Goal: Task Accomplishment & Management: Complete application form

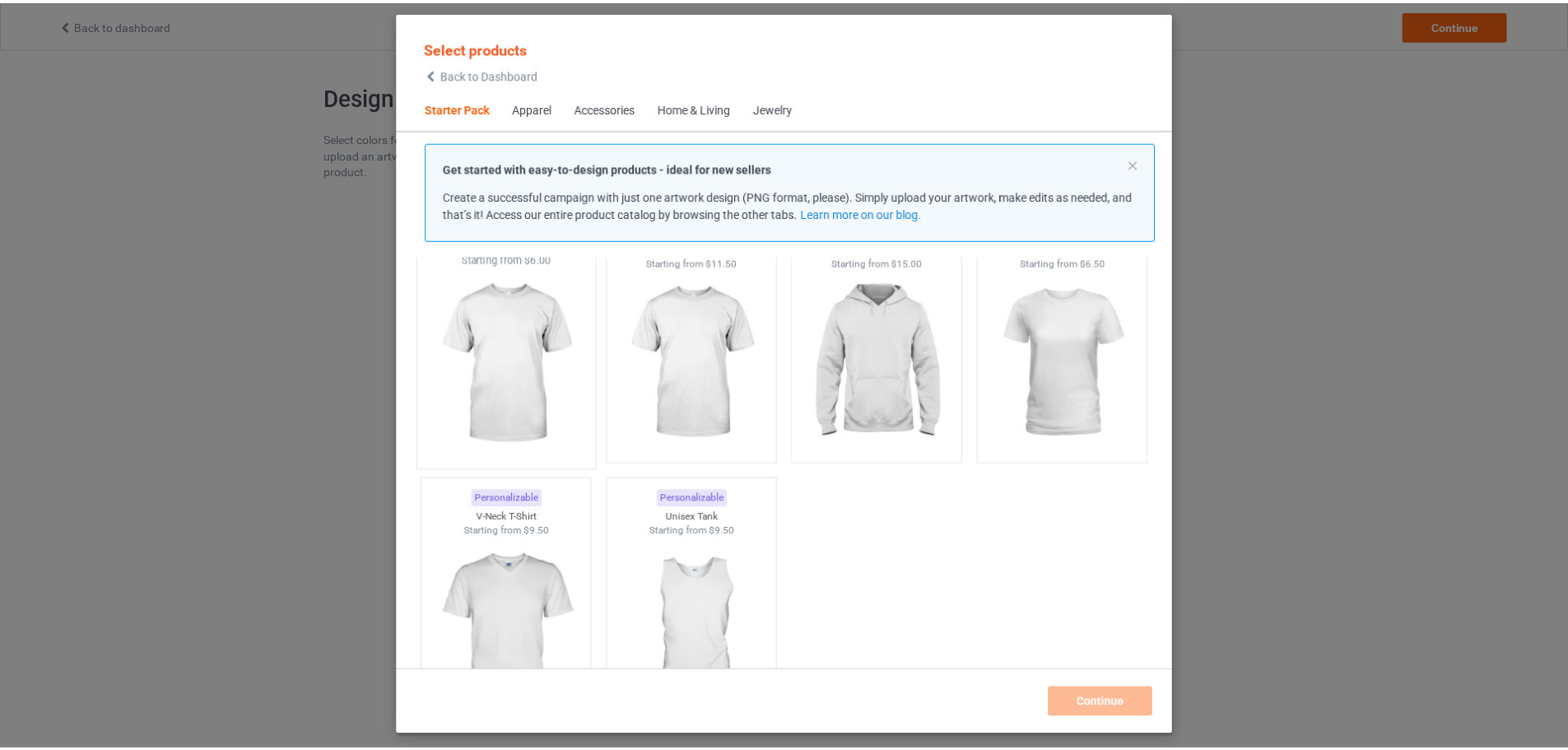
scroll to position [22, 0]
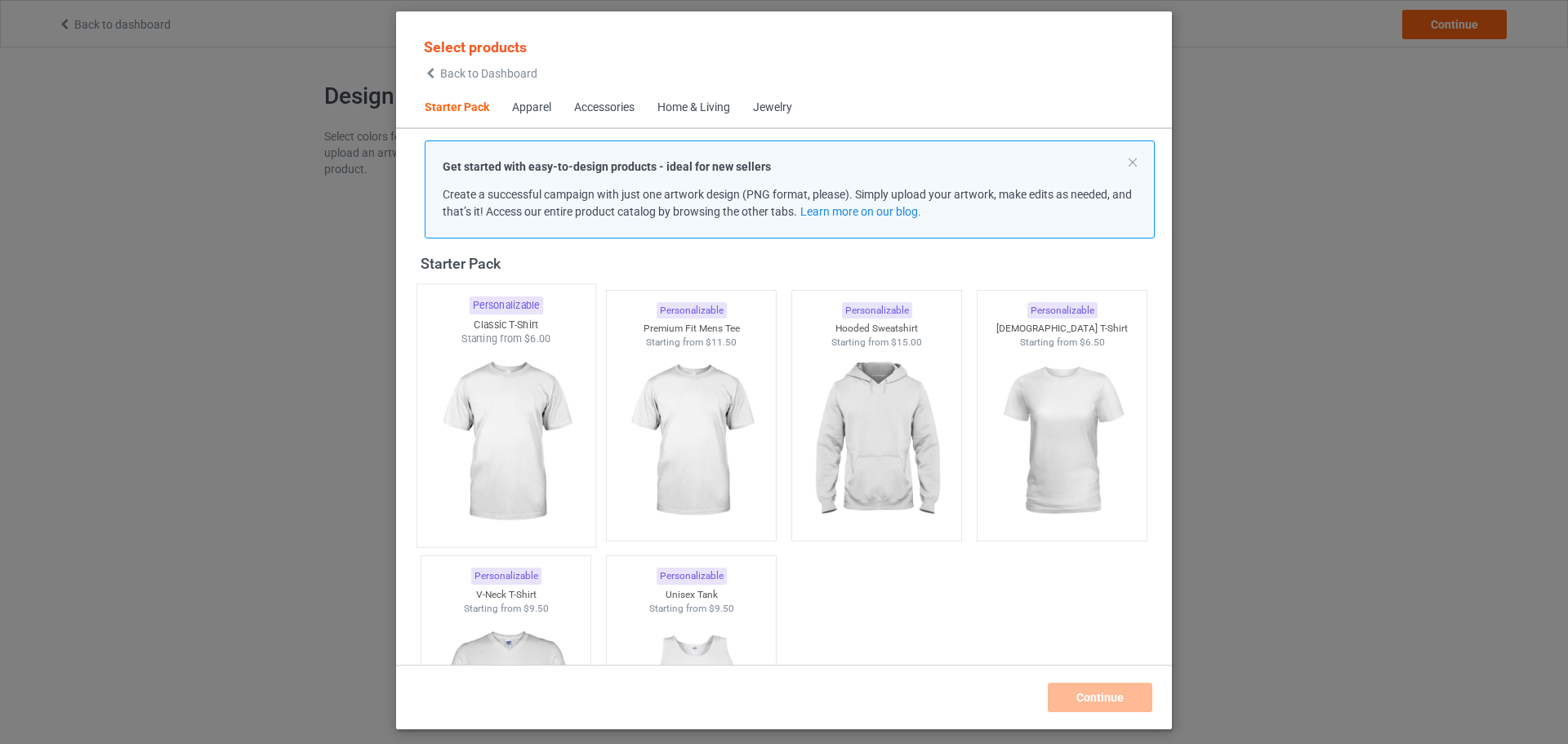
click at [517, 465] on img at bounding box center [505, 442] width 153 height 192
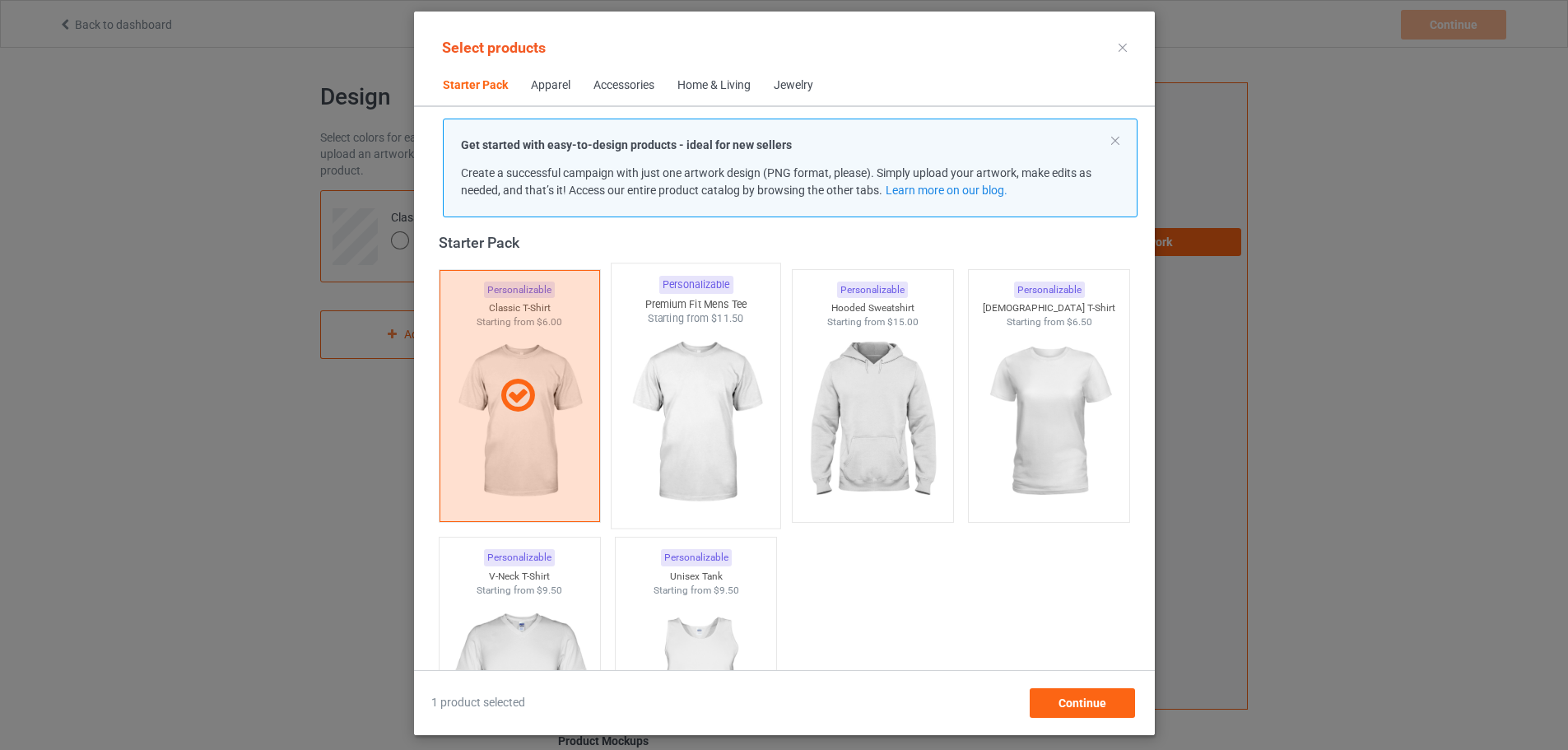
click at [618, 415] on img at bounding box center [695, 423] width 154 height 194
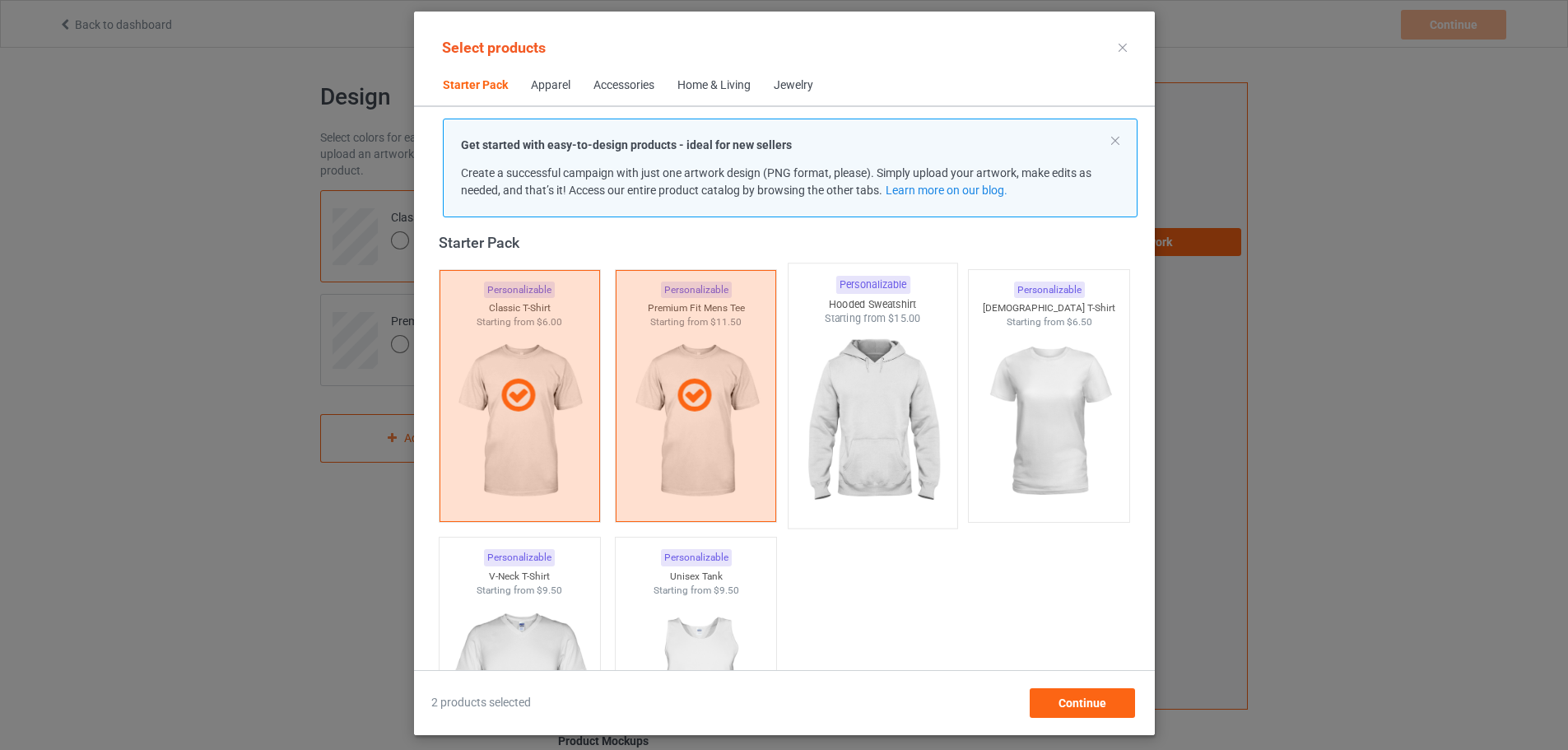
click at [932, 454] on img at bounding box center [872, 423] width 154 height 194
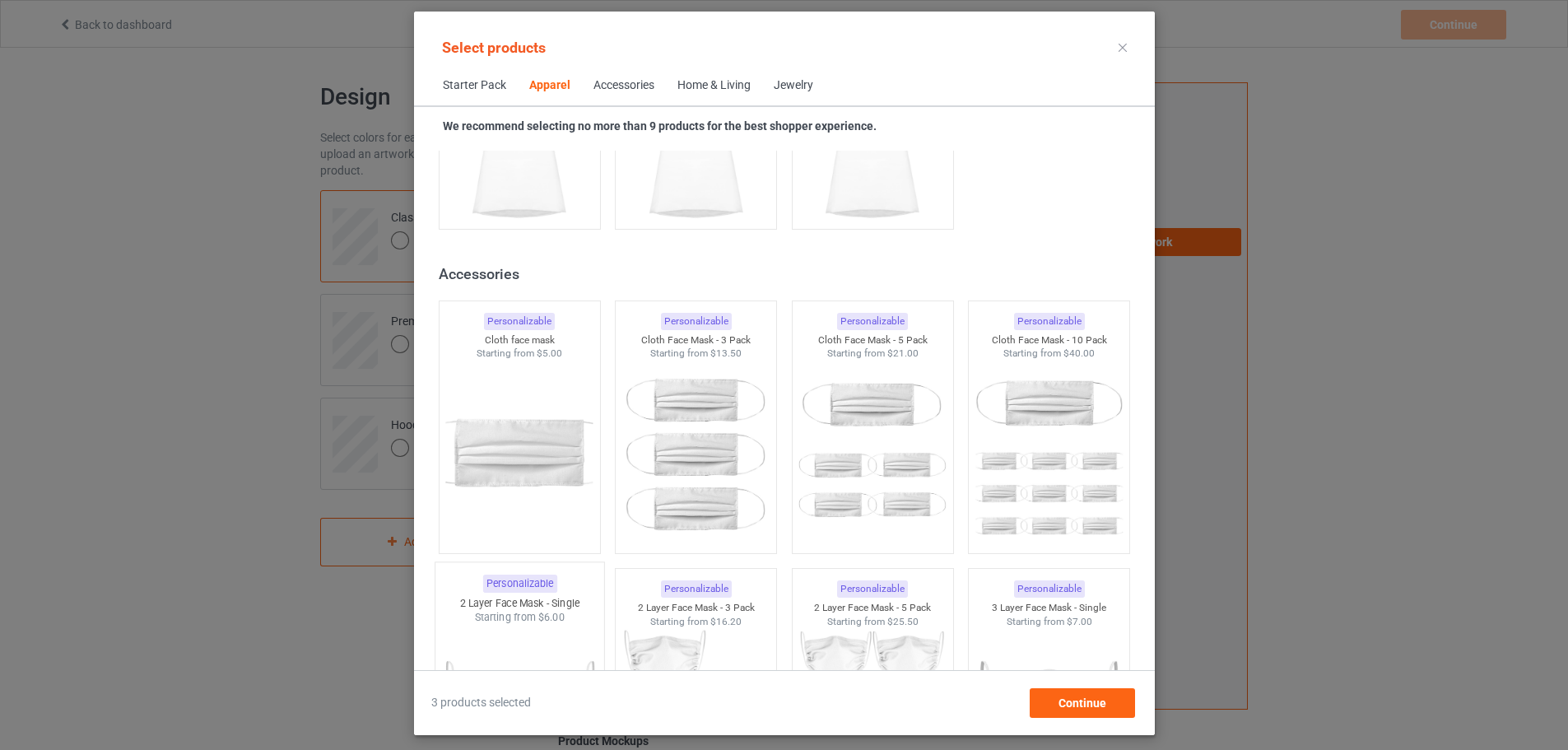
scroll to position [3479, 0]
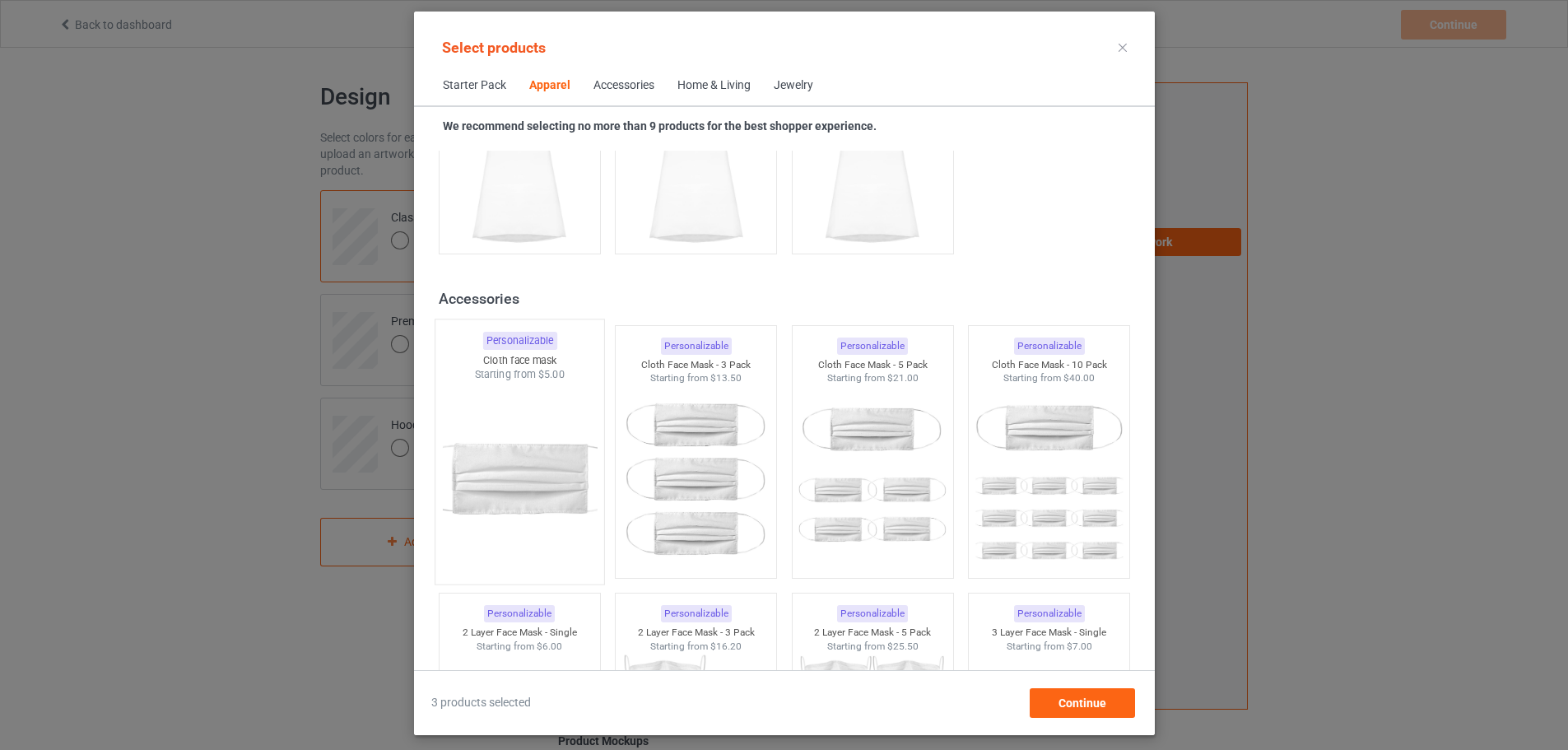
click at [499, 504] on img at bounding box center [519, 479] width 154 height 194
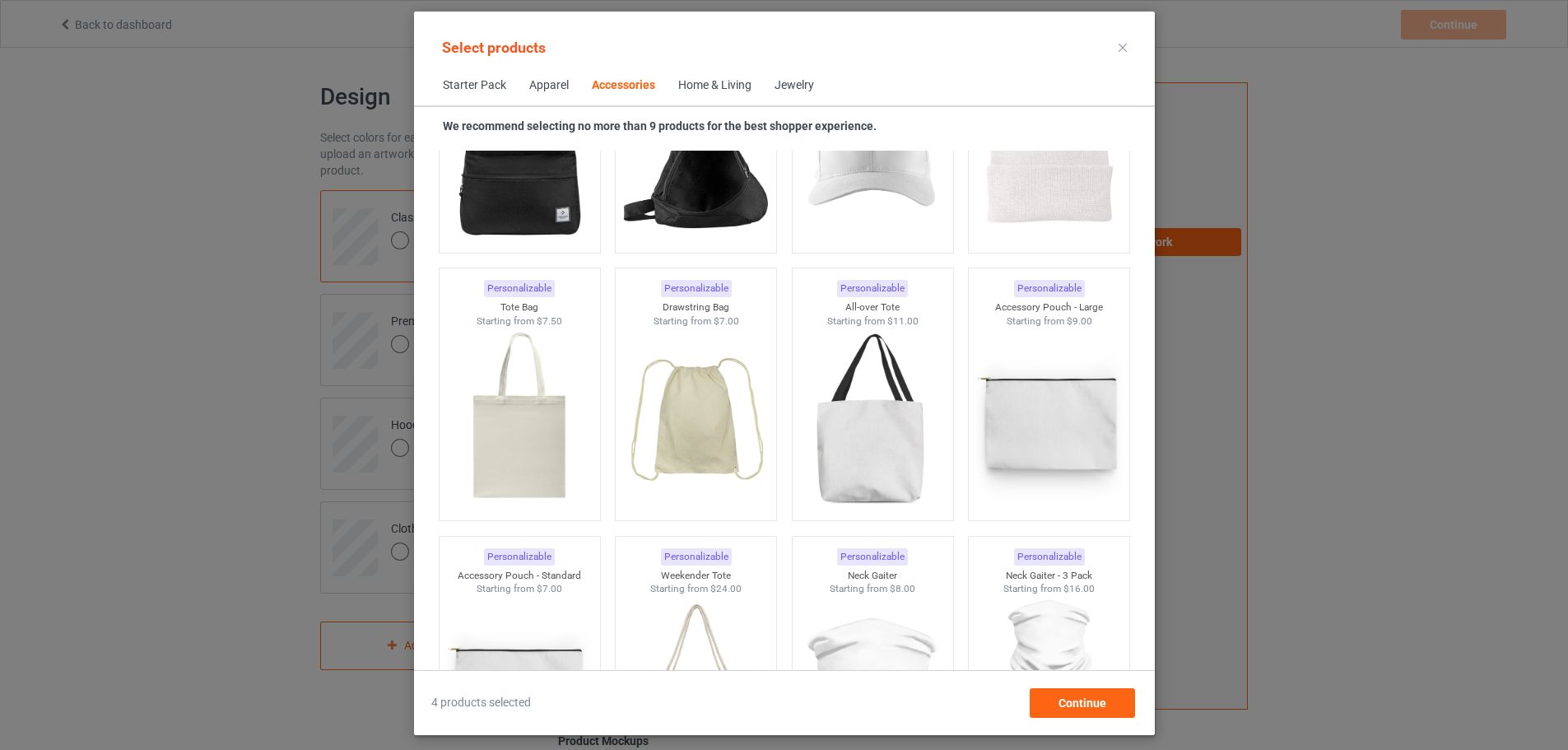
scroll to position [4878, 0]
click at [478, 474] on img at bounding box center [519, 418] width 154 height 194
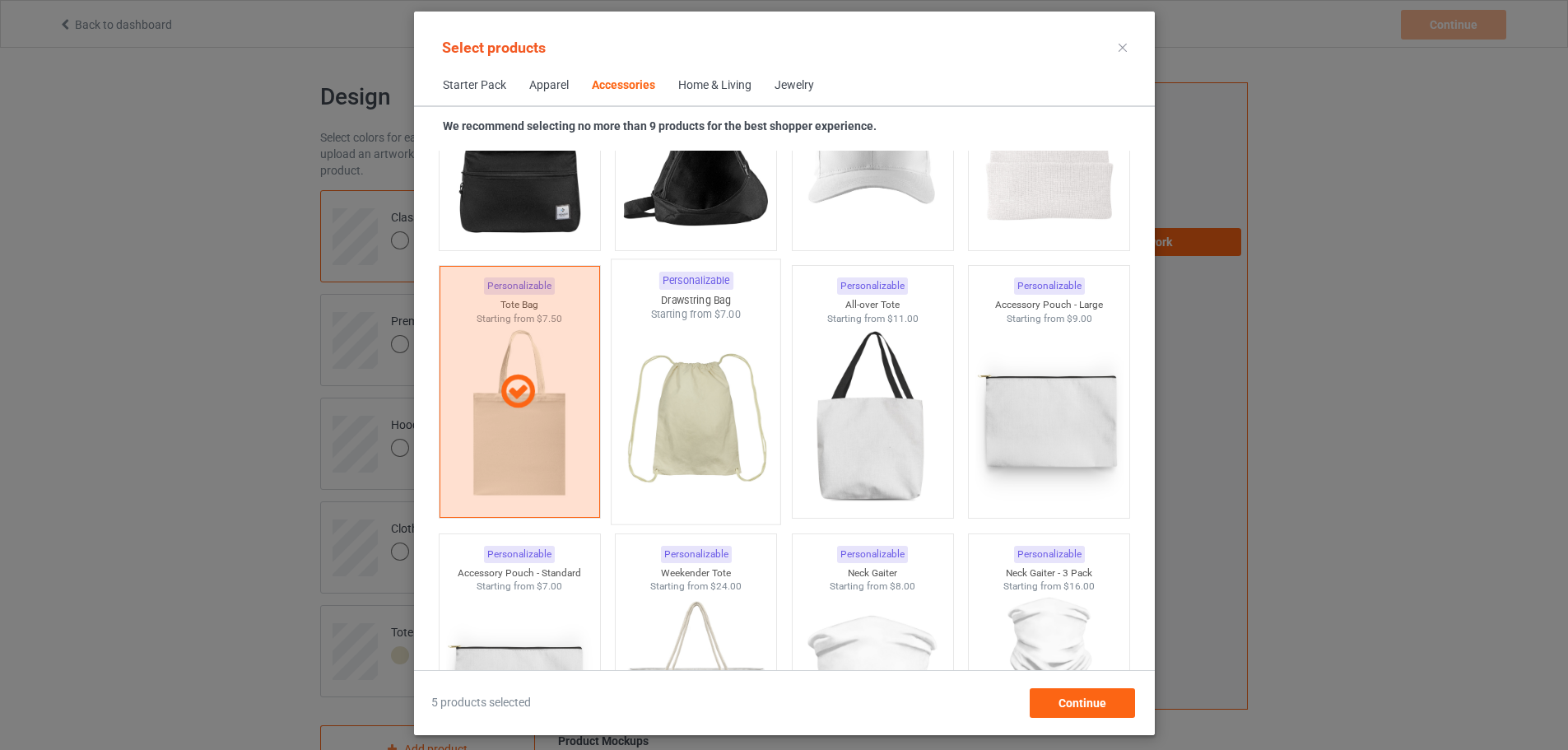
click at [689, 435] on img at bounding box center [695, 418] width 154 height 194
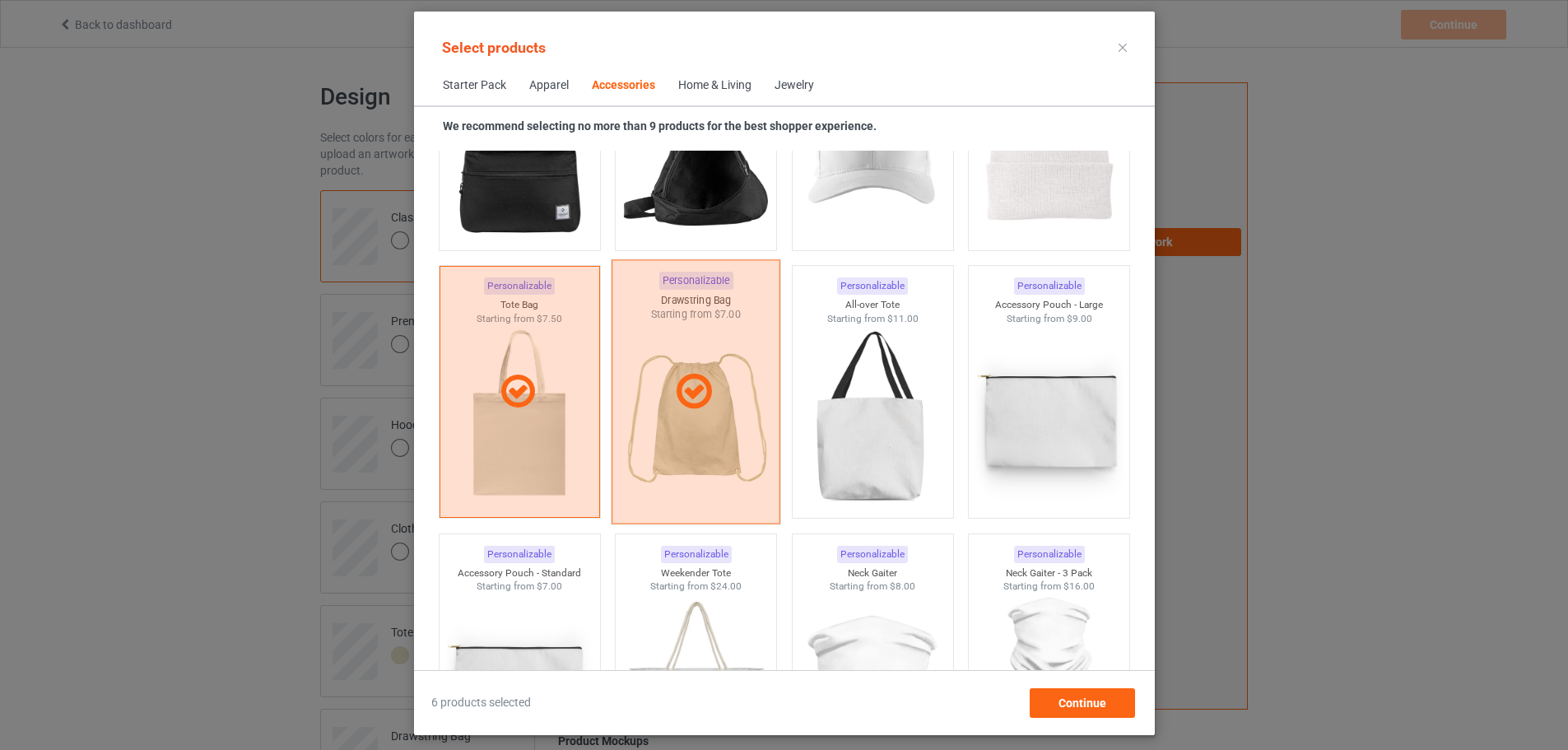
scroll to position [4631, 0]
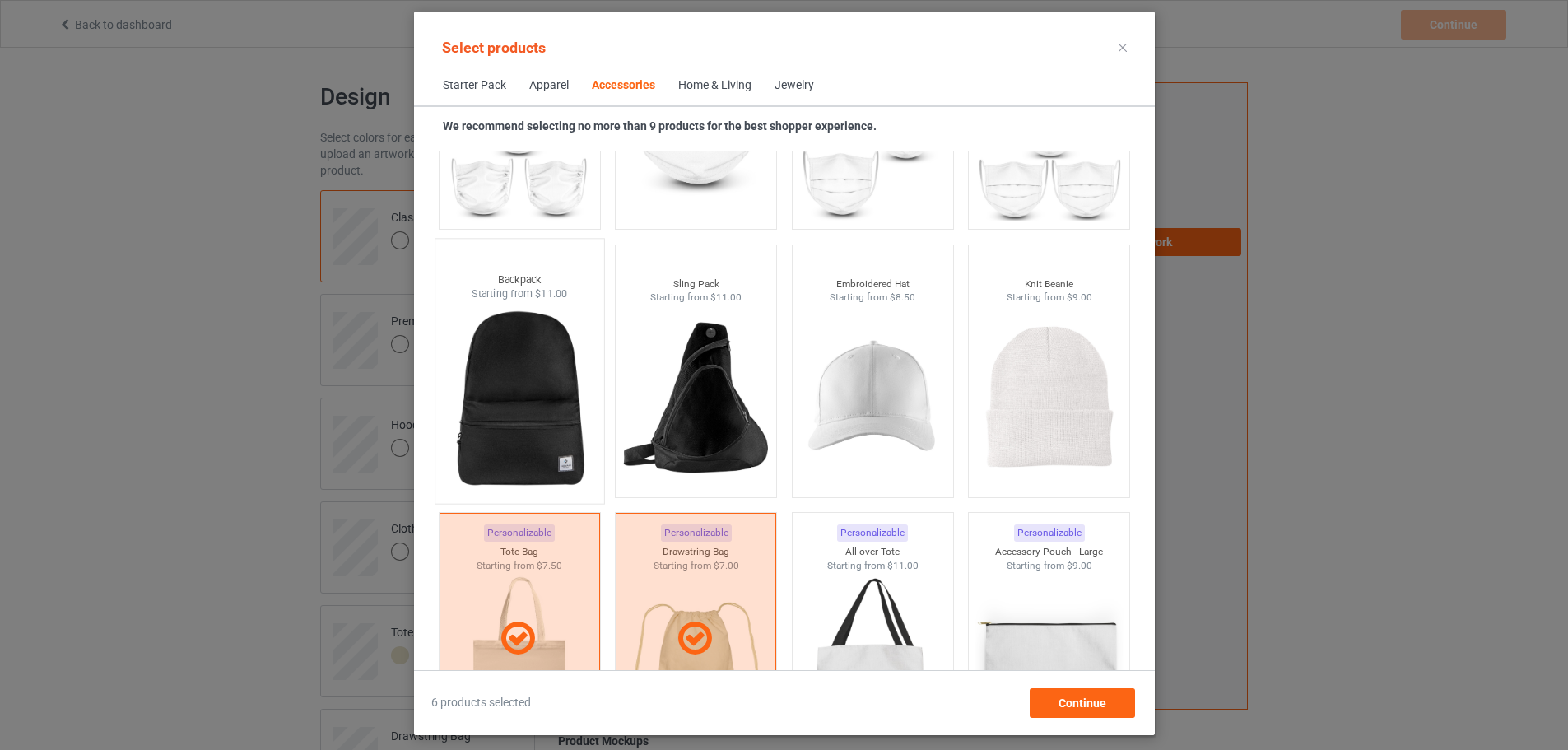
click at [474, 421] on img at bounding box center [519, 397] width 154 height 194
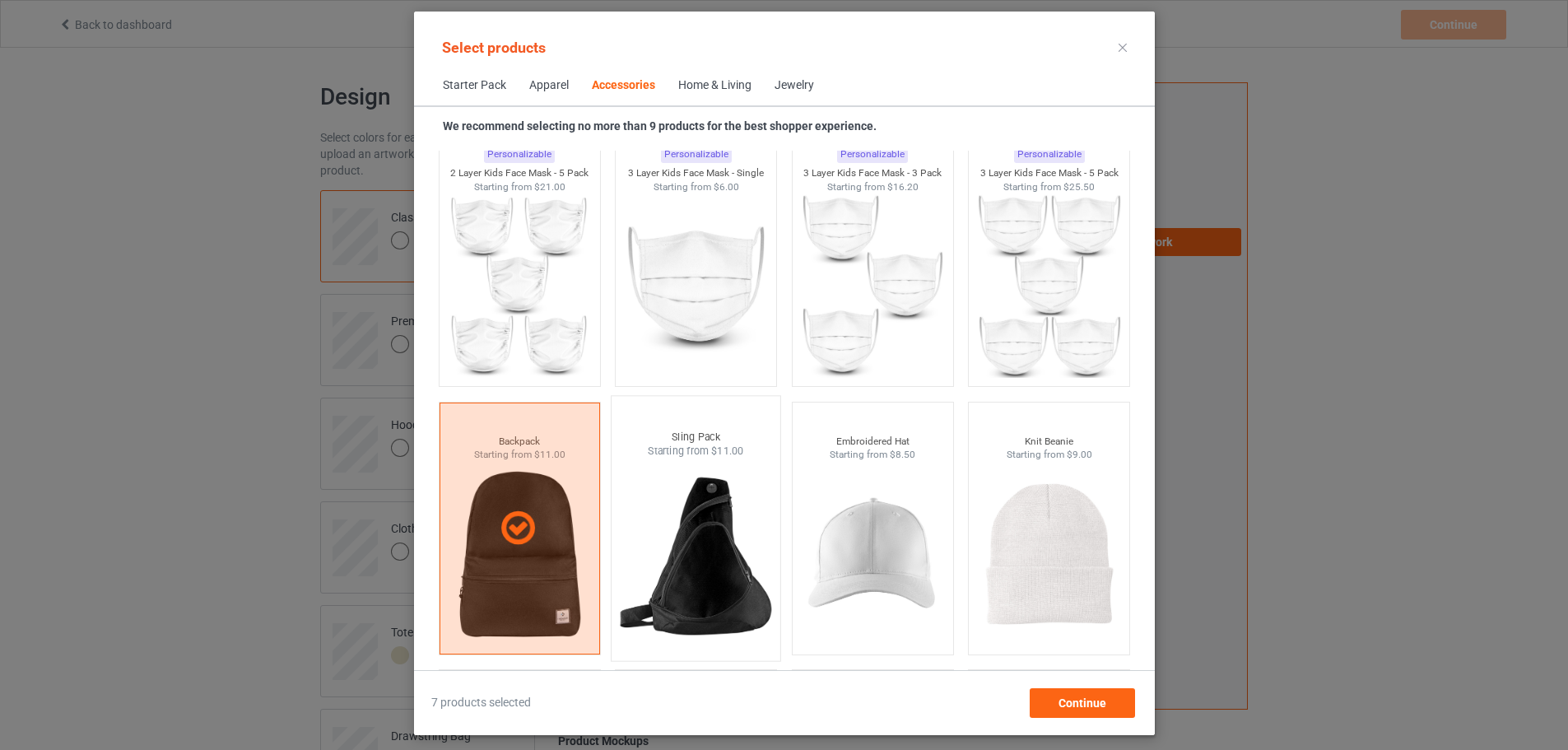
scroll to position [4467, 0]
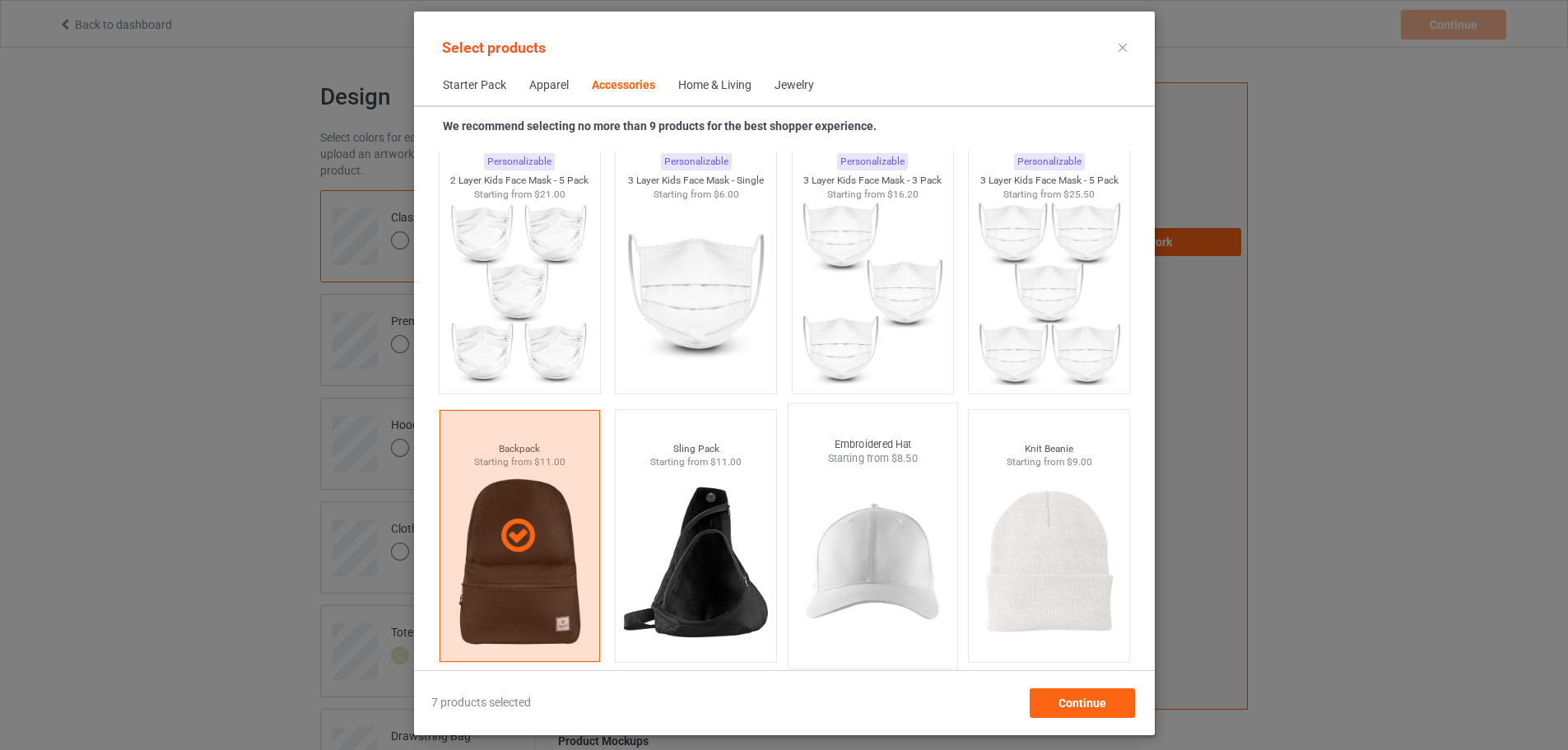
click at [893, 568] on img at bounding box center [872, 562] width 154 height 194
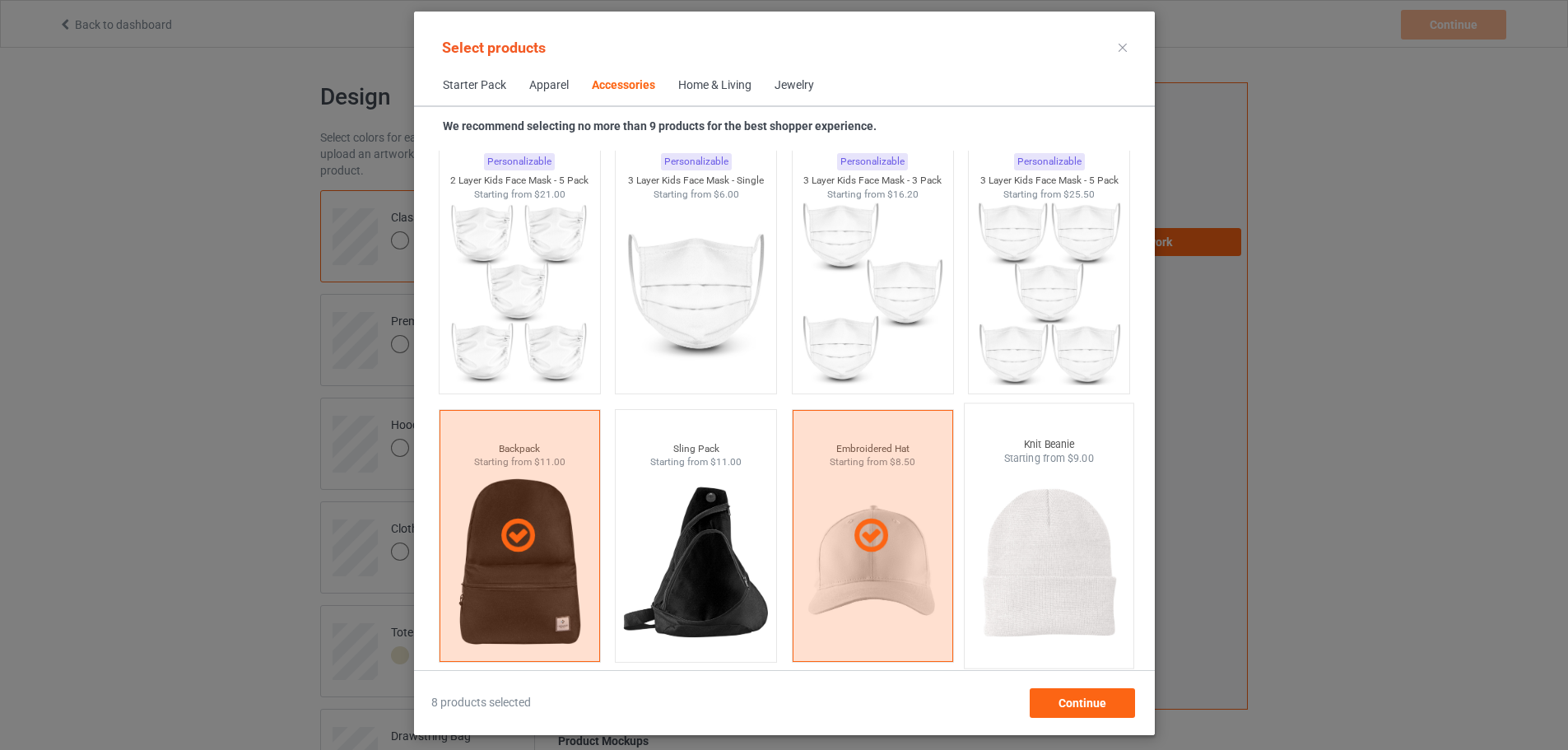
click at [1043, 534] on img at bounding box center [1048, 562] width 154 height 194
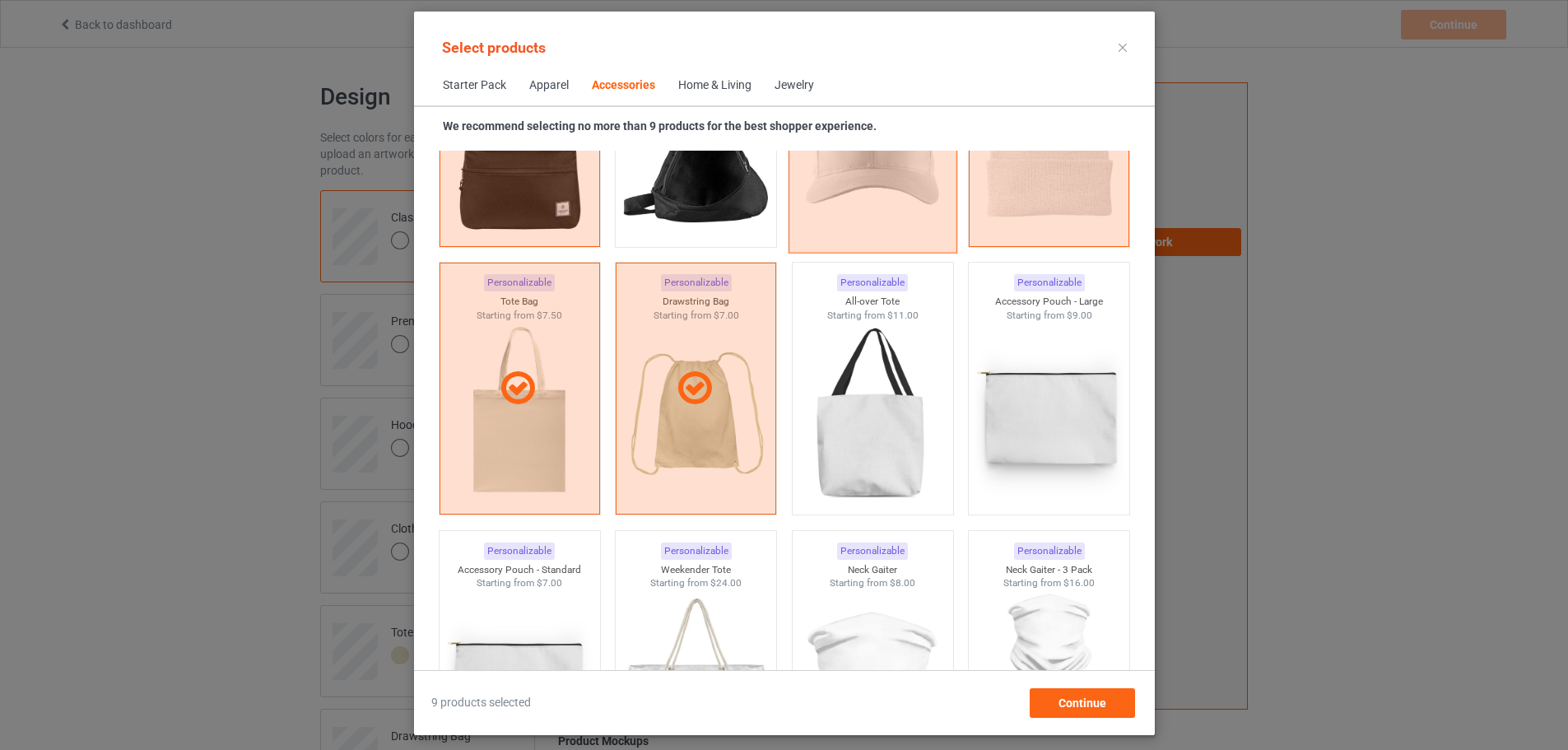
scroll to position [4960, 0]
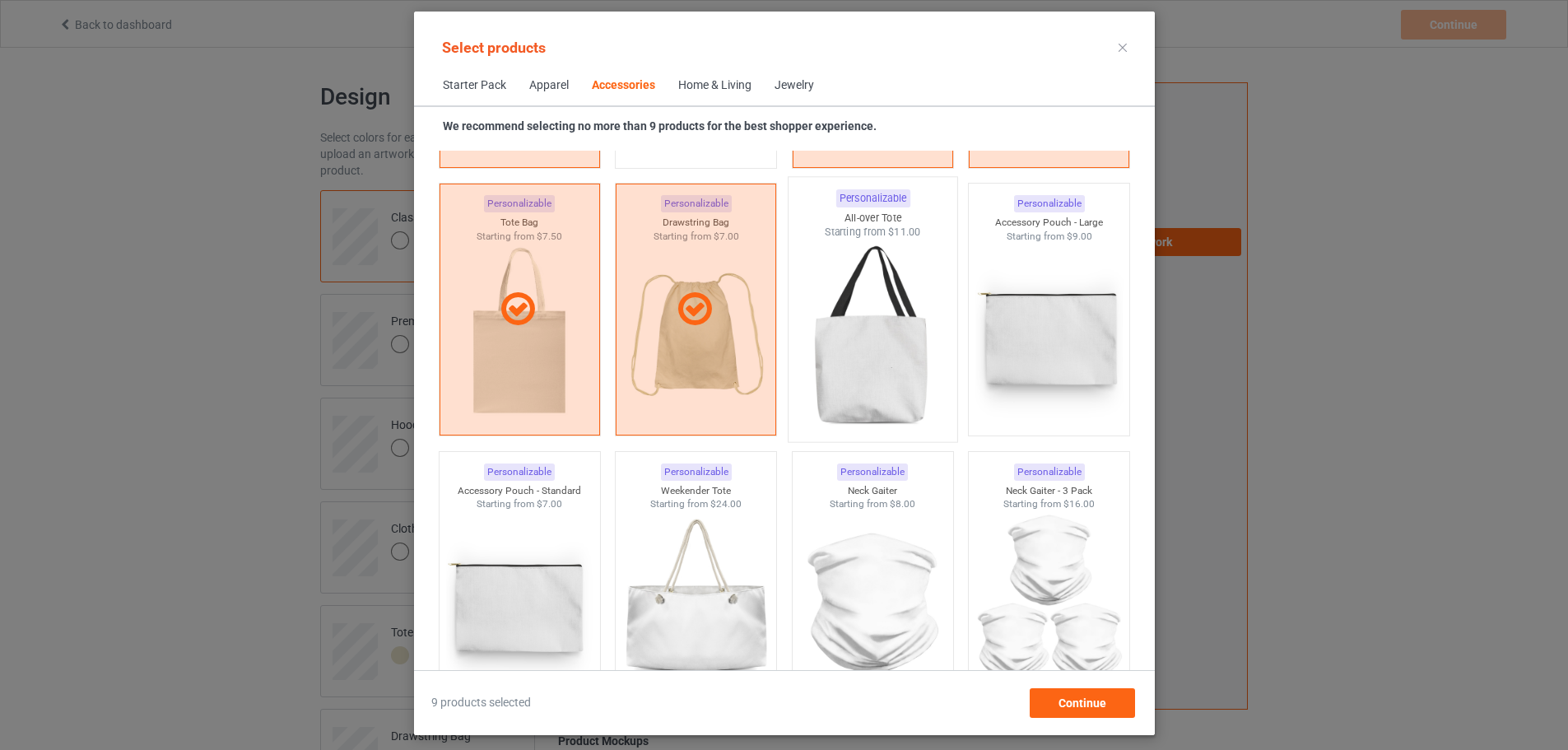
click at [879, 317] on img at bounding box center [872, 336] width 154 height 194
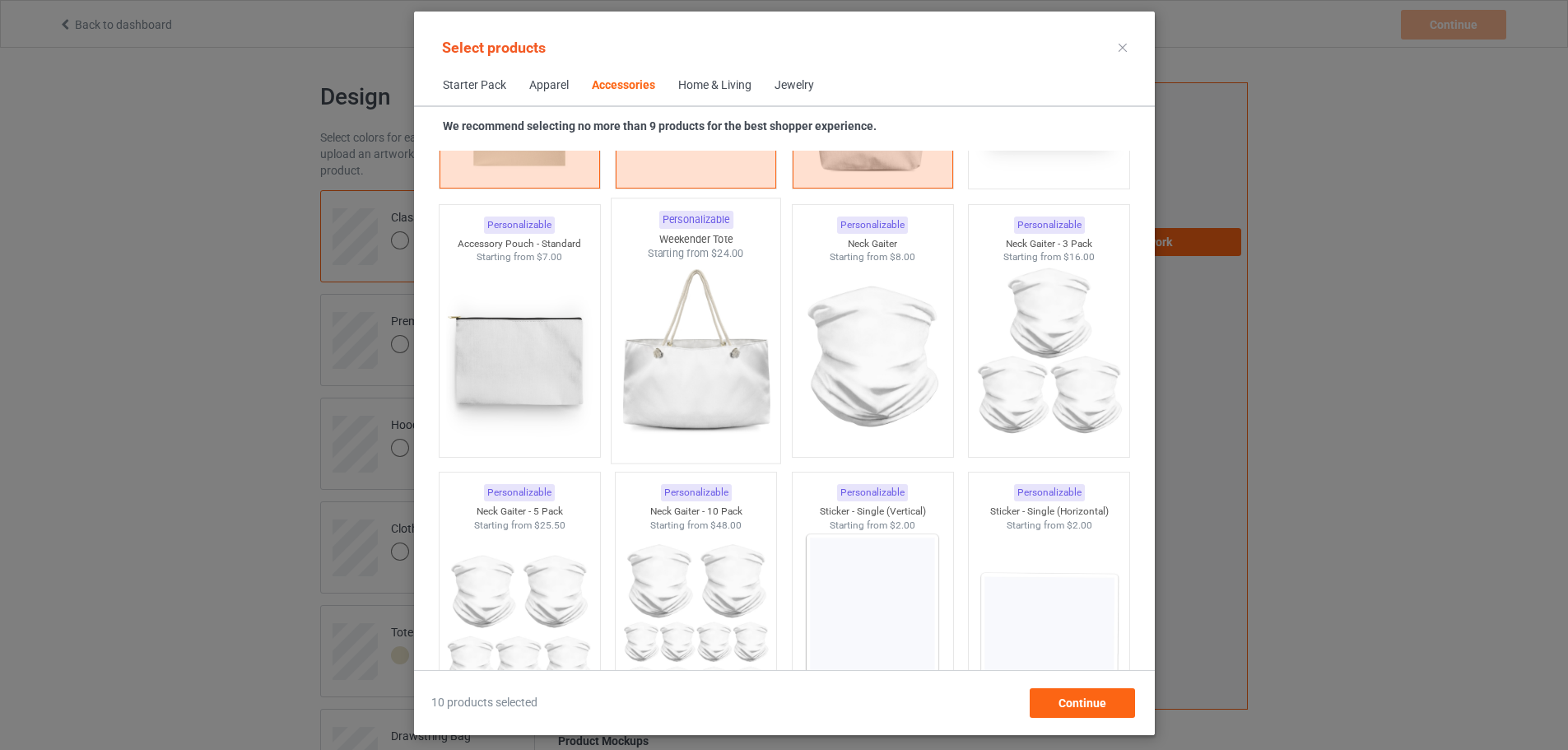
click at [639, 368] on img at bounding box center [695, 357] width 154 height 194
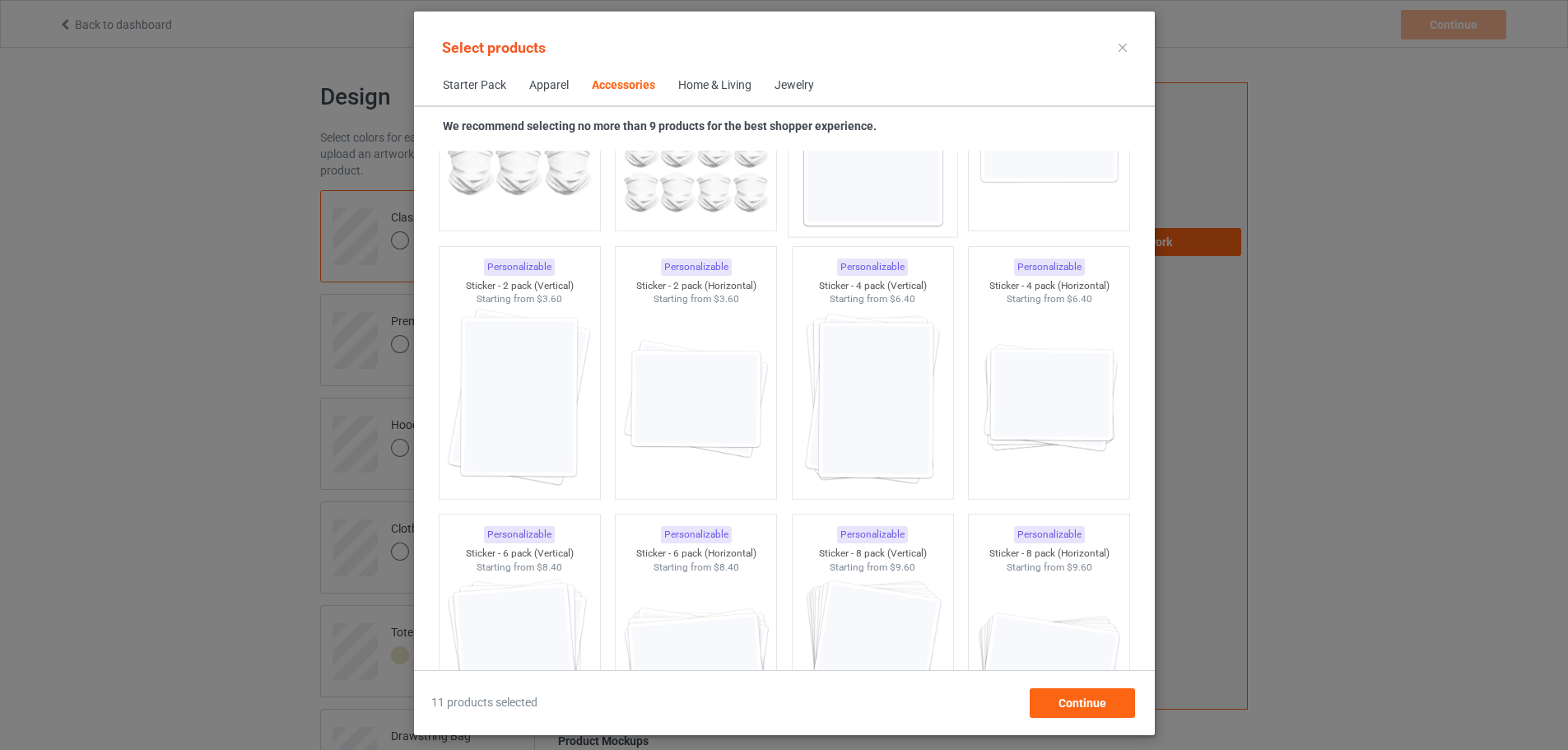
scroll to position [5537, 0]
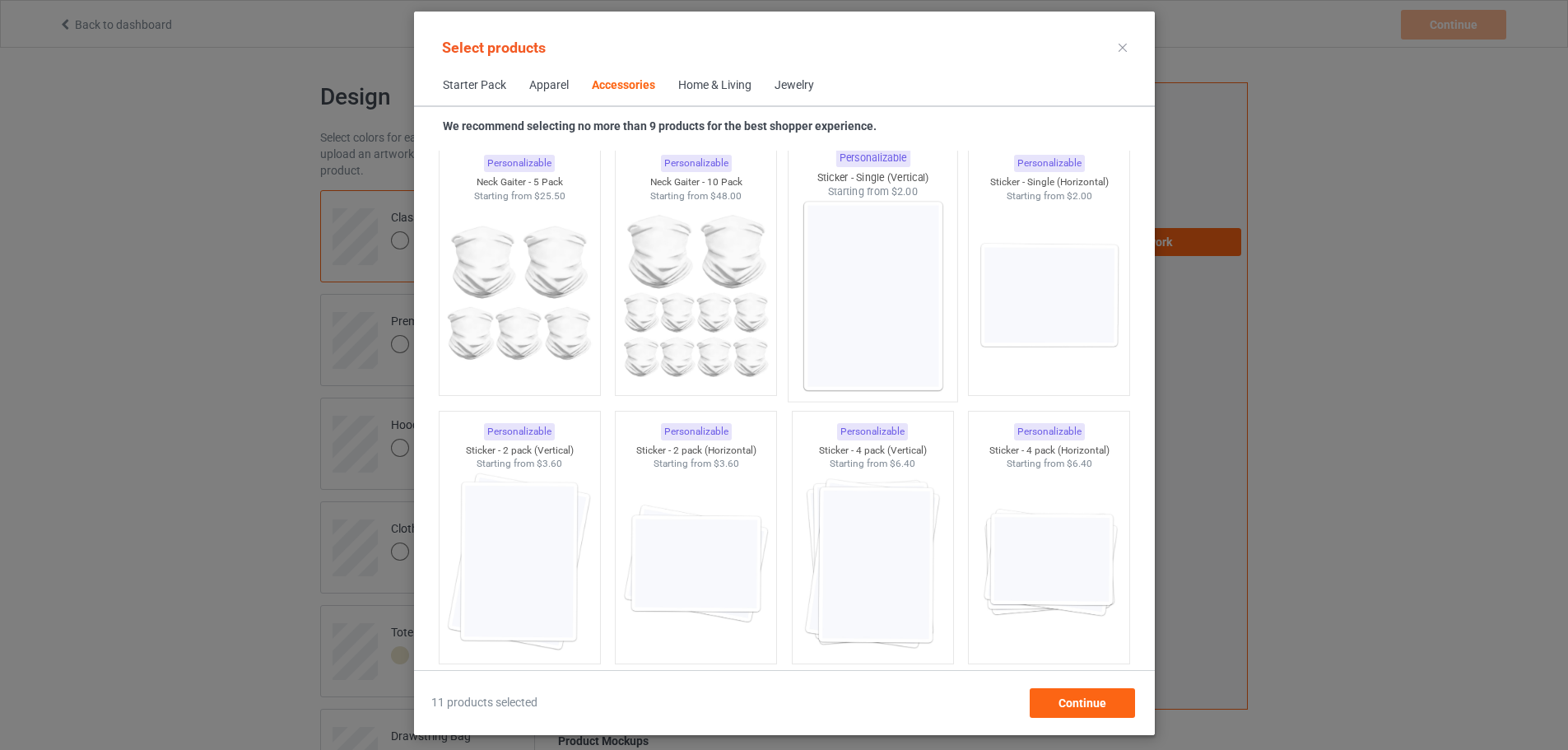
click at [891, 249] on img at bounding box center [872, 296] width 154 height 194
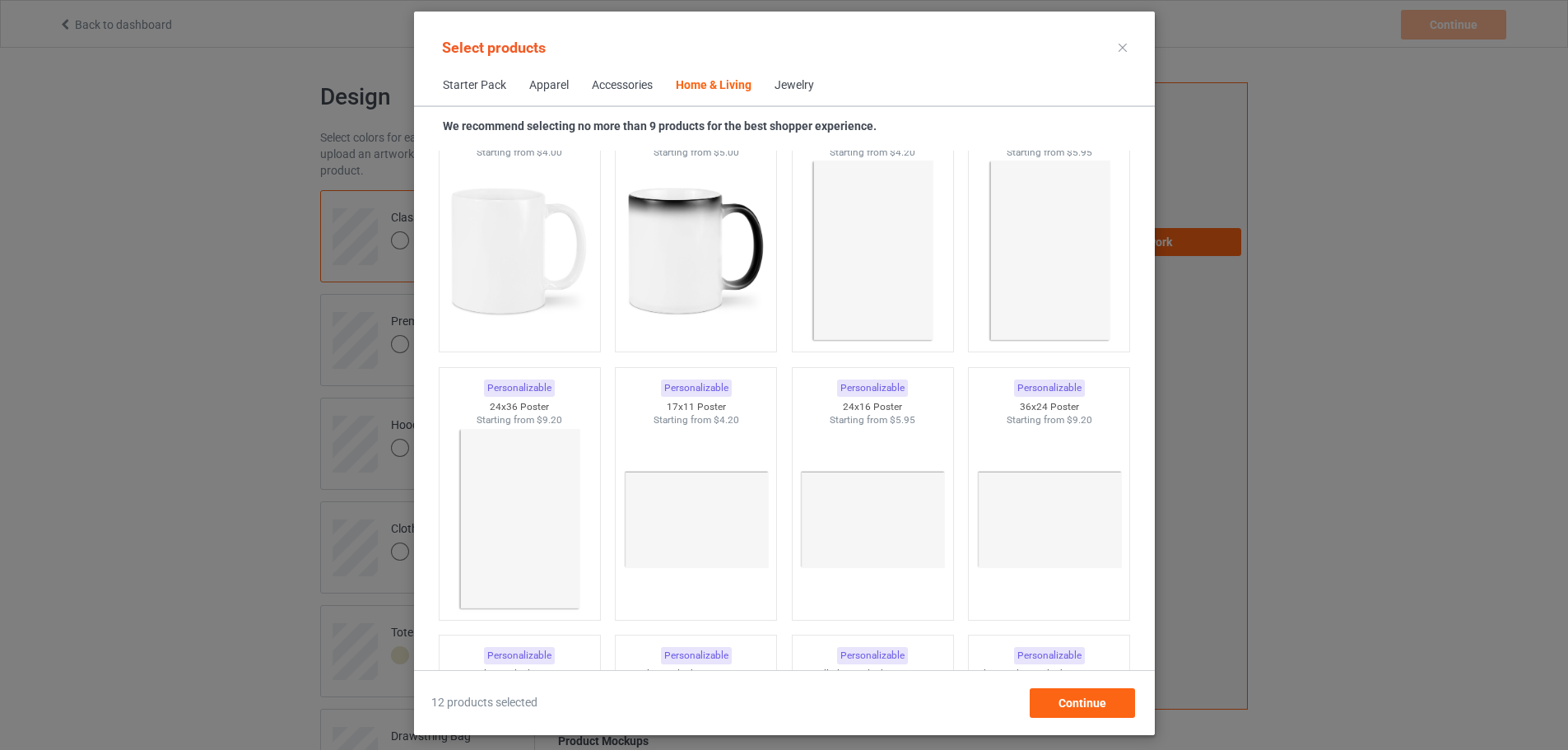
scroll to position [7348, 0]
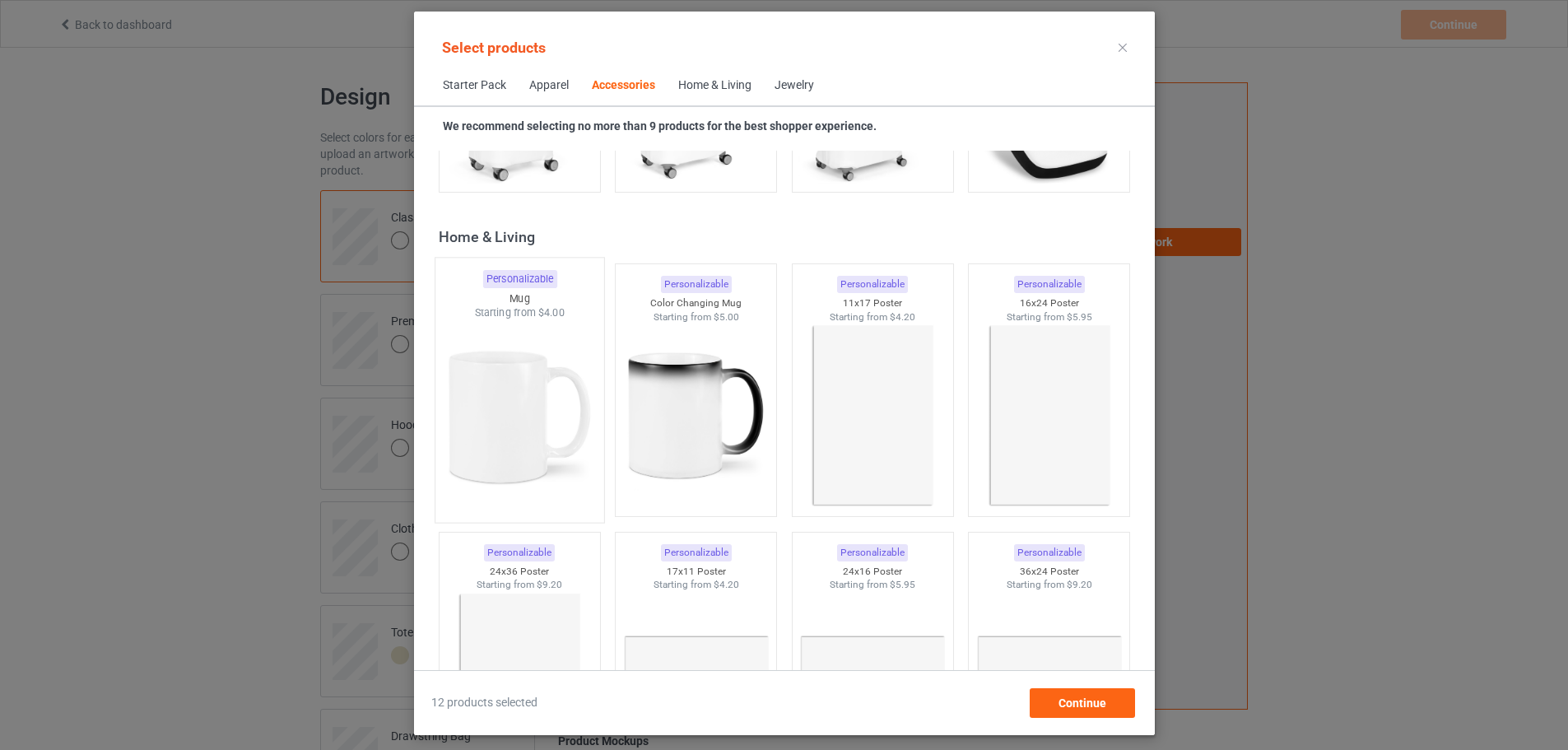
click at [509, 392] on img at bounding box center [519, 417] width 154 height 194
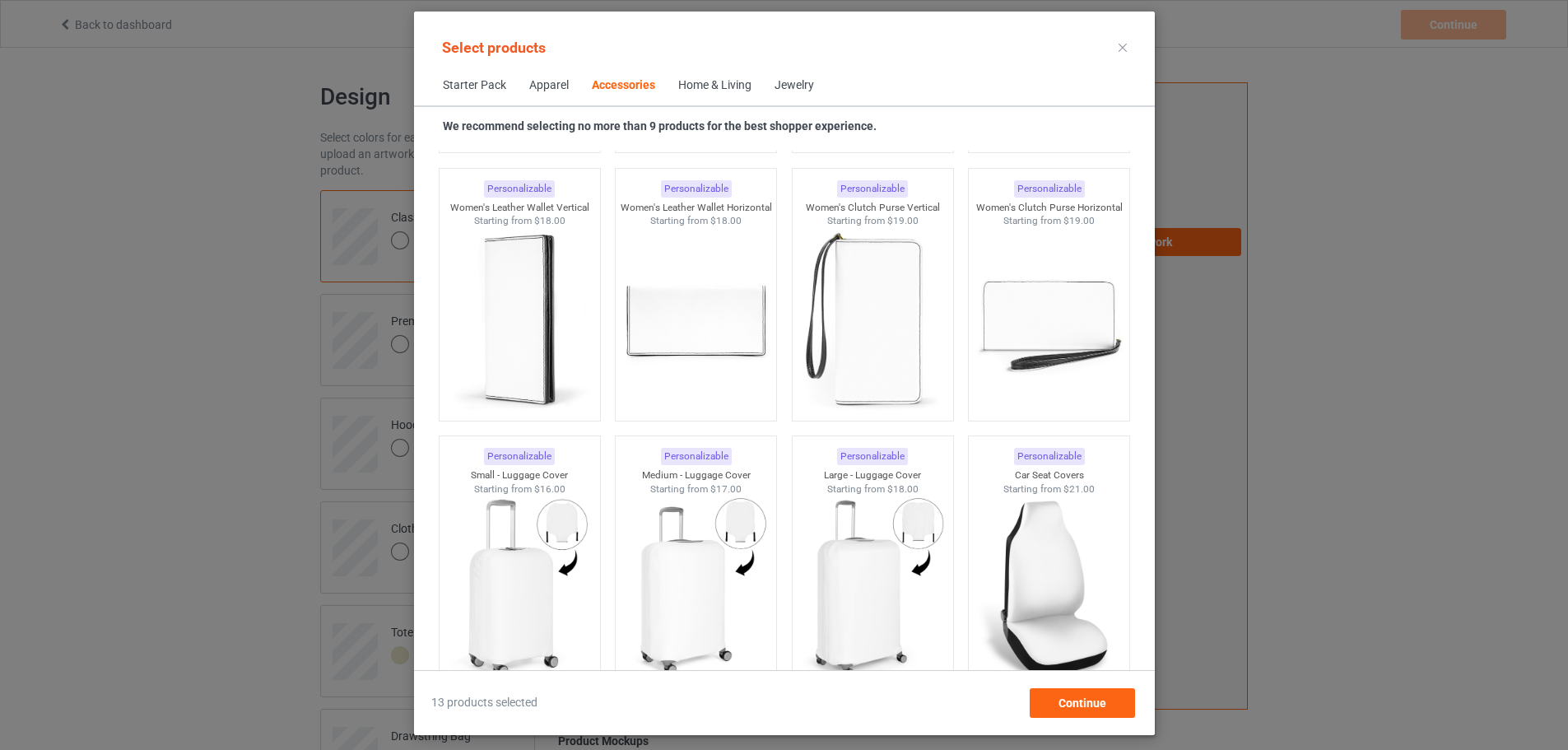
scroll to position [6772, 0]
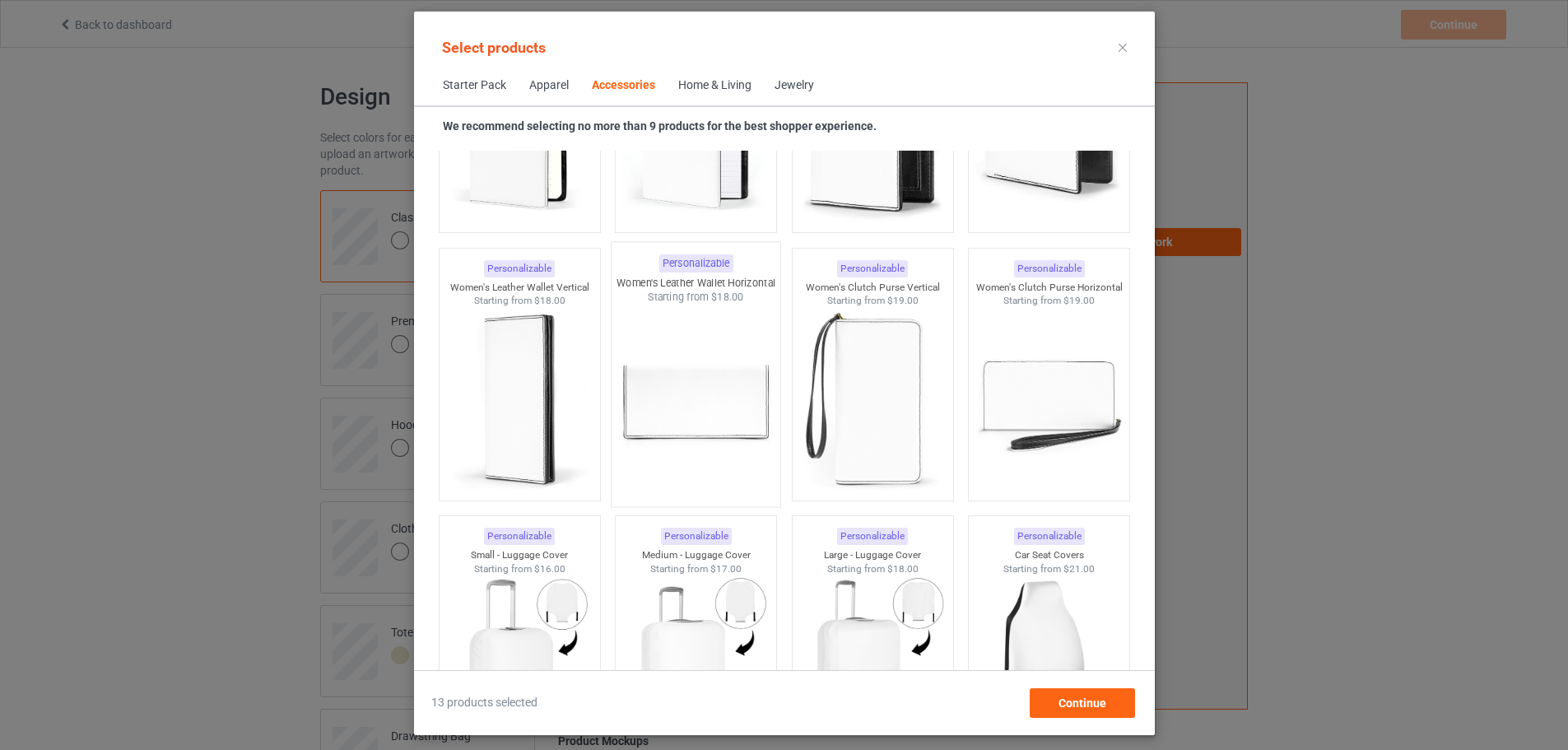
click at [704, 416] on img at bounding box center [695, 401] width 154 height 194
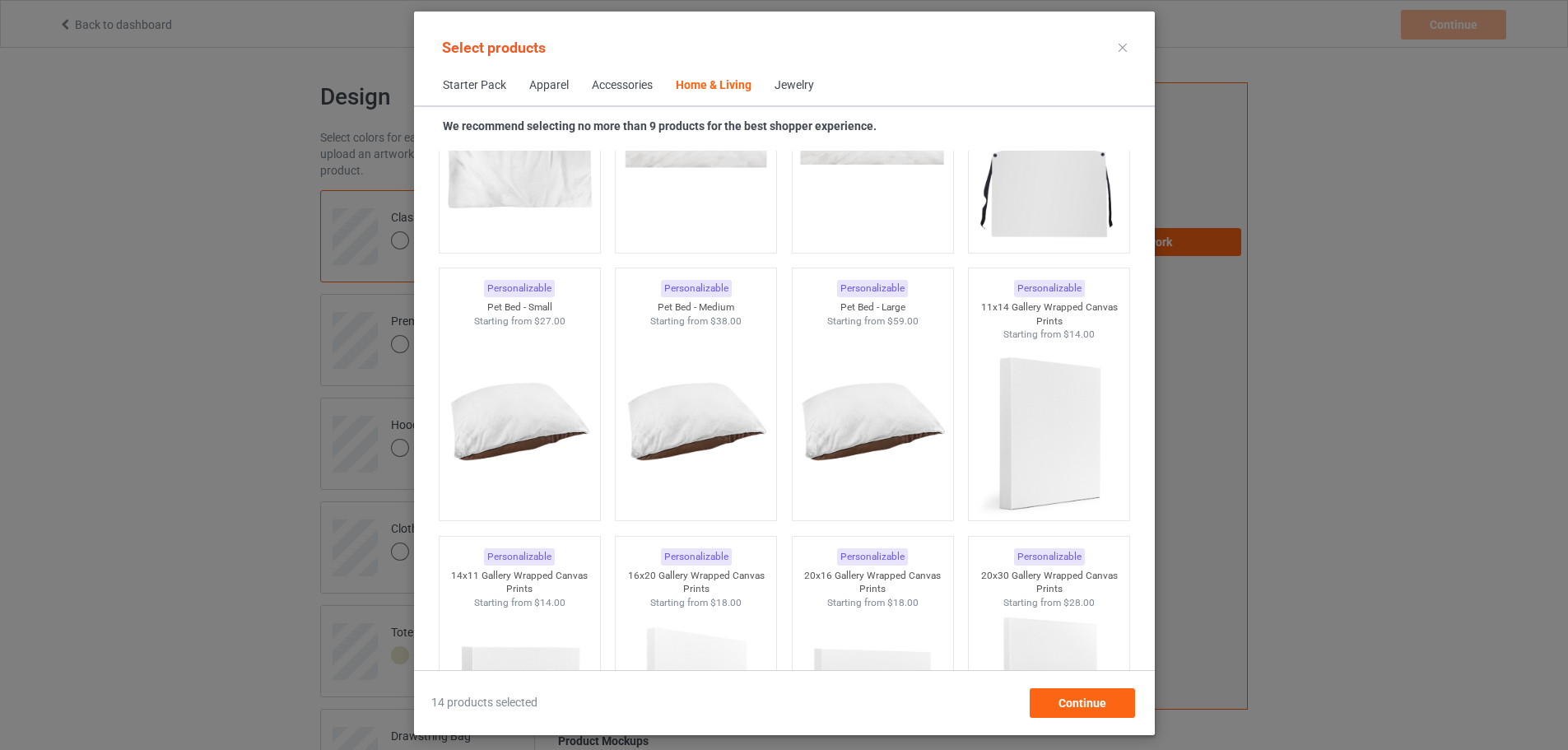
scroll to position [10558, 0]
click at [760, 477] on img at bounding box center [695, 422] width 154 height 194
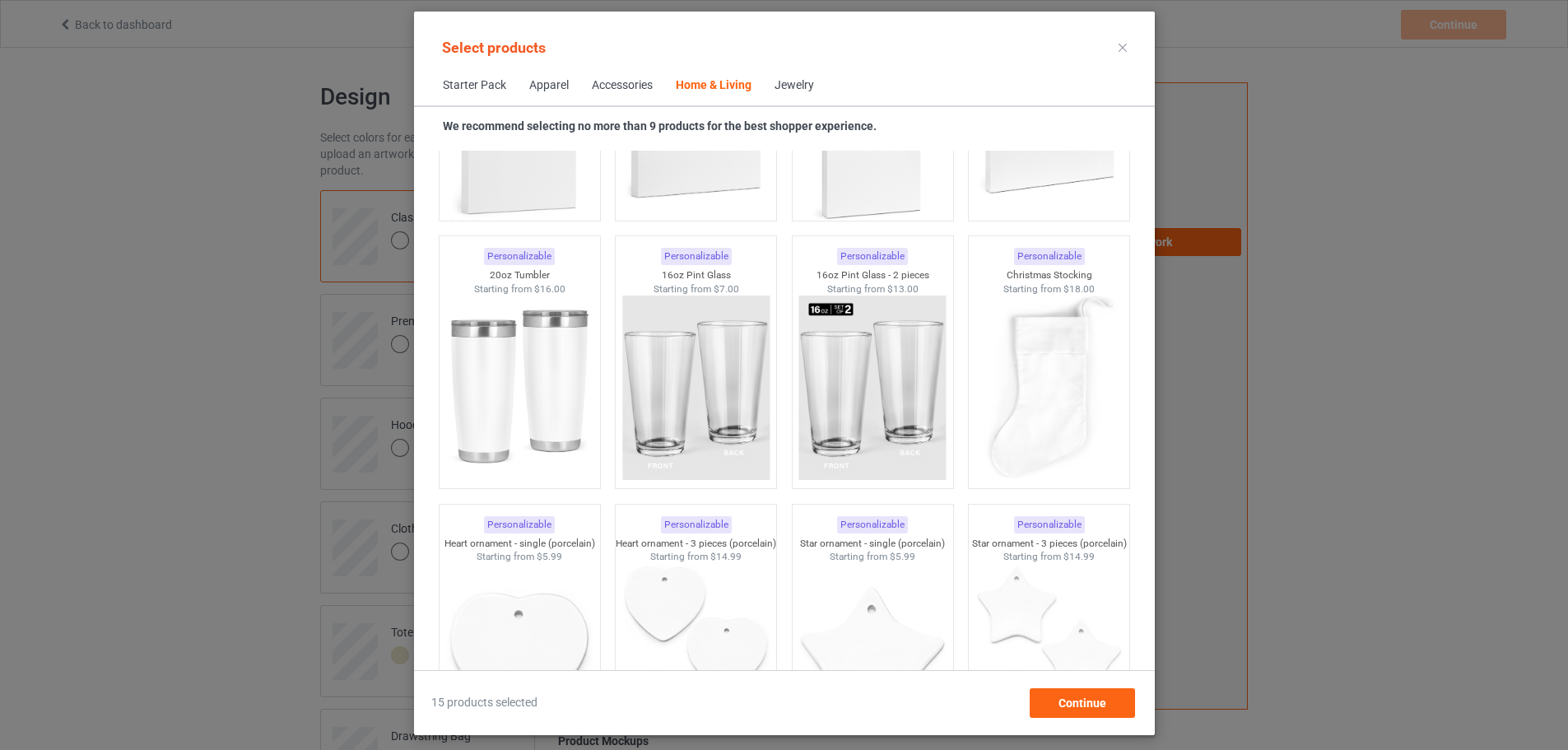
scroll to position [12204, 0]
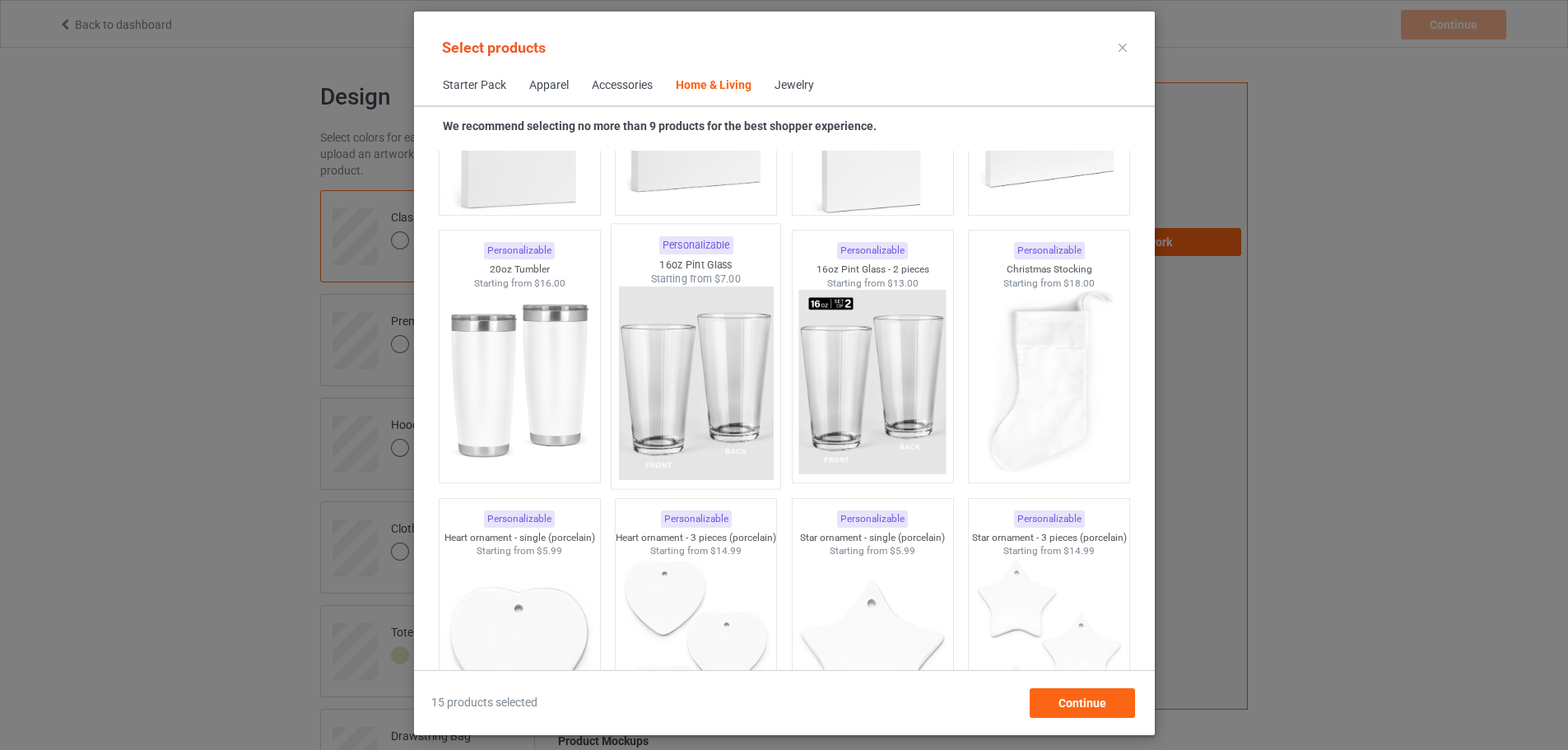
click at [645, 404] on img at bounding box center [695, 382] width 154 height 194
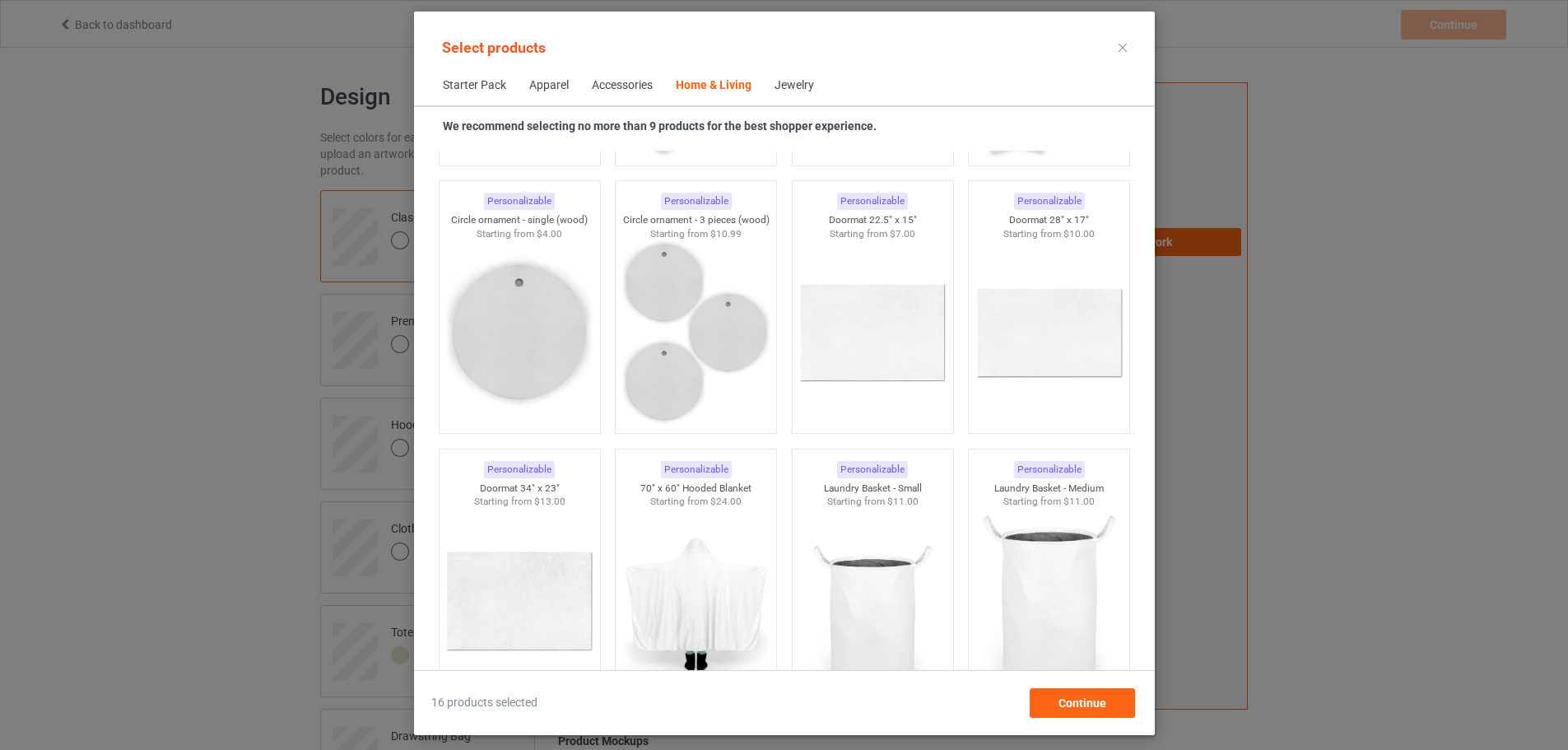
scroll to position [13274, 0]
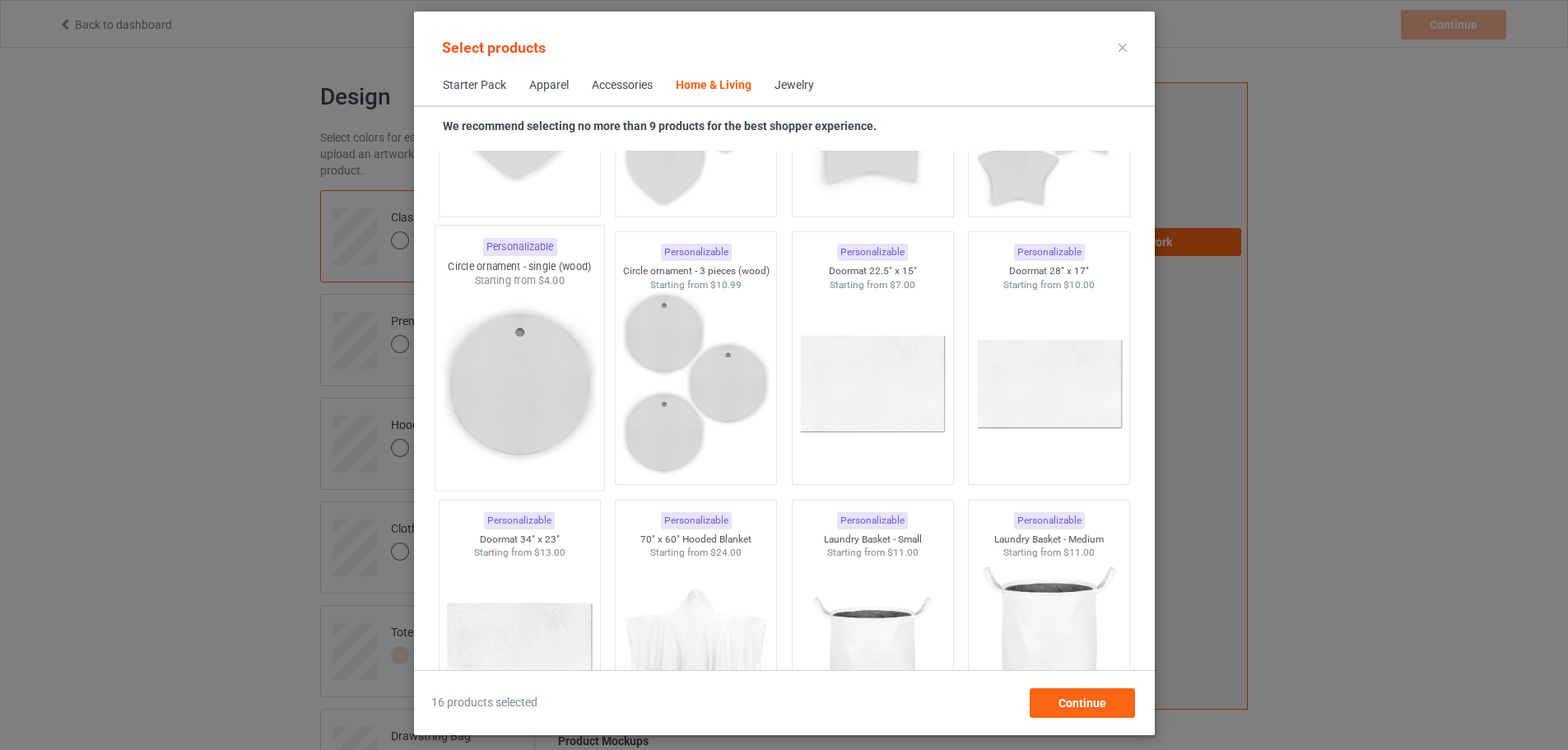
click at [471, 386] on img at bounding box center [519, 384] width 154 height 194
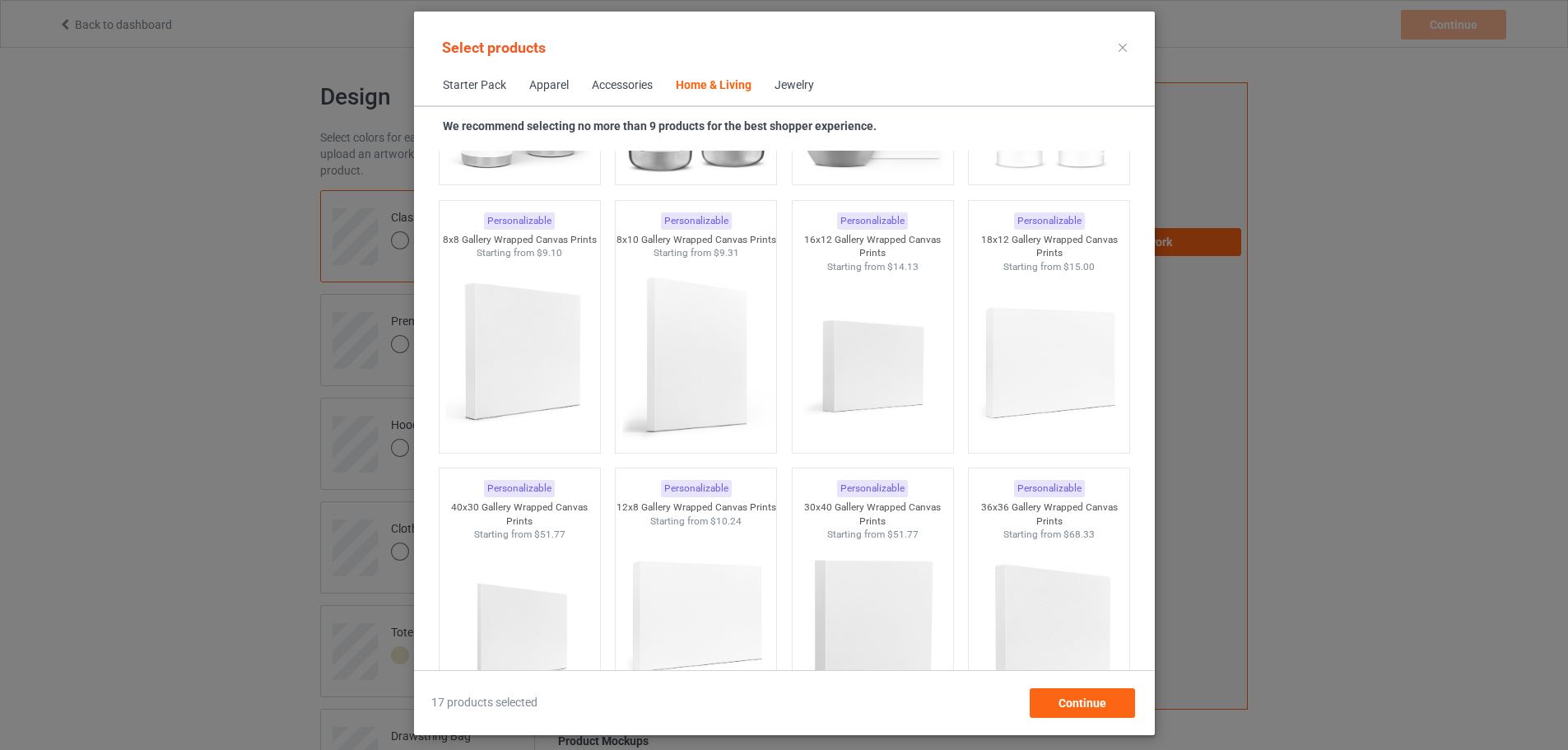
scroll to position [14098, 0]
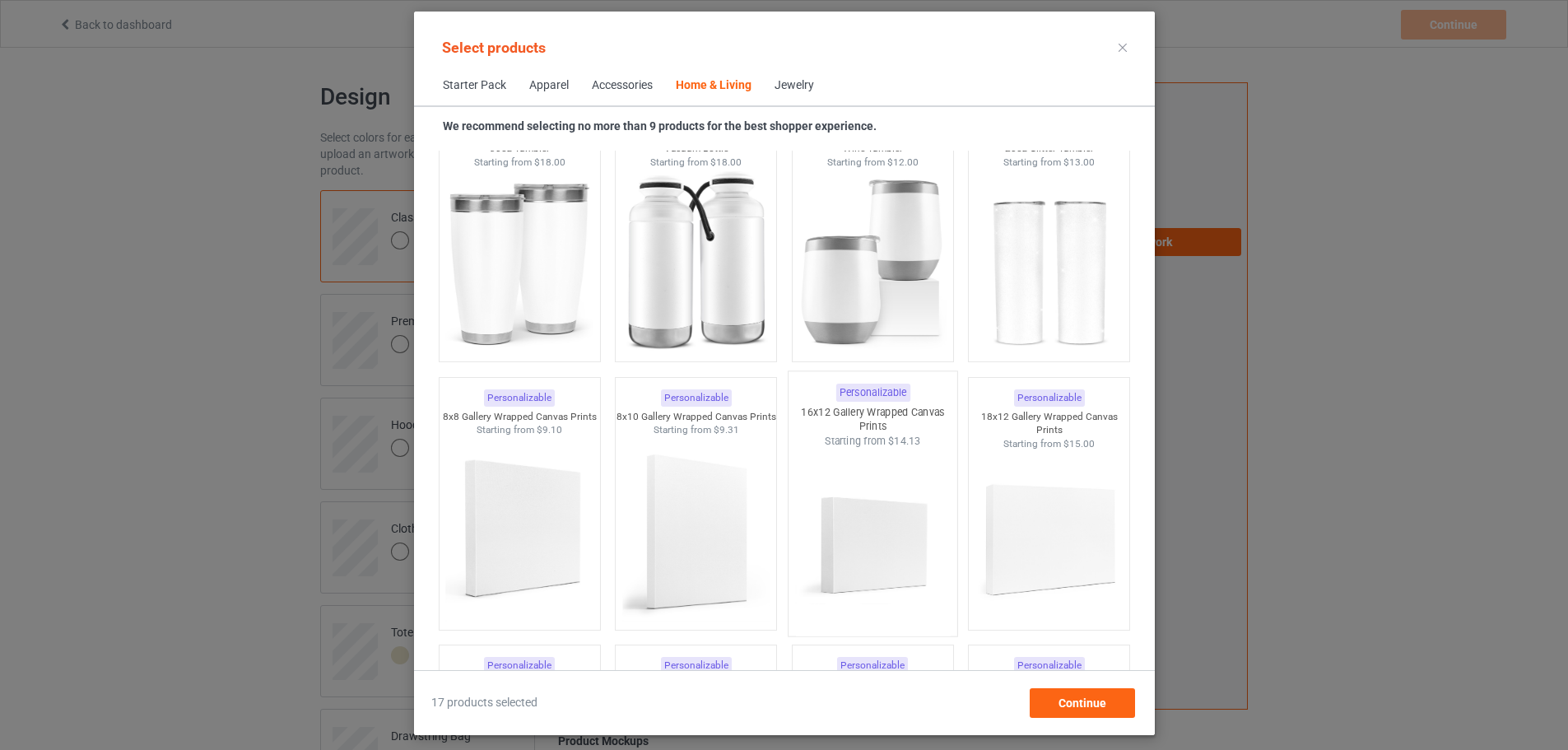
click at [850, 474] on img at bounding box center [872, 545] width 154 height 194
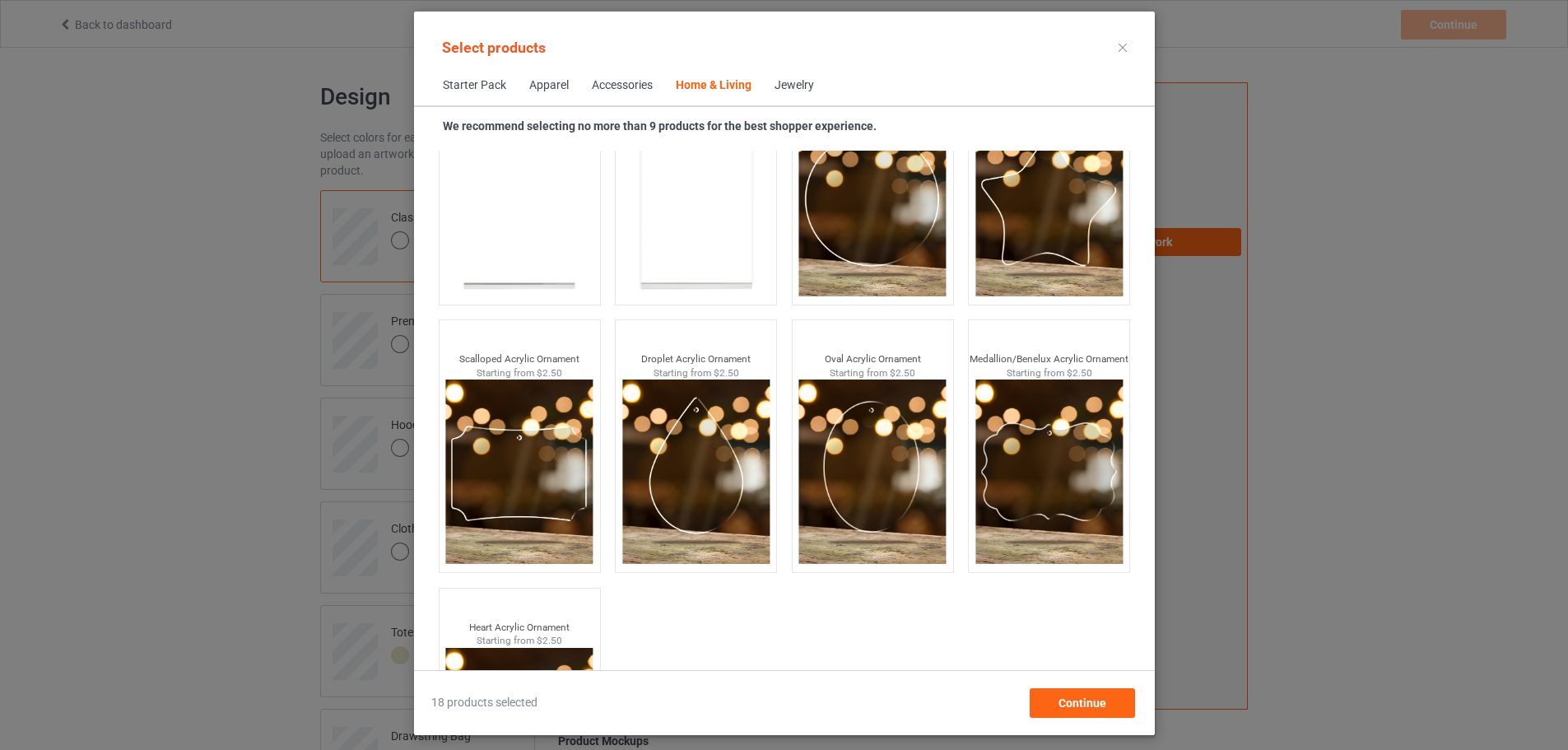
scroll to position [17472, 0]
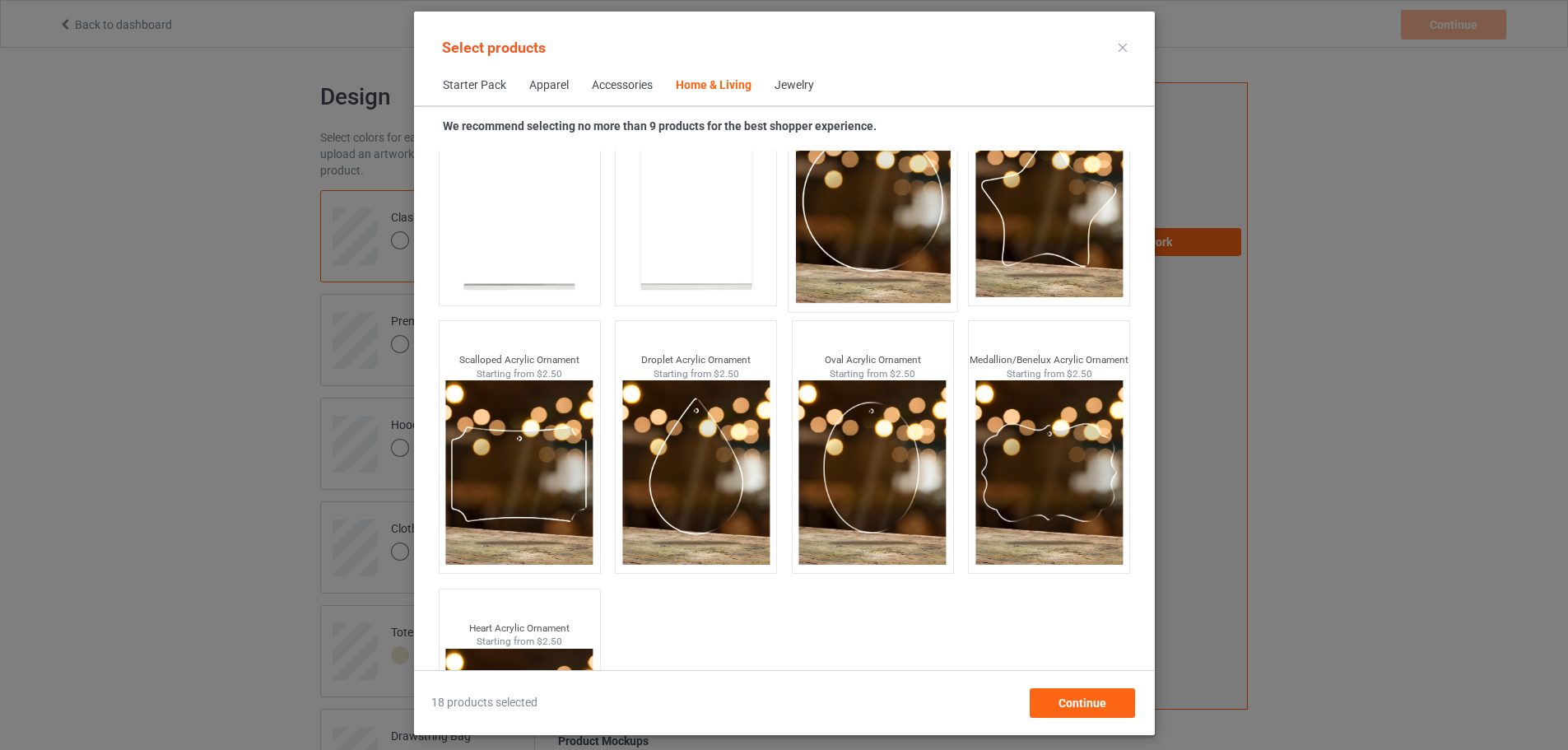
click at [888, 215] on img at bounding box center [872, 205] width 154 height 194
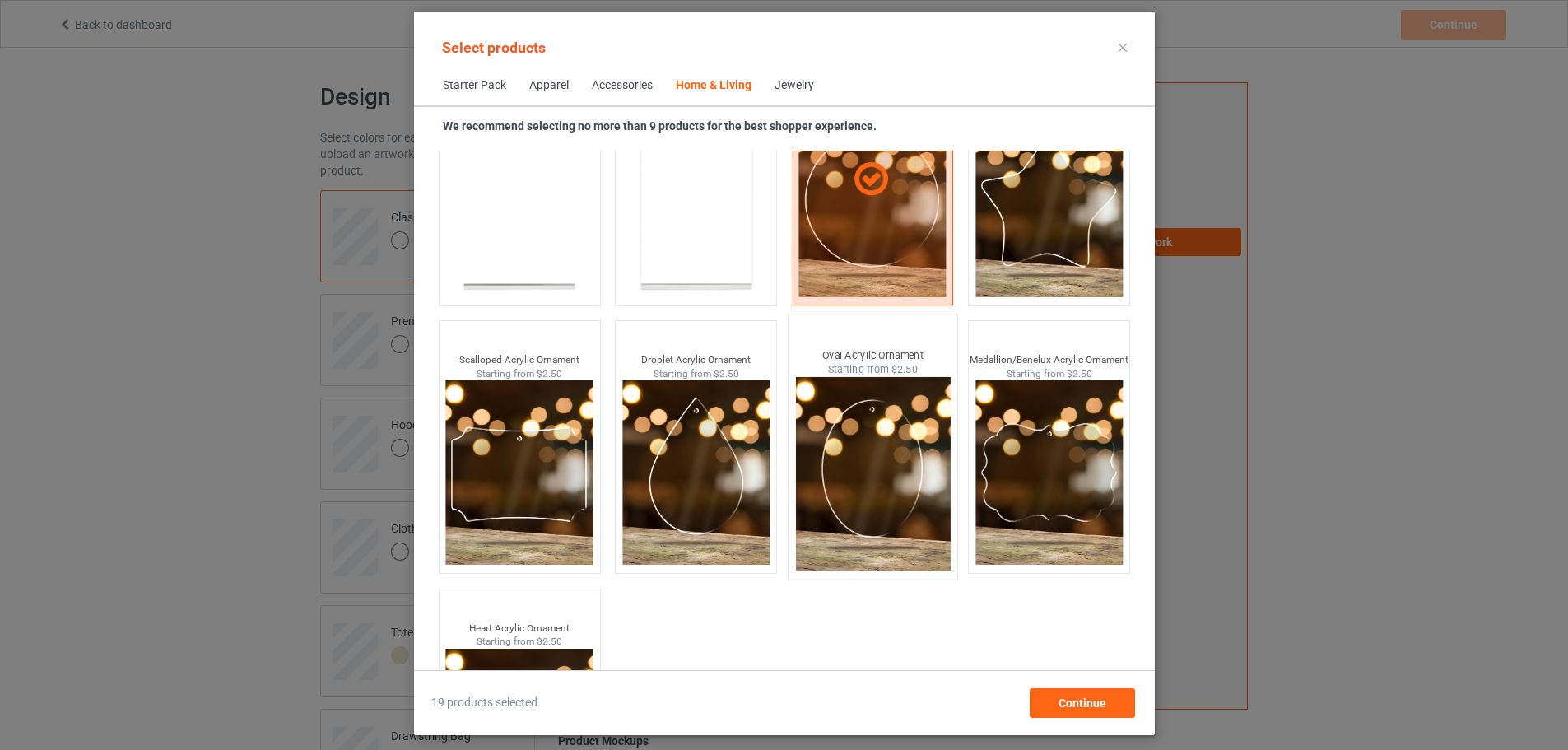
click at [875, 468] on img at bounding box center [872, 474] width 154 height 194
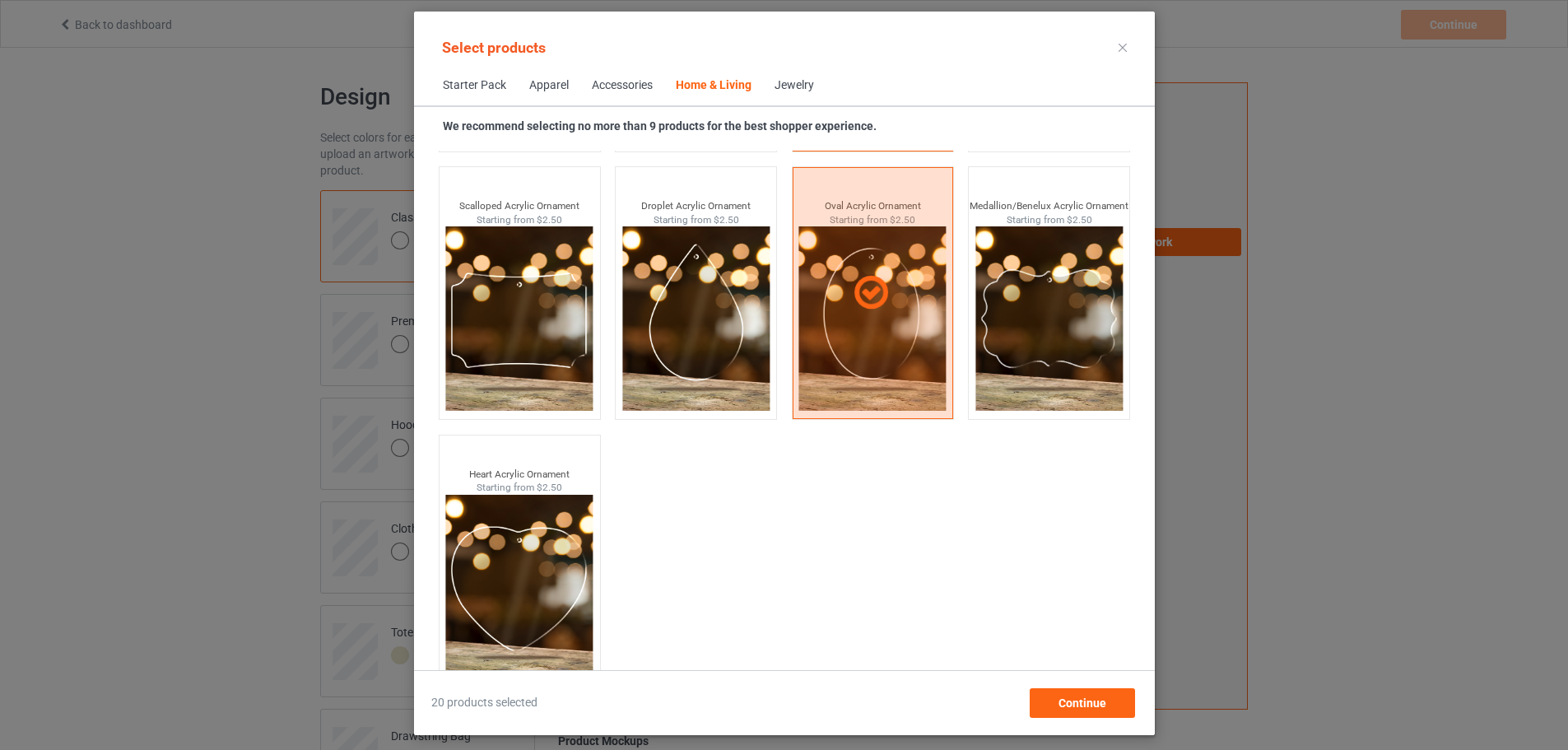
scroll to position [17637, 0]
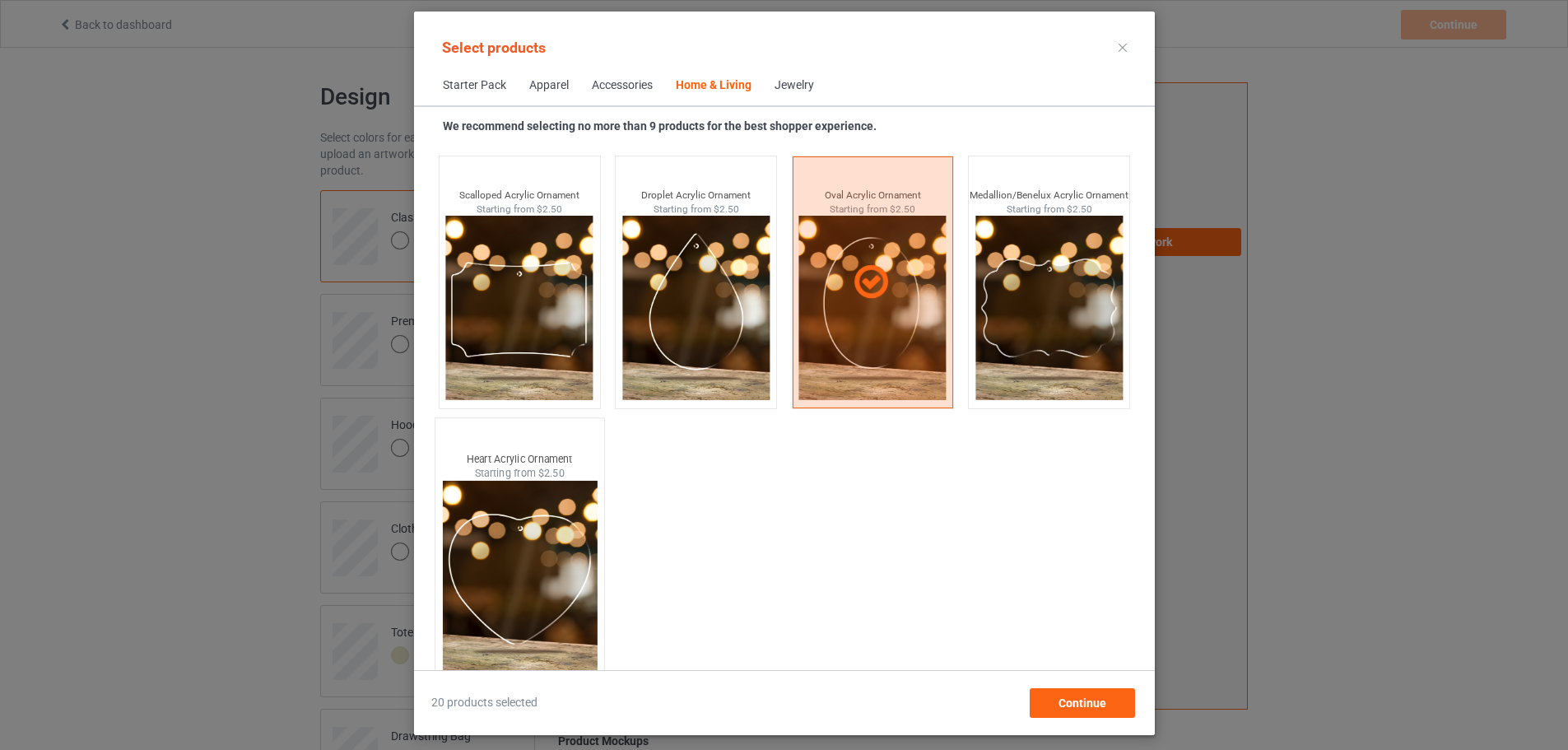
click at [552, 610] on img at bounding box center [519, 577] width 154 height 194
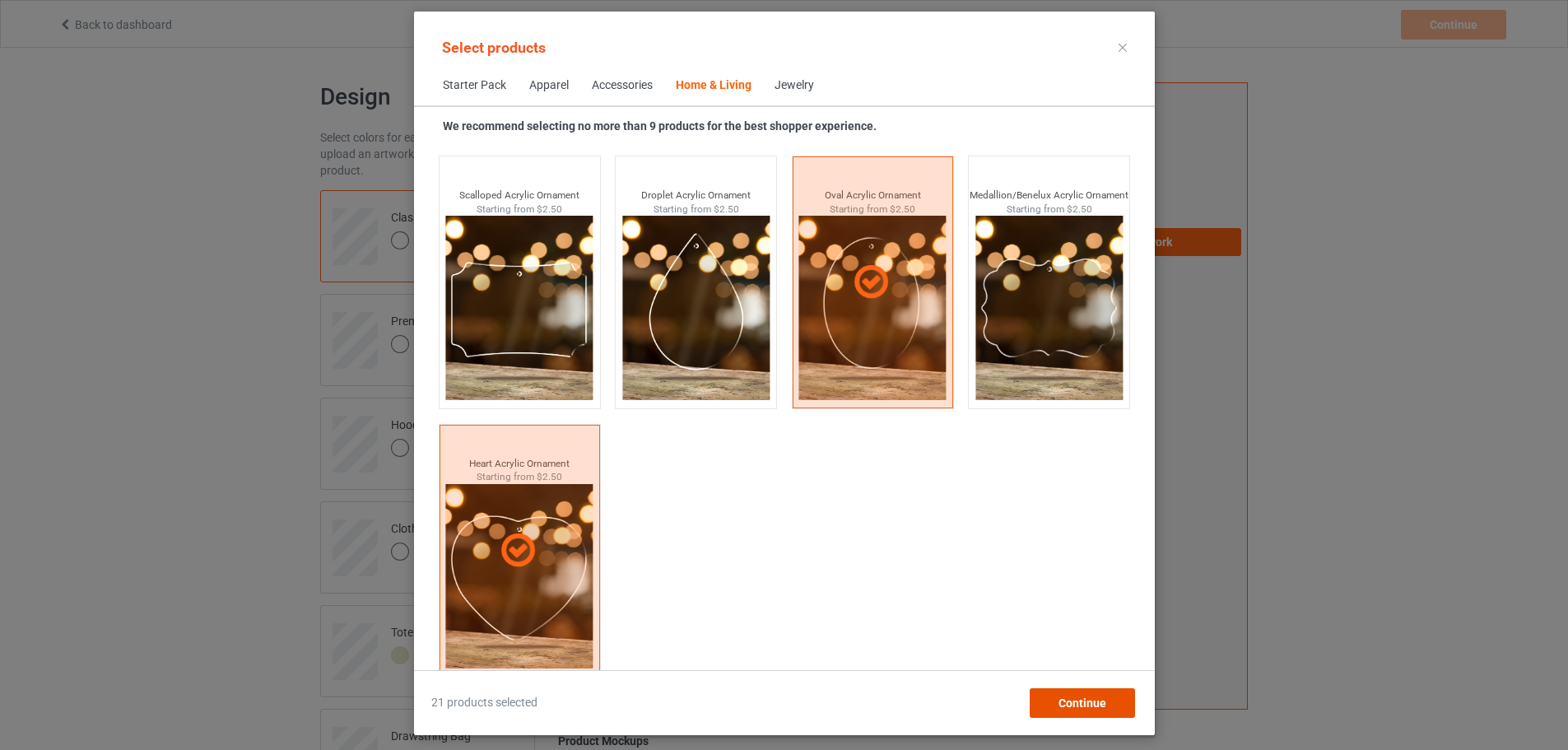
click at [1104, 704] on span "Continue" at bounding box center [1081, 702] width 48 height 13
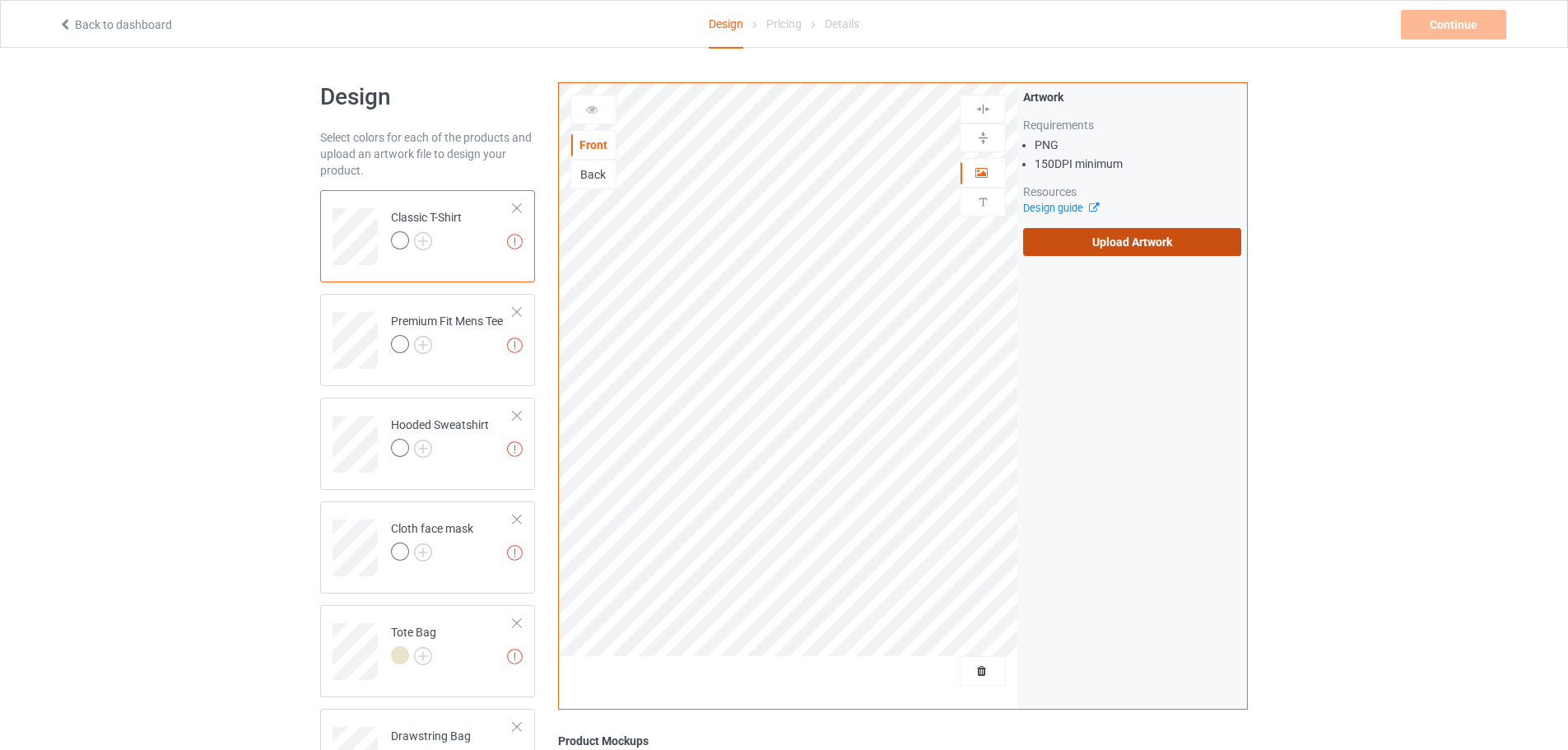
click at [1077, 241] on label "Upload Artwork" at bounding box center [1132, 242] width 218 height 28
click at [0, 0] on input "Upload Artwork" at bounding box center [0, 0] width 0 height 0
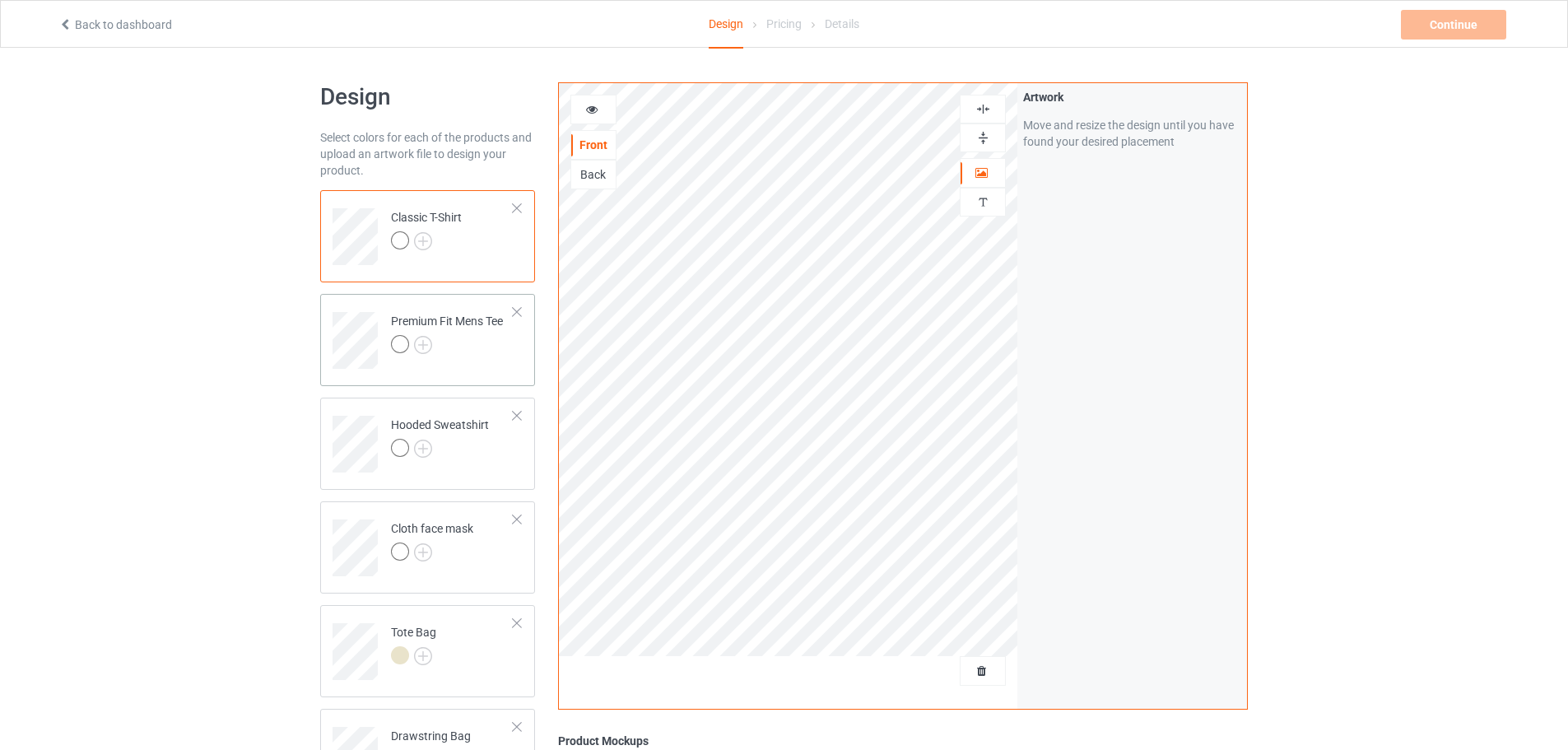
click at [475, 347] on div at bounding box center [447, 346] width 112 height 23
click at [421, 343] on img at bounding box center [423, 345] width 18 height 18
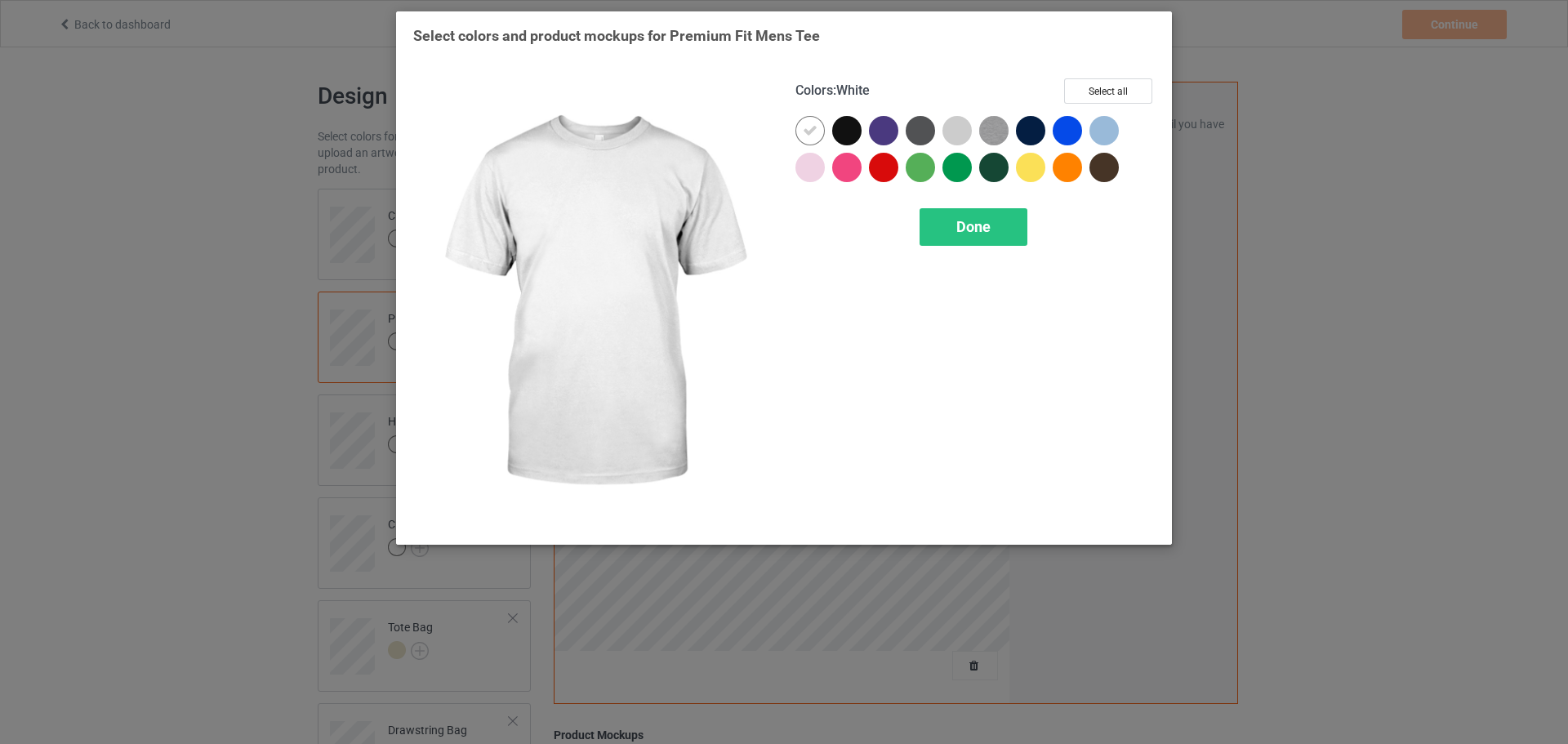
click at [297, 329] on div "Select colors and product mockups for Premium Fit Mens Tee Colors : White Selec…" at bounding box center [784, 372] width 1568 height 744
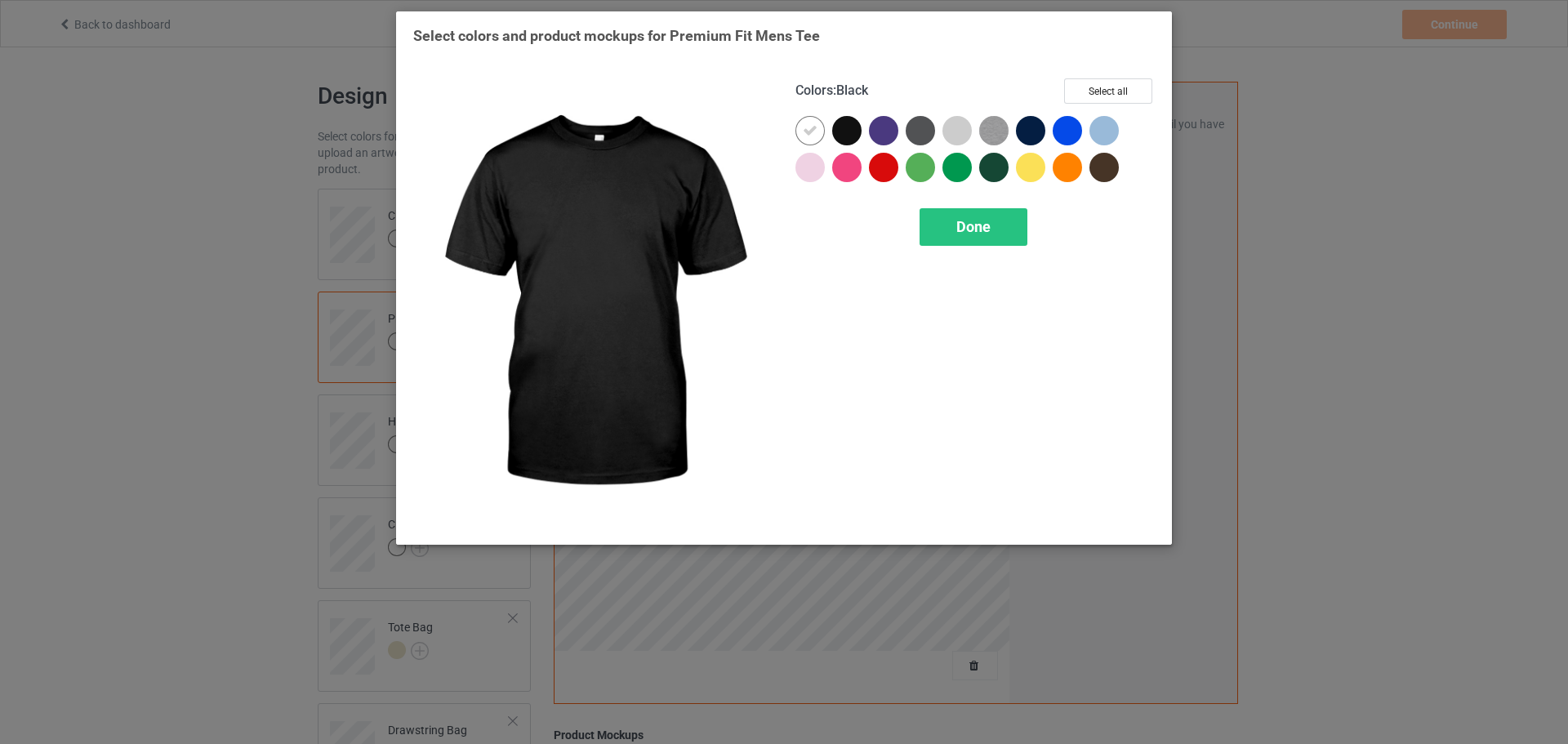
click at [843, 134] on div at bounding box center [846, 131] width 29 height 29
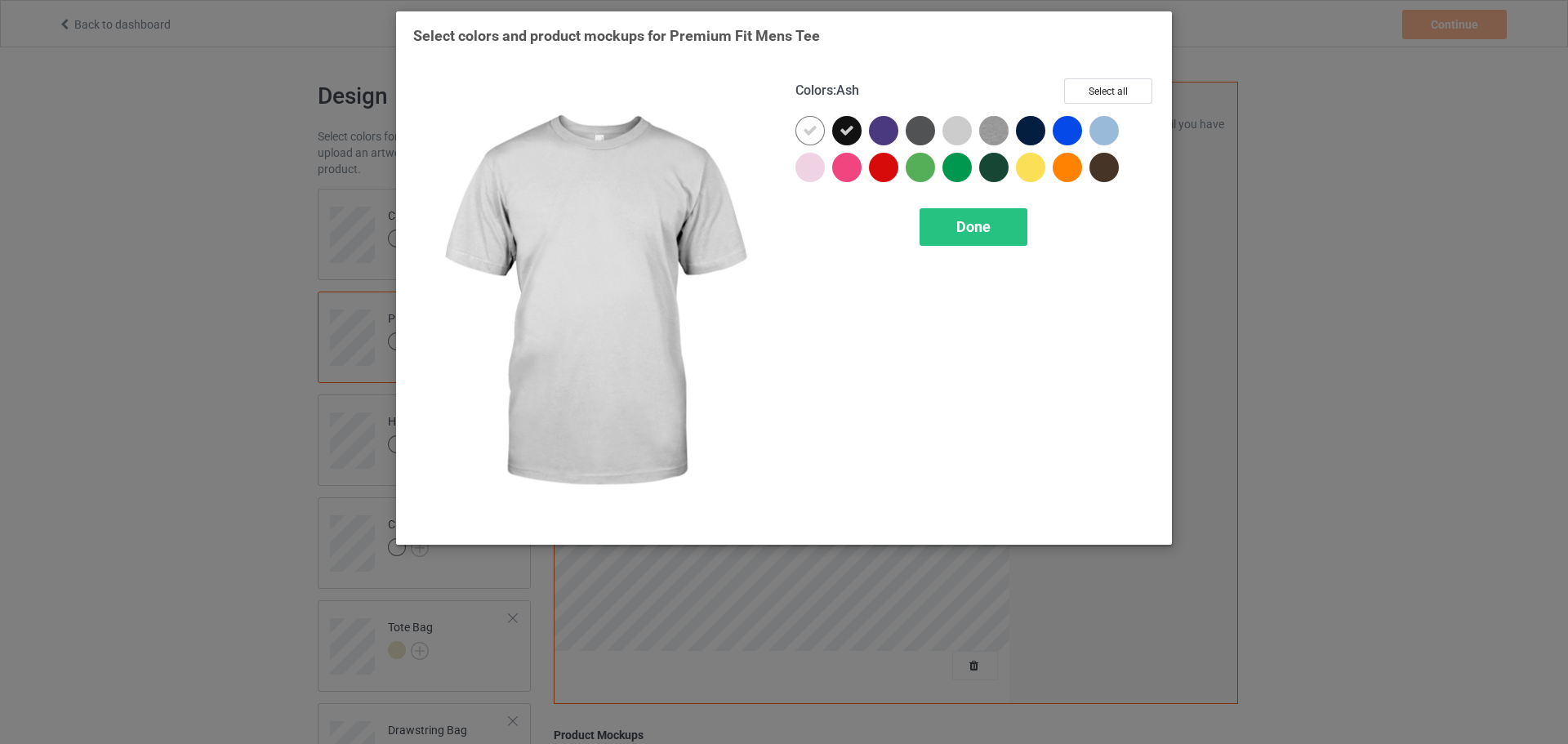
click at [956, 132] on div at bounding box center [957, 131] width 29 height 29
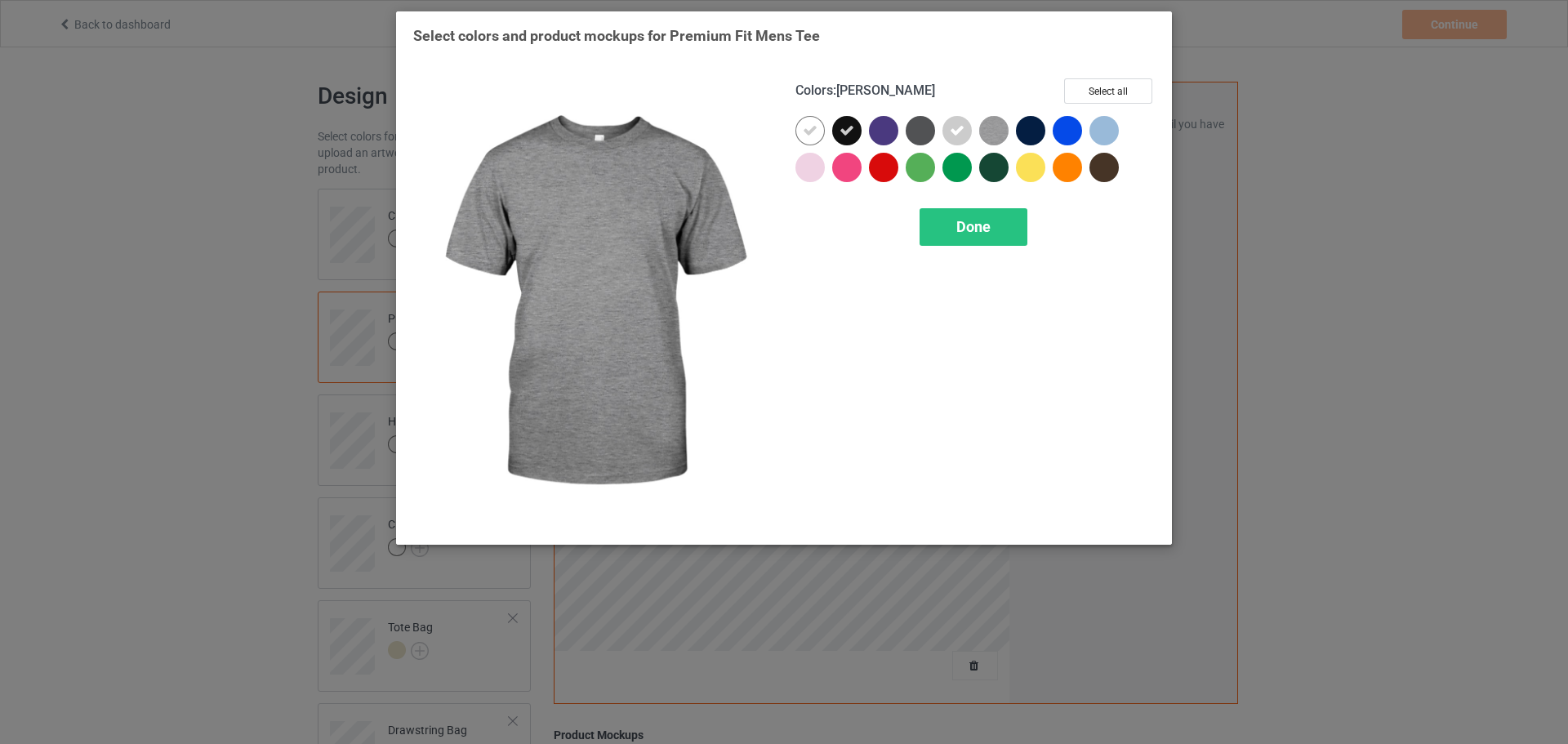
click at [992, 133] on img at bounding box center [994, 131] width 29 height 29
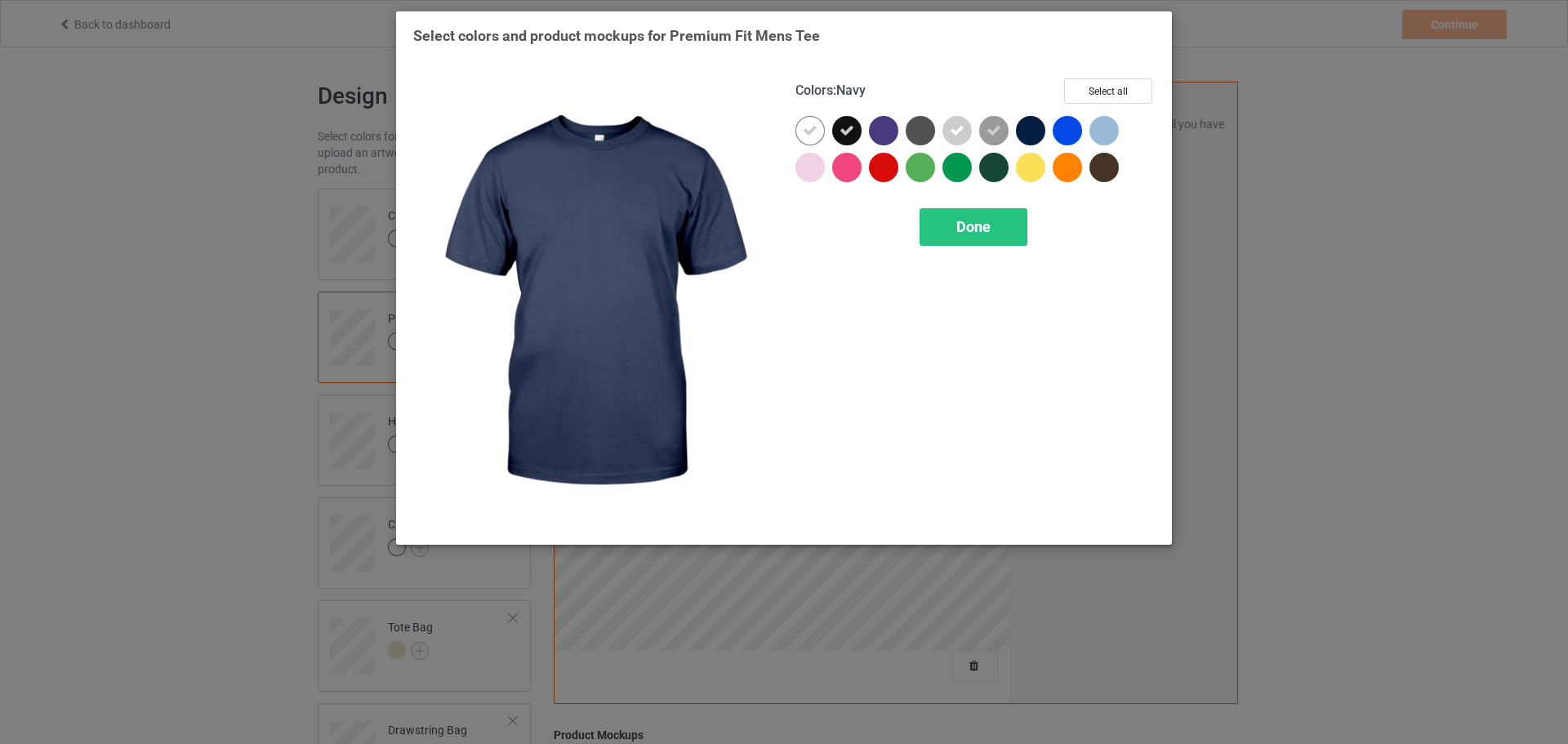
click at [1027, 129] on div at bounding box center [1031, 131] width 29 height 29
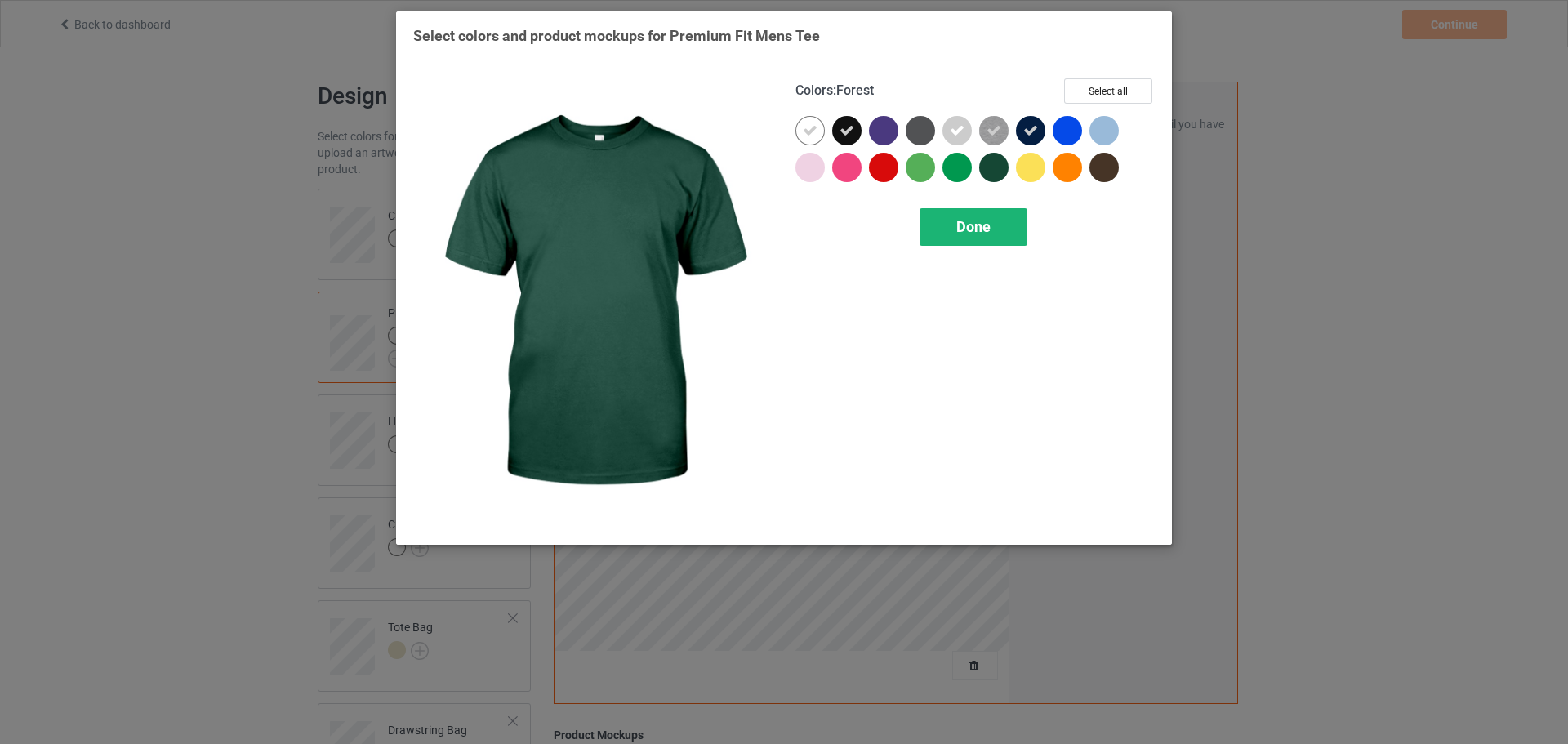
click at [958, 244] on div "Done" at bounding box center [973, 227] width 108 height 38
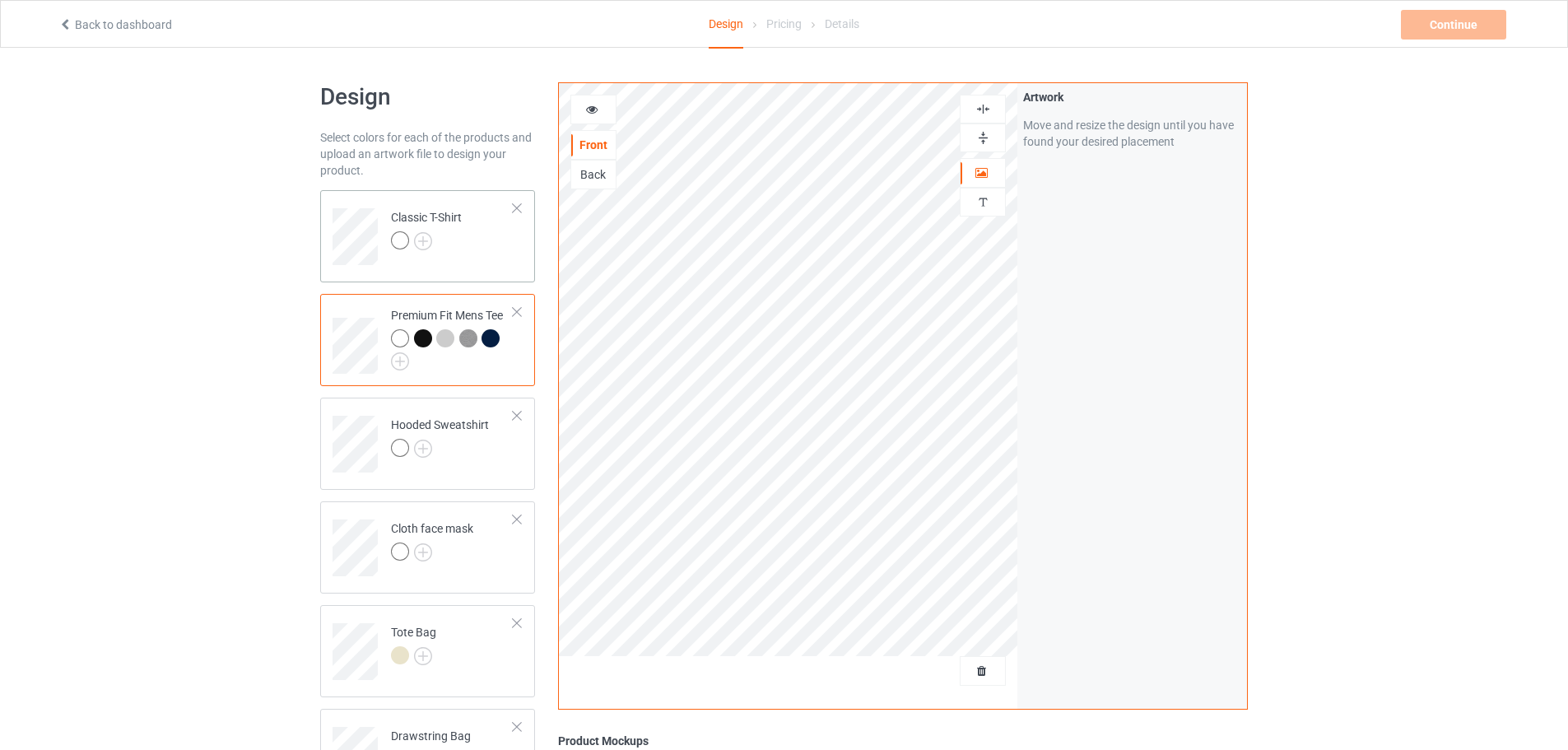
click at [408, 257] on td "Classic T-Shirt" at bounding box center [452, 231] width 141 height 69
click at [417, 236] on img at bounding box center [423, 241] width 18 height 18
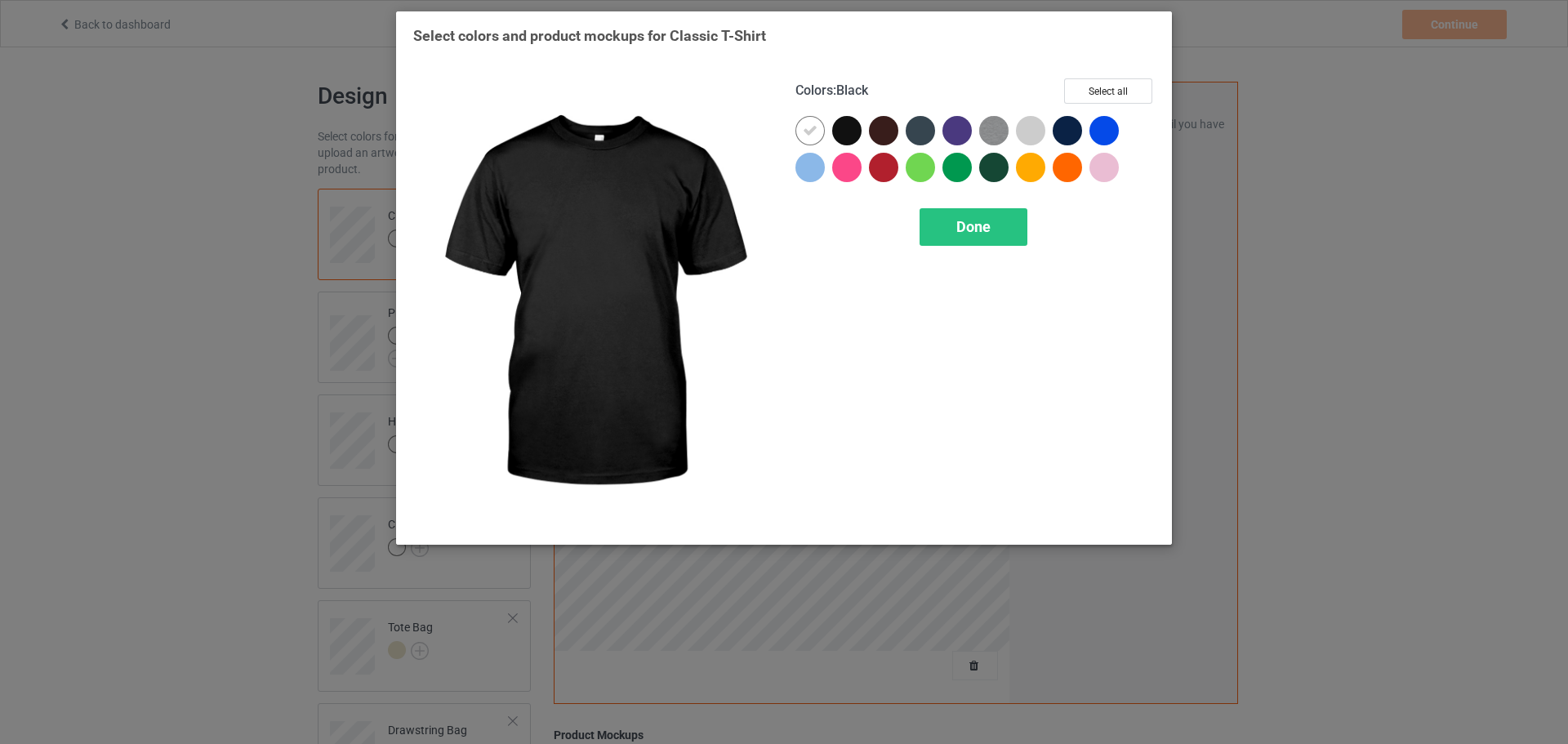
click at [833, 134] on div at bounding box center [846, 131] width 29 height 29
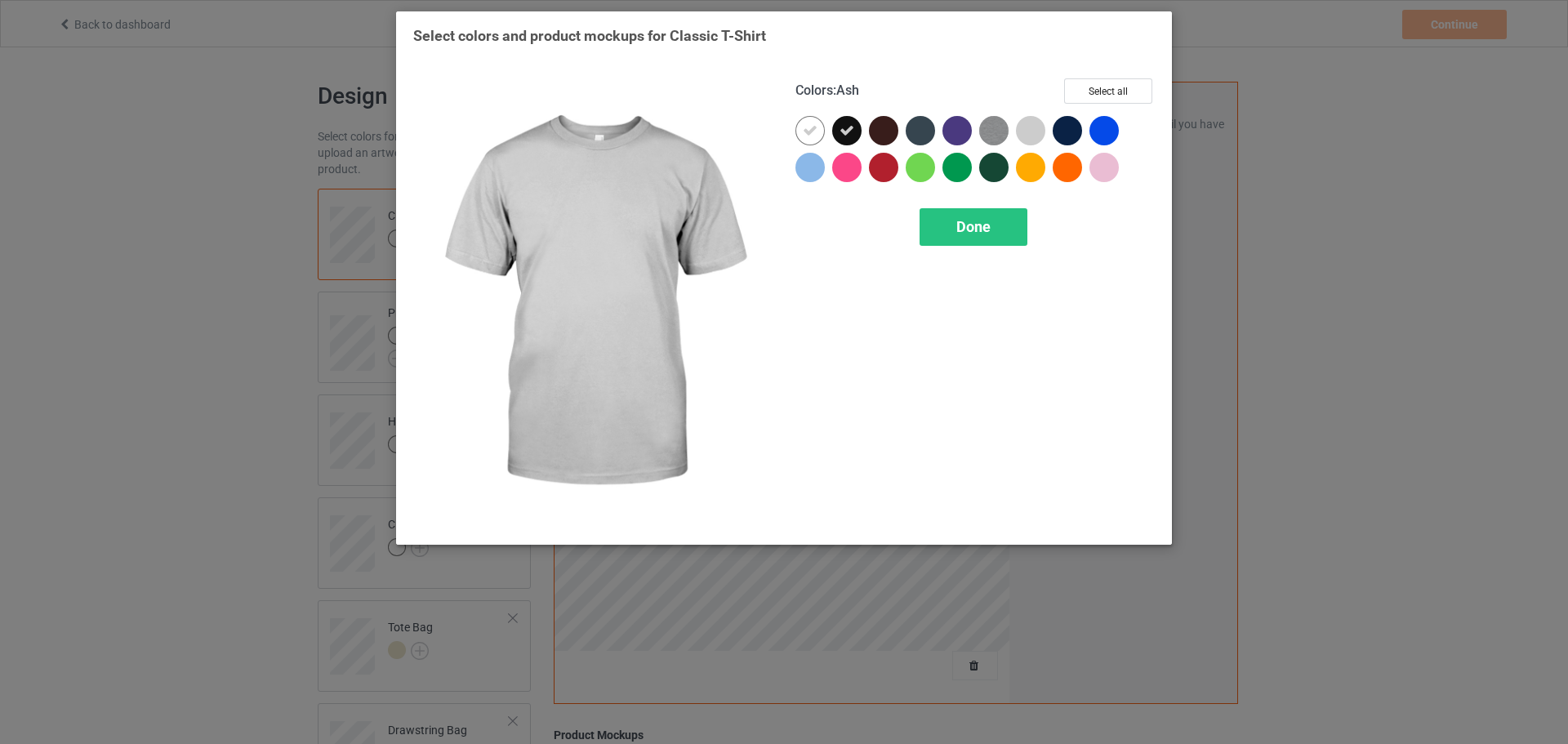
click at [1027, 135] on div at bounding box center [1031, 131] width 29 height 29
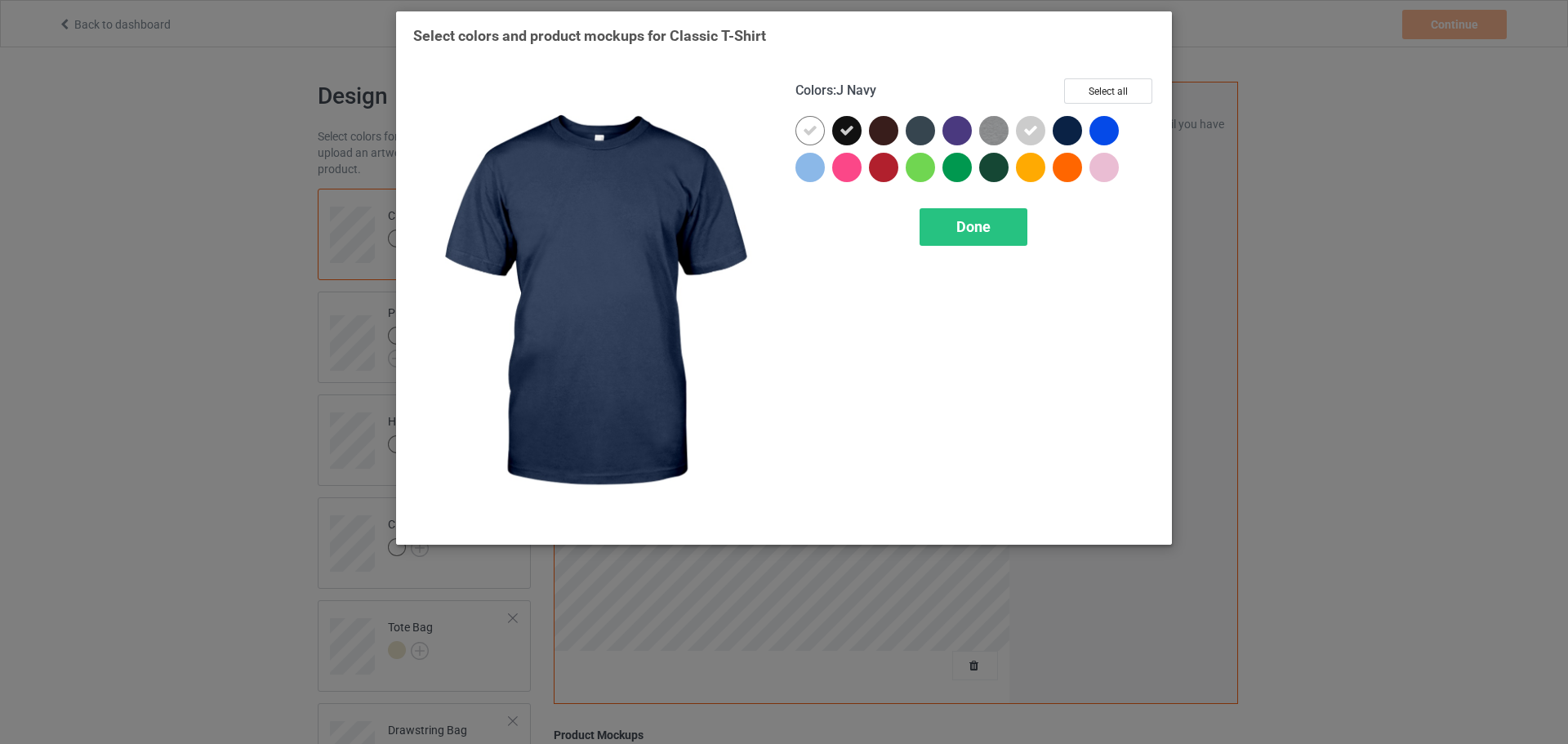
click at [1068, 132] on div at bounding box center [1067, 131] width 29 height 29
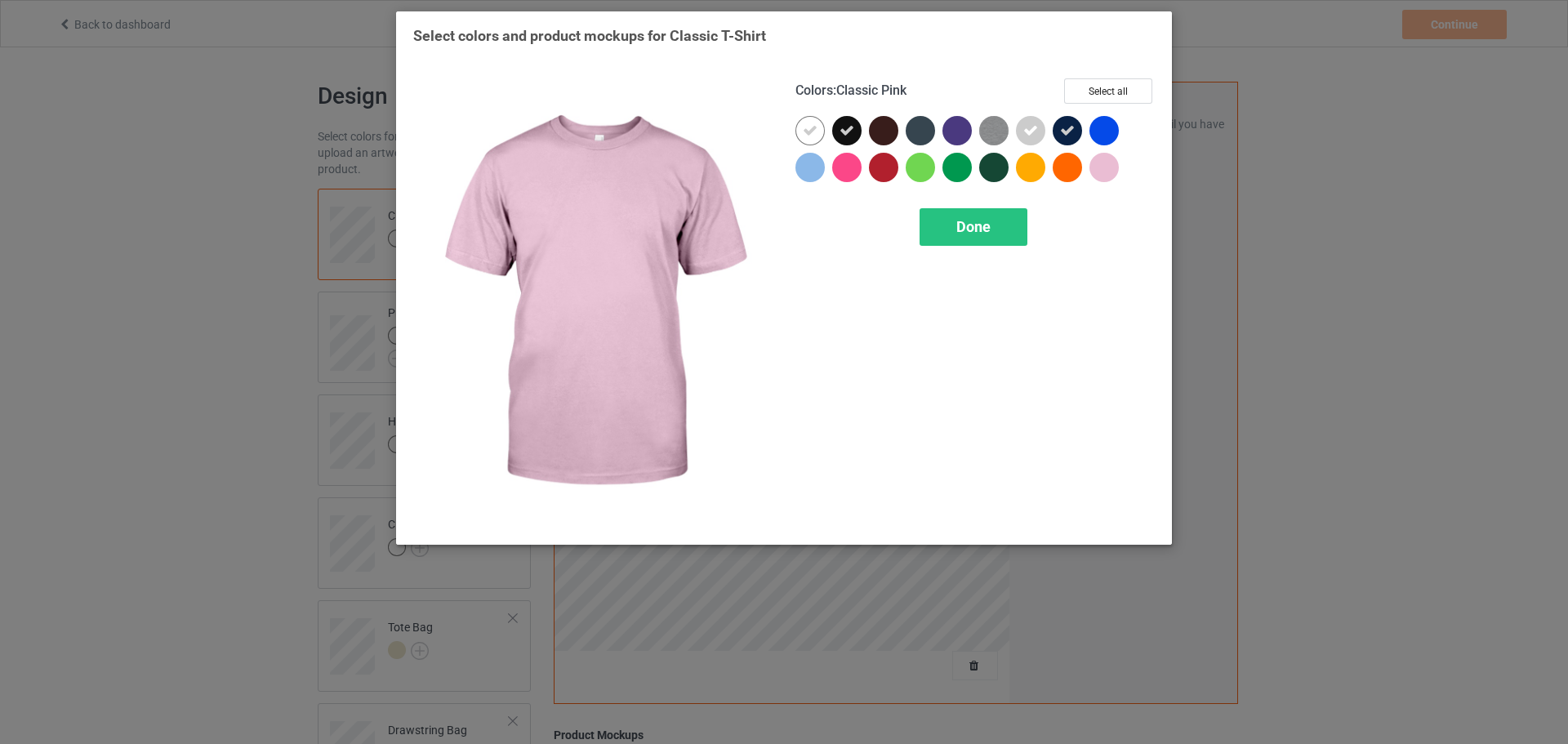
click at [1102, 174] on div at bounding box center [1104, 168] width 29 height 29
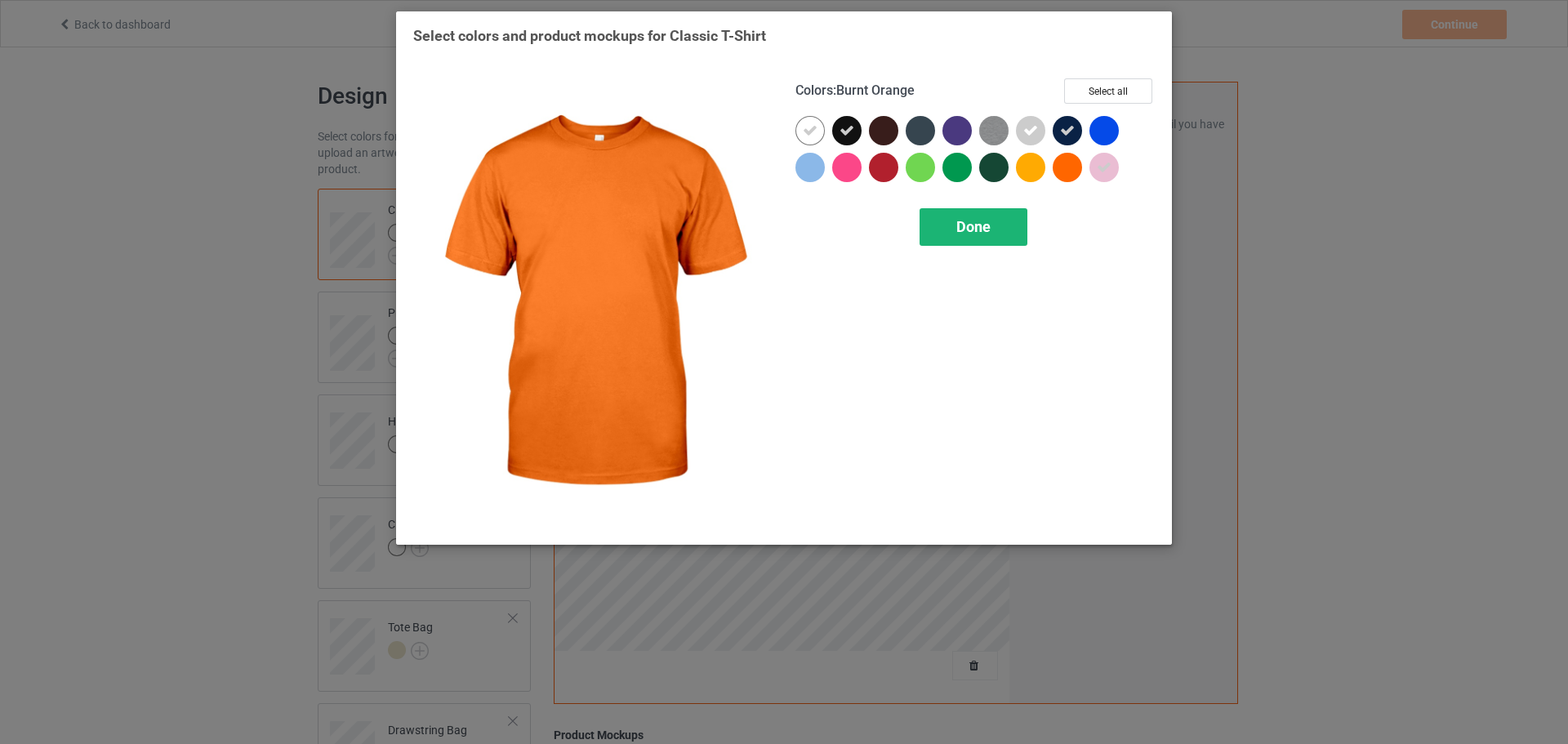
click at [965, 235] on span "Done" at bounding box center [973, 227] width 34 height 18
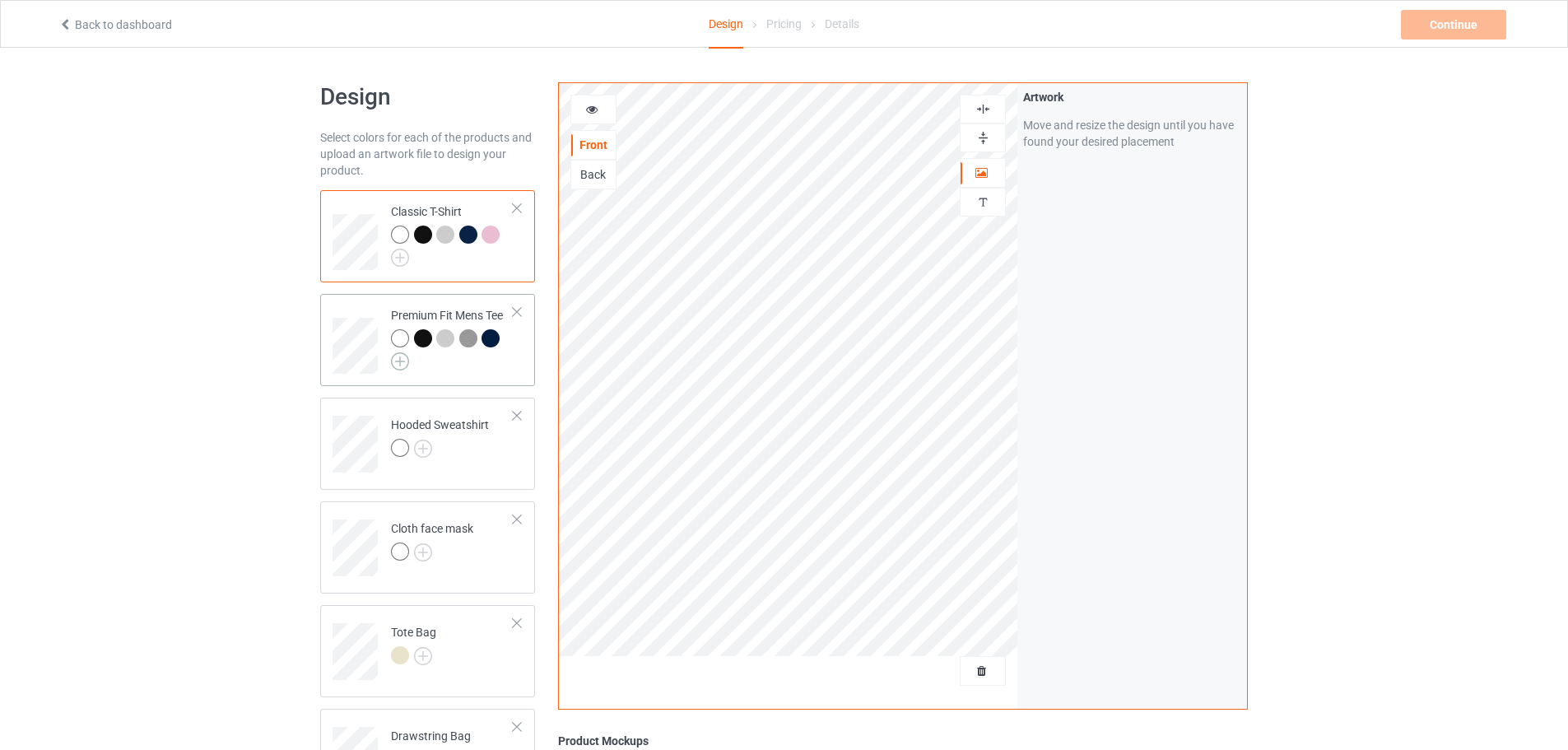
click at [394, 363] on img at bounding box center [400, 361] width 18 height 18
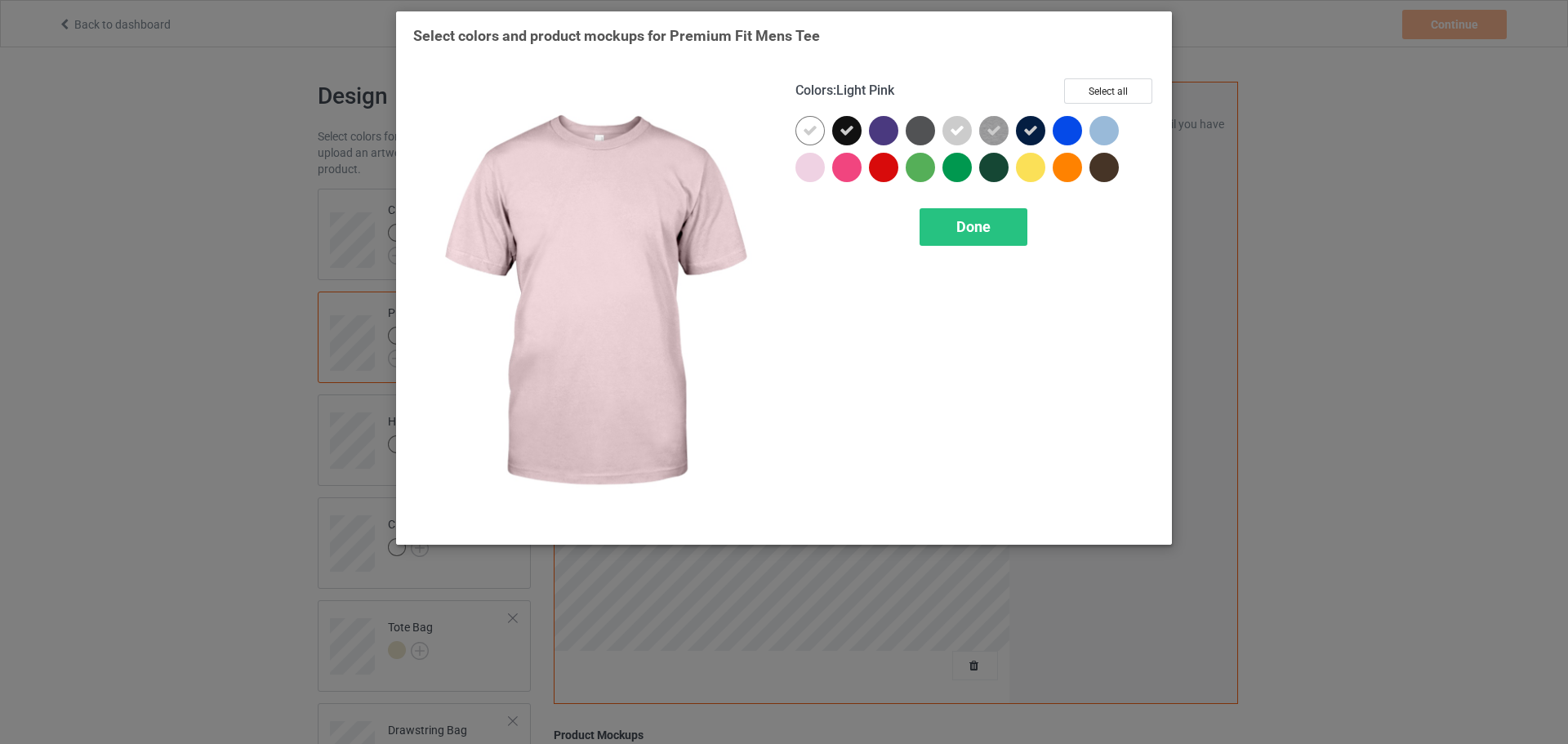
click at [818, 168] on div at bounding box center [810, 168] width 29 height 29
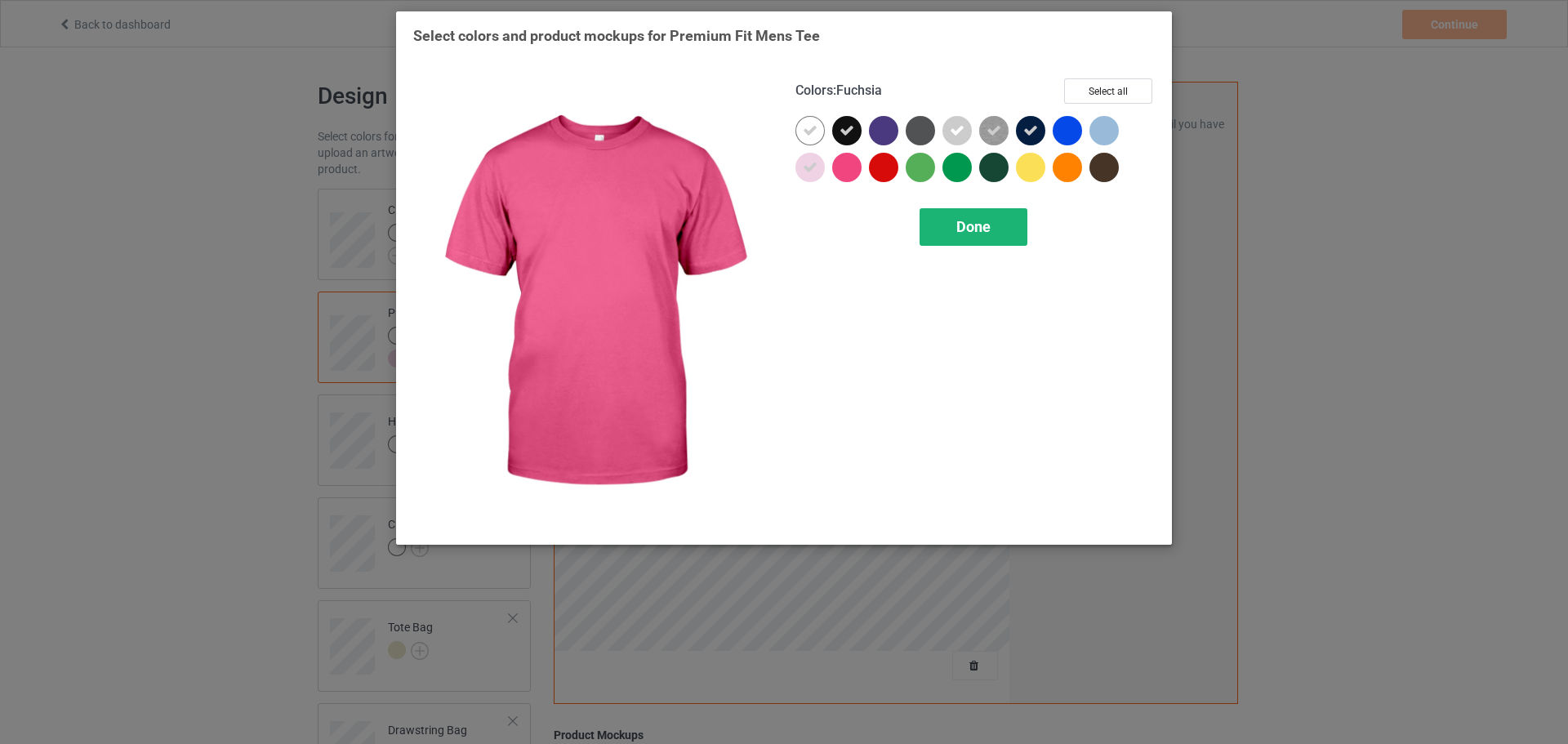
click at [967, 239] on div "Done" at bounding box center [973, 227] width 108 height 38
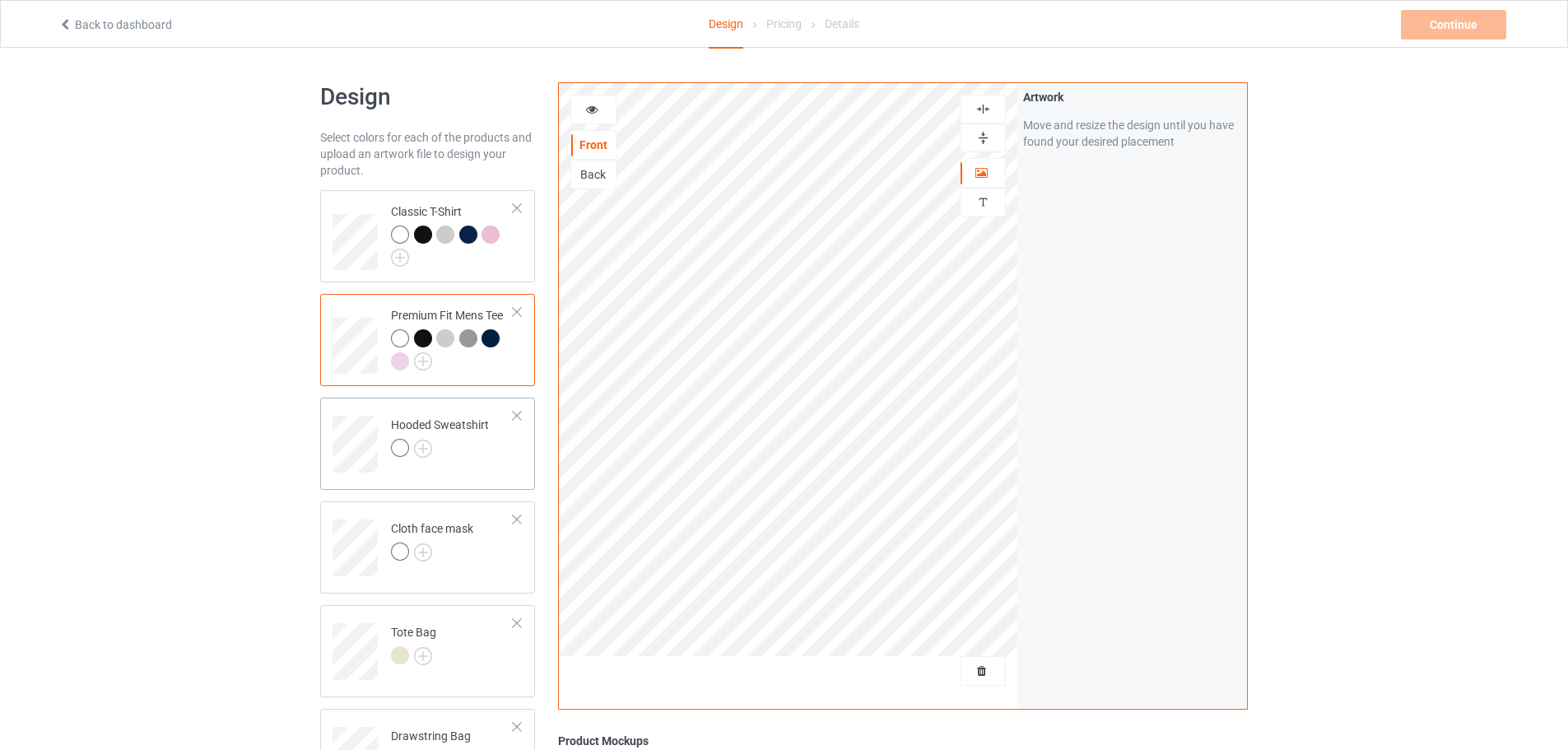
scroll to position [83, 0]
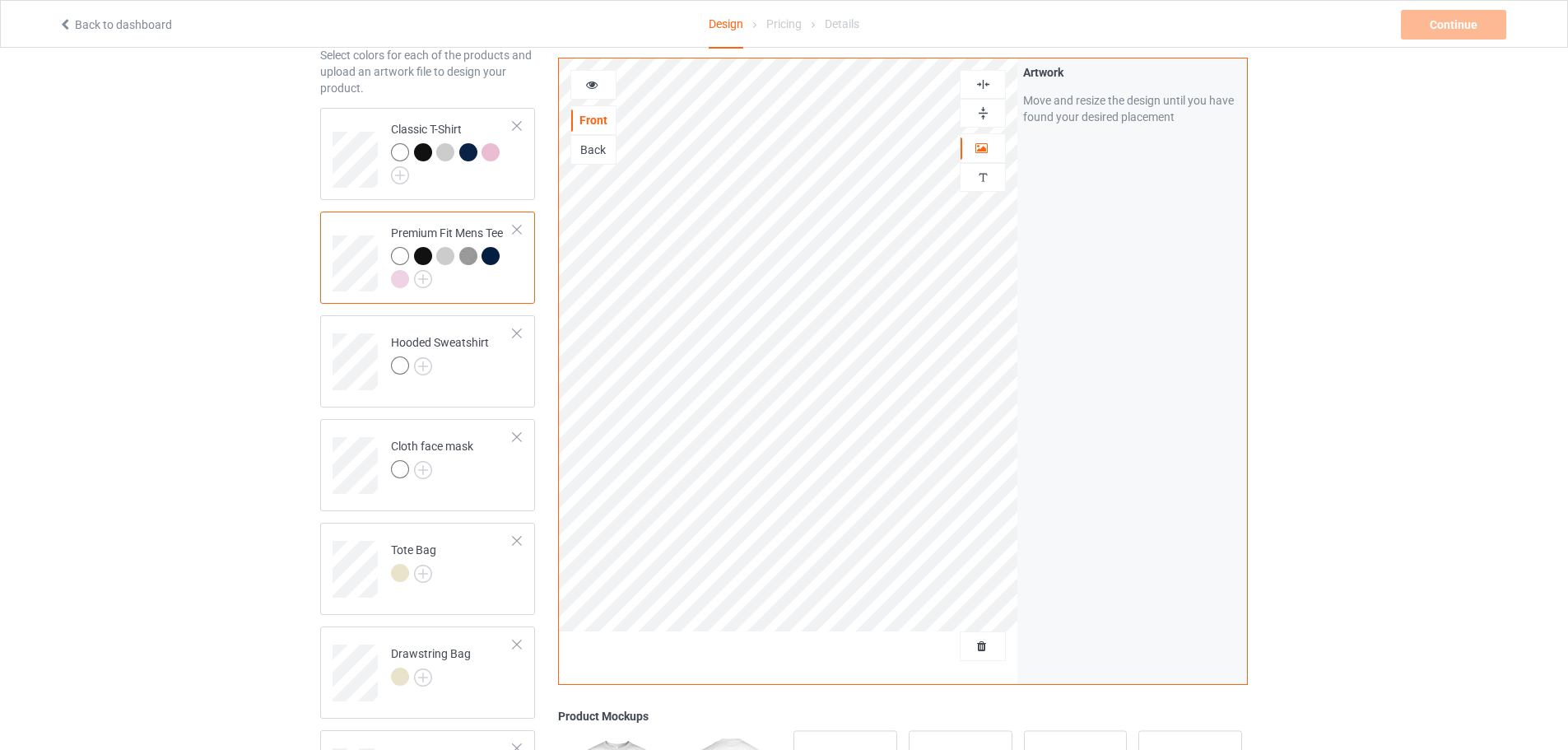
click at [590, 90] on div at bounding box center [593, 85] width 44 height 17
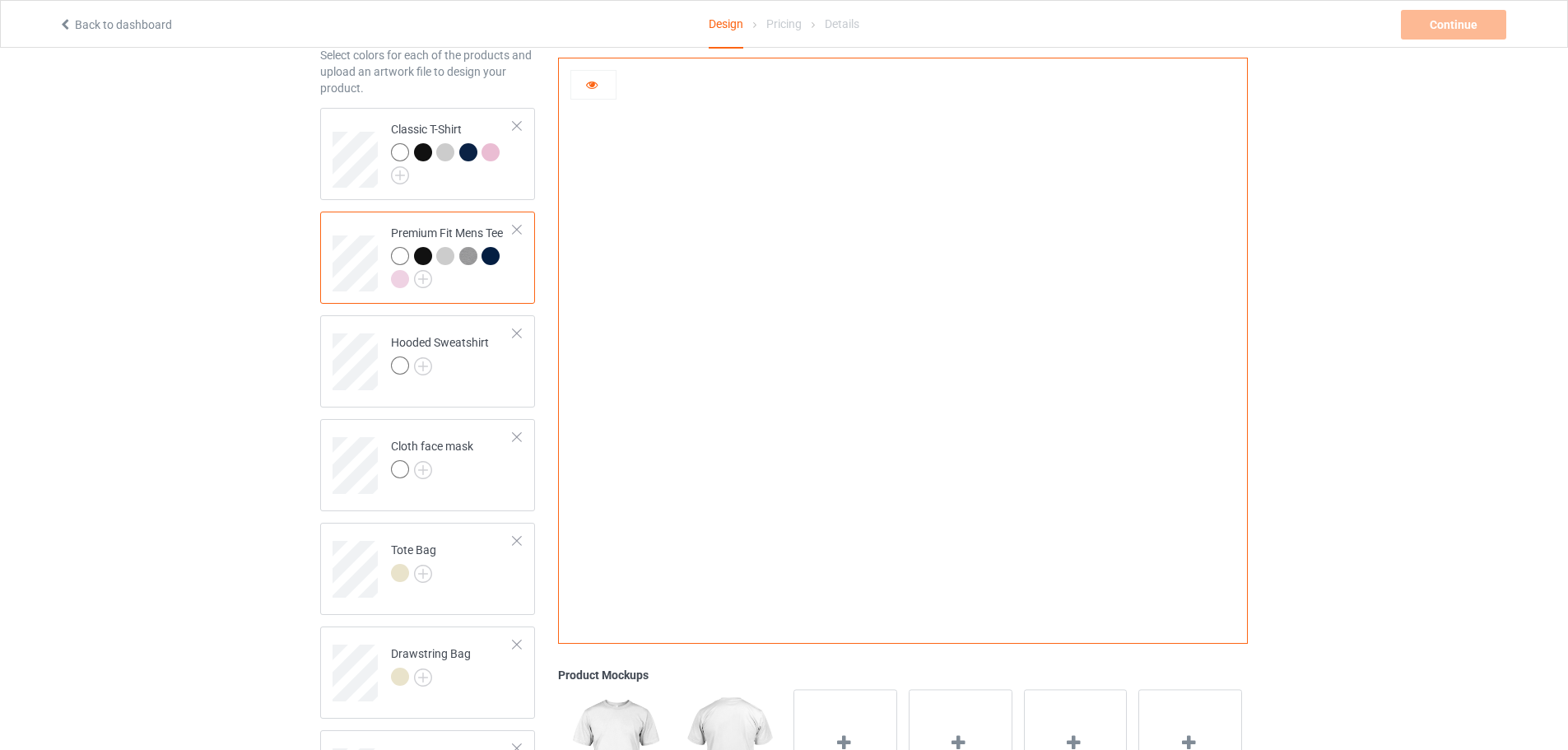
click at [590, 90] on div at bounding box center [593, 85] width 44 height 17
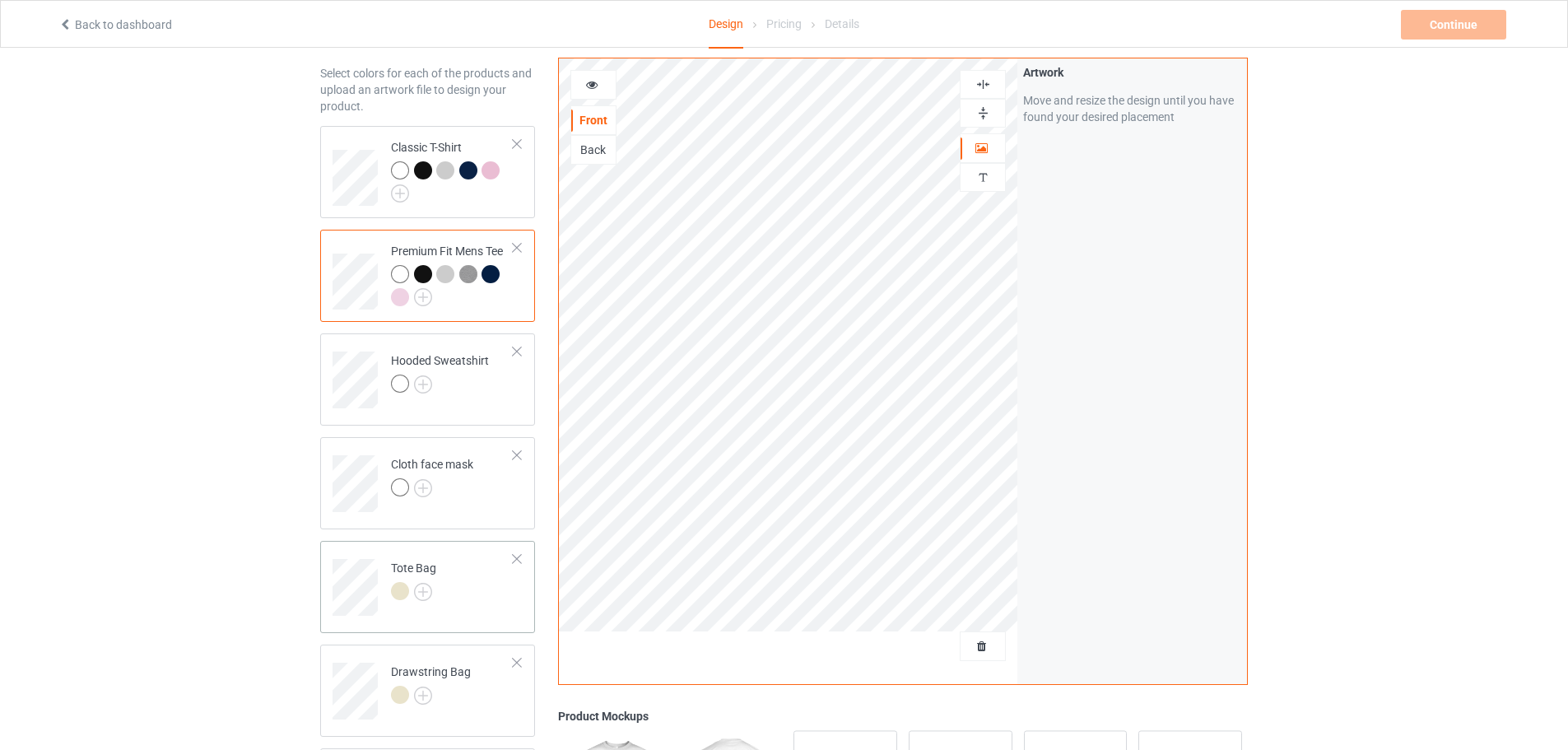
scroll to position [0, 0]
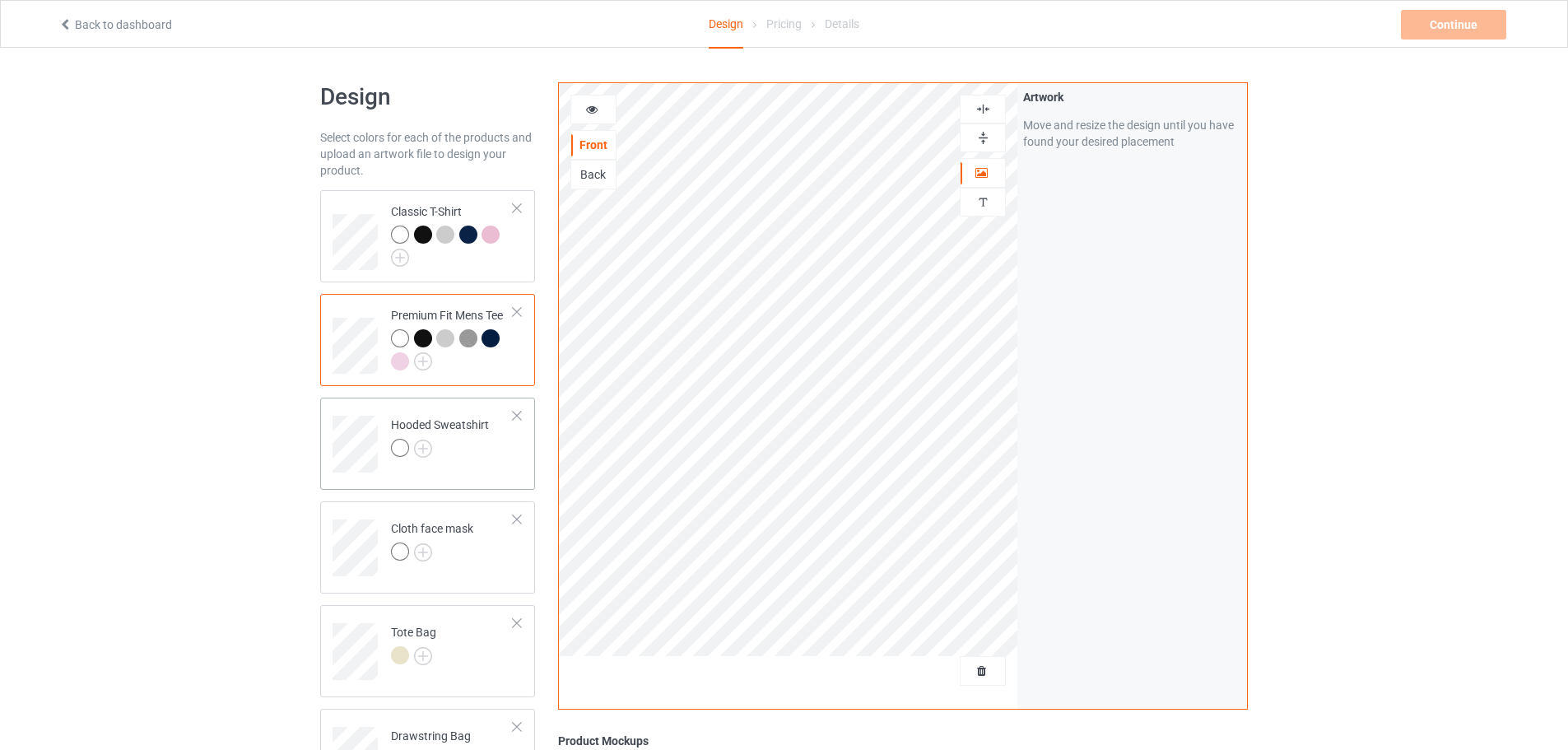
click at [456, 460] on div at bounding box center [440, 449] width 98 height 23
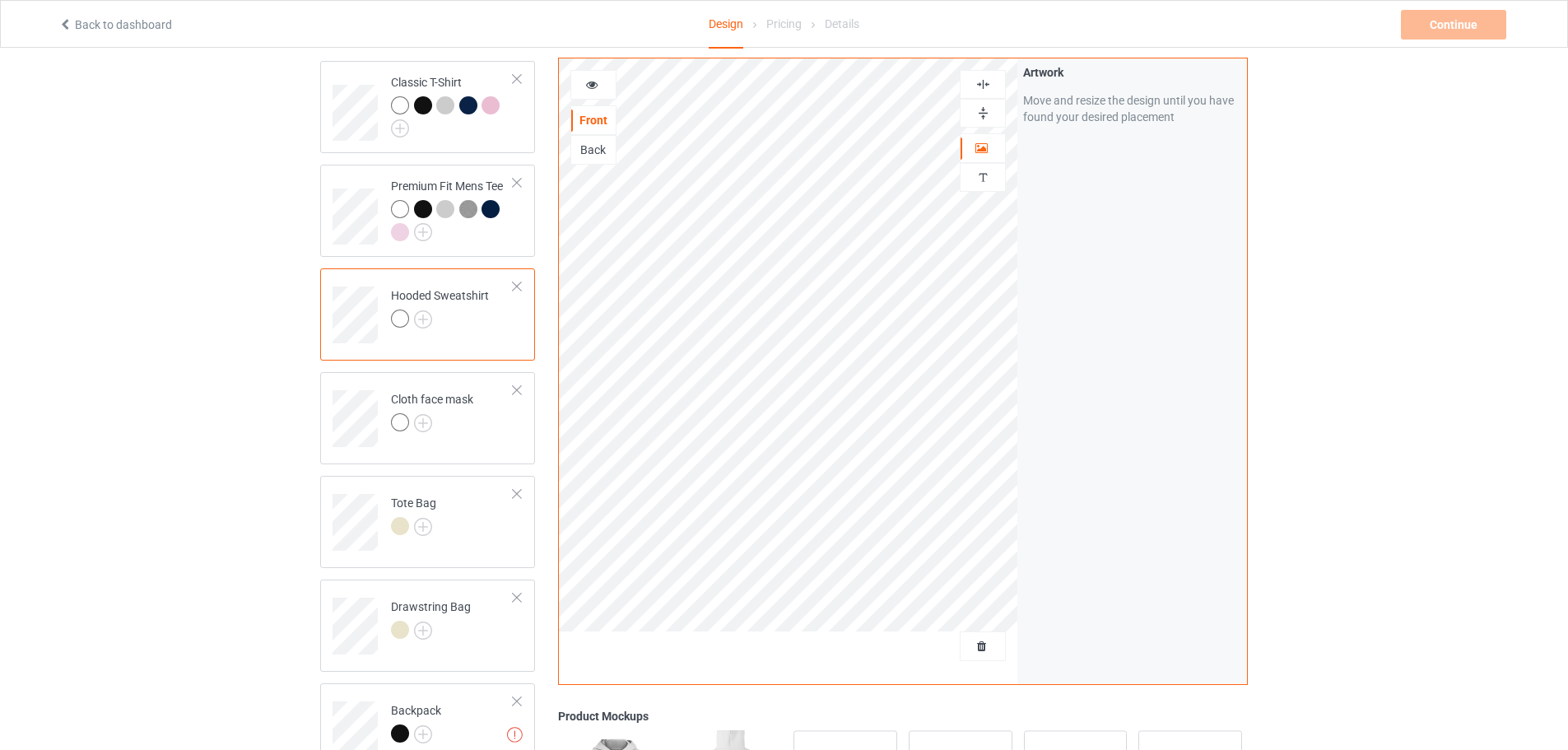
scroll to position [412, 0]
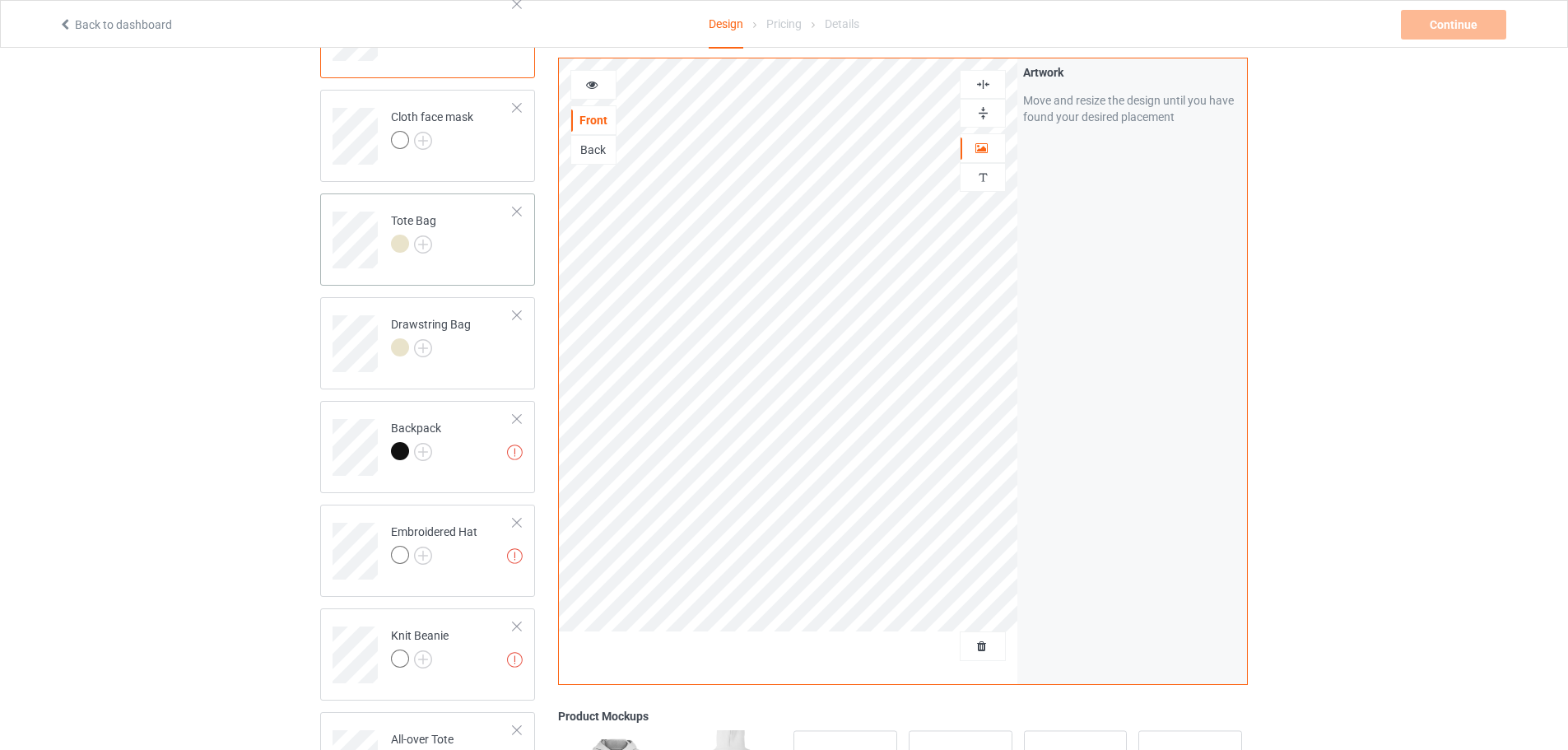
click at [451, 266] on td "Tote Bag" at bounding box center [452, 234] width 141 height 69
click at [423, 357] on img at bounding box center [423, 348] width 18 height 18
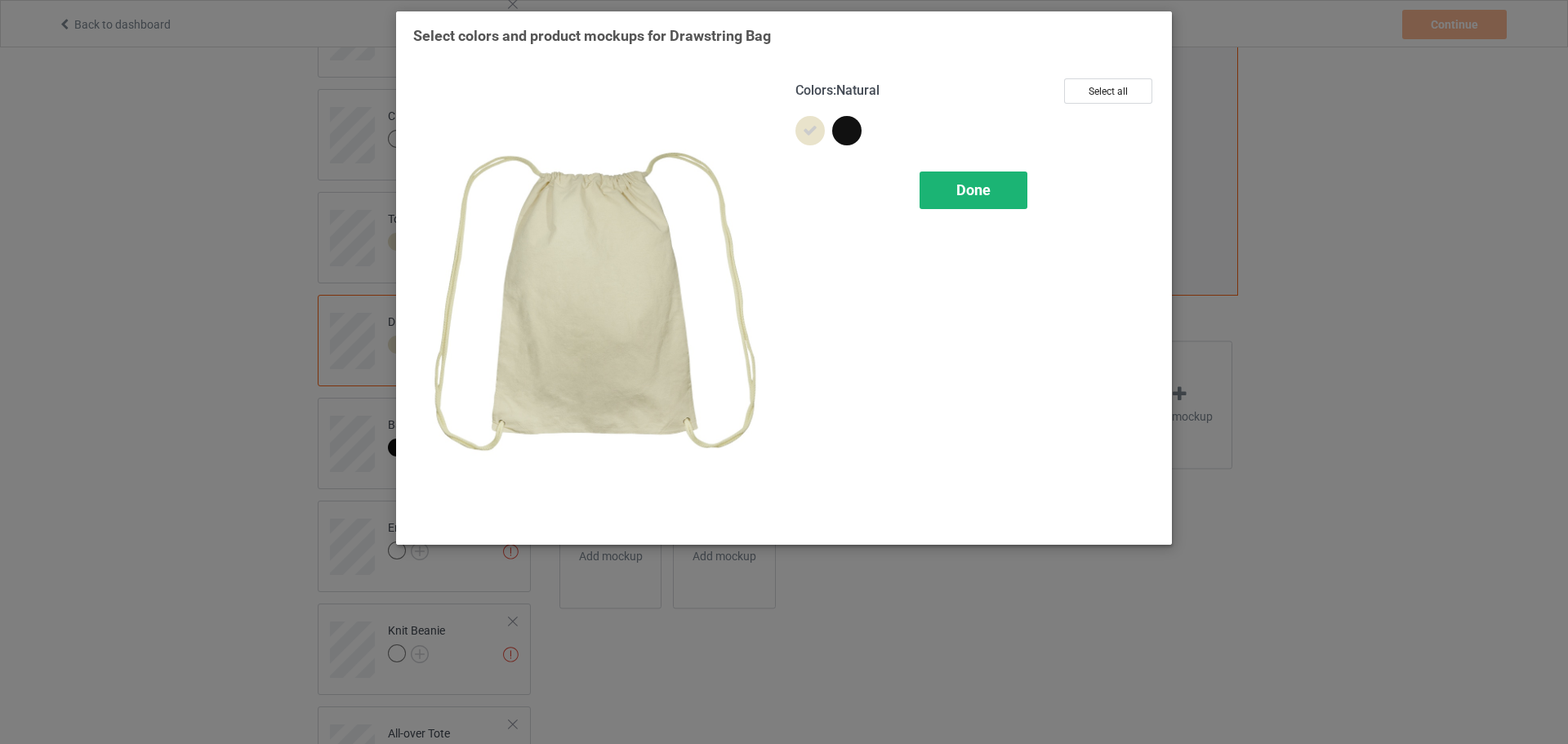
click at [939, 192] on div "Done" at bounding box center [973, 190] width 108 height 38
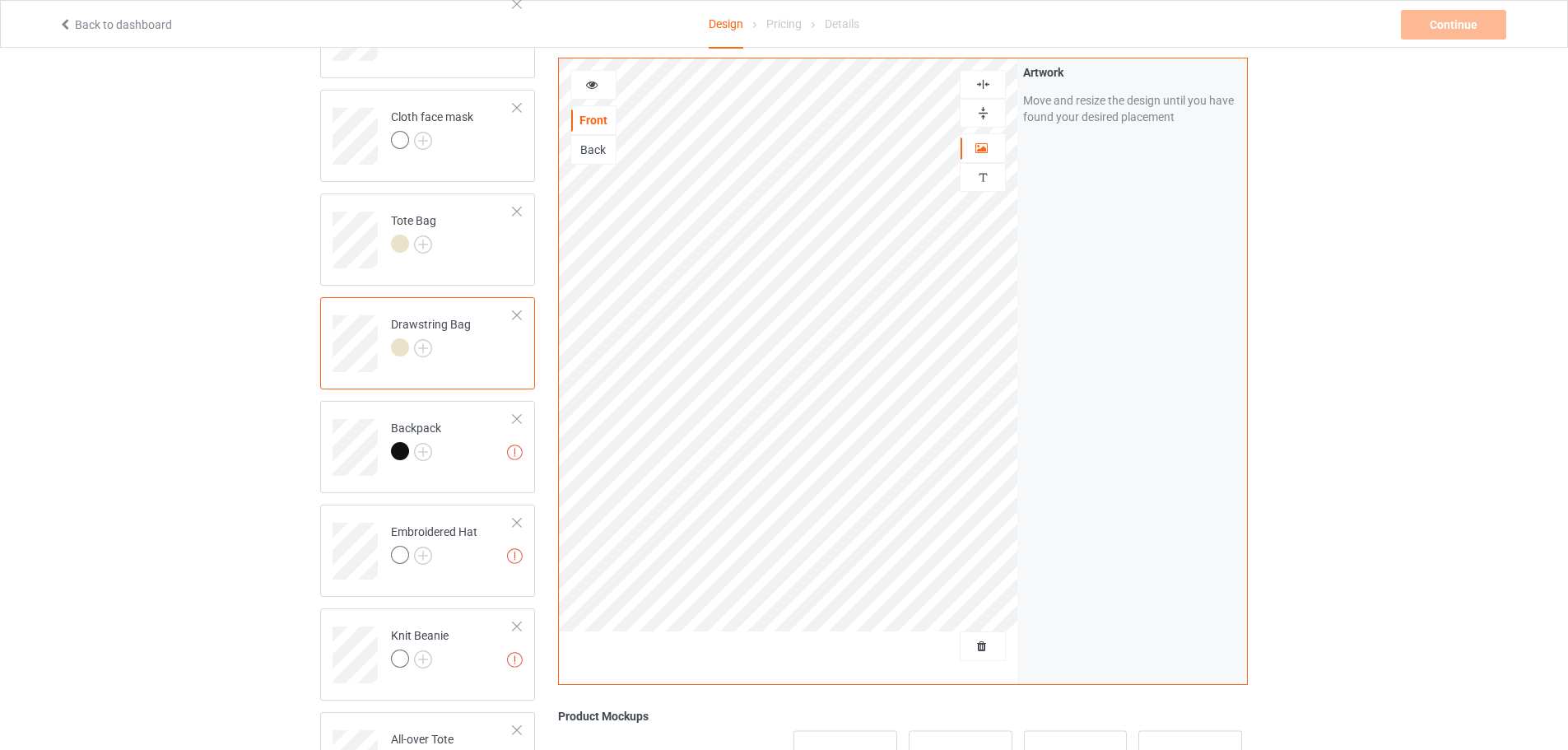
click at [491, 335] on td "Drawstring Bag" at bounding box center [452, 338] width 141 height 69
click at [438, 445] on div at bounding box center [416, 453] width 50 height 23
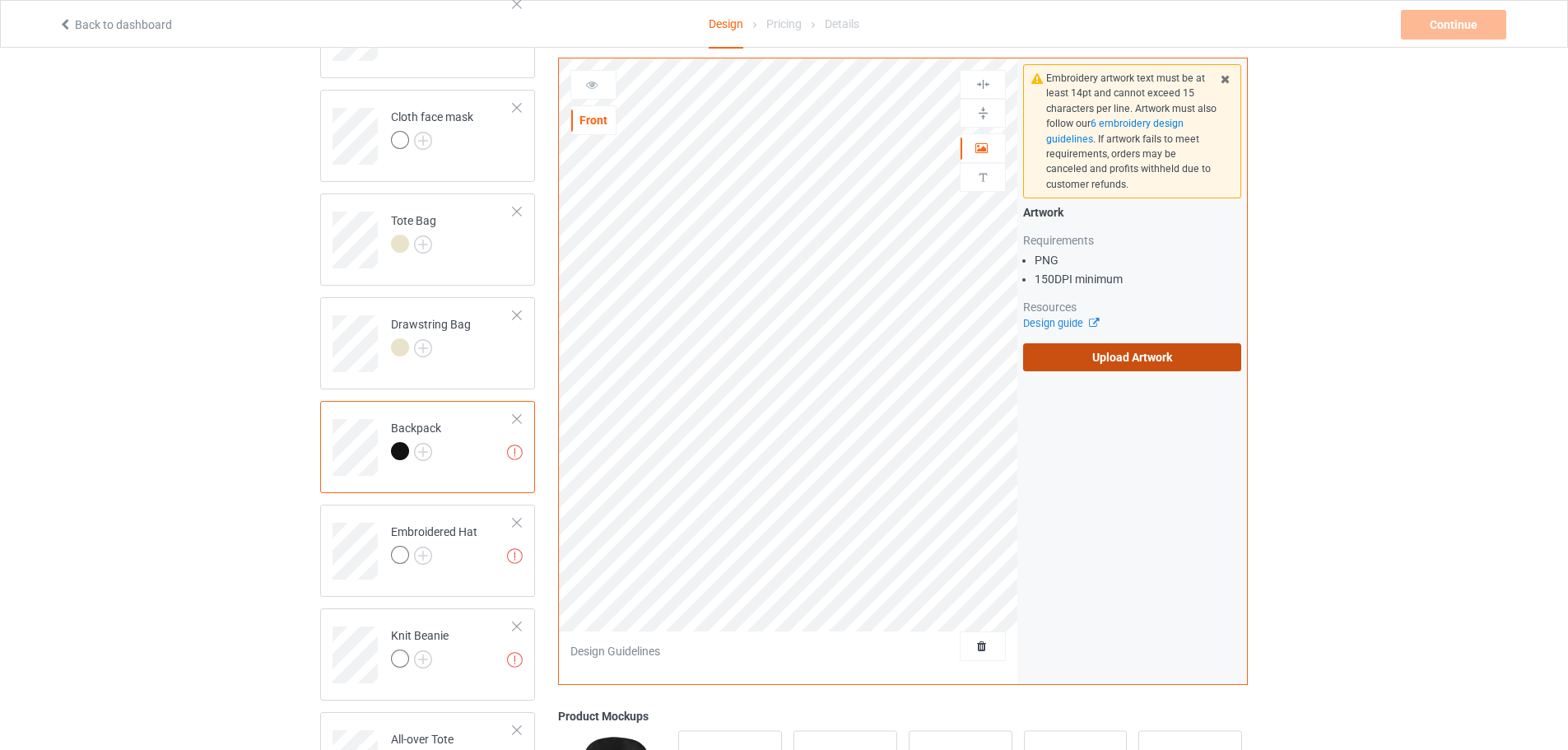
click at [1066, 352] on label "Upload Artwork" at bounding box center [1132, 357] width 218 height 28
click at [0, 0] on input "Upload Artwork" at bounding box center [0, 0] width 0 height 0
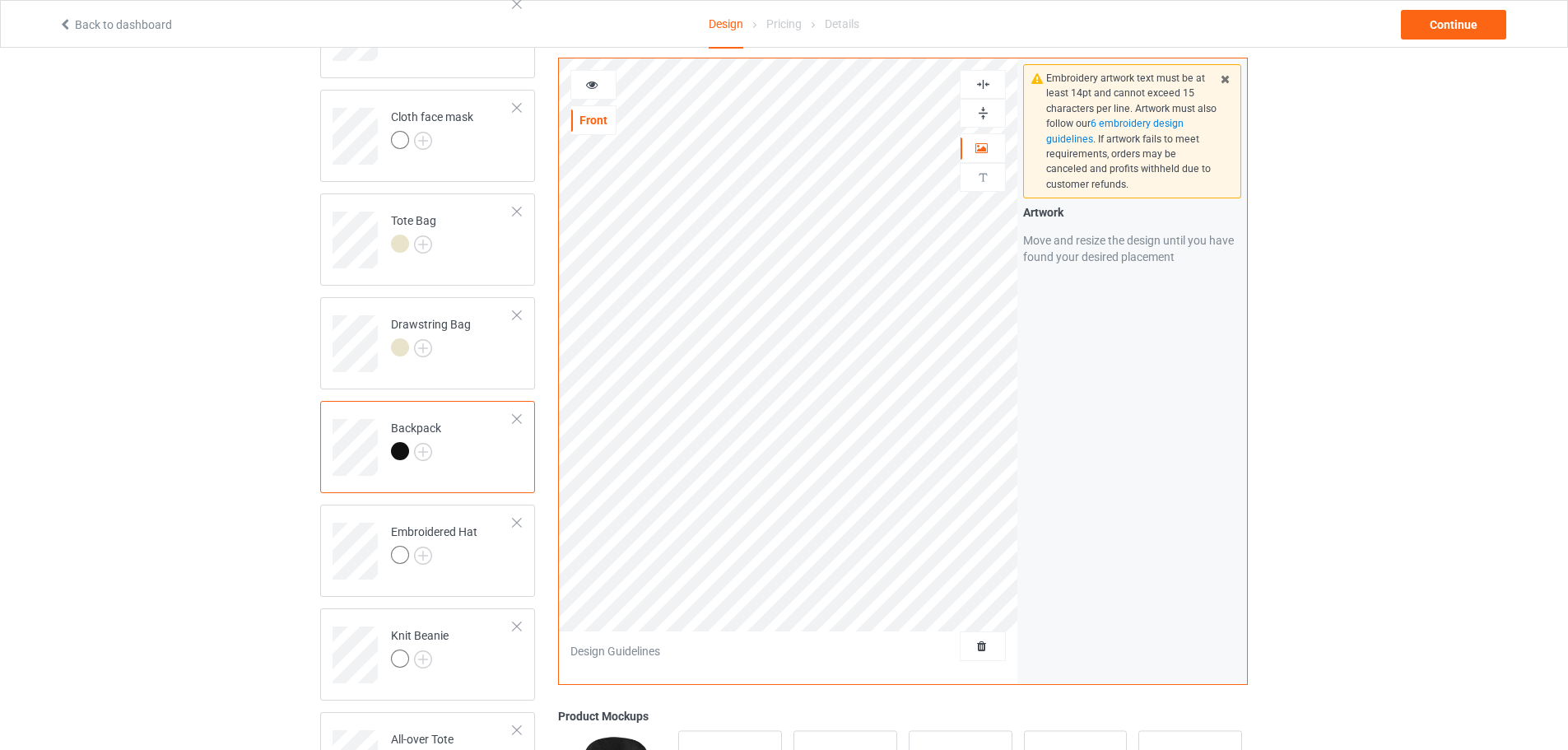
click at [1067, 324] on div "Embroidery artwork text must be at least 14pt and cannot exceed 15 characters p…" at bounding box center [1132, 371] width 230 height 625
click at [443, 562] on div at bounding box center [435, 556] width 87 height 23
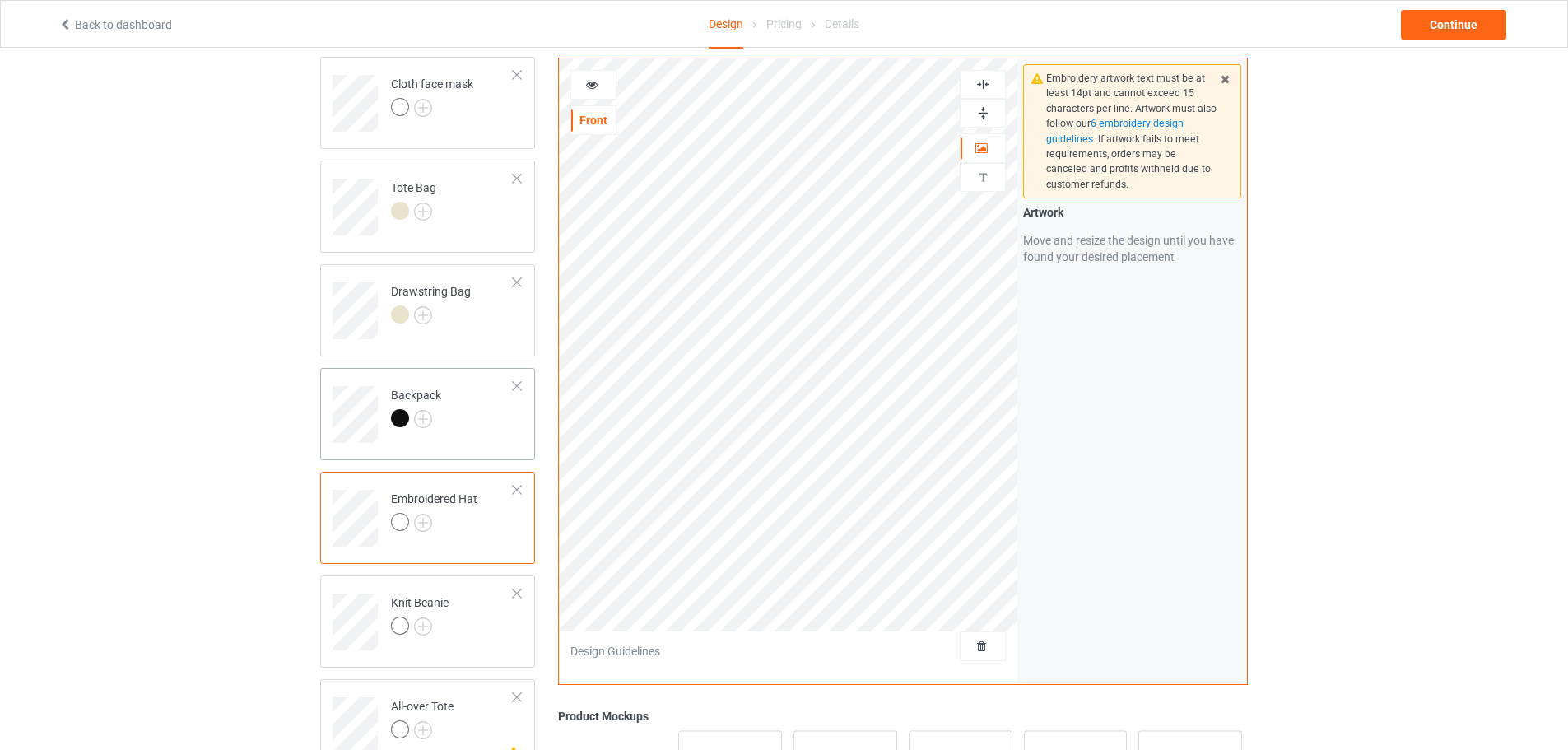
scroll to position [412, 0]
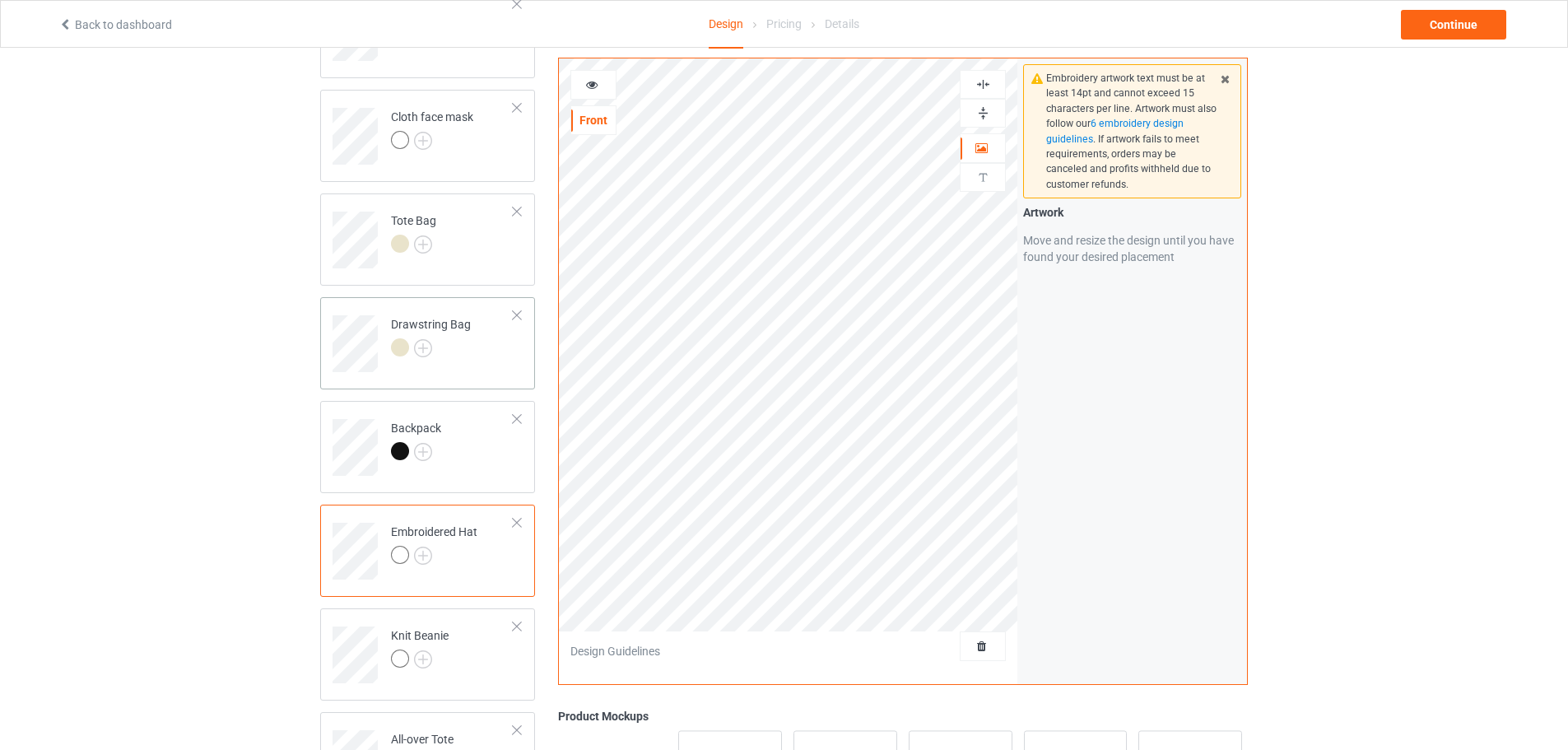
click at [448, 310] on td "Drawstring Bag" at bounding box center [452, 338] width 141 height 69
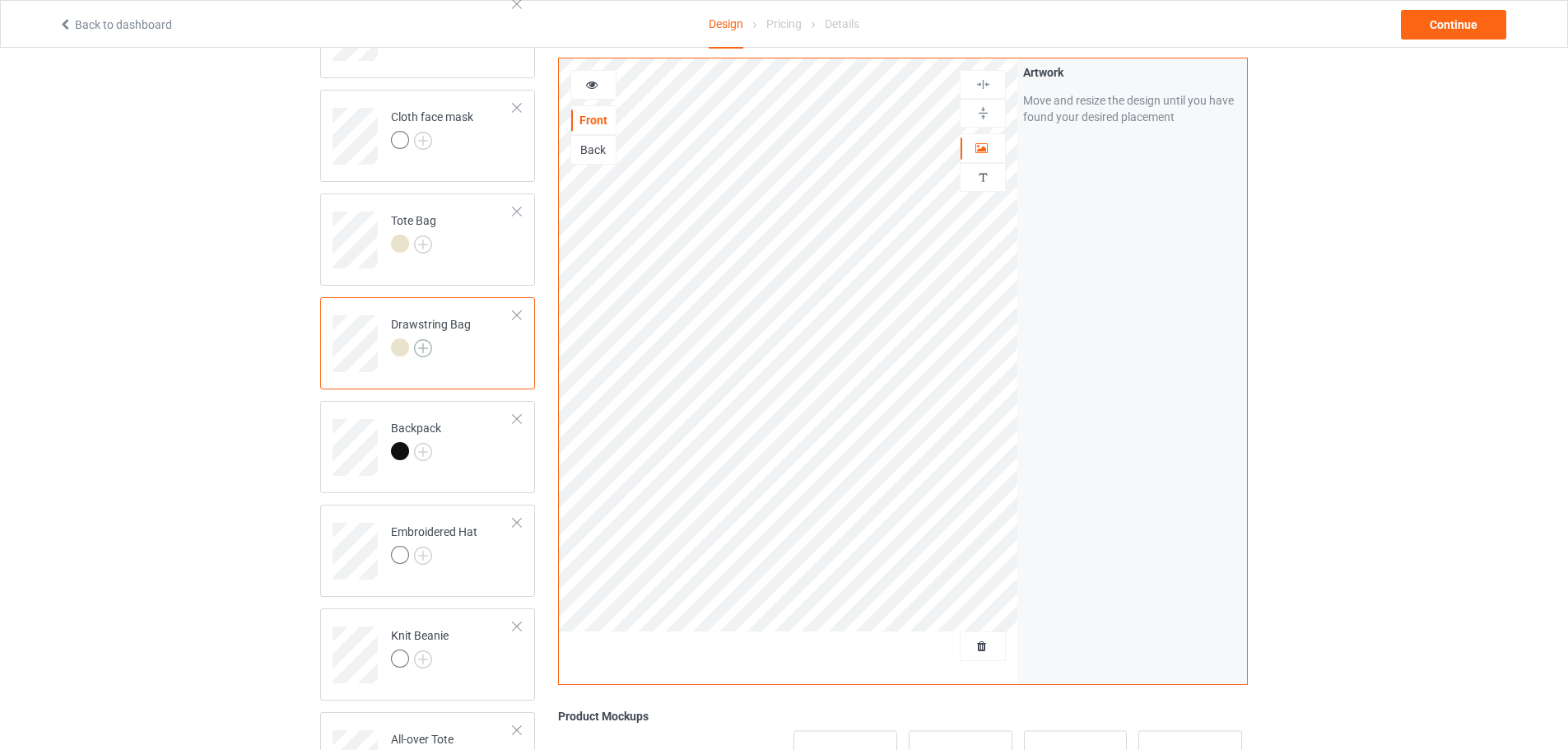
click at [424, 354] on img at bounding box center [423, 348] width 18 height 18
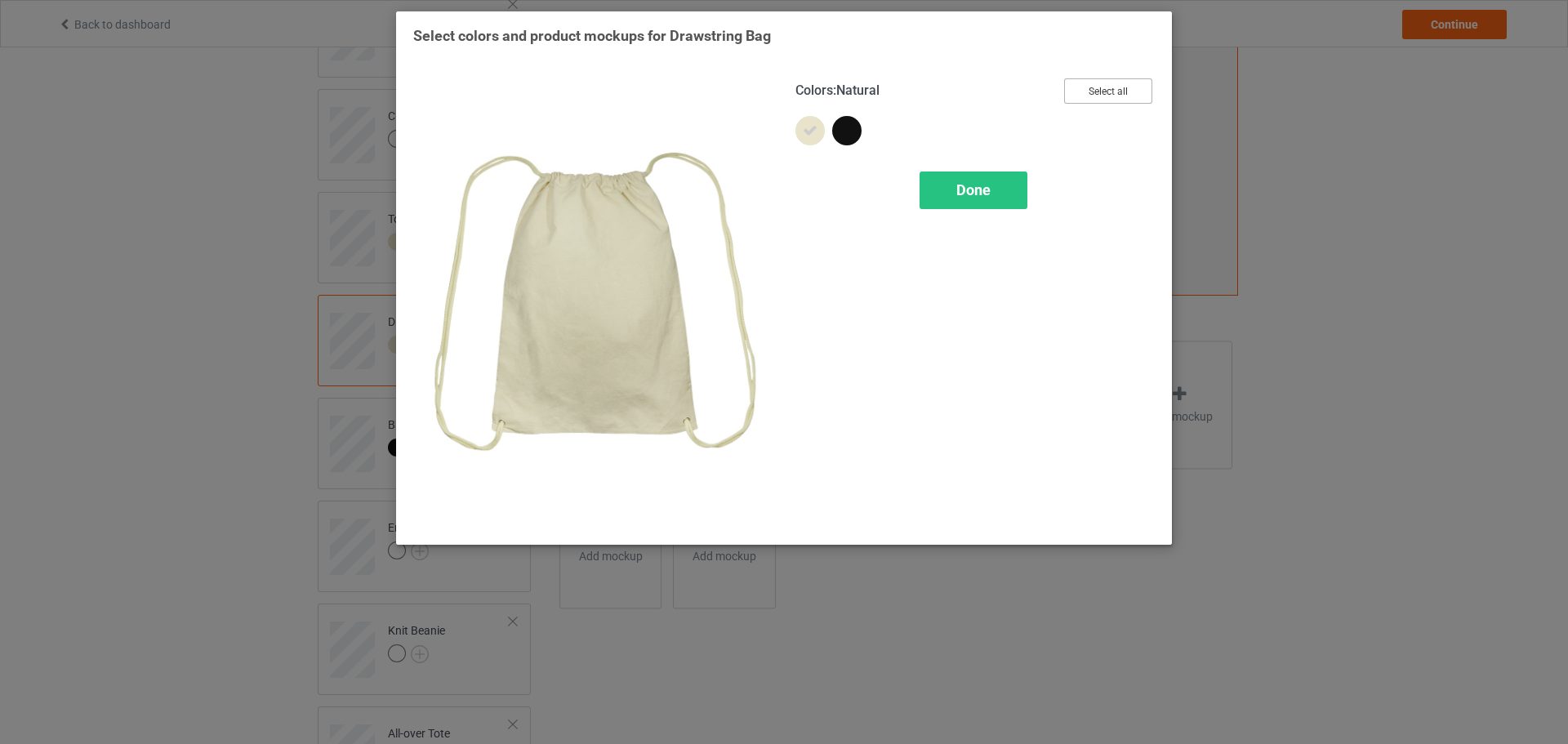
click at [1103, 91] on button "Select all" at bounding box center [1108, 91] width 88 height 25
click at [977, 196] on span "Done" at bounding box center [973, 190] width 34 height 18
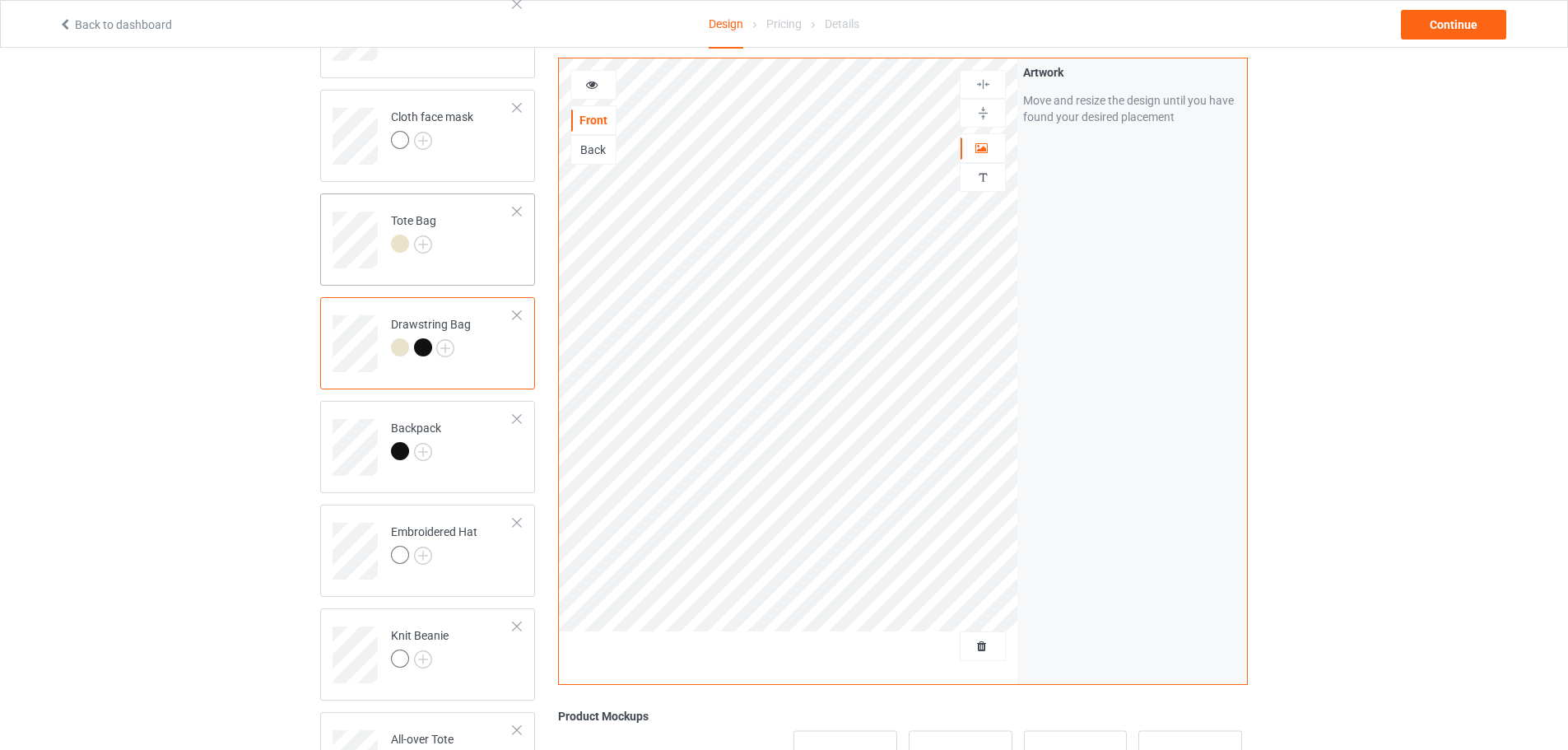
click at [456, 252] on td "Tote Bag" at bounding box center [452, 234] width 141 height 69
click at [425, 242] on img at bounding box center [423, 245] width 18 height 18
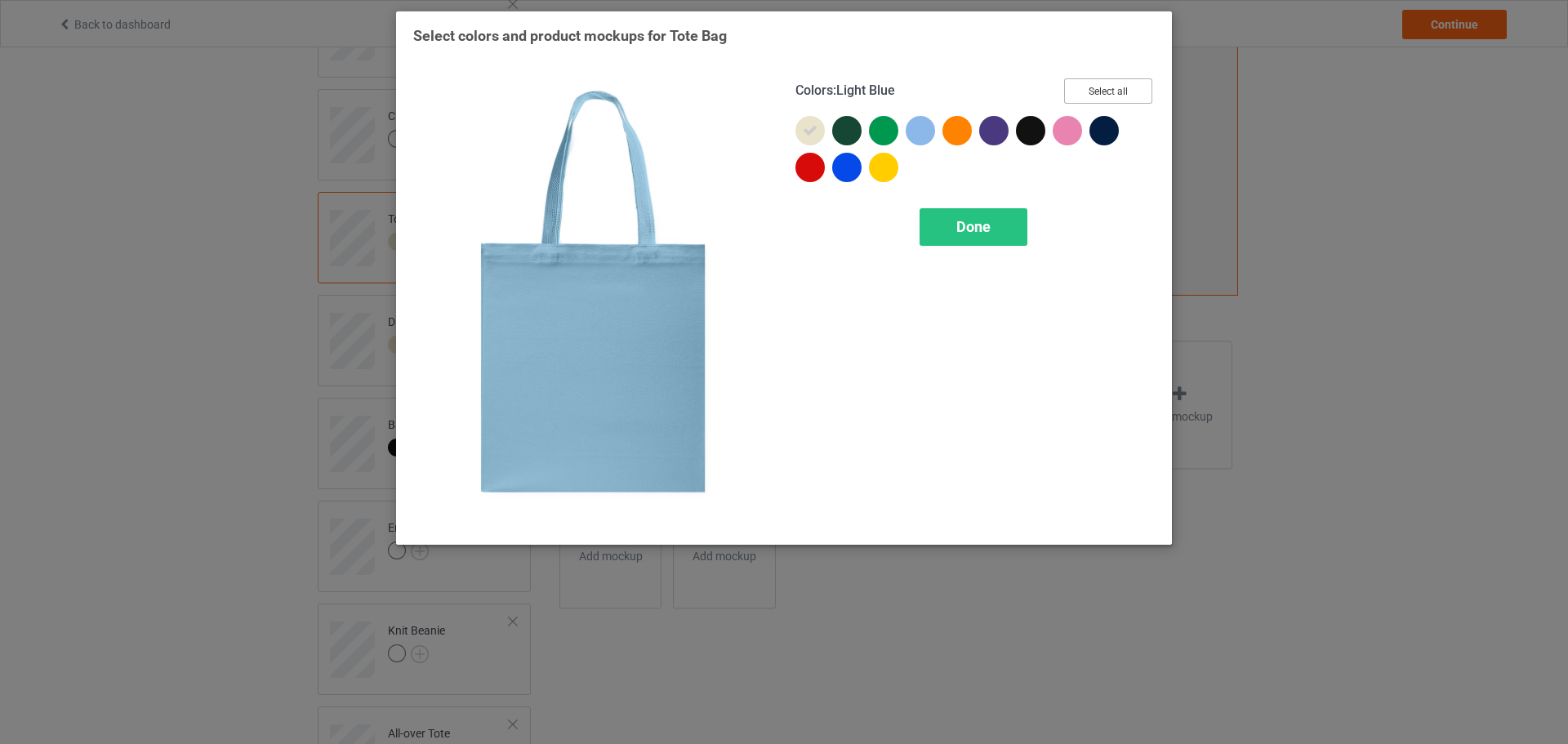
click at [1113, 88] on button "Select all" at bounding box center [1108, 91] width 88 height 25
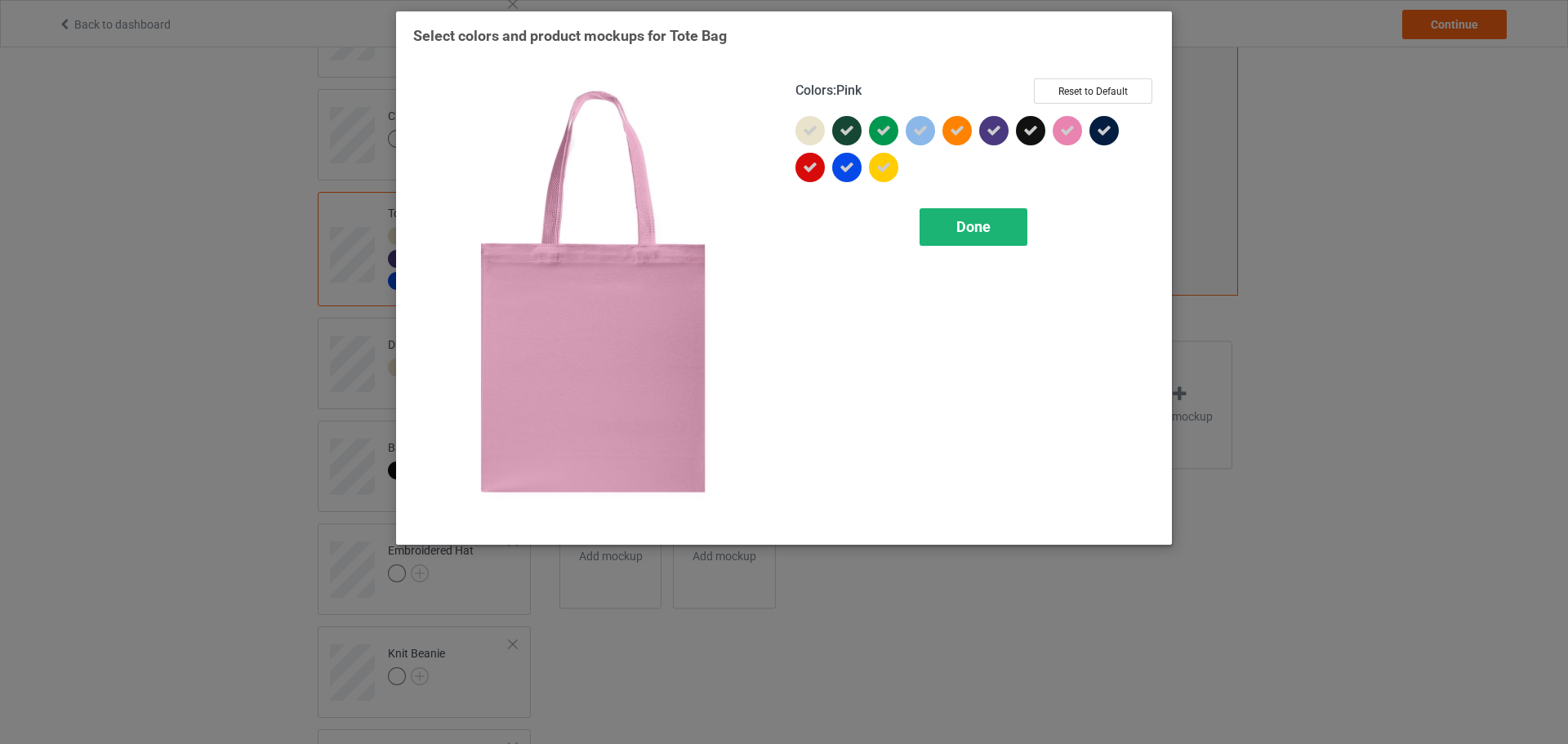
click at [983, 227] on span "Done" at bounding box center [973, 227] width 34 height 18
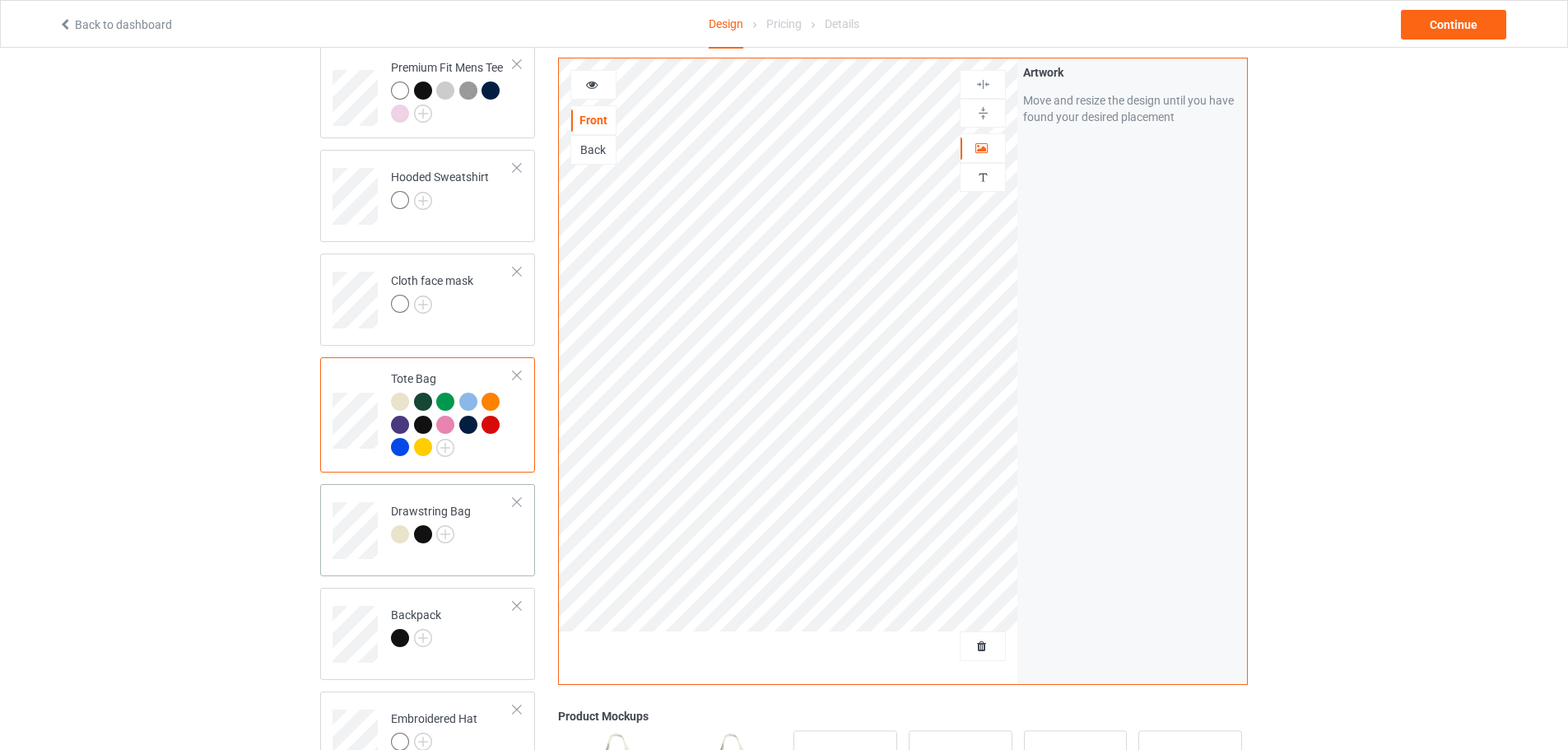
scroll to position [247, 0]
click at [421, 307] on img at bounding box center [423, 305] width 18 height 18
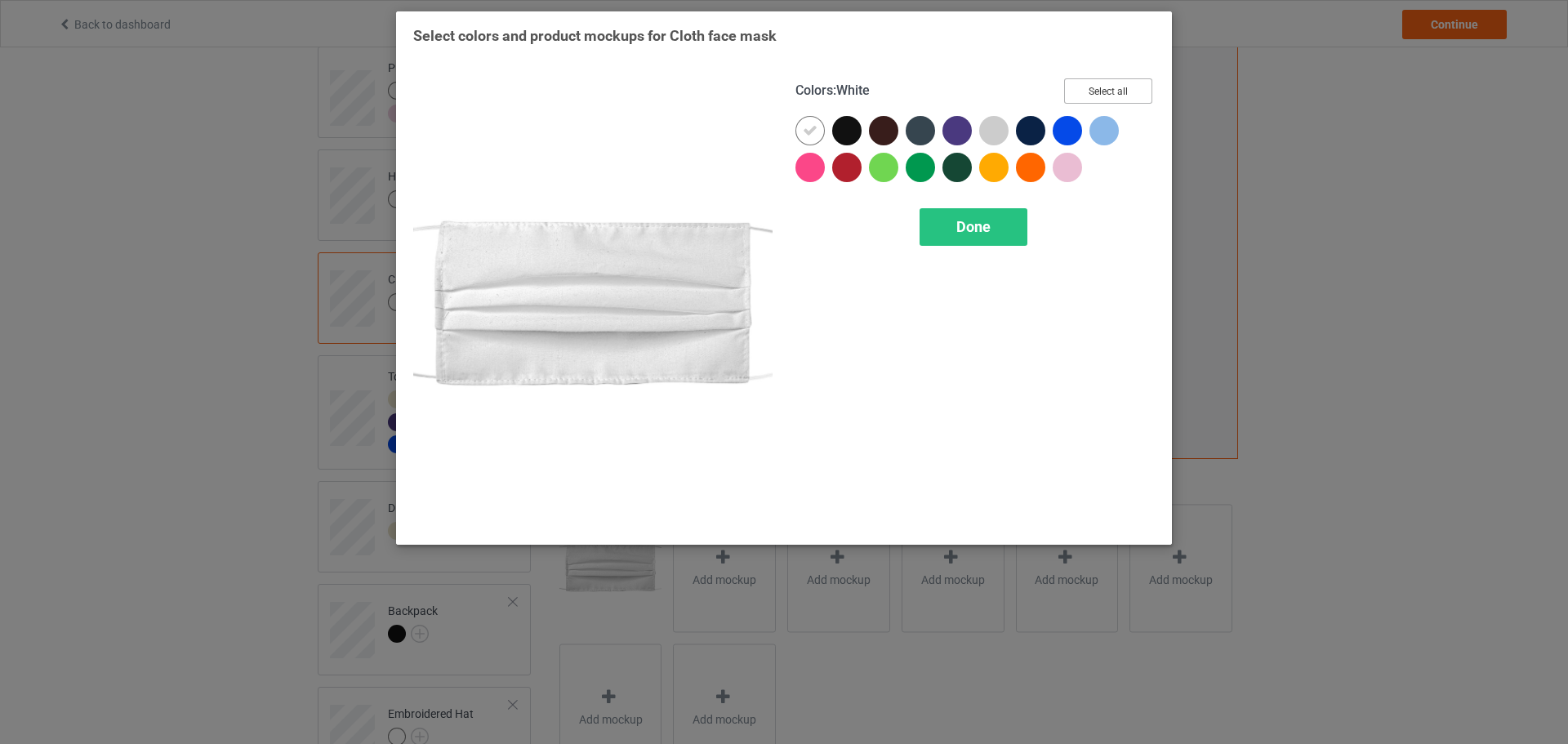
click at [1101, 86] on button "Select all" at bounding box center [1108, 91] width 88 height 25
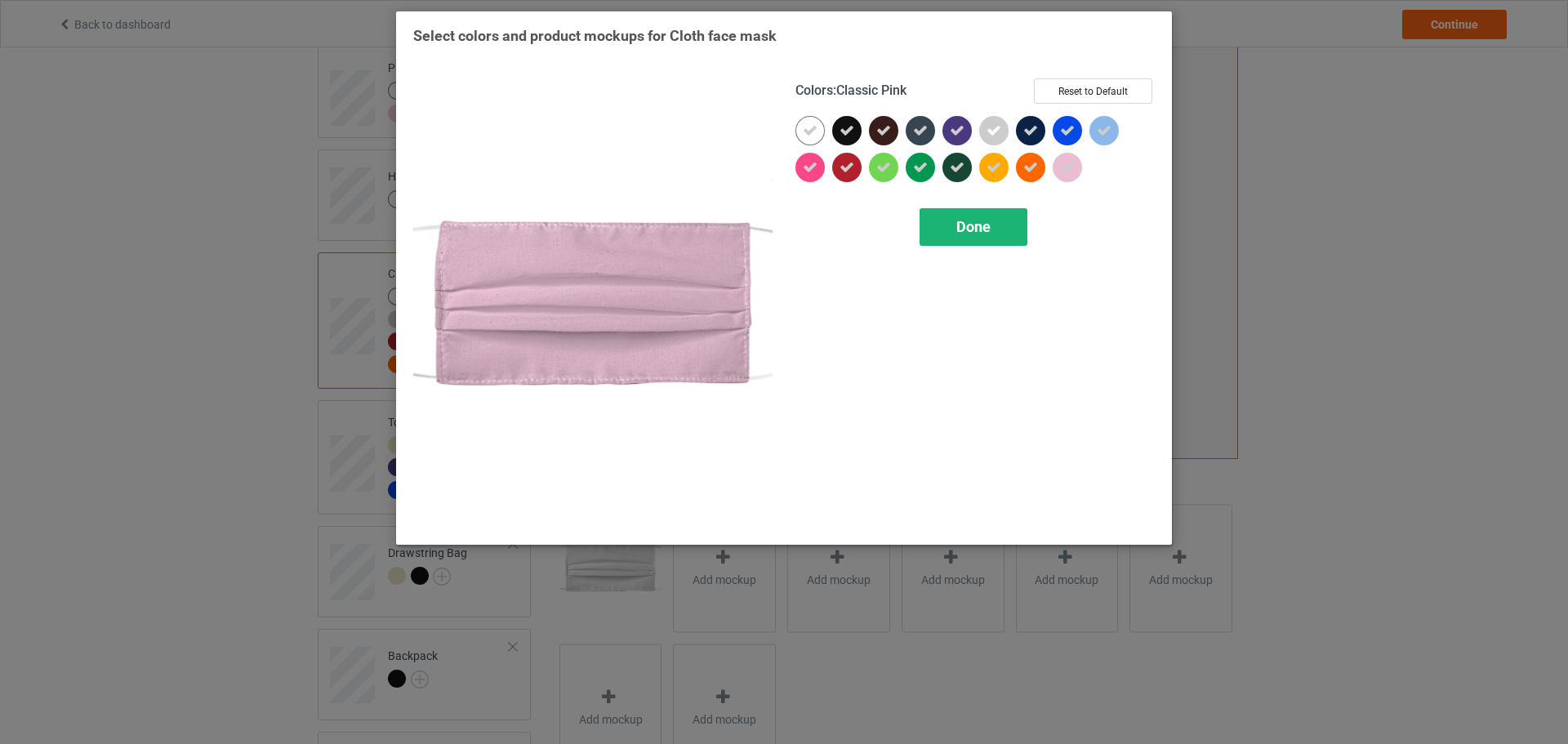
click at [989, 225] on span "Done" at bounding box center [973, 227] width 34 height 18
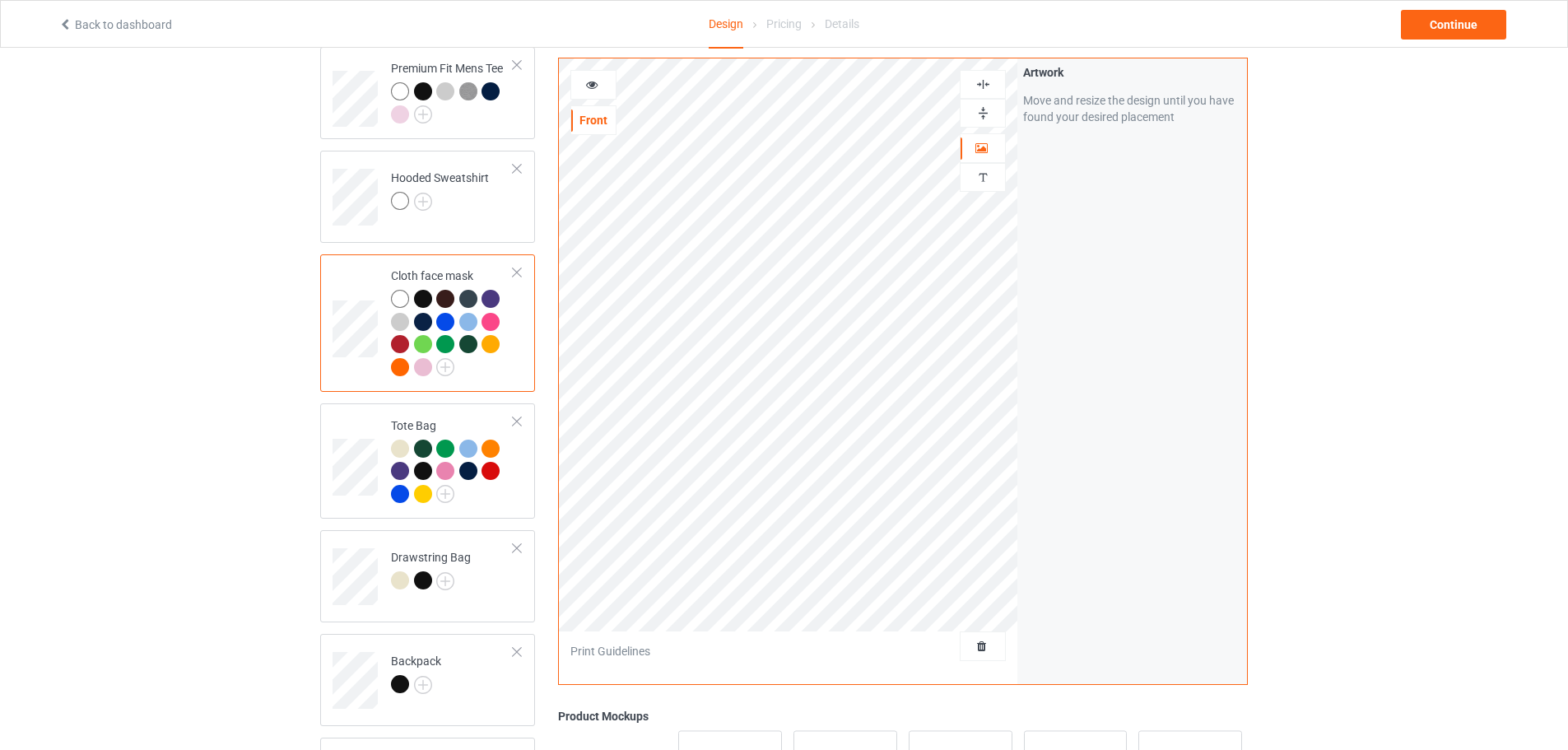
click at [595, 79] on icon at bounding box center [592, 83] width 14 height 12
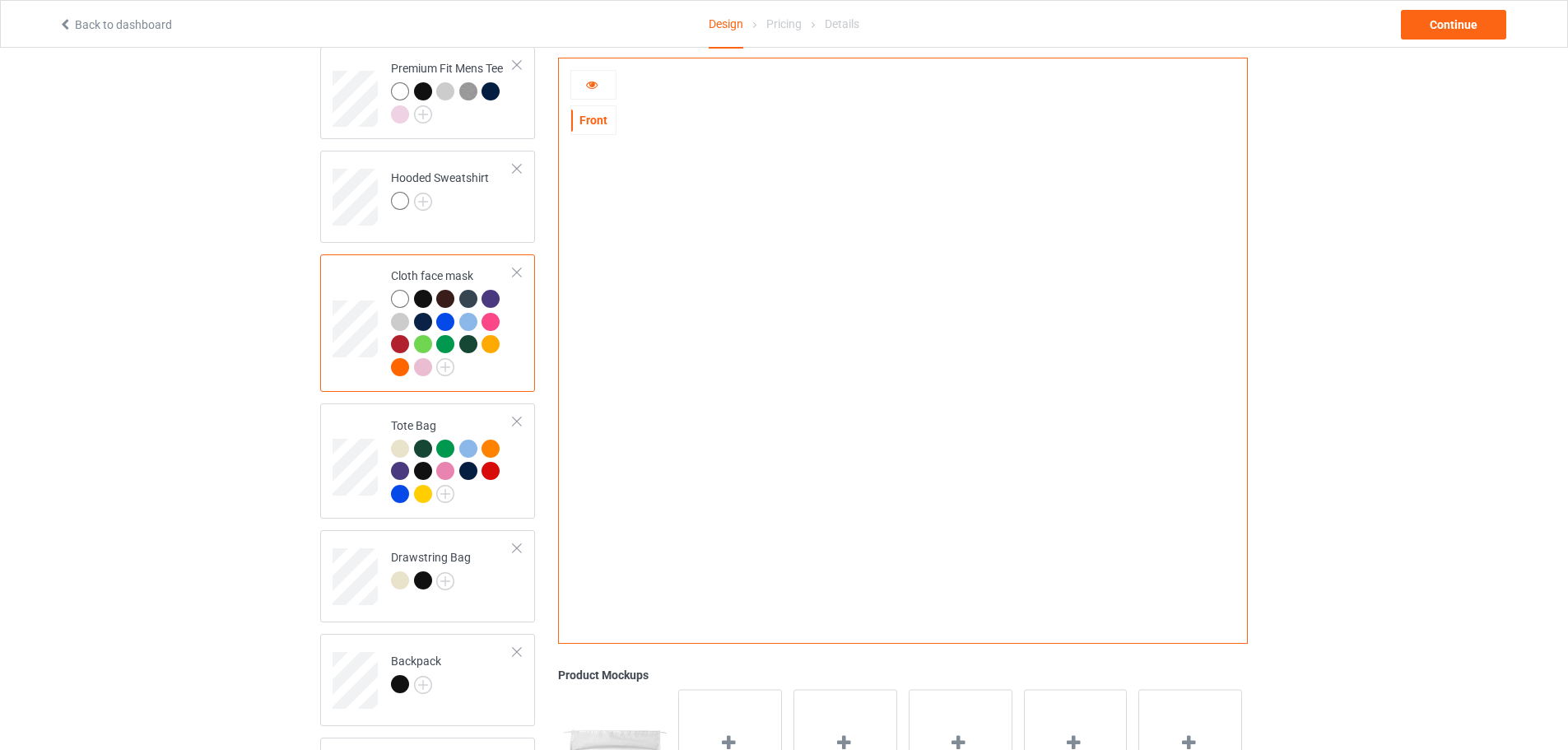
click at [581, 80] on div at bounding box center [593, 85] width 44 height 17
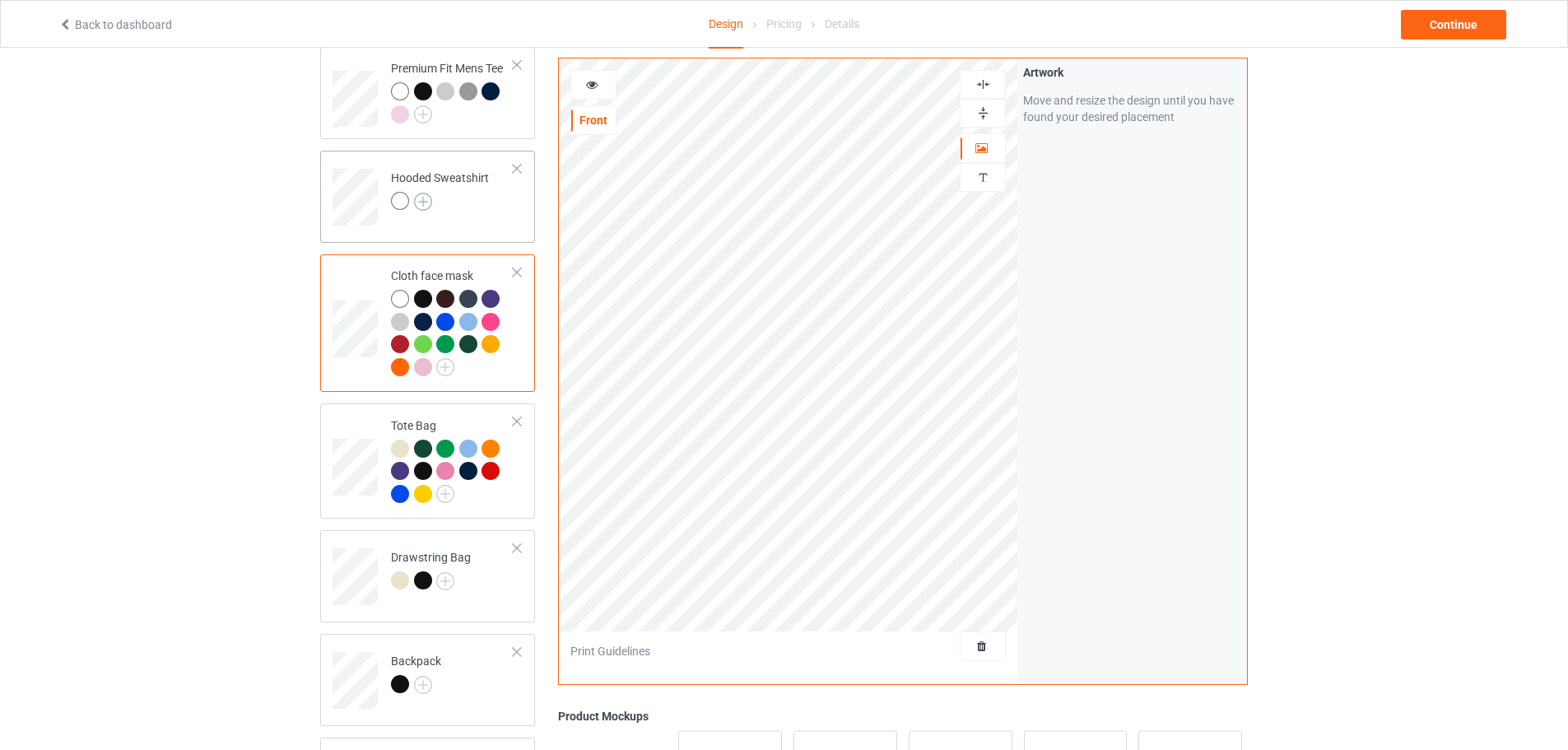
click at [425, 205] on img at bounding box center [423, 202] width 18 height 18
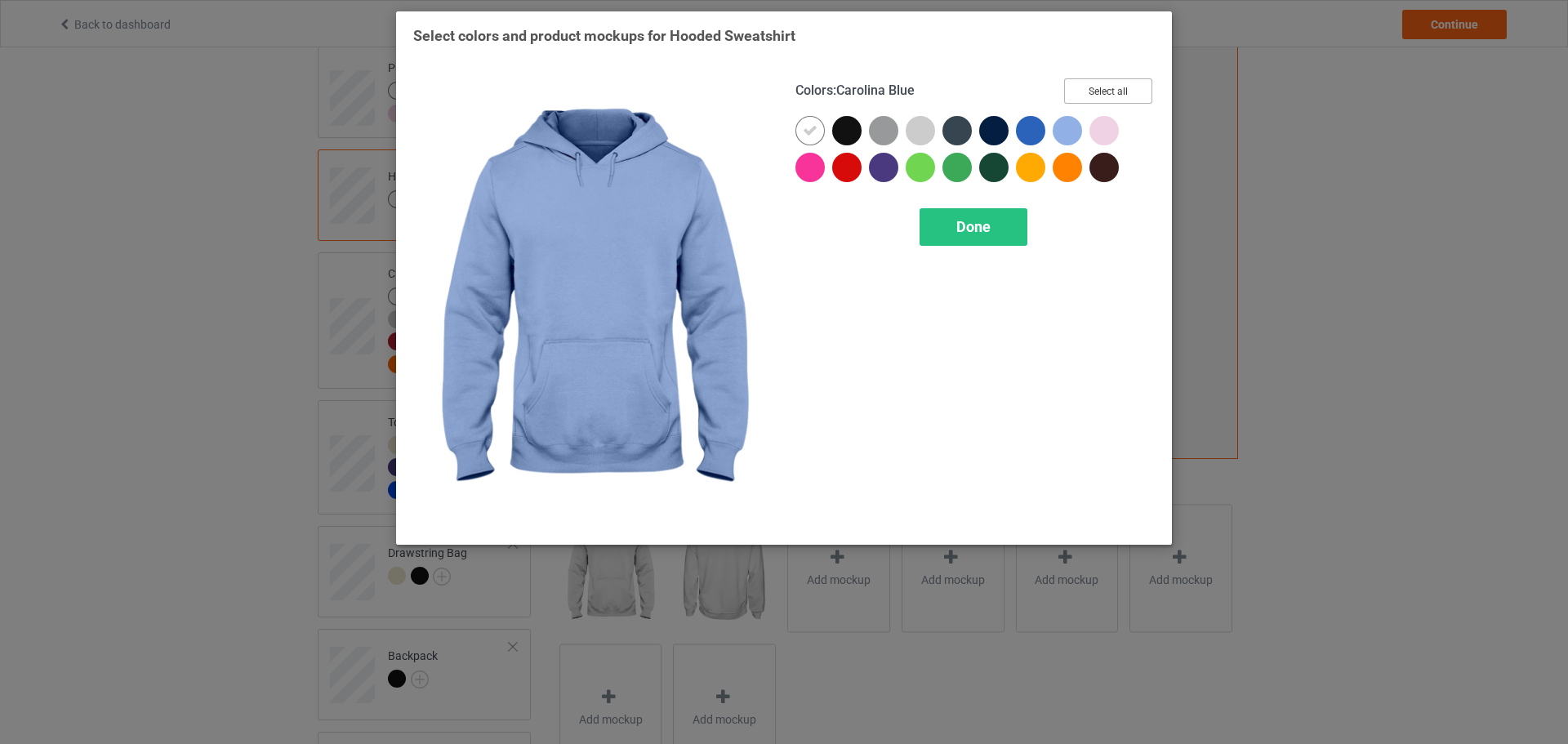
click at [1075, 88] on button "Select all" at bounding box center [1108, 91] width 88 height 25
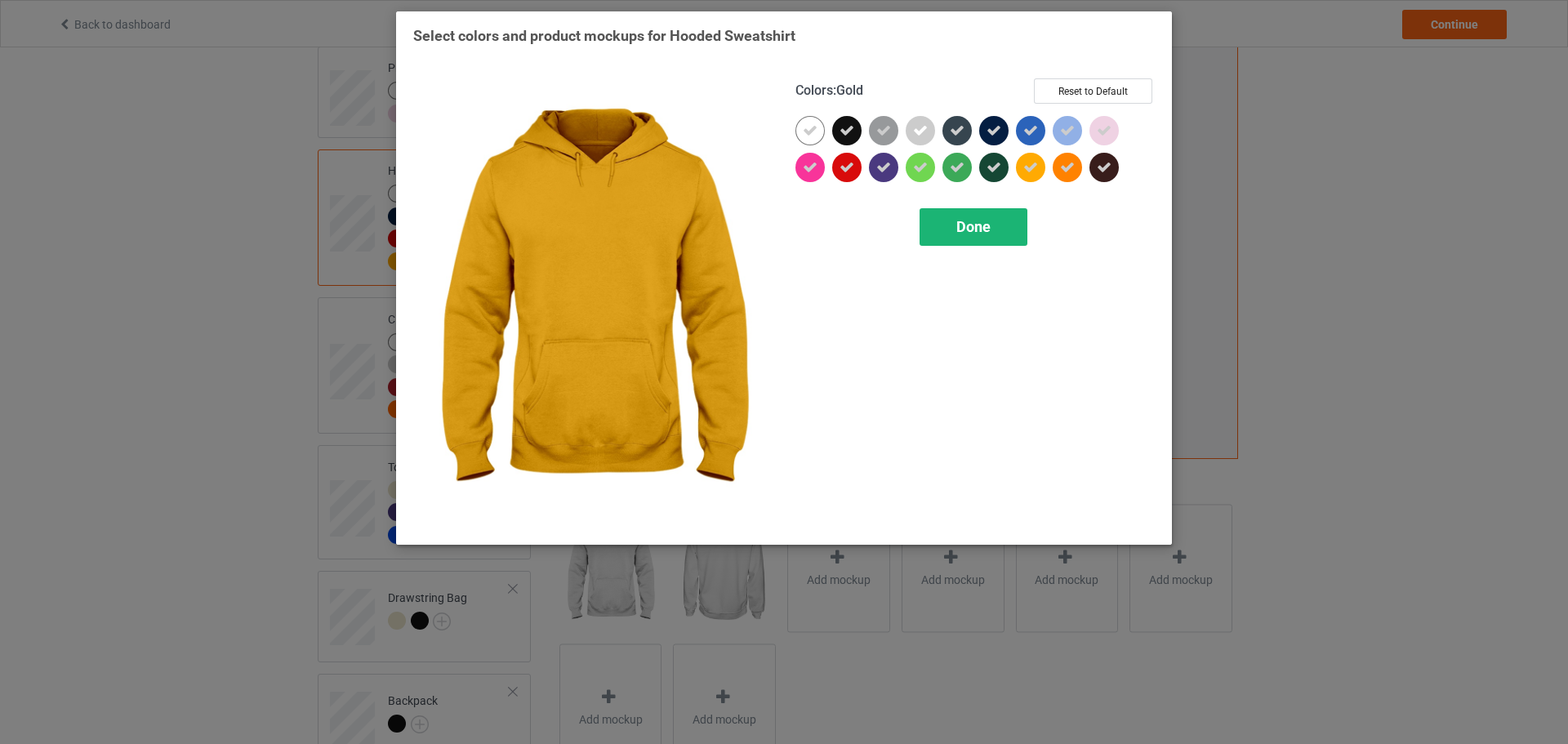
click at [992, 236] on div "Done" at bounding box center [973, 227] width 108 height 38
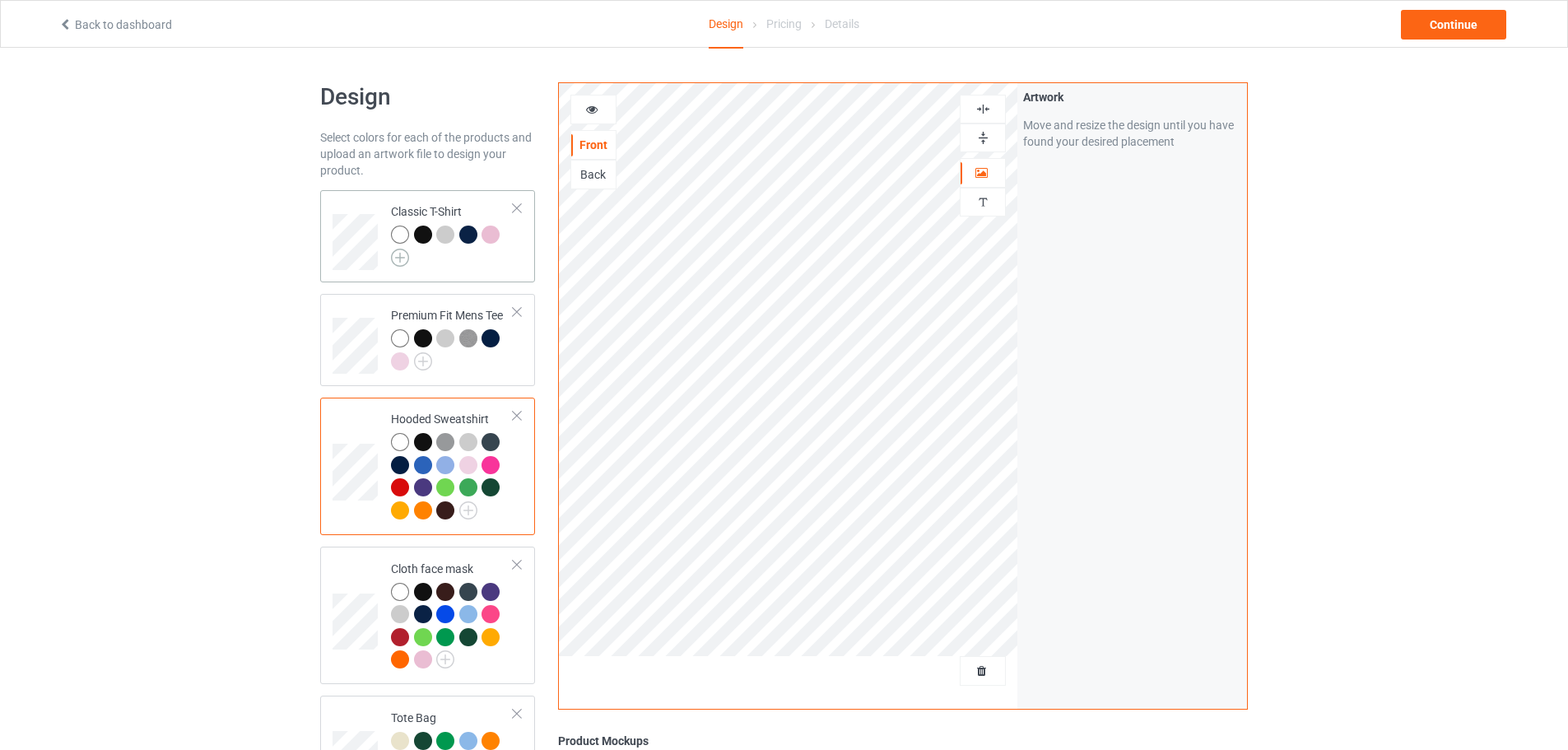
click at [397, 260] on img at bounding box center [400, 258] width 18 height 18
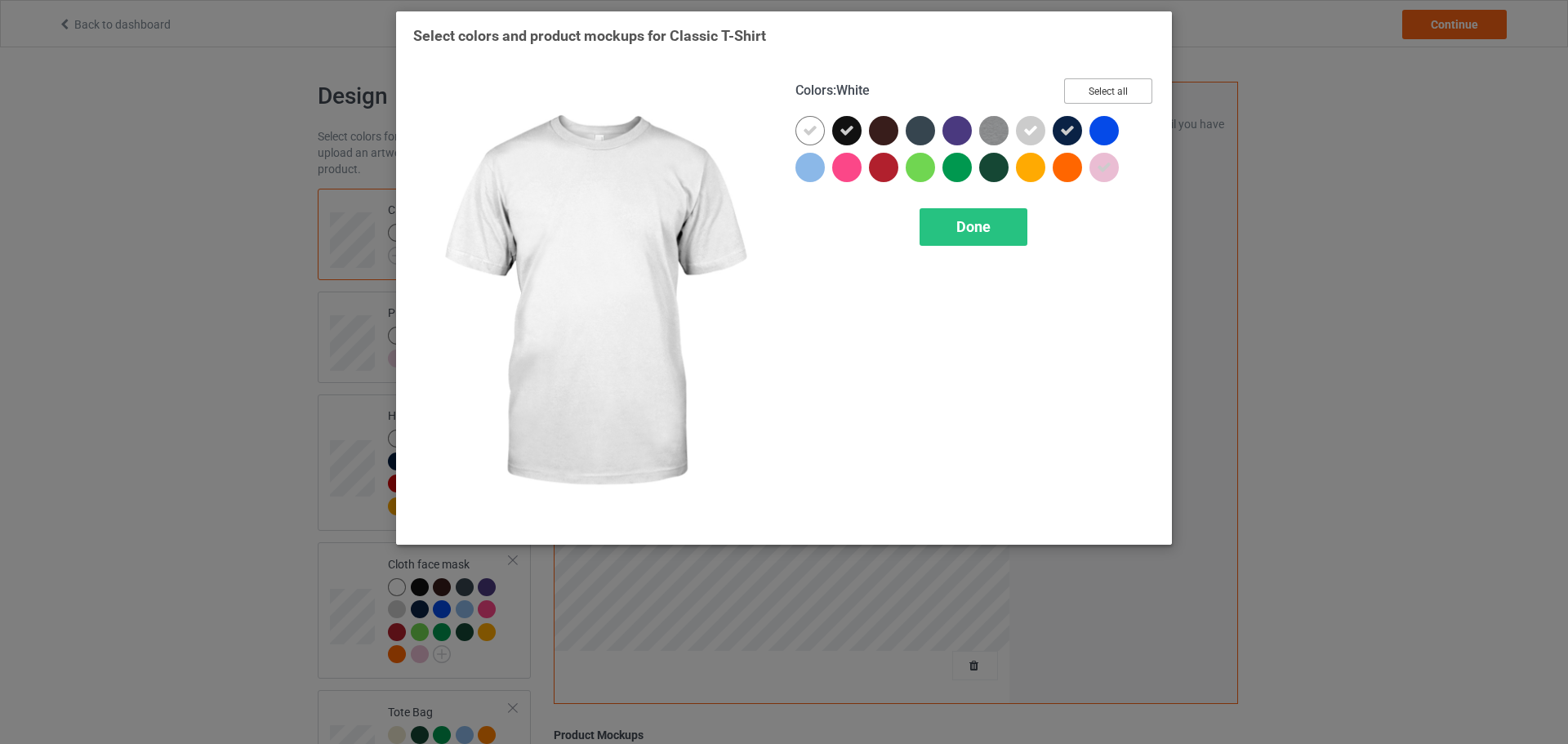
click at [1120, 99] on button "Select all" at bounding box center [1108, 91] width 88 height 25
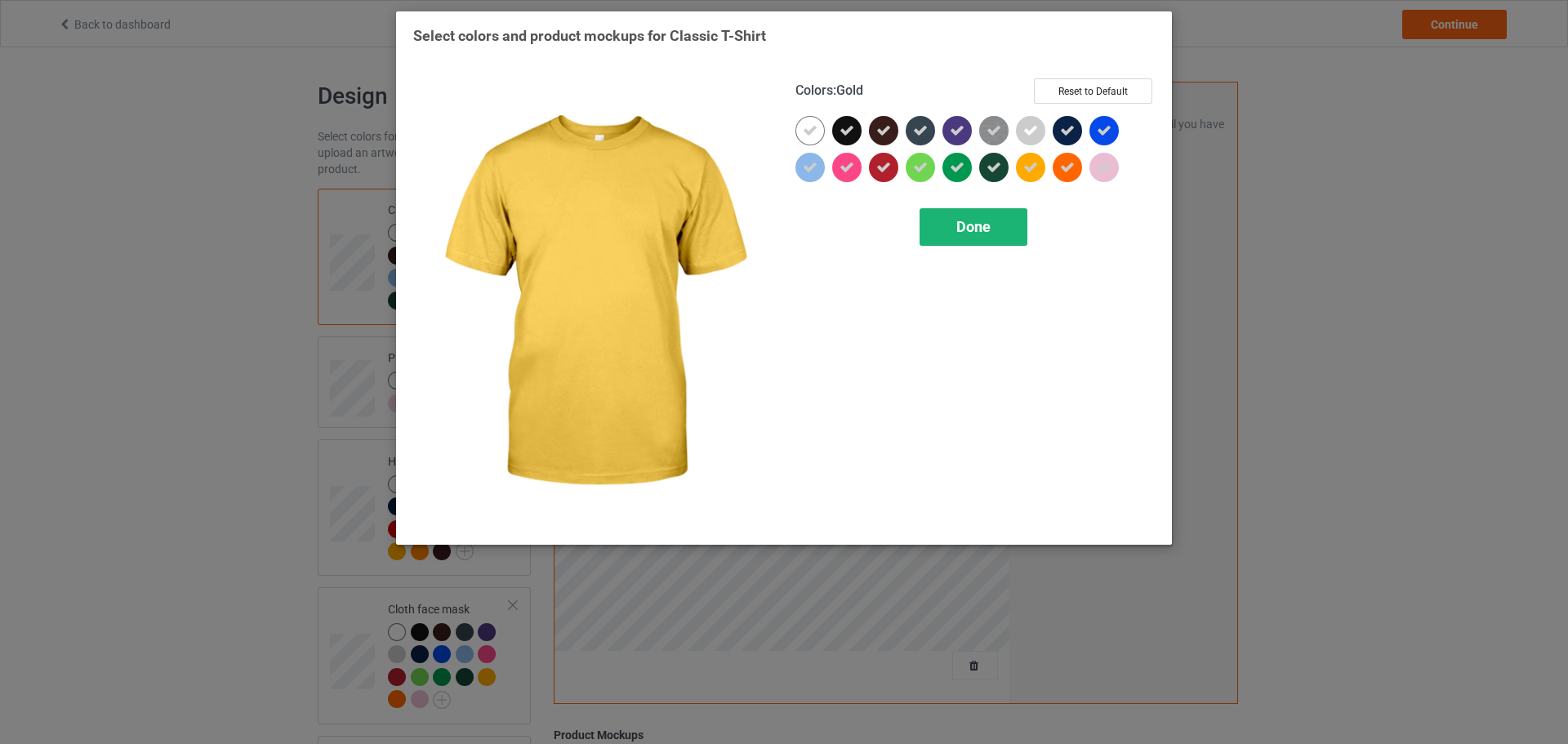
click at [966, 237] on div "Done" at bounding box center [973, 227] width 108 height 38
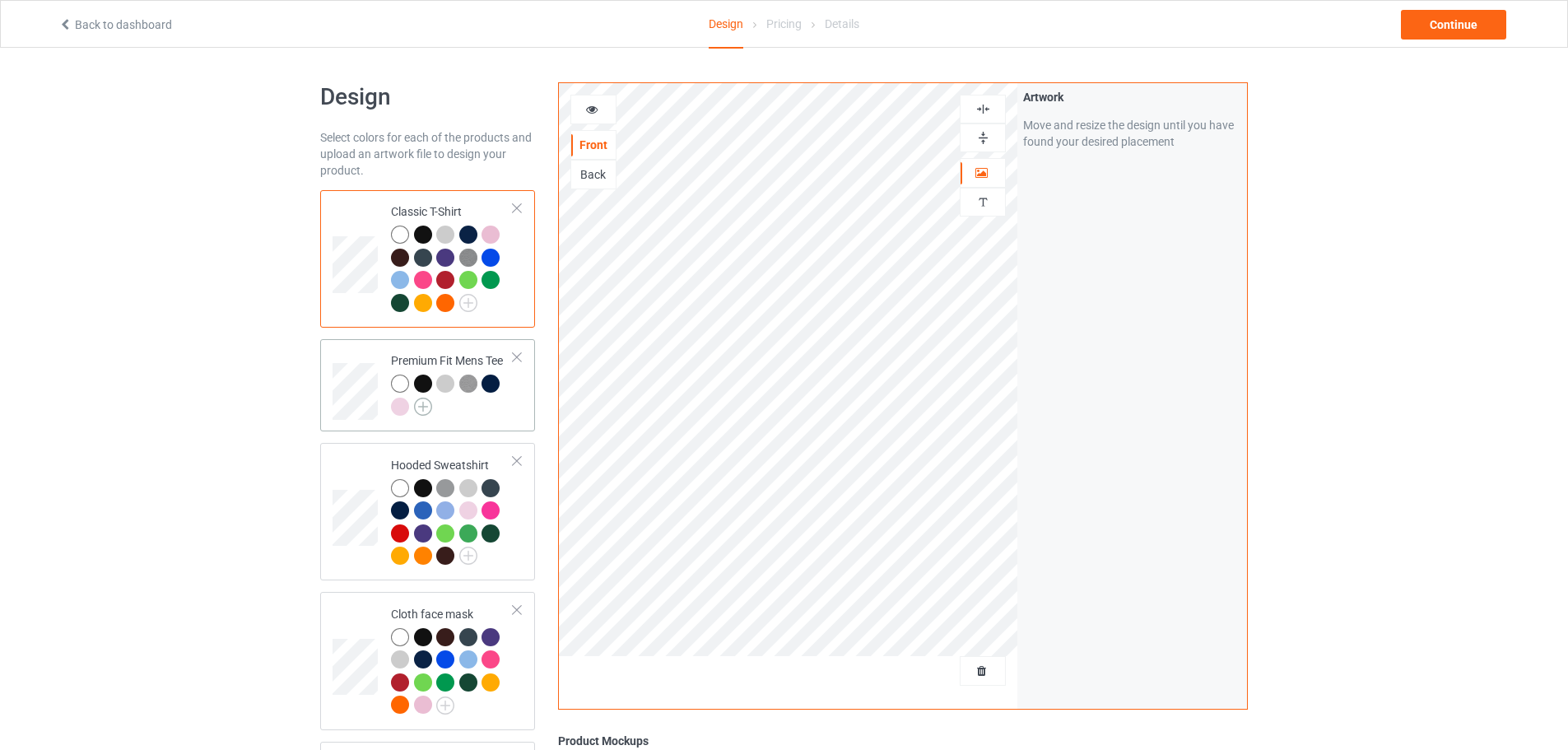
click at [415, 405] on img at bounding box center [423, 406] width 18 height 18
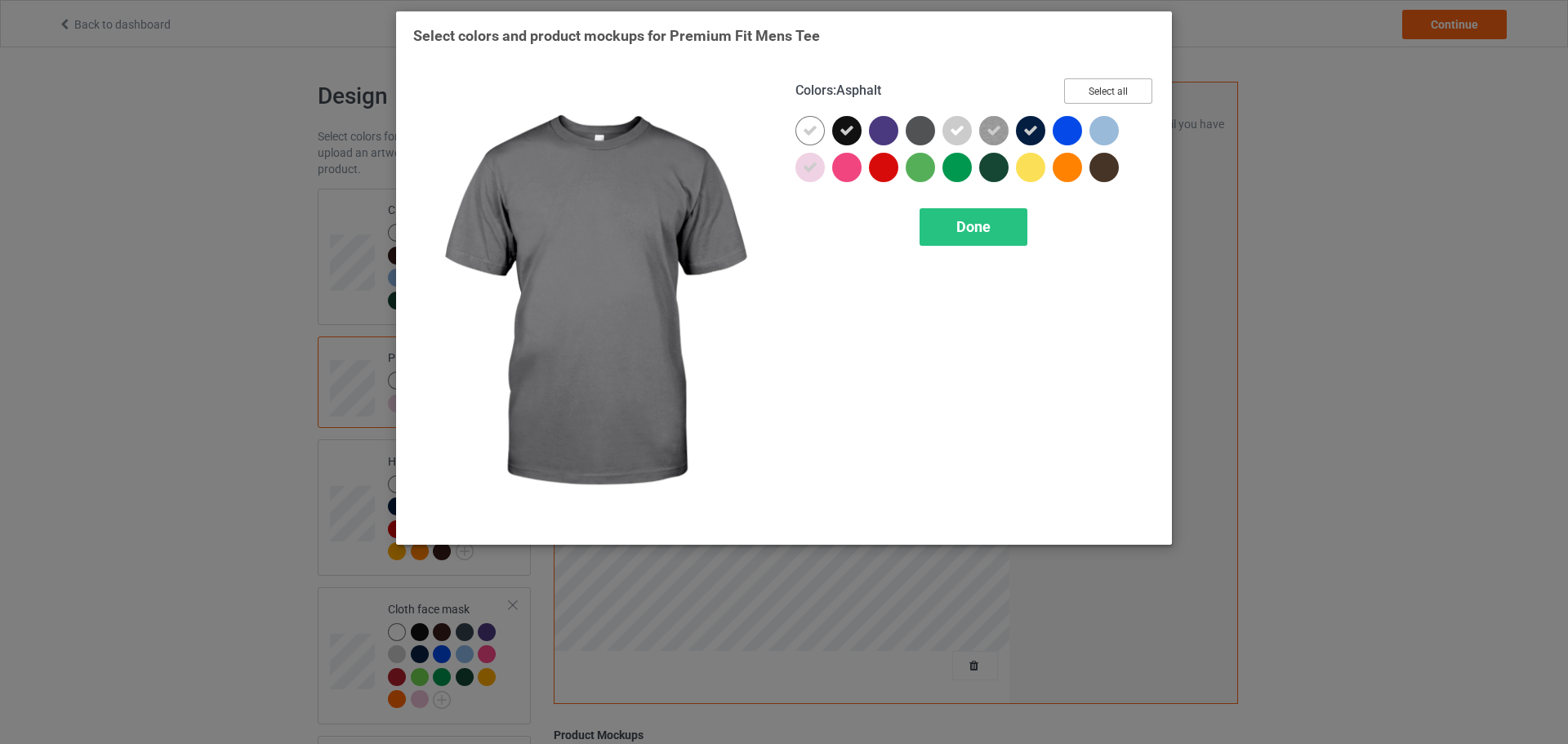
click at [1089, 93] on button "Select all" at bounding box center [1108, 91] width 88 height 25
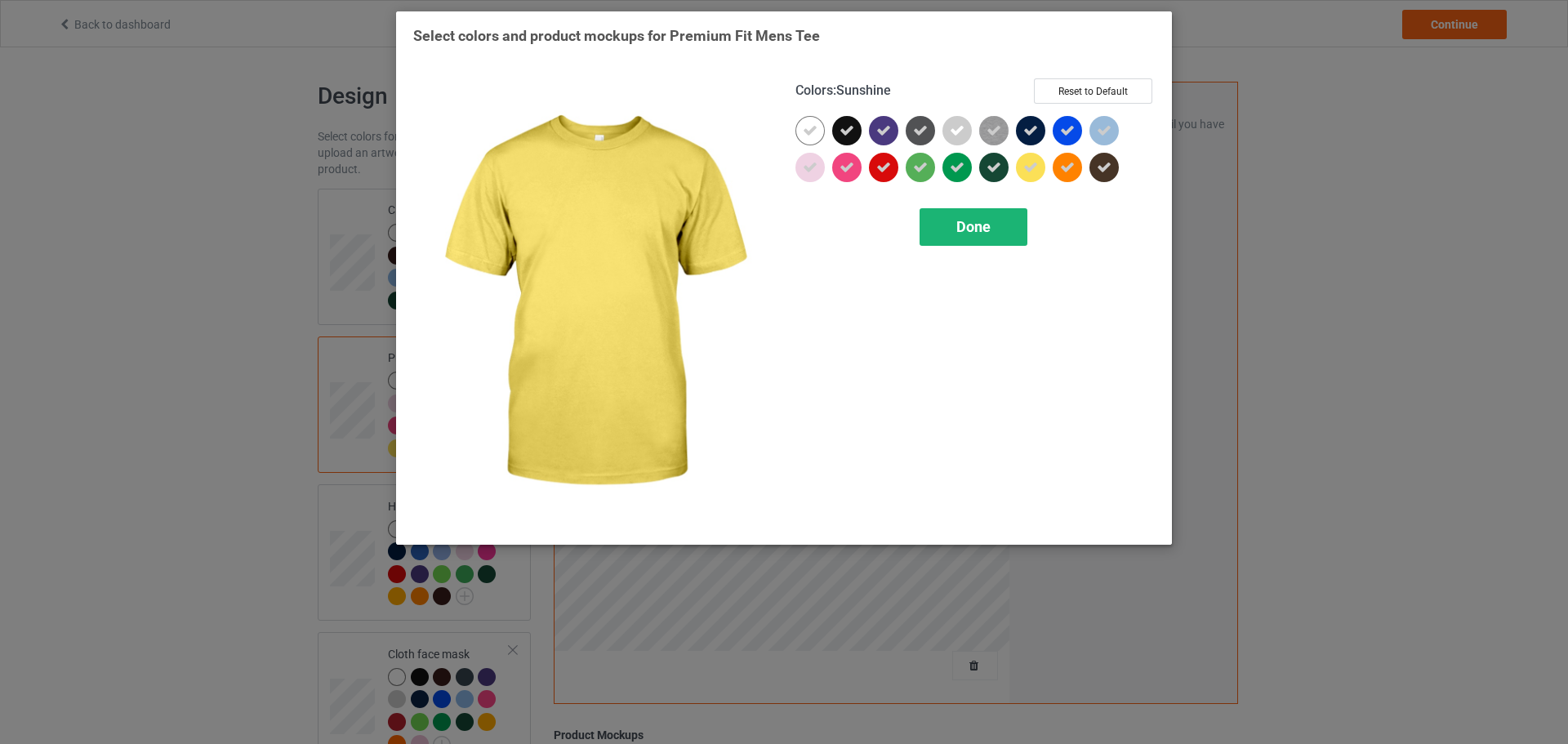
click at [963, 235] on span "Done" at bounding box center [973, 227] width 34 height 18
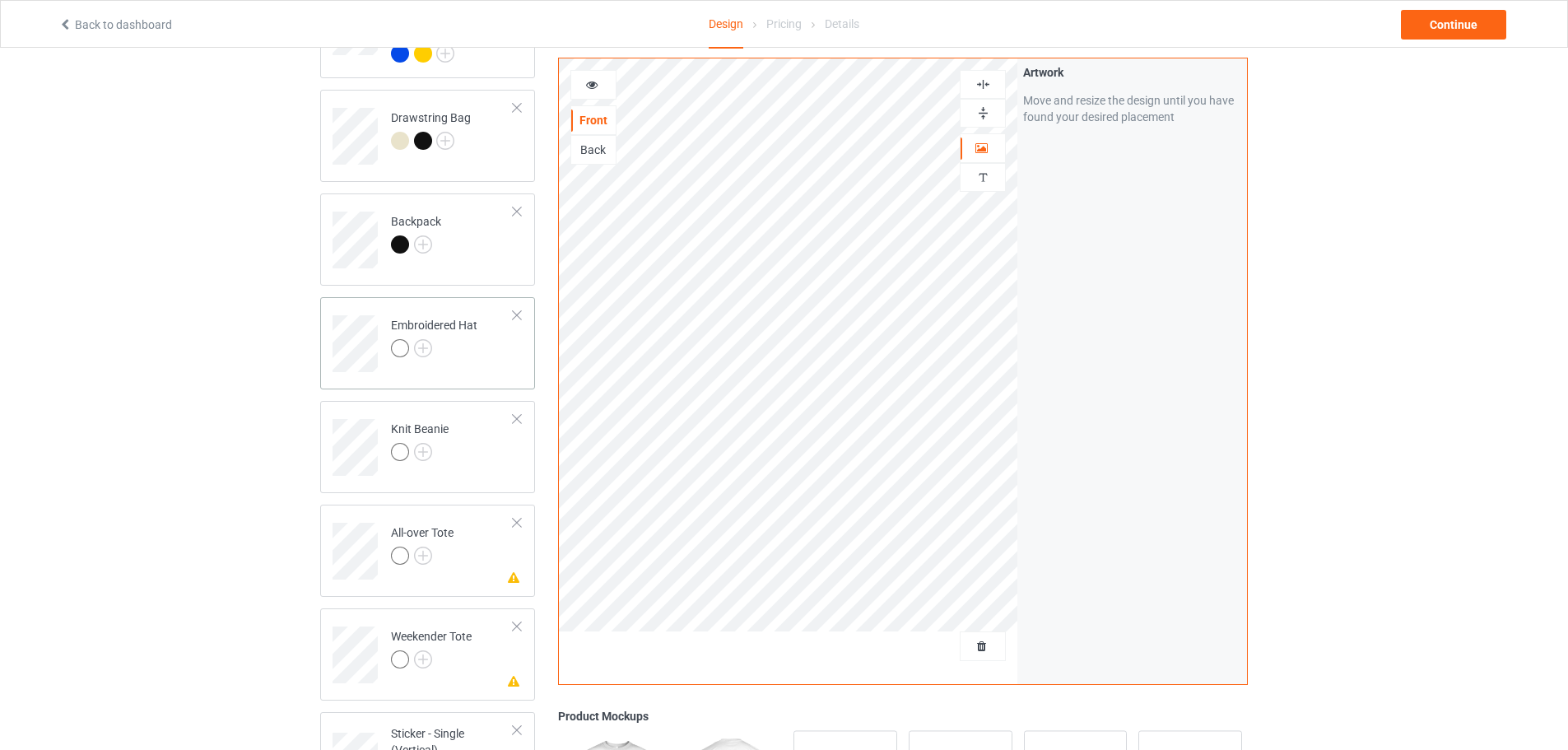
scroll to position [905, 0]
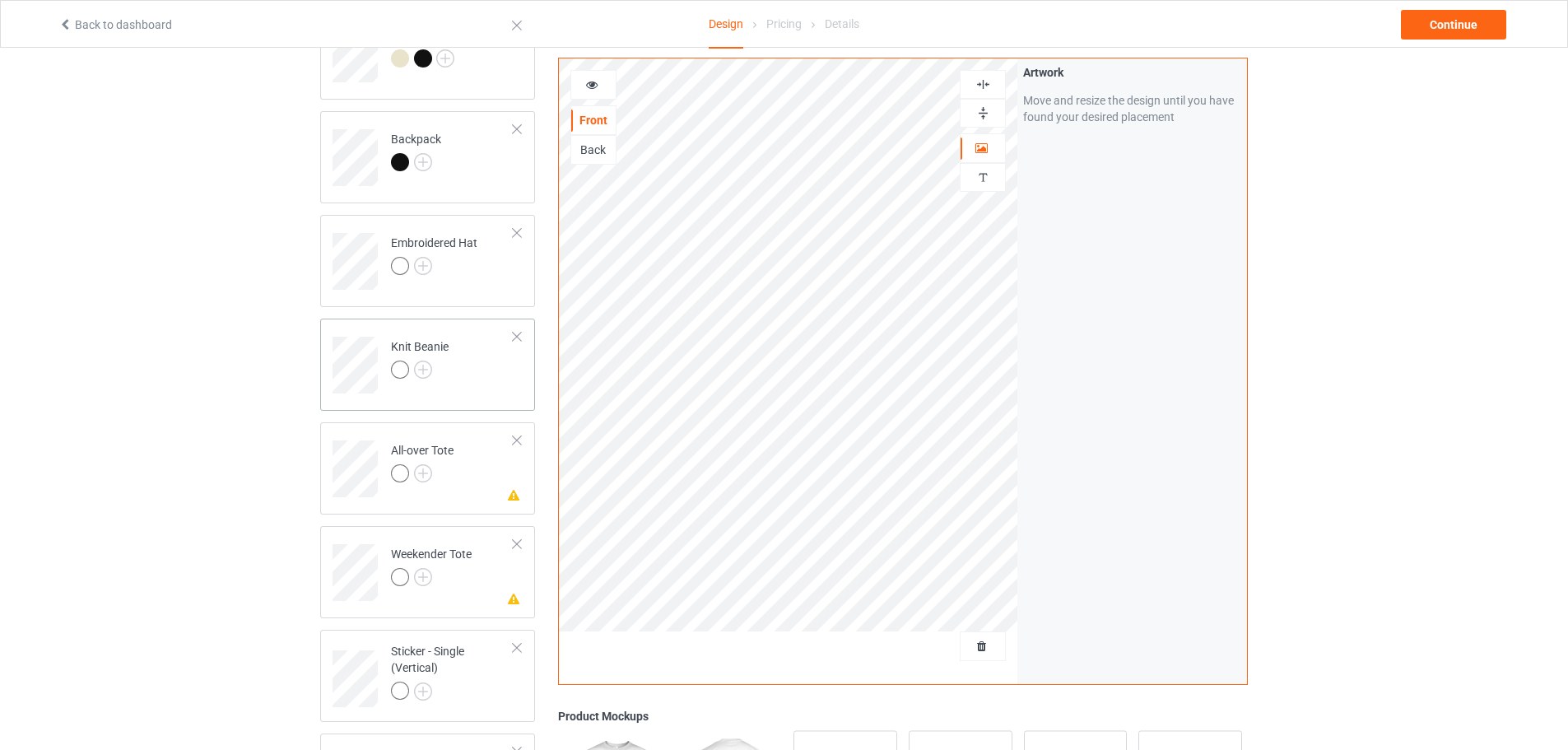
click at [326, 383] on div "Knit Beanie" at bounding box center [428, 365] width 215 height 92
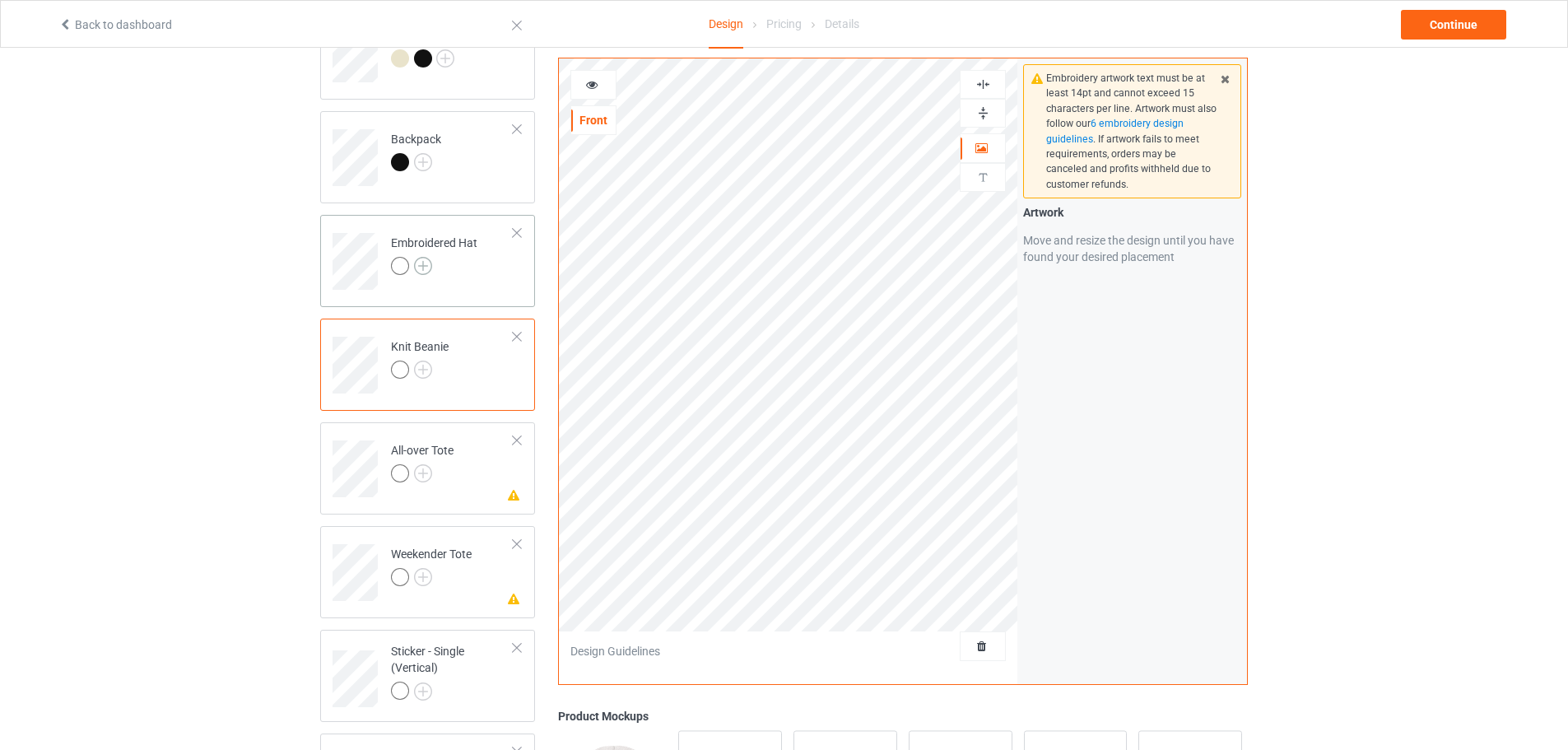
click at [428, 267] on img at bounding box center [423, 265] width 18 height 18
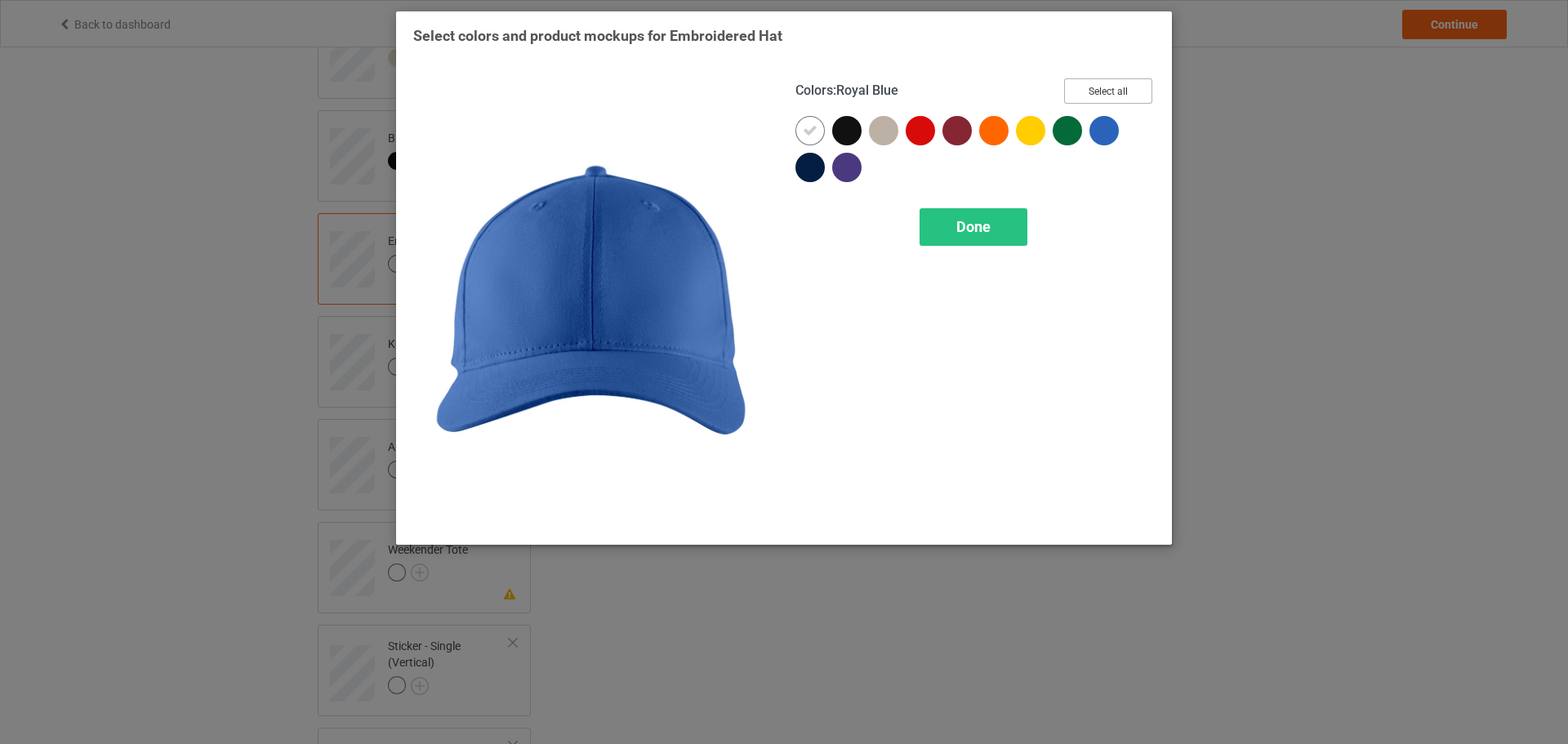
click at [1109, 98] on button "Select all" at bounding box center [1108, 91] width 88 height 25
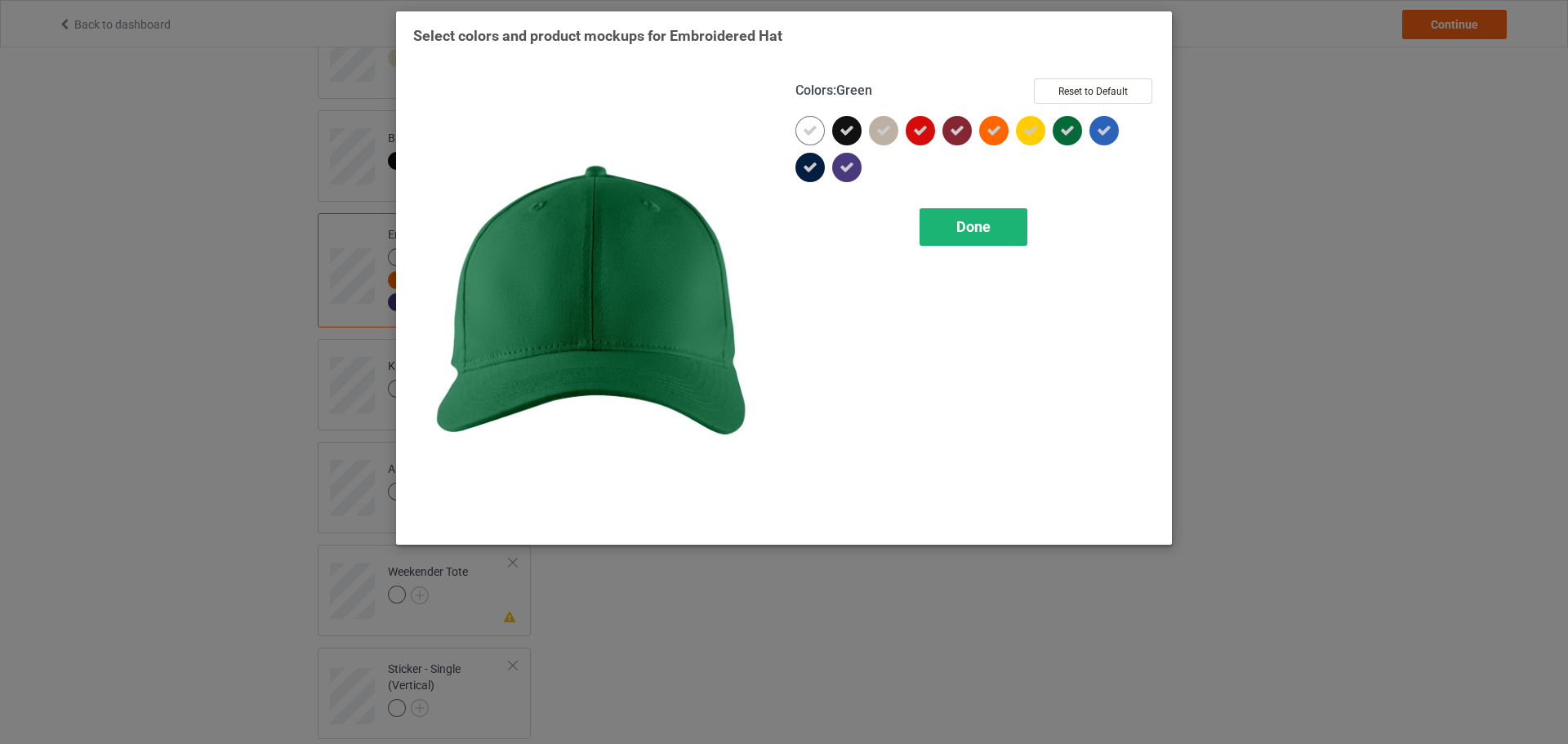
click at [993, 226] on div "Done" at bounding box center [973, 227] width 108 height 38
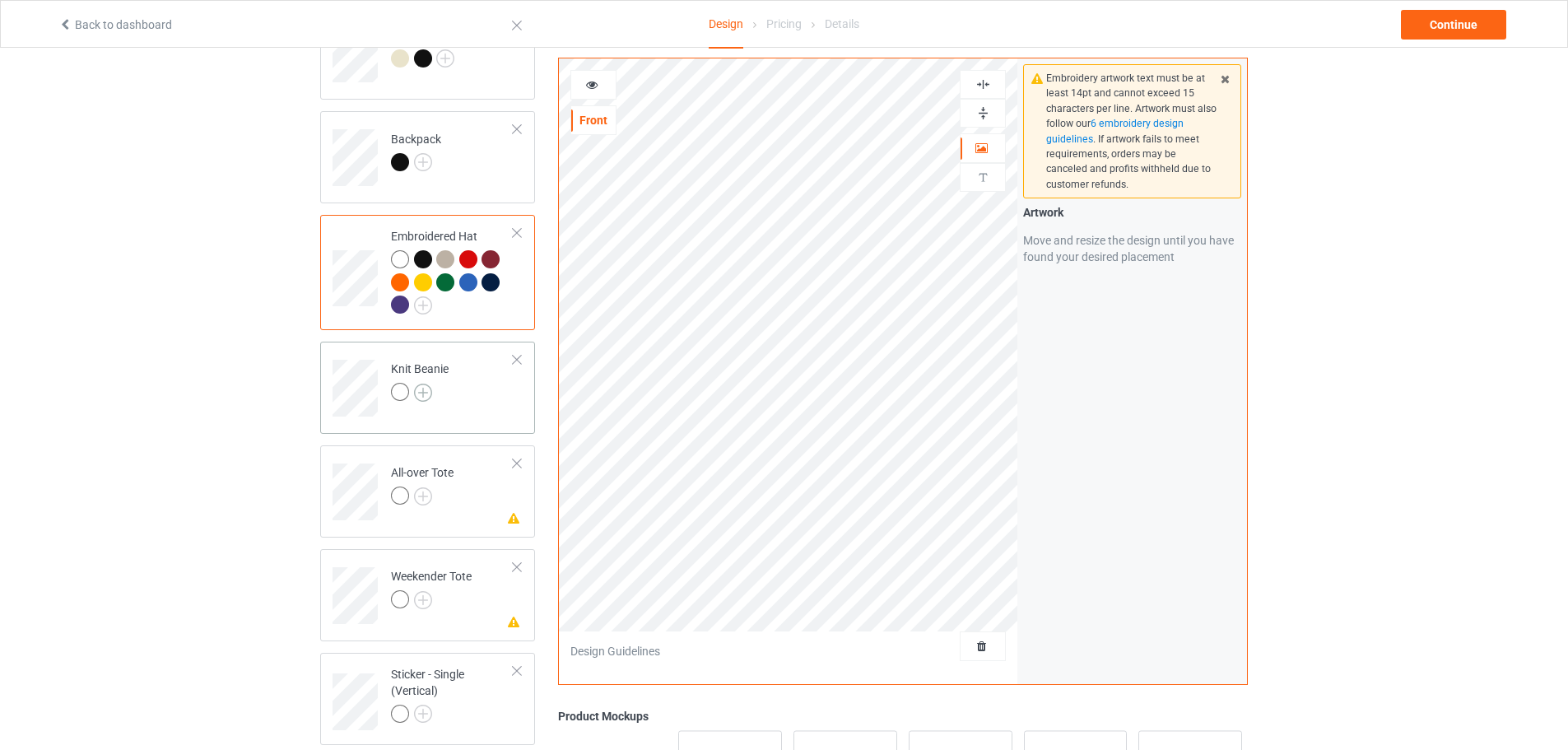
click at [425, 394] on img at bounding box center [423, 392] width 18 height 18
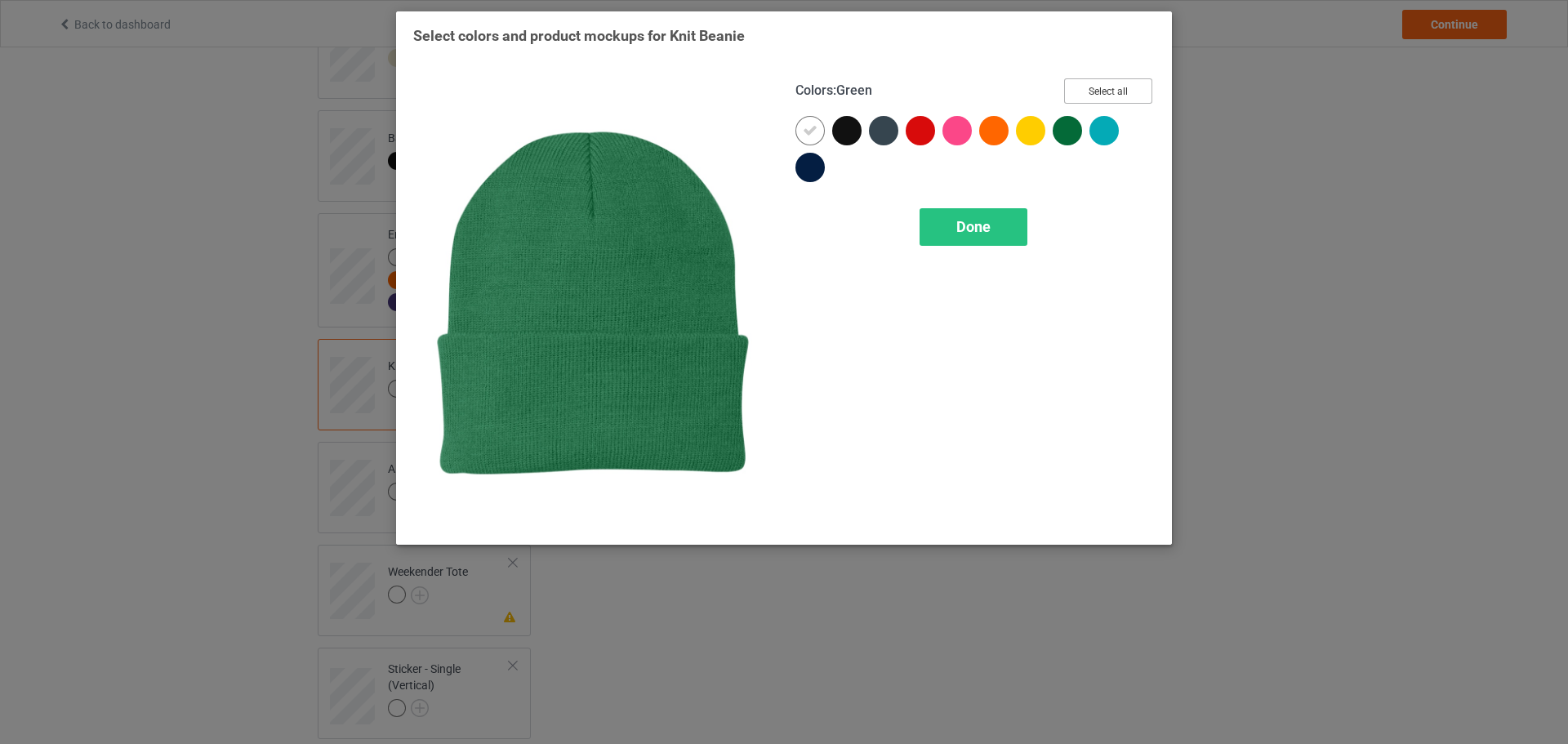
click at [1127, 92] on button "Select all" at bounding box center [1108, 91] width 88 height 25
click at [957, 235] on span "Done" at bounding box center [973, 227] width 34 height 18
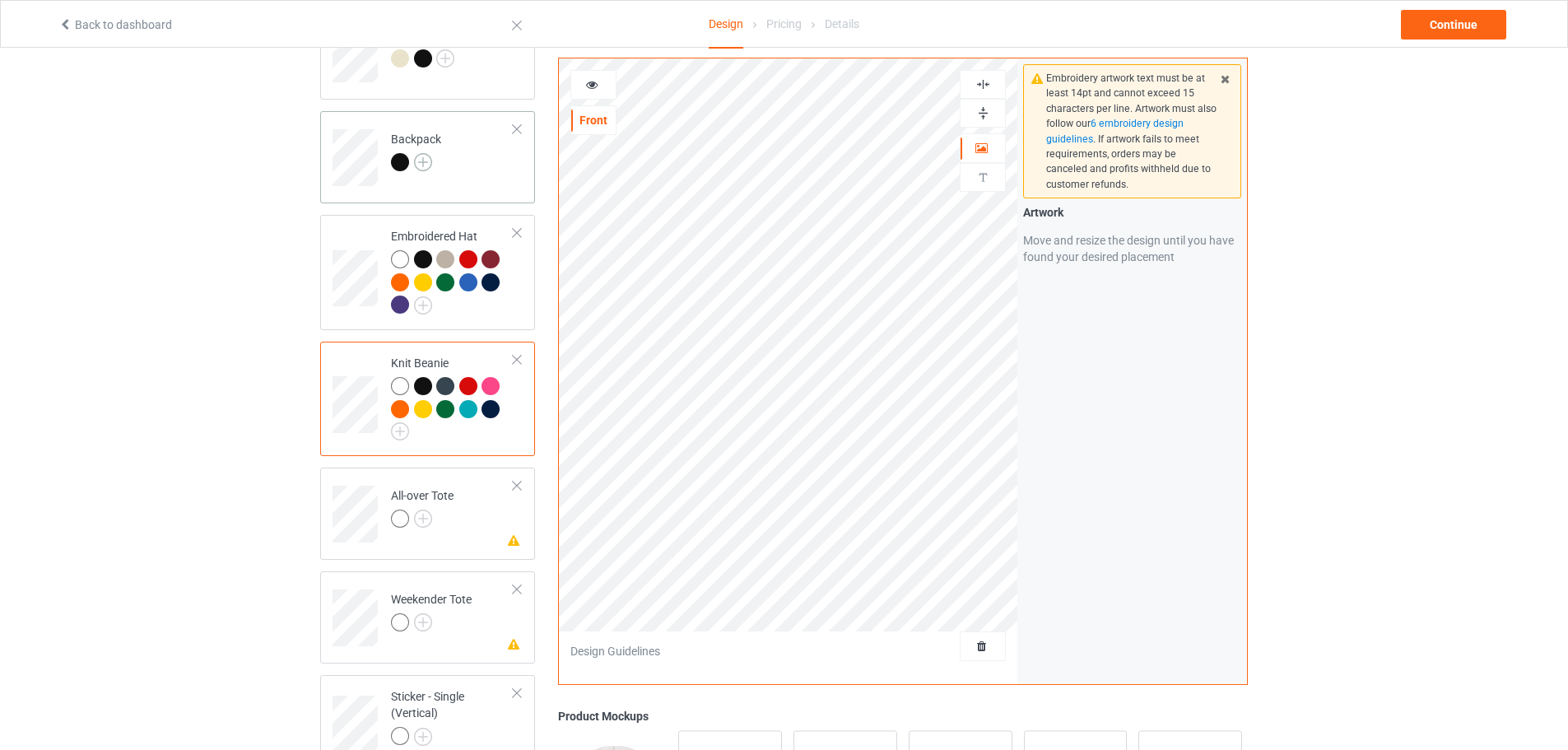
click at [423, 164] on img at bounding box center [423, 162] width 18 height 18
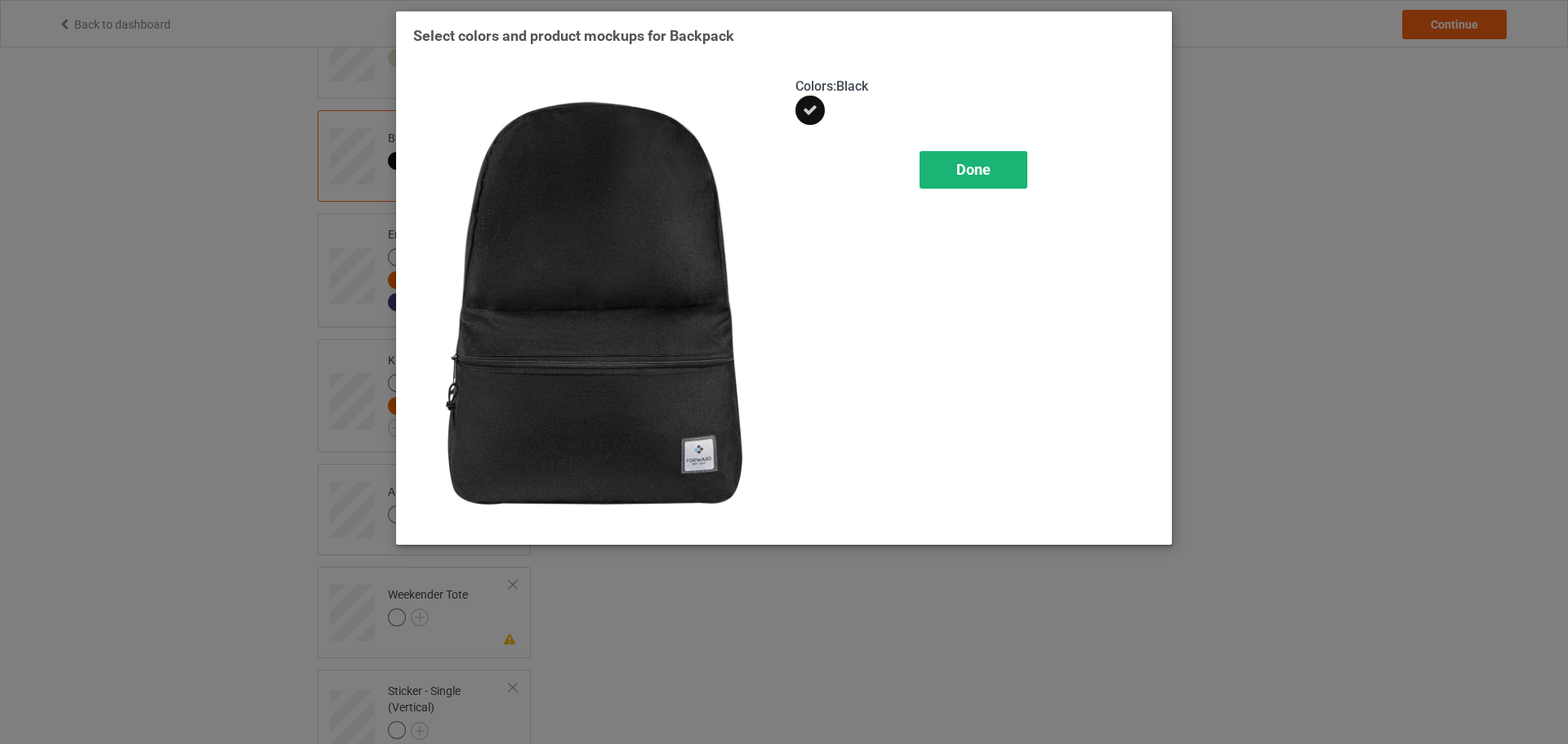
click at [968, 165] on span "Done" at bounding box center [973, 170] width 34 height 18
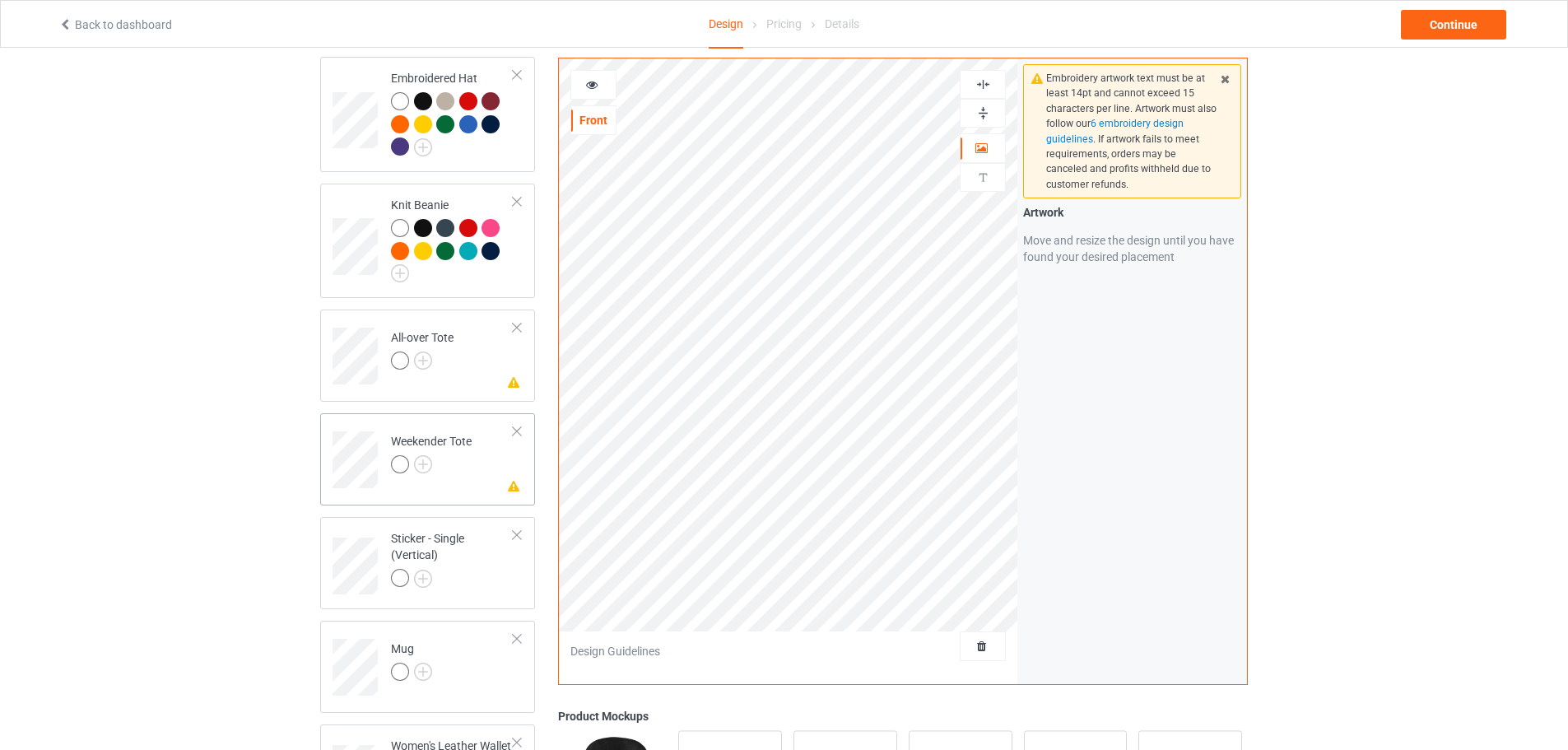
scroll to position [1070, 0]
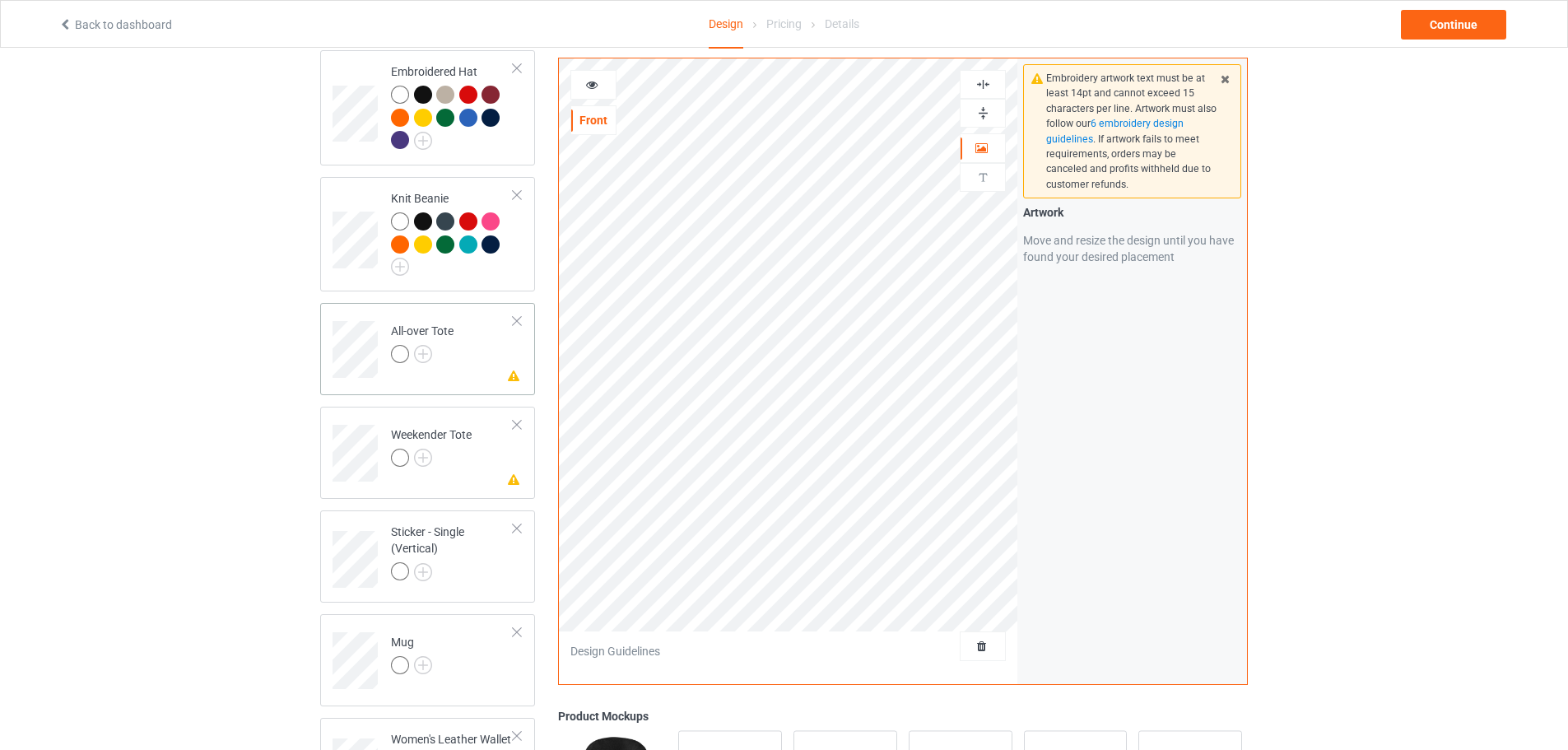
click at [433, 373] on td "Missing artwork on 1 side(s) All-over Tote" at bounding box center [452, 344] width 141 height 69
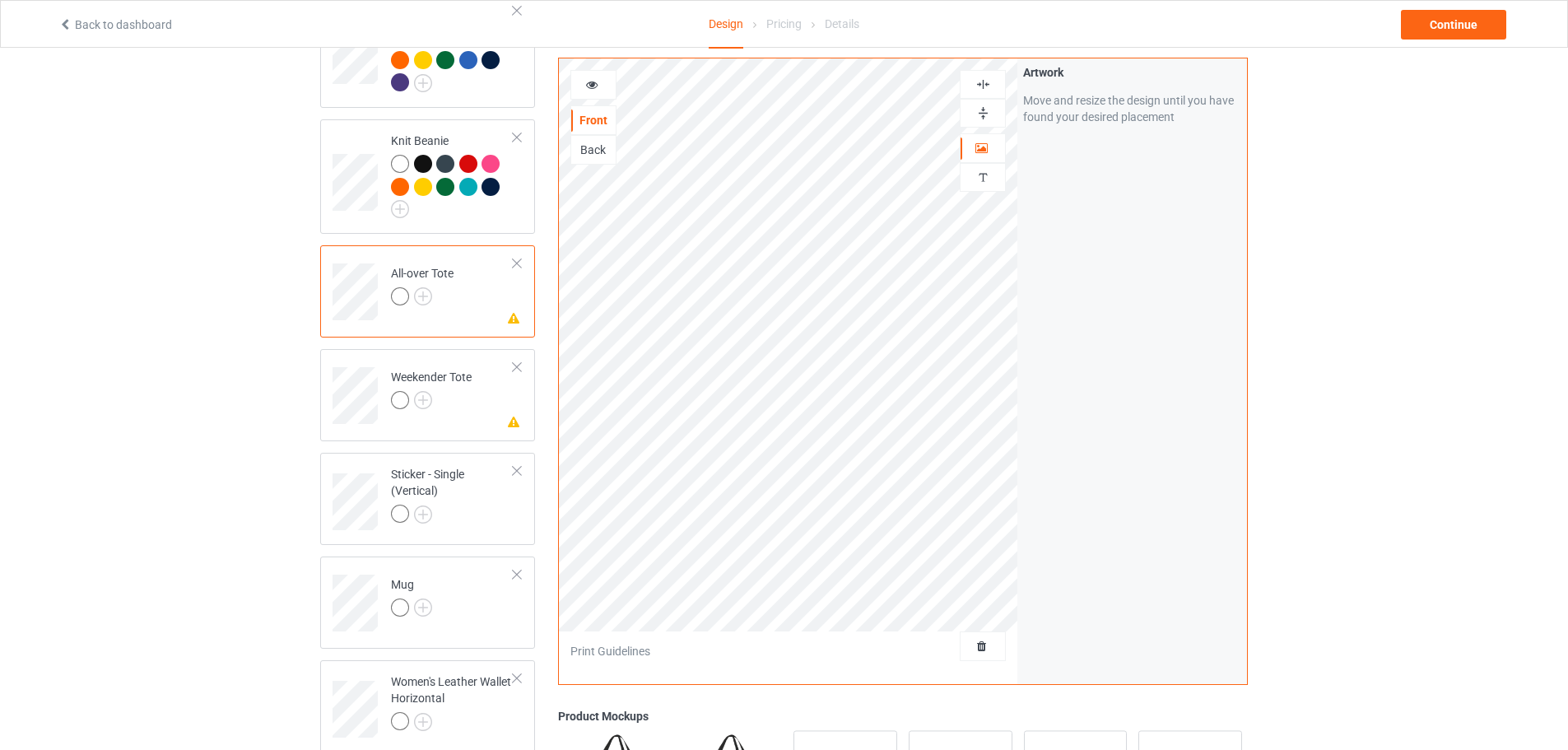
scroll to position [1152, 0]
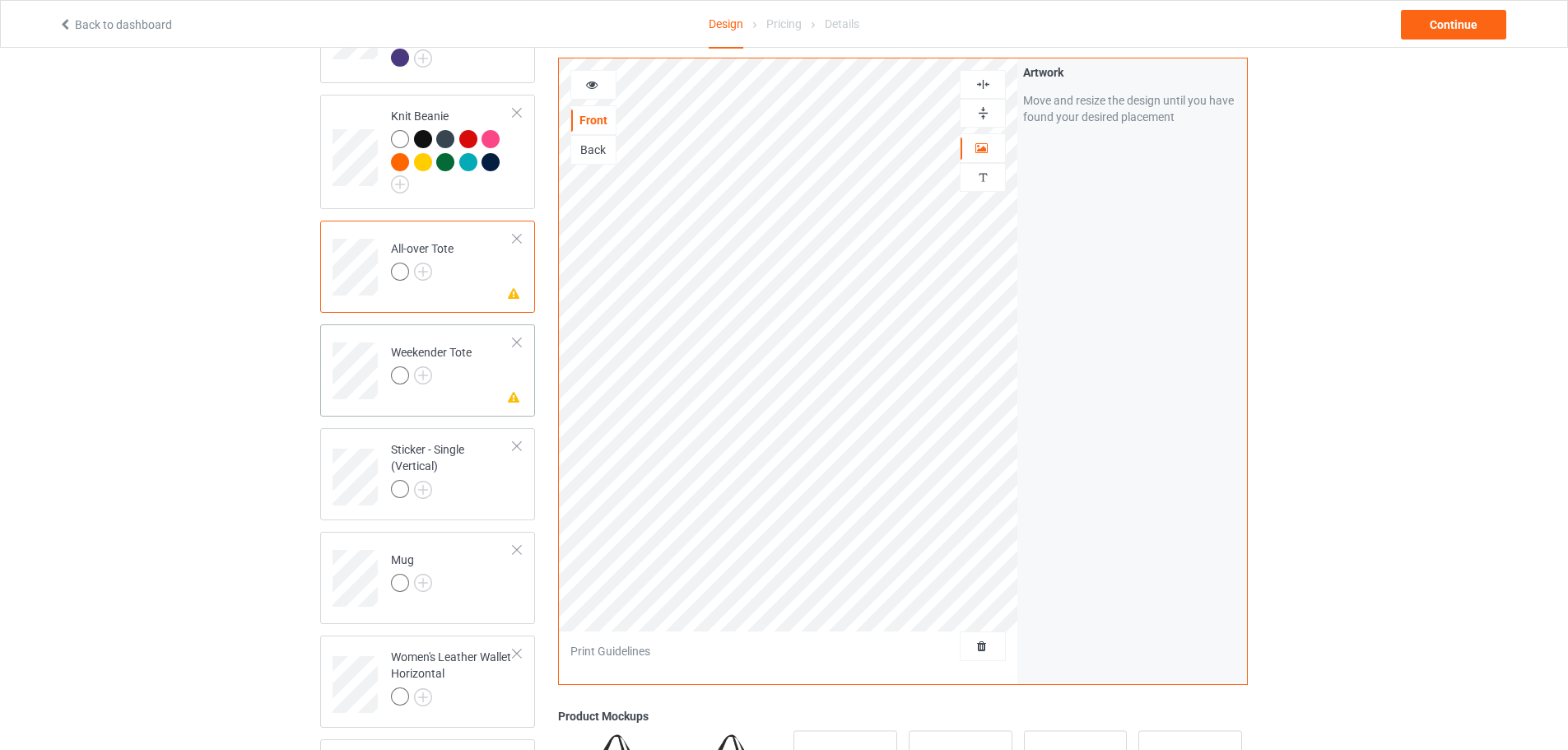
click at [477, 367] on td "Missing artwork on 1 side(s) Weekender Tote" at bounding box center [452, 366] width 141 height 69
click at [482, 265] on td "Missing artwork on 1 side(s) All-over Tote" at bounding box center [452, 261] width 141 height 69
click at [423, 277] on img at bounding box center [423, 271] width 18 height 18
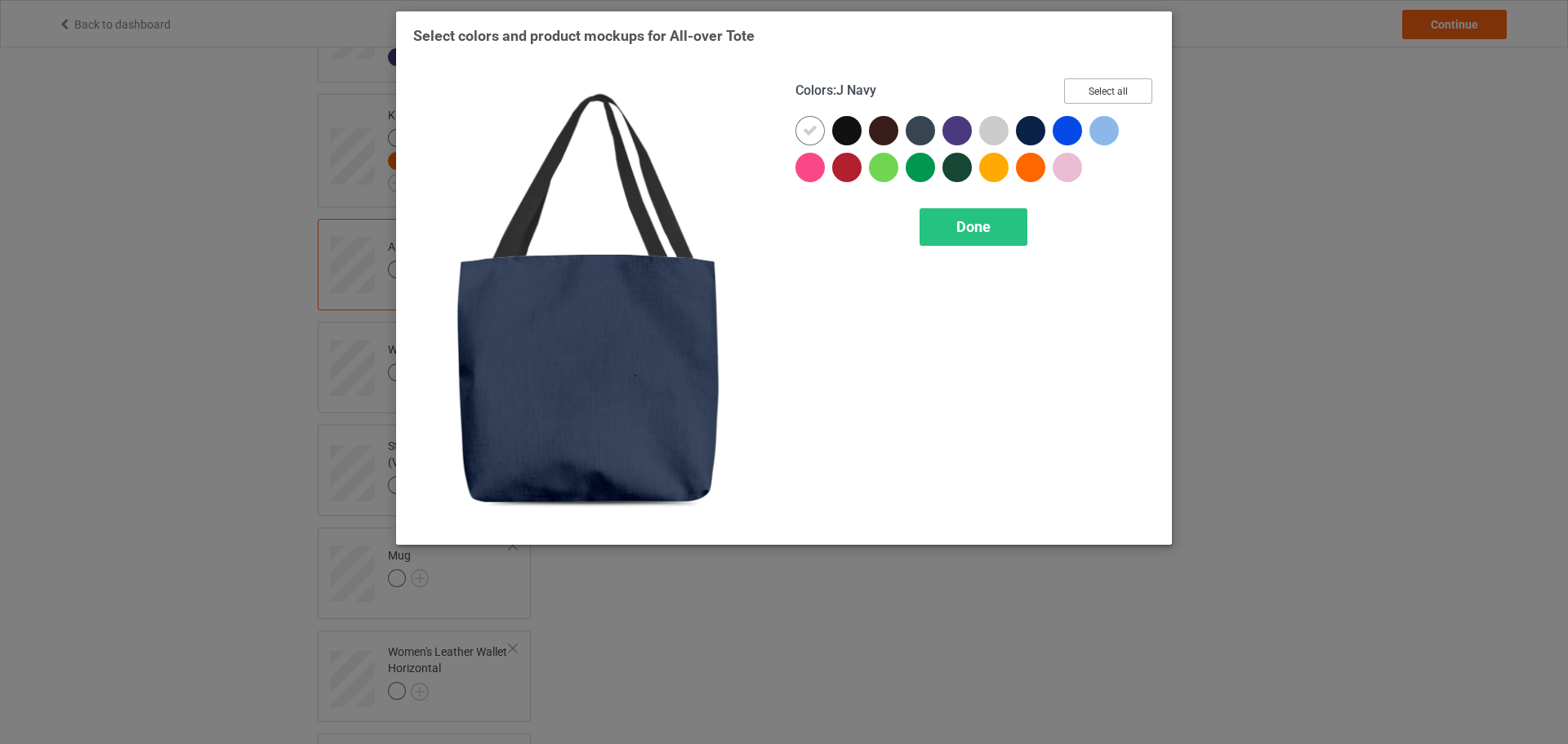
click at [1129, 86] on button "Select all" at bounding box center [1108, 91] width 88 height 25
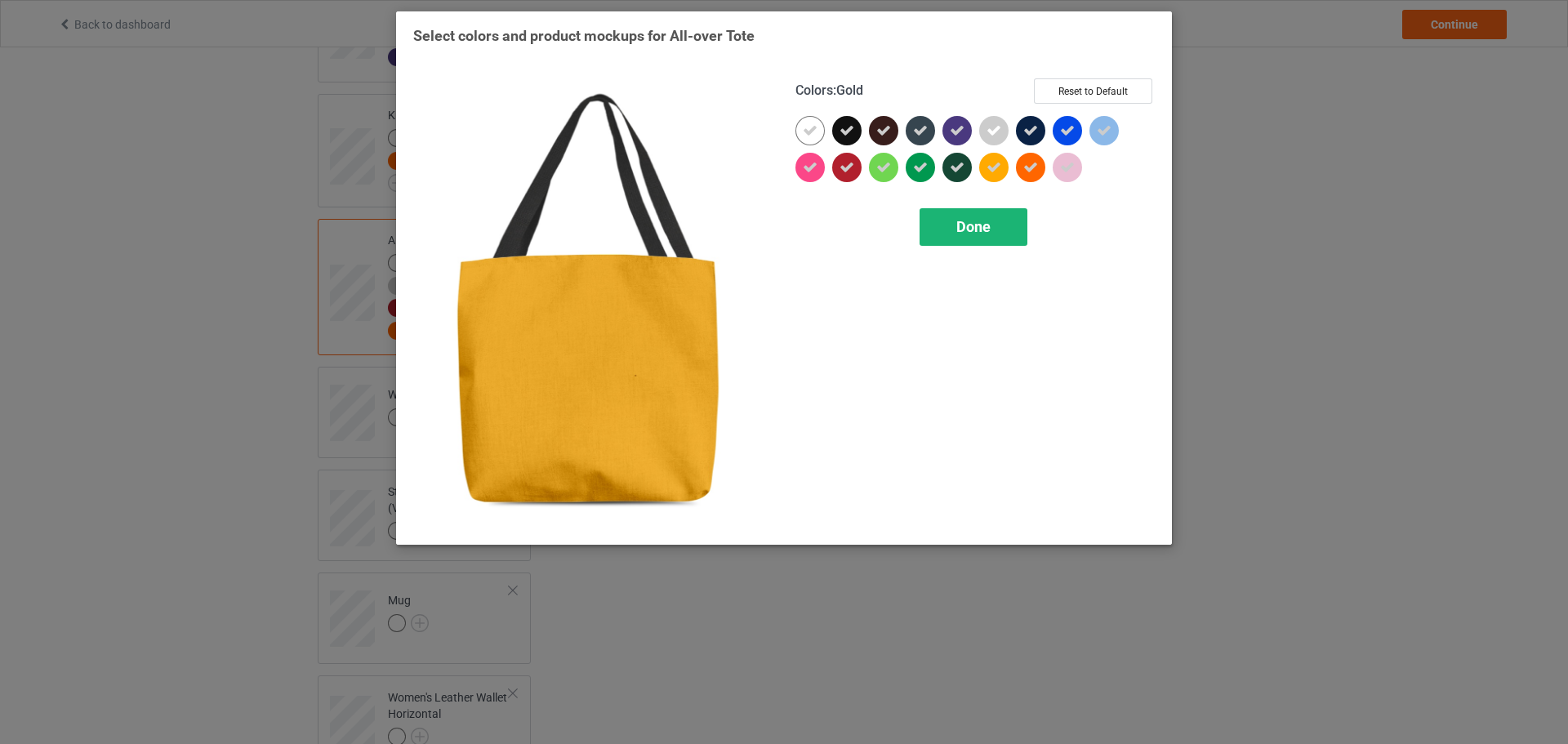
click at [971, 239] on div "Done" at bounding box center [973, 227] width 108 height 38
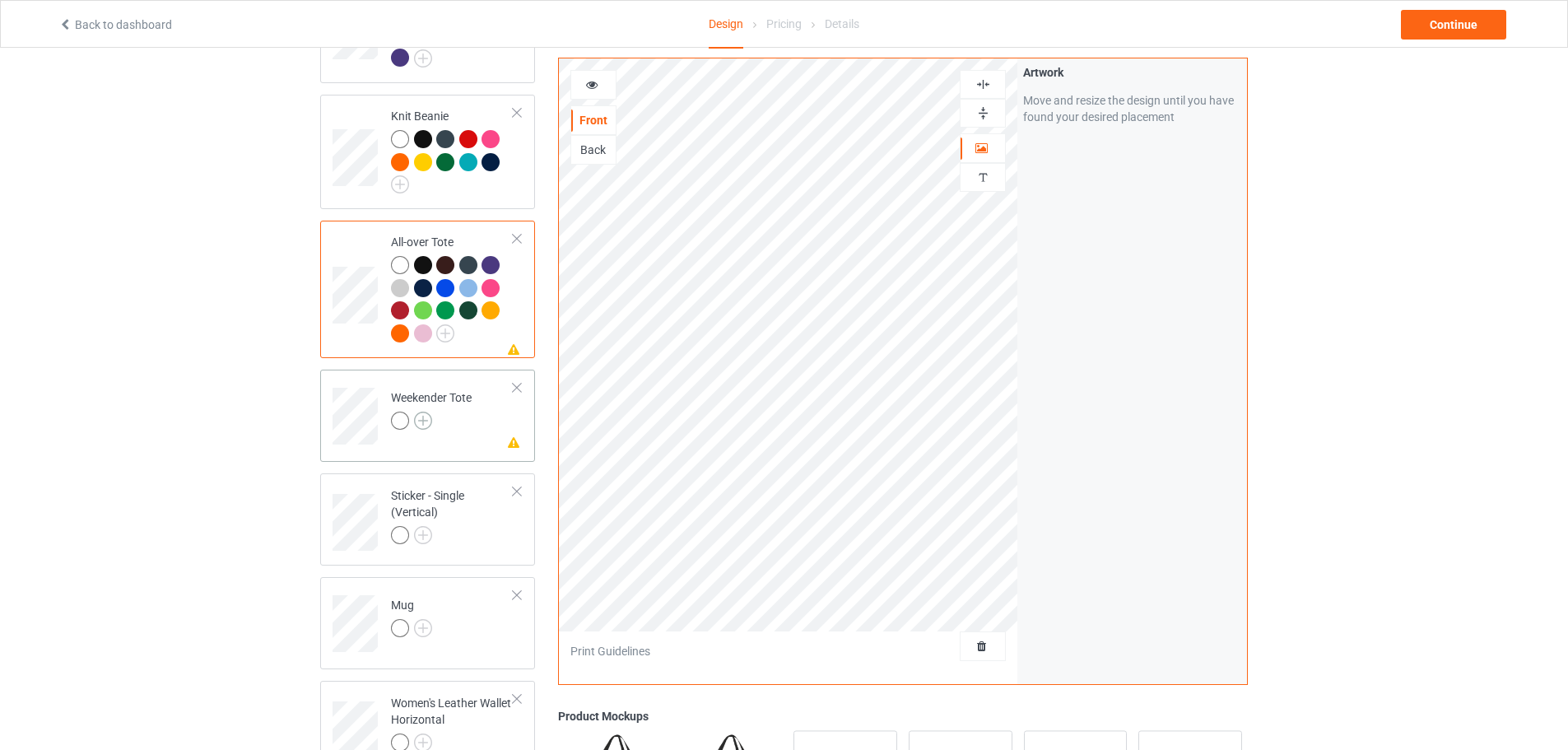
click at [420, 429] on img at bounding box center [423, 421] width 18 height 18
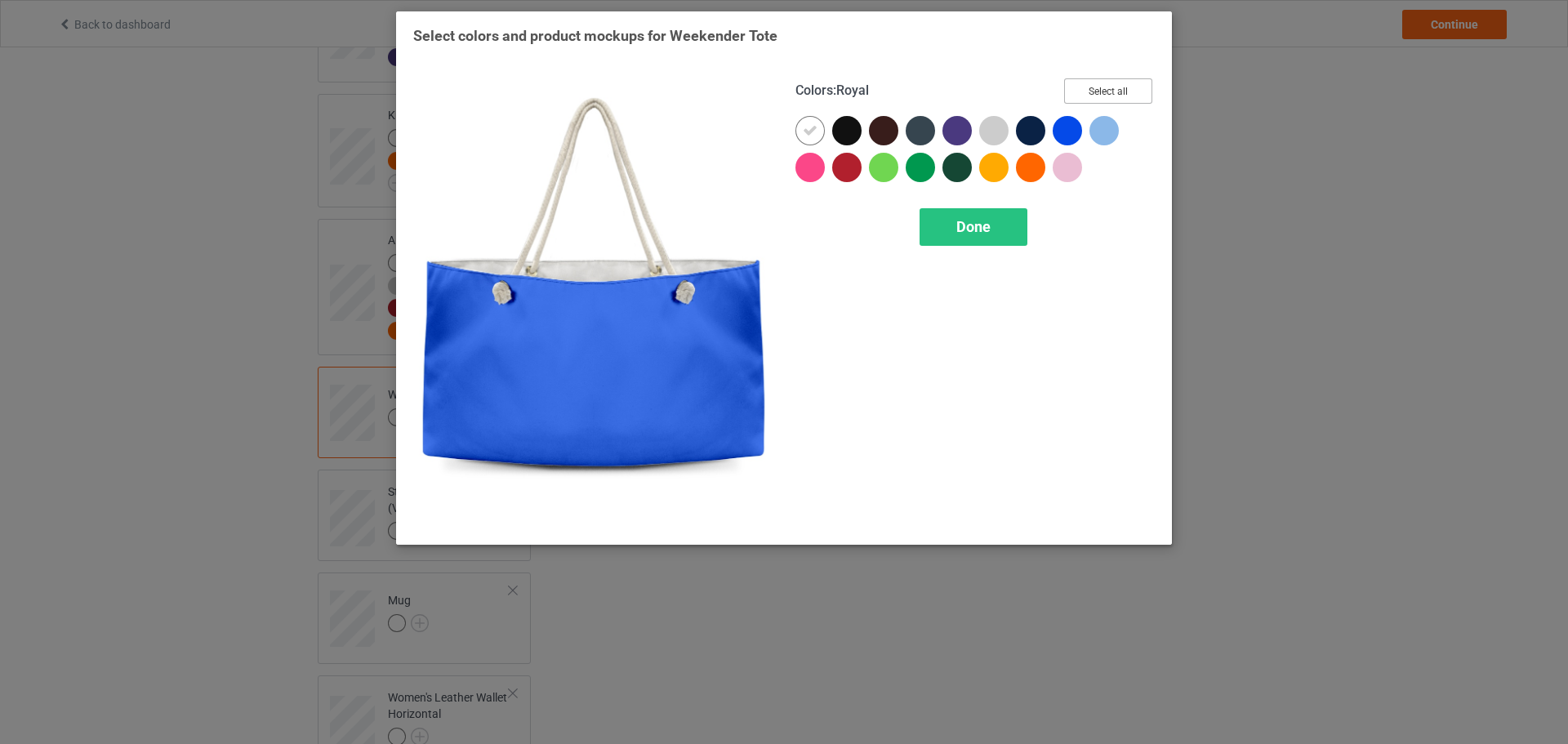
click at [1115, 89] on button "Select all" at bounding box center [1108, 91] width 88 height 25
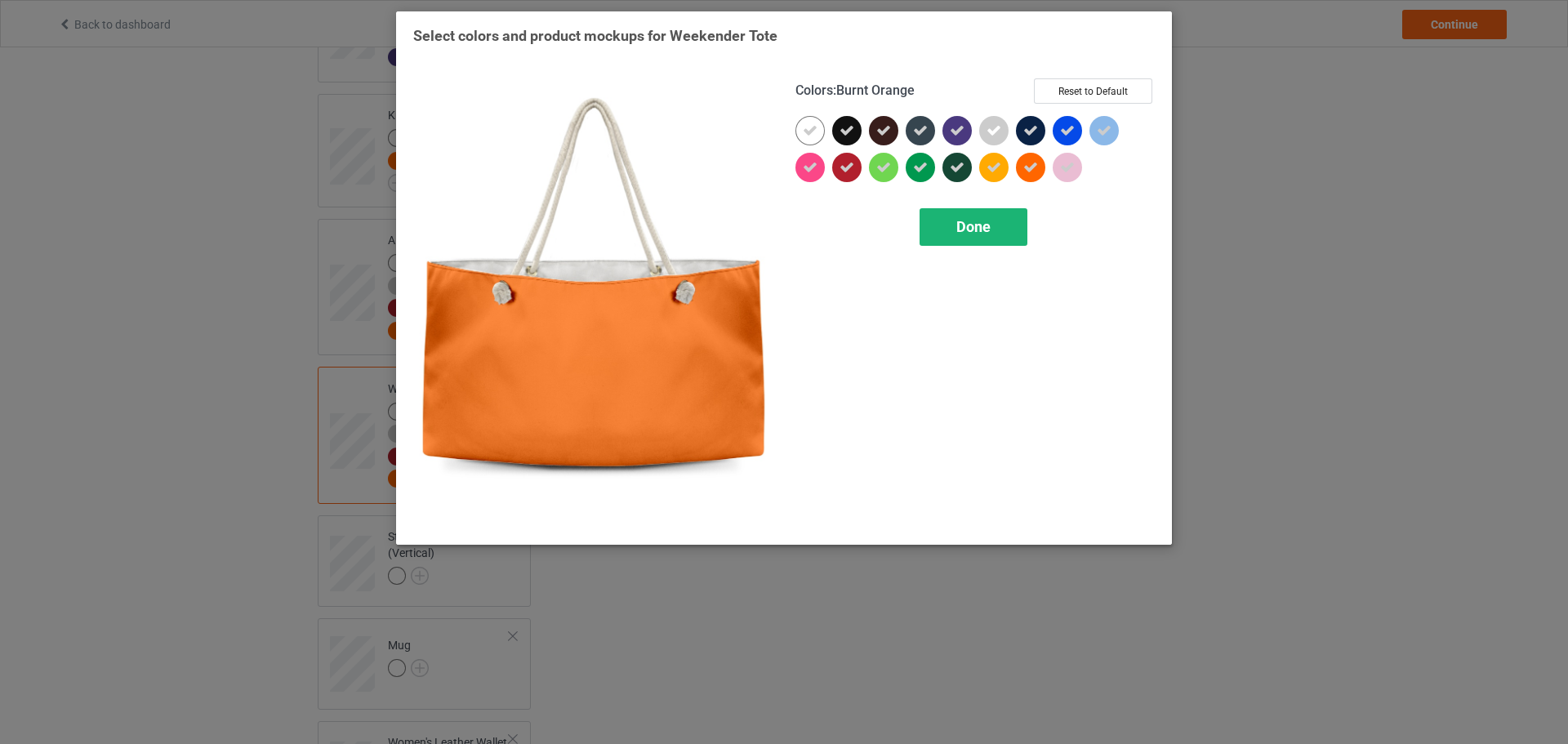
click at [966, 228] on span "Done" at bounding box center [973, 227] width 34 height 18
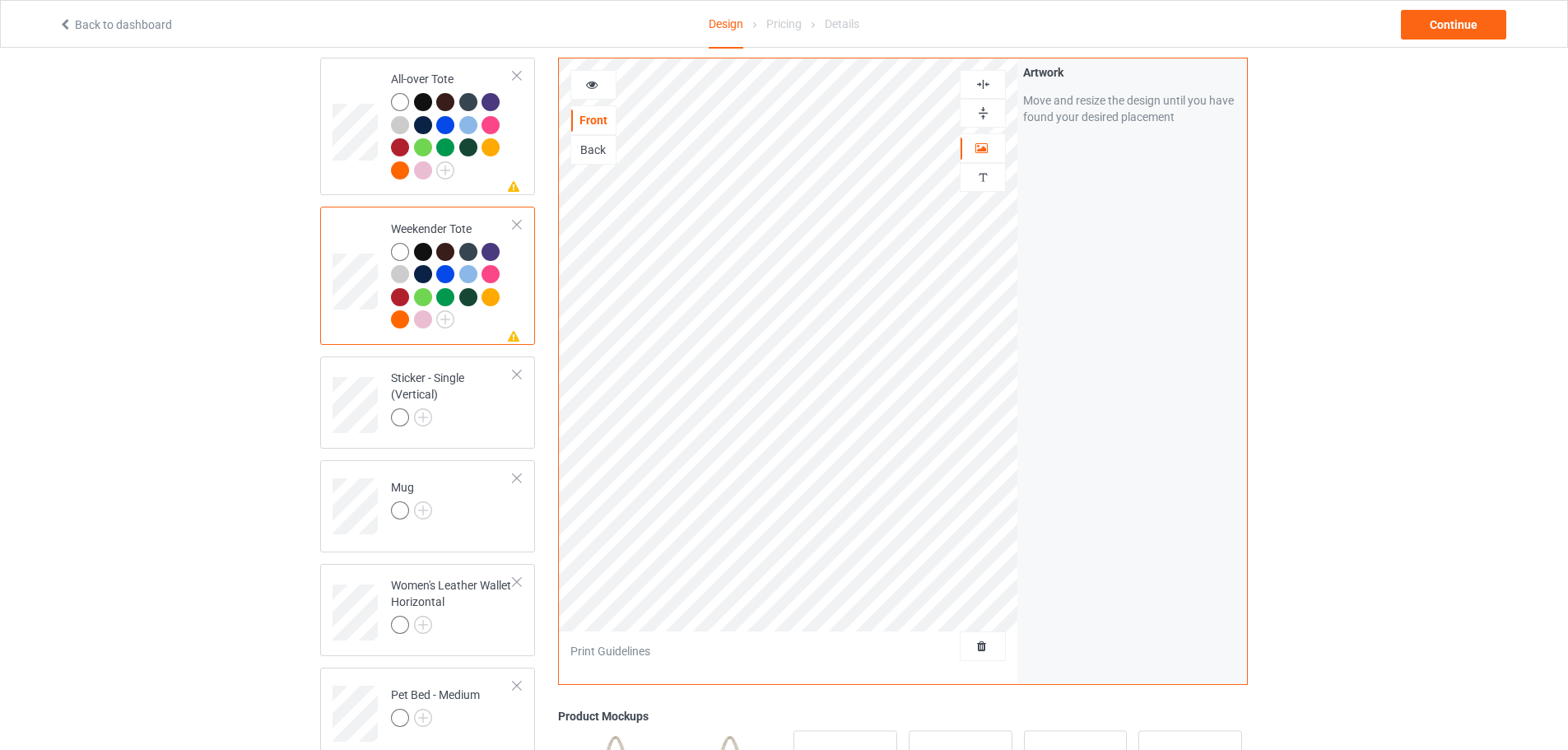
scroll to position [1317, 0]
click at [421, 425] on img at bounding box center [423, 416] width 18 height 18
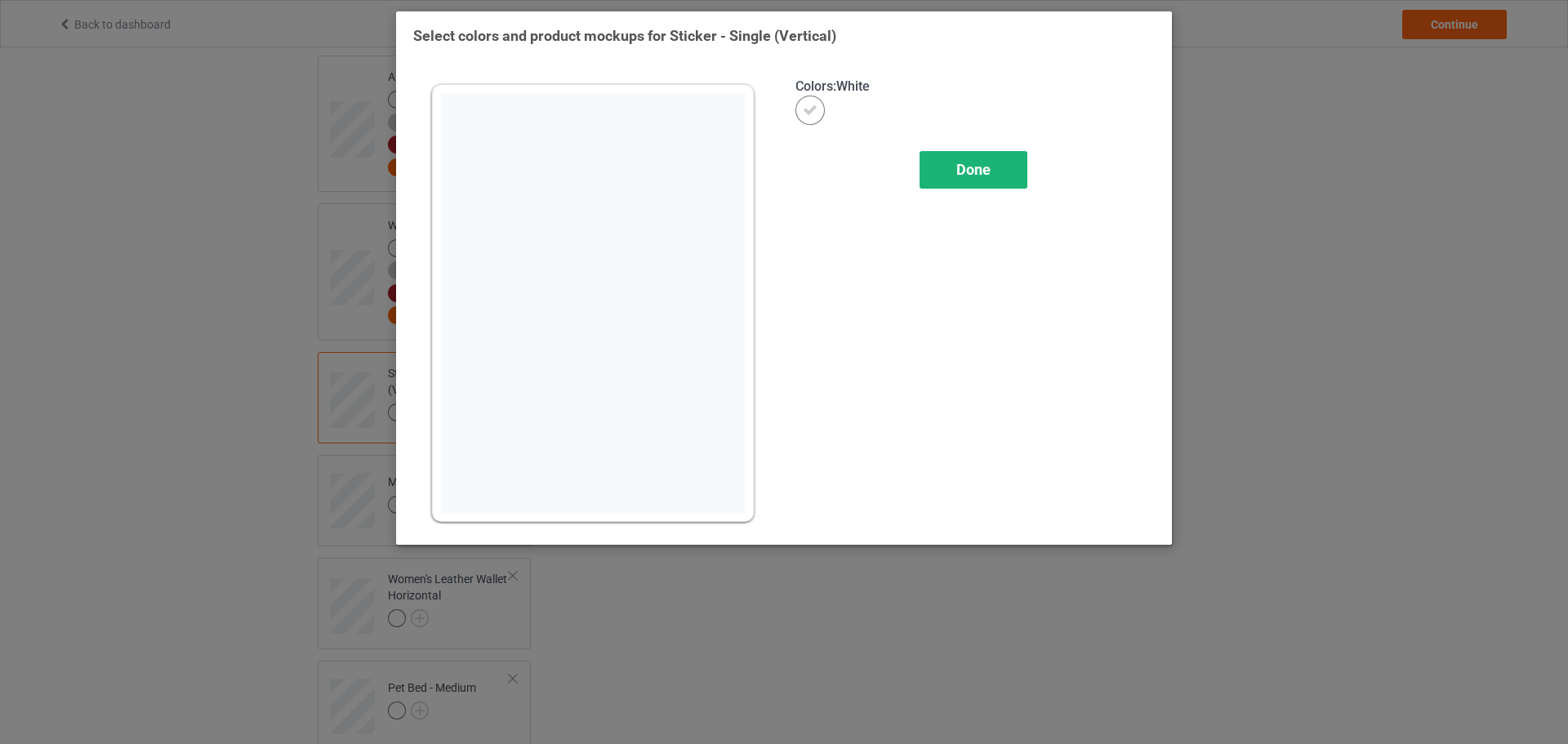
click at [999, 173] on div "Done" at bounding box center [973, 170] width 108 height 38
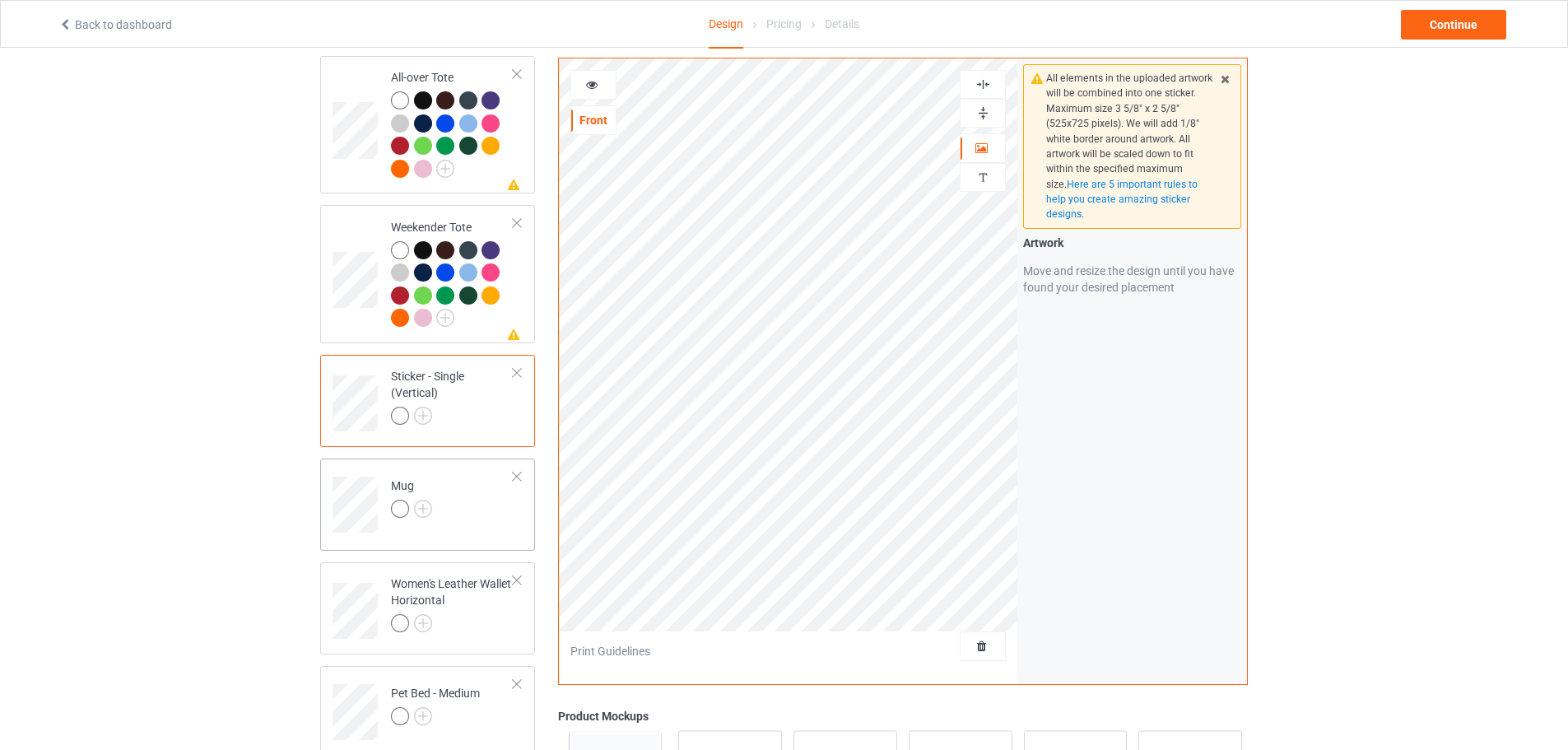
click at [438, 524] on td "Mug" at bounding box center [452, 499] width 141 height 69
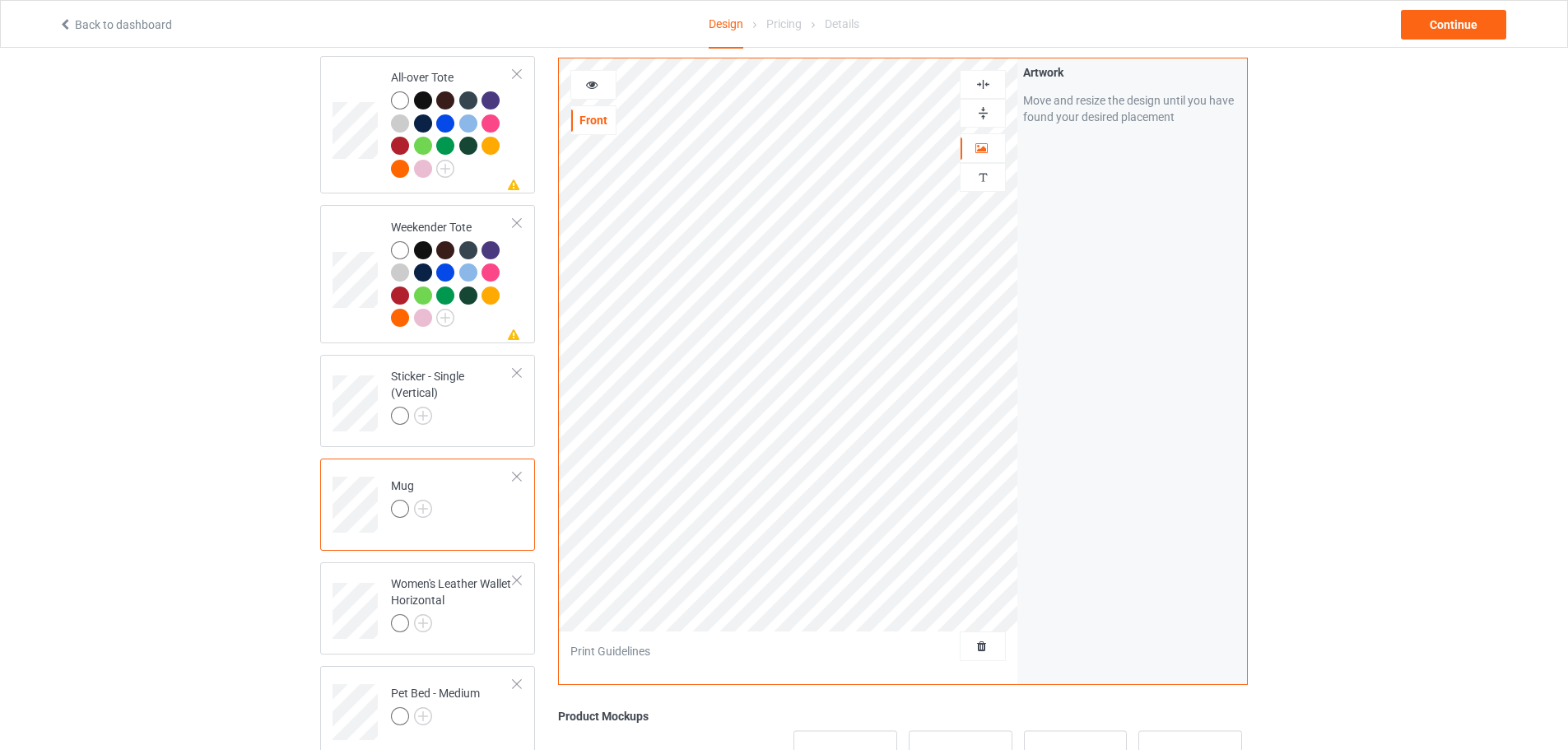
click at [589, 88] on icon at bounding box center [592, 83] width 14 height 12
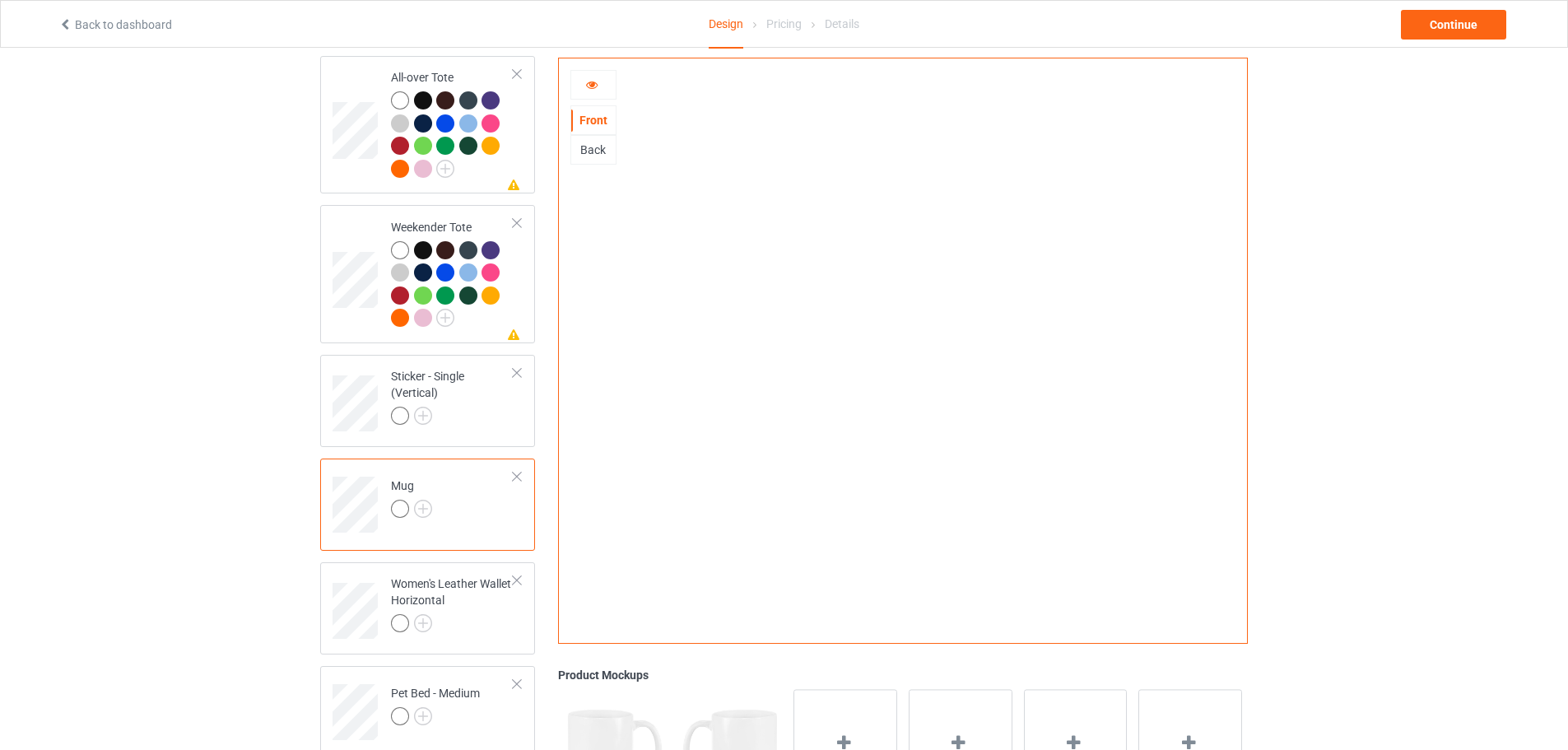
click at [594, 93] on div at bounding box center [593, 85] width 46 height 29
click at [606, 91] on div at bounding box center [593, 85] width 44 height 17
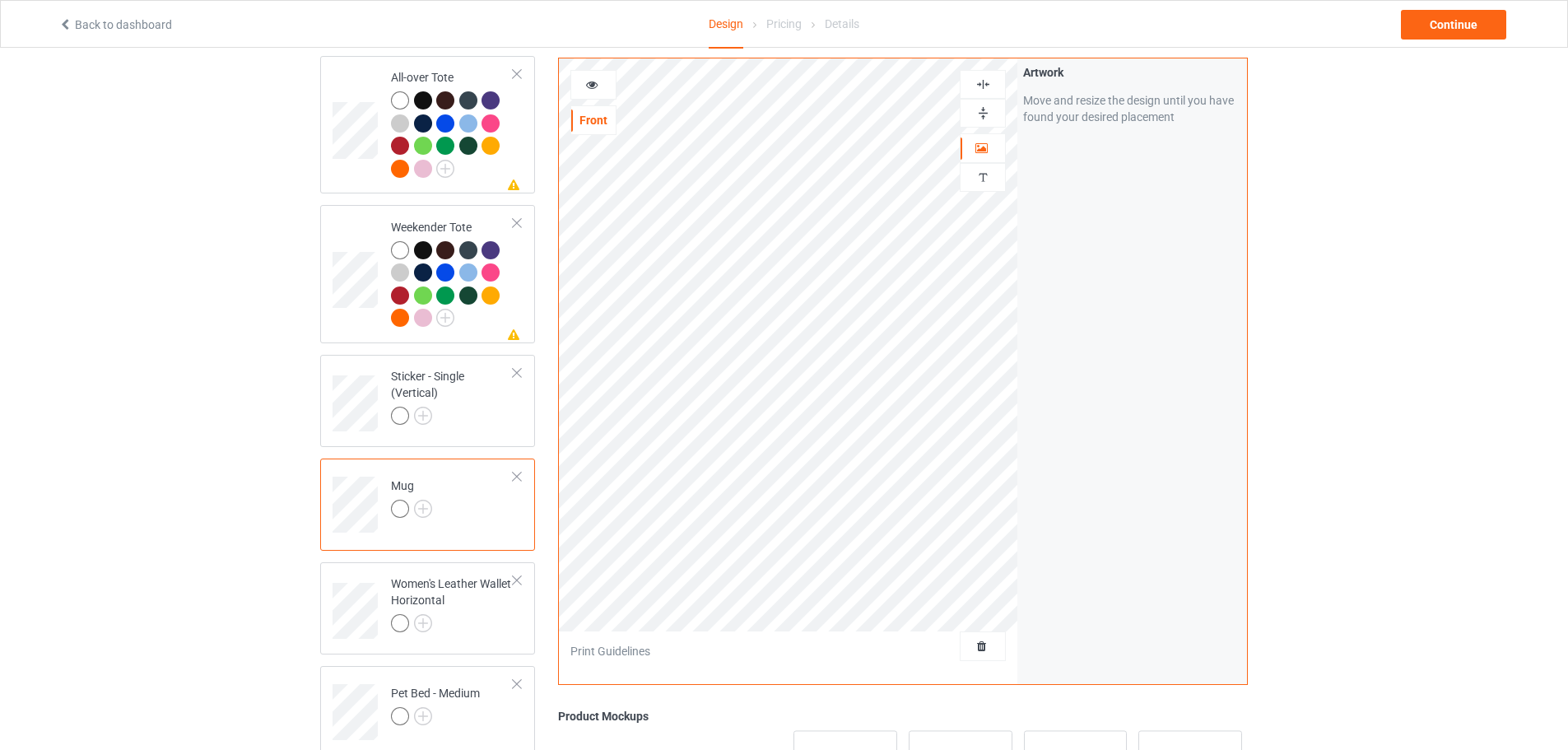
click at [597, 84] on icon at bounding box center [592, 83] width 14 height 12
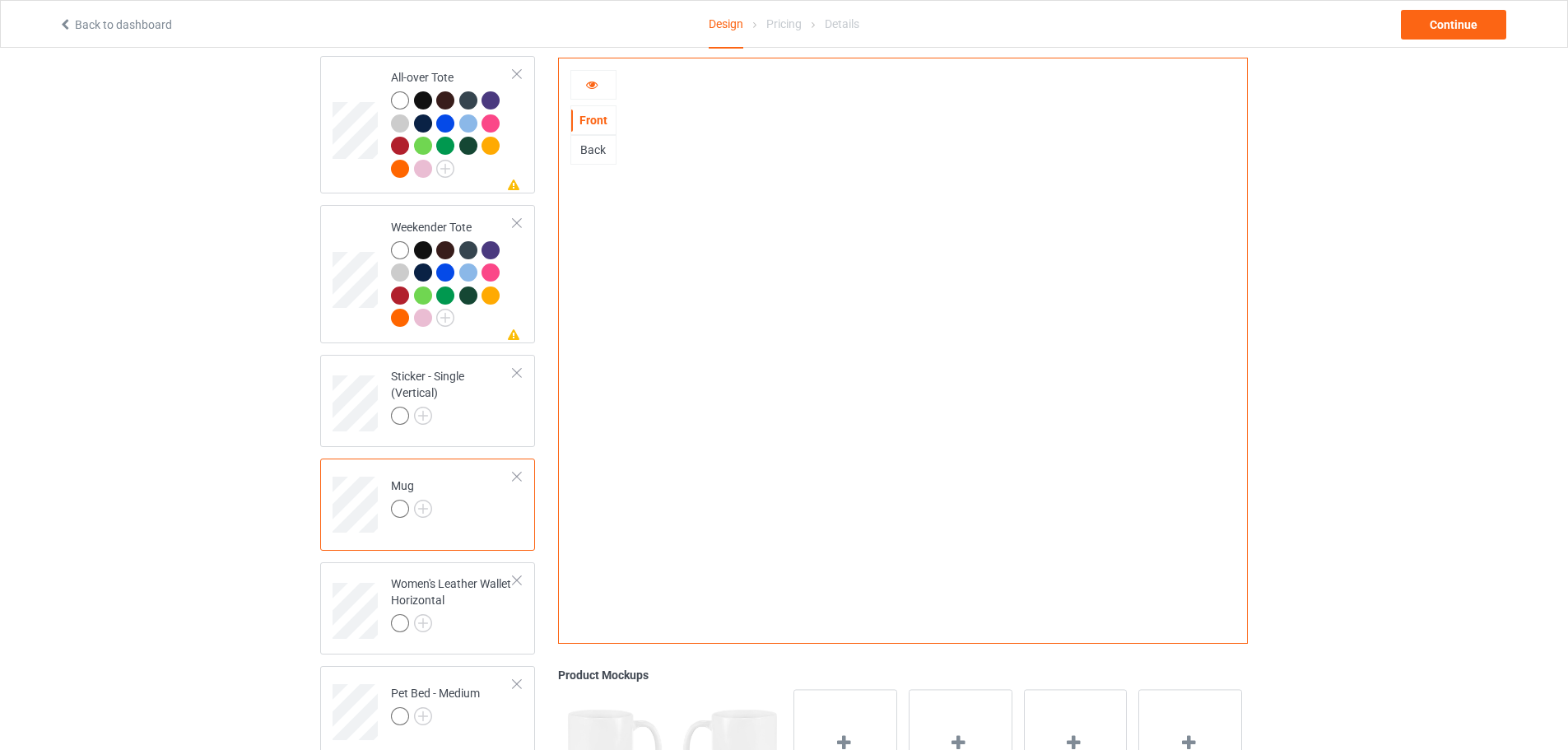
click at [593, 88] on icon at bounding box center [592, 83] width 14 height 12
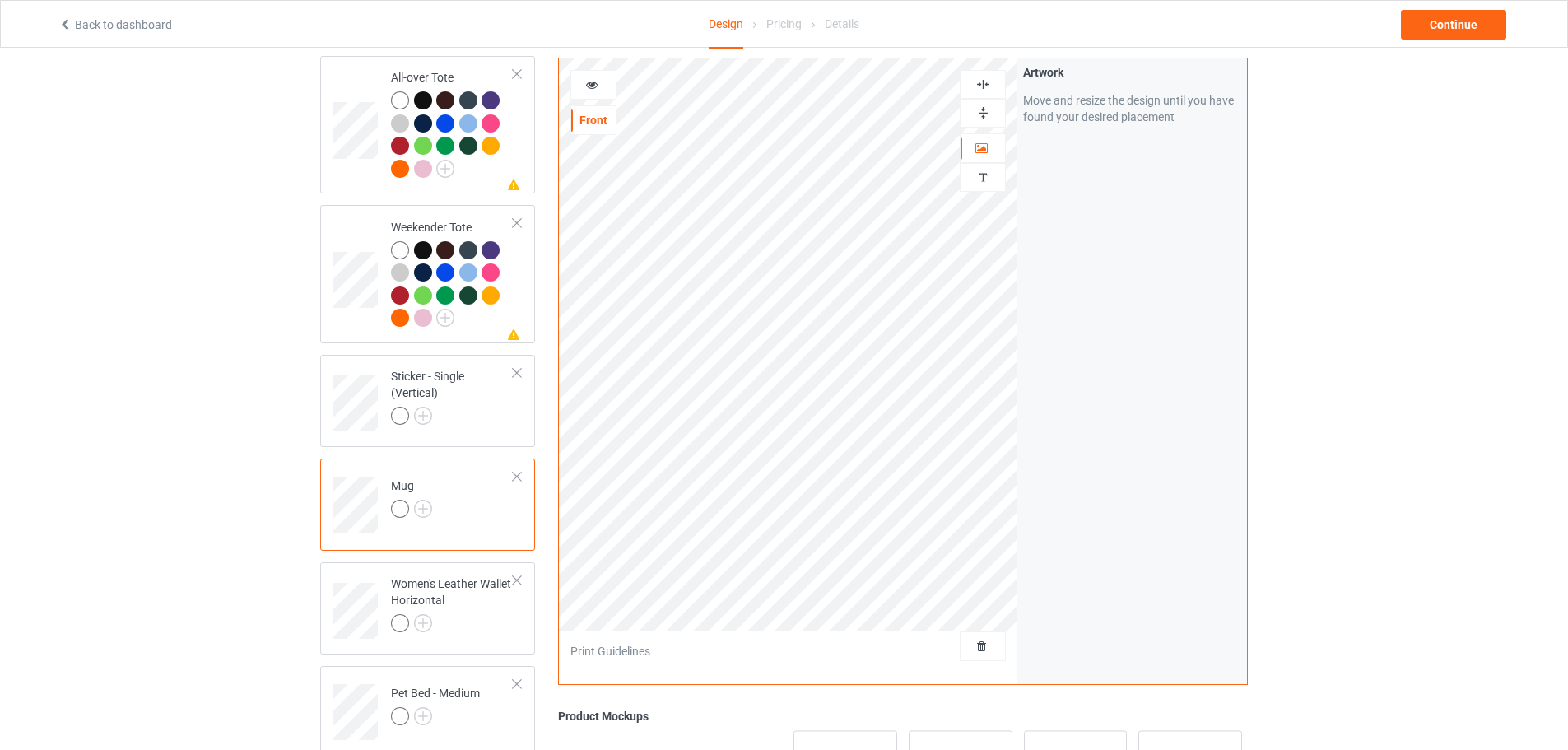
click at [598, 92] on div at bounding box center [593, 85] width 44 height 17
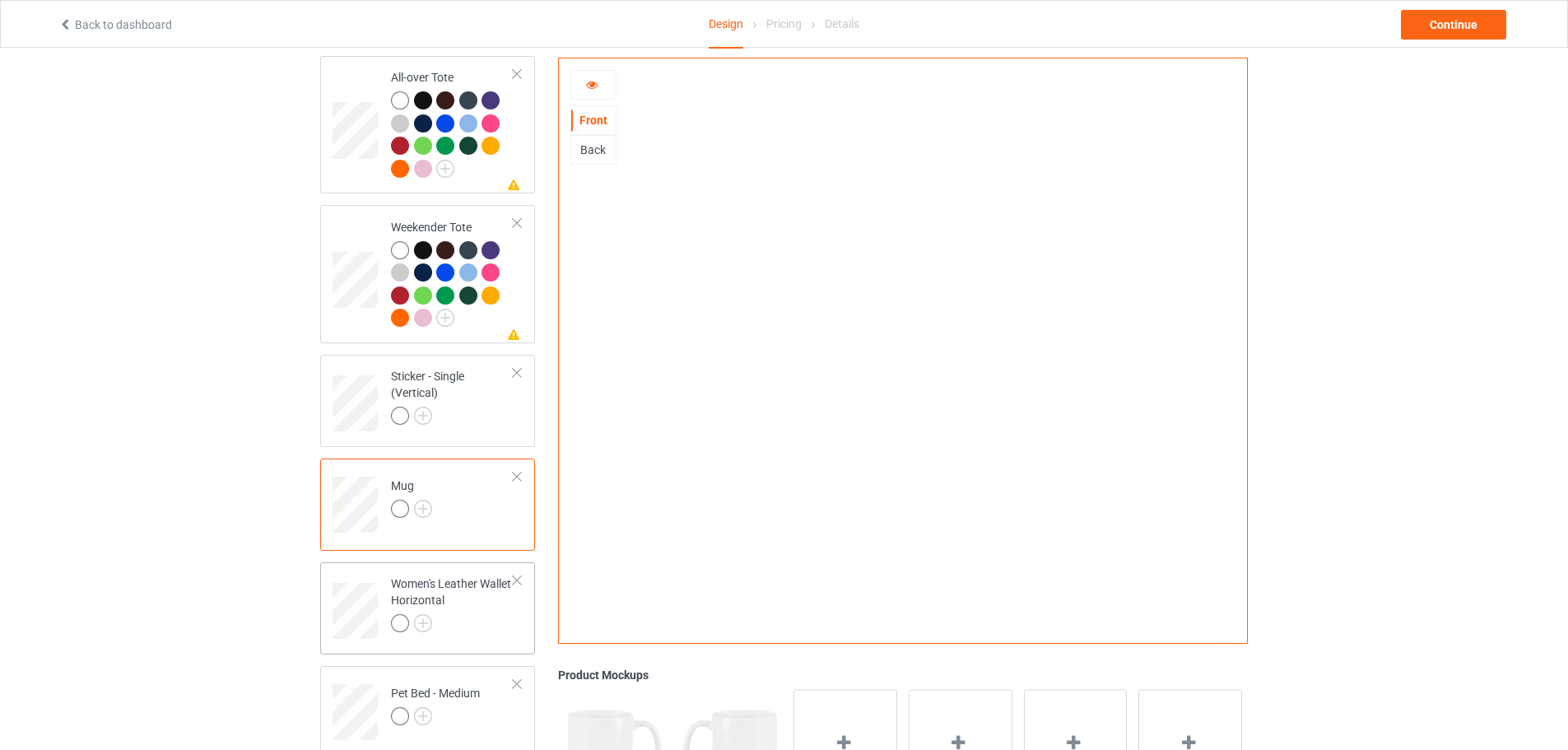
click at [476, 598] on div "Women's Leather Wallet Horizontal" at bounding box center [452, 603] width 123 height 56
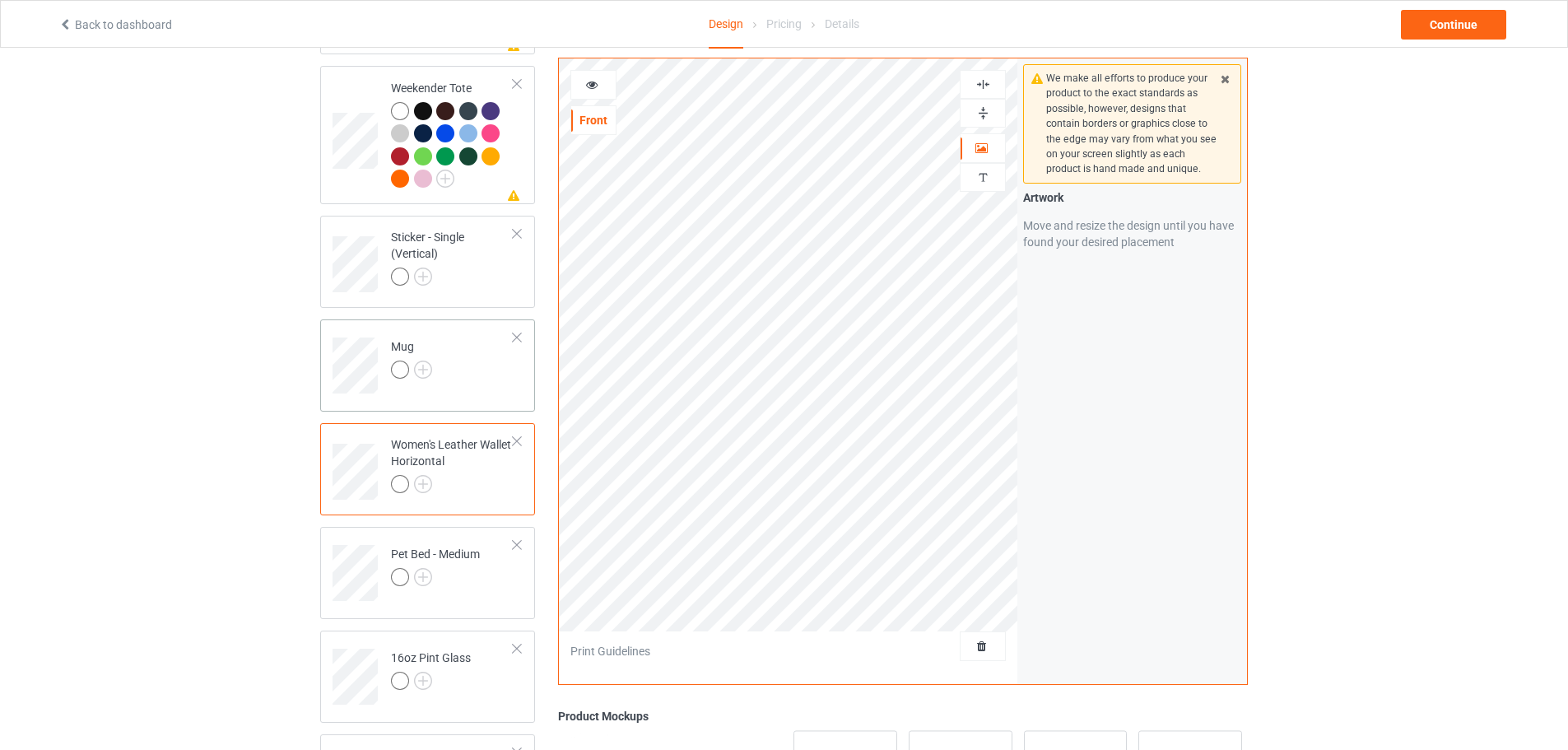
scroll to position [1481, 0]
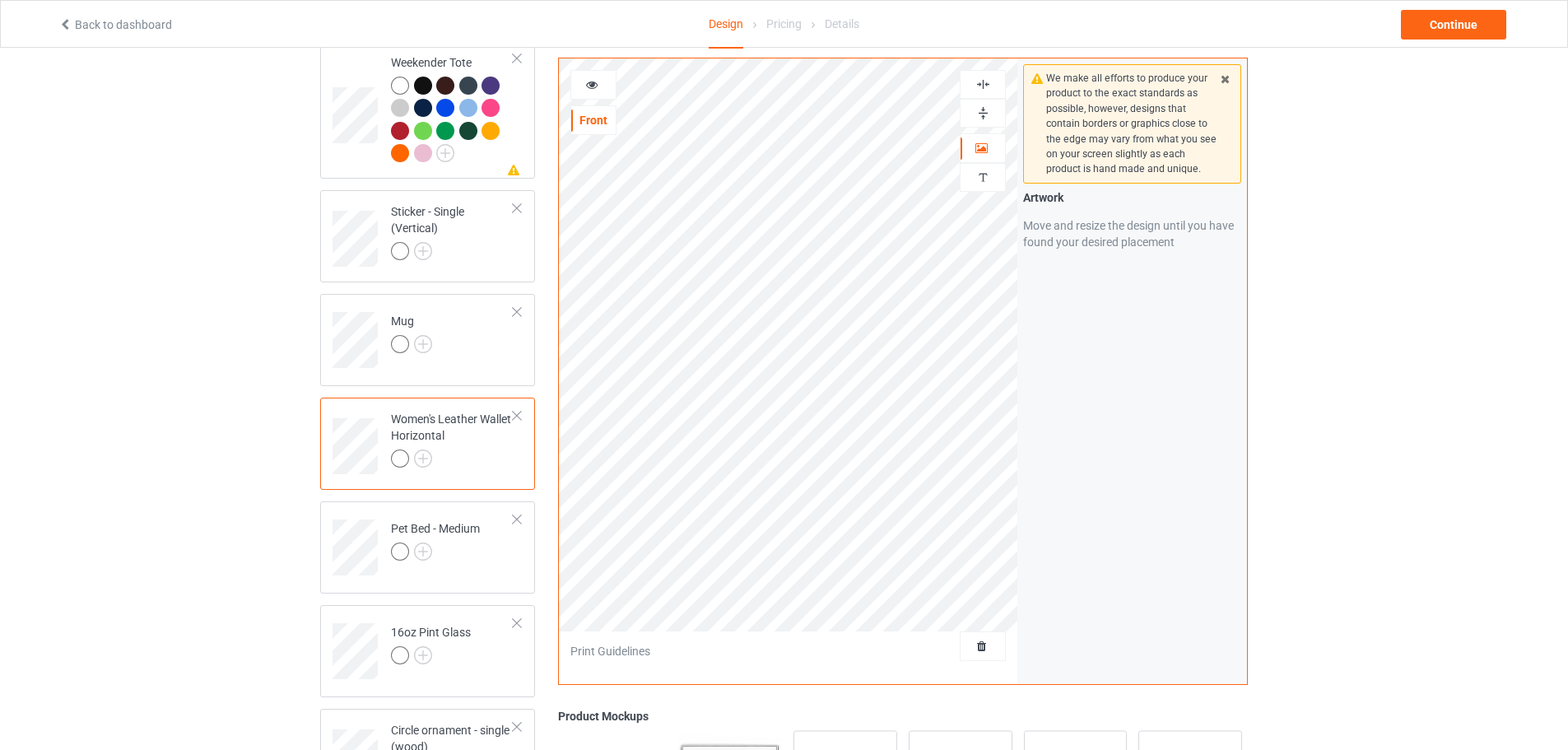
click at [595, 93] on div at bounding box center [593, 85] width 46 height 29
click at [590, 88] on icon at bounding box center [592, 83] width 14 height 12
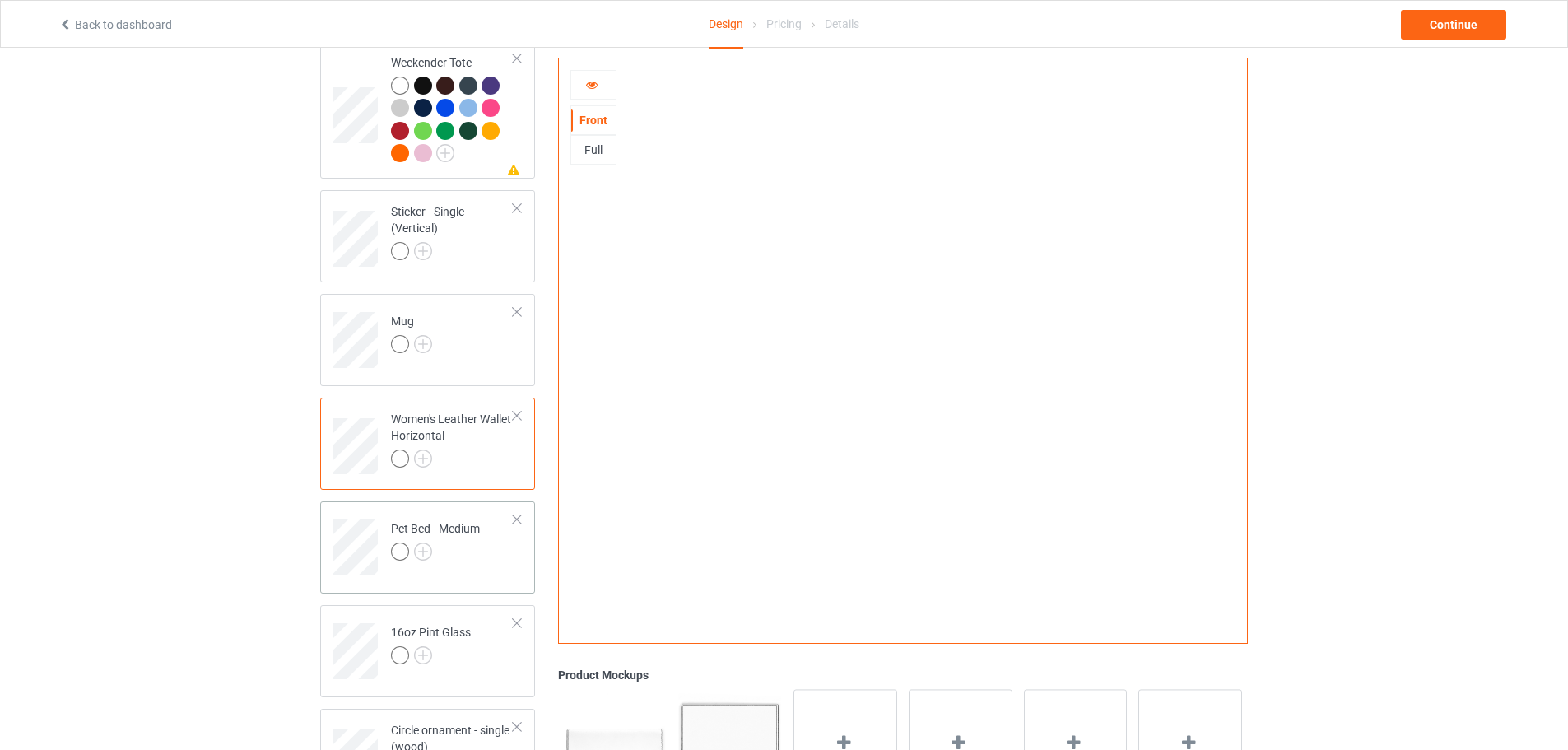
click at [450, 549] on div at bounding box center [436, 553] width 88 height 23
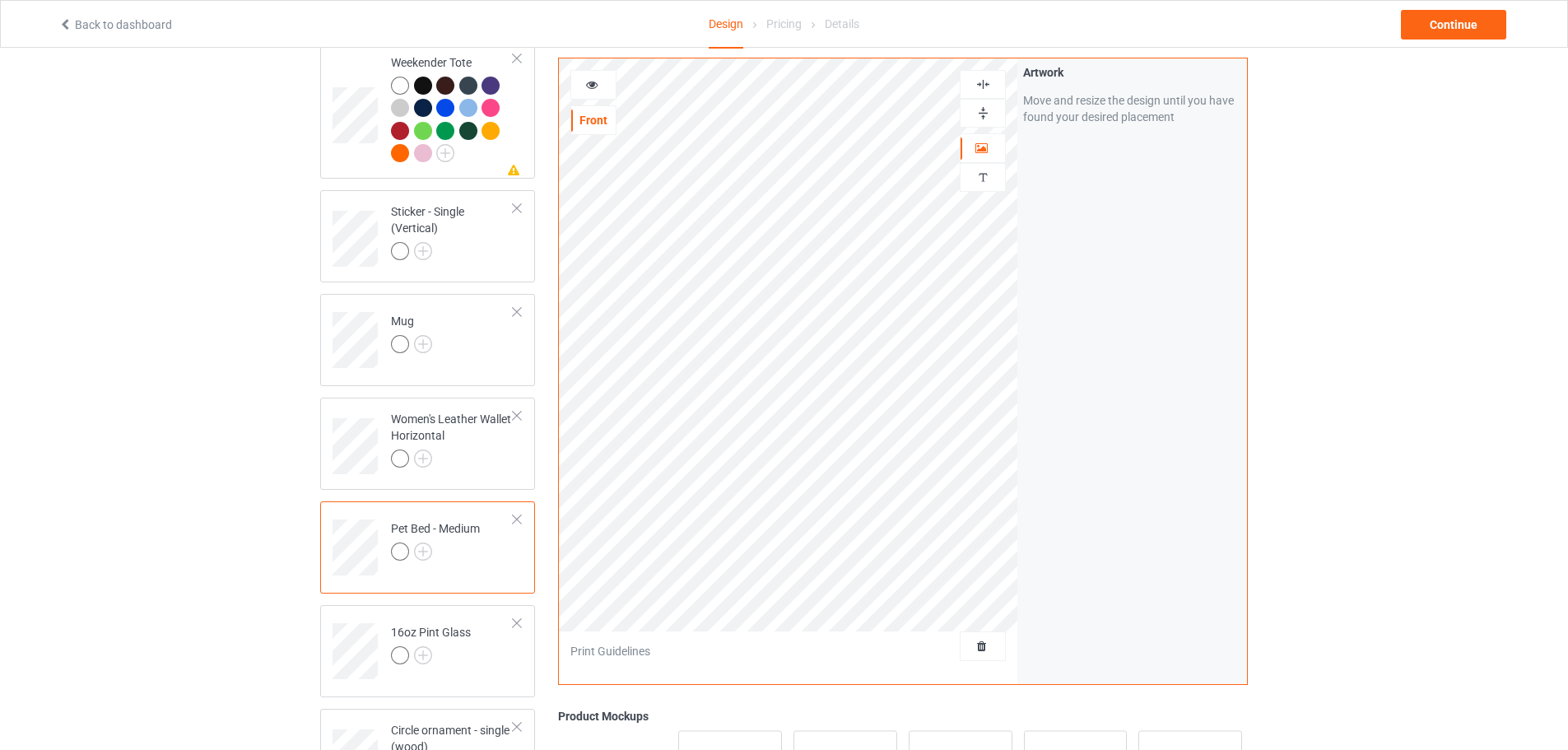
click at [600, 87] on div at bounding box center [593, 85] width 44 height 17
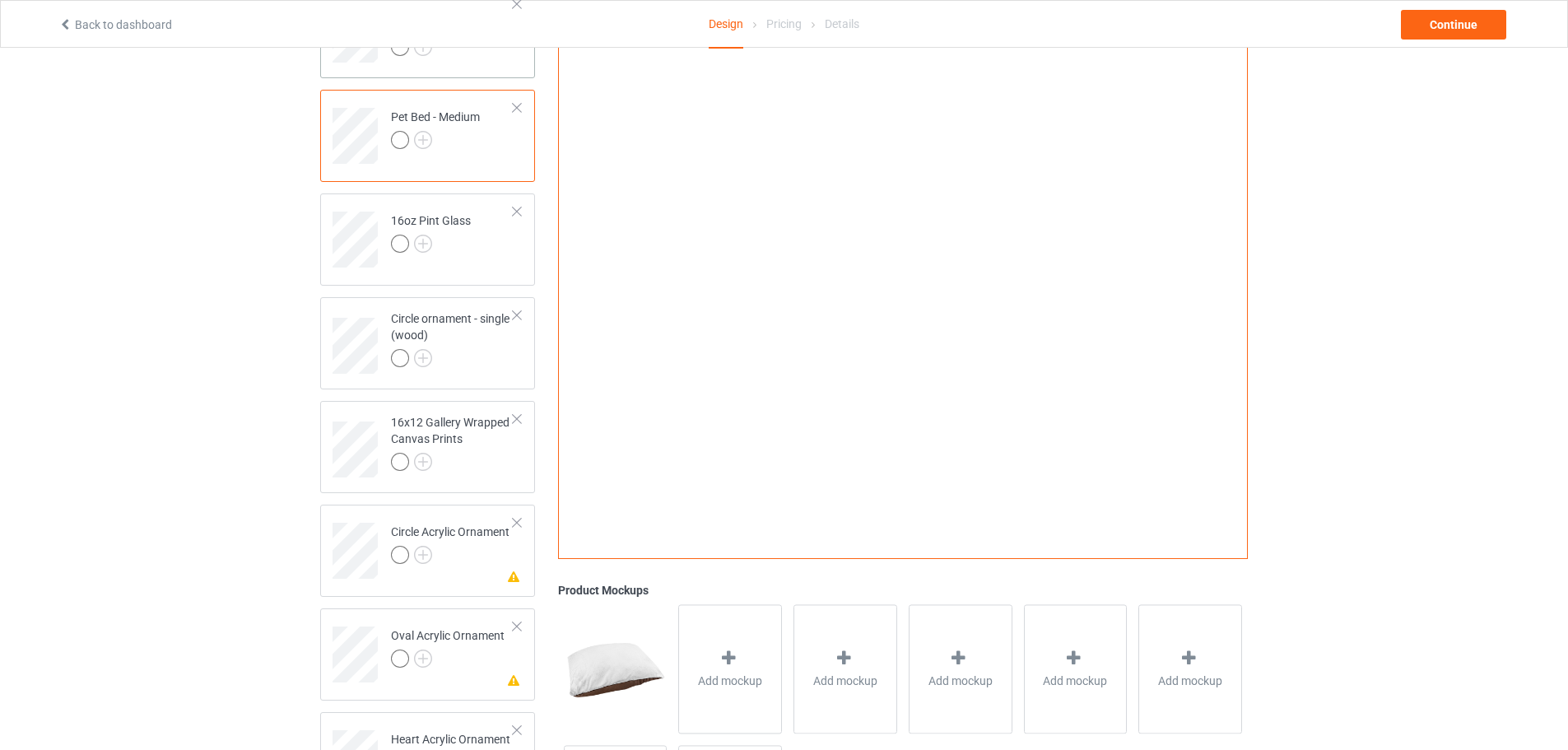
scroll to position [1811, 0]
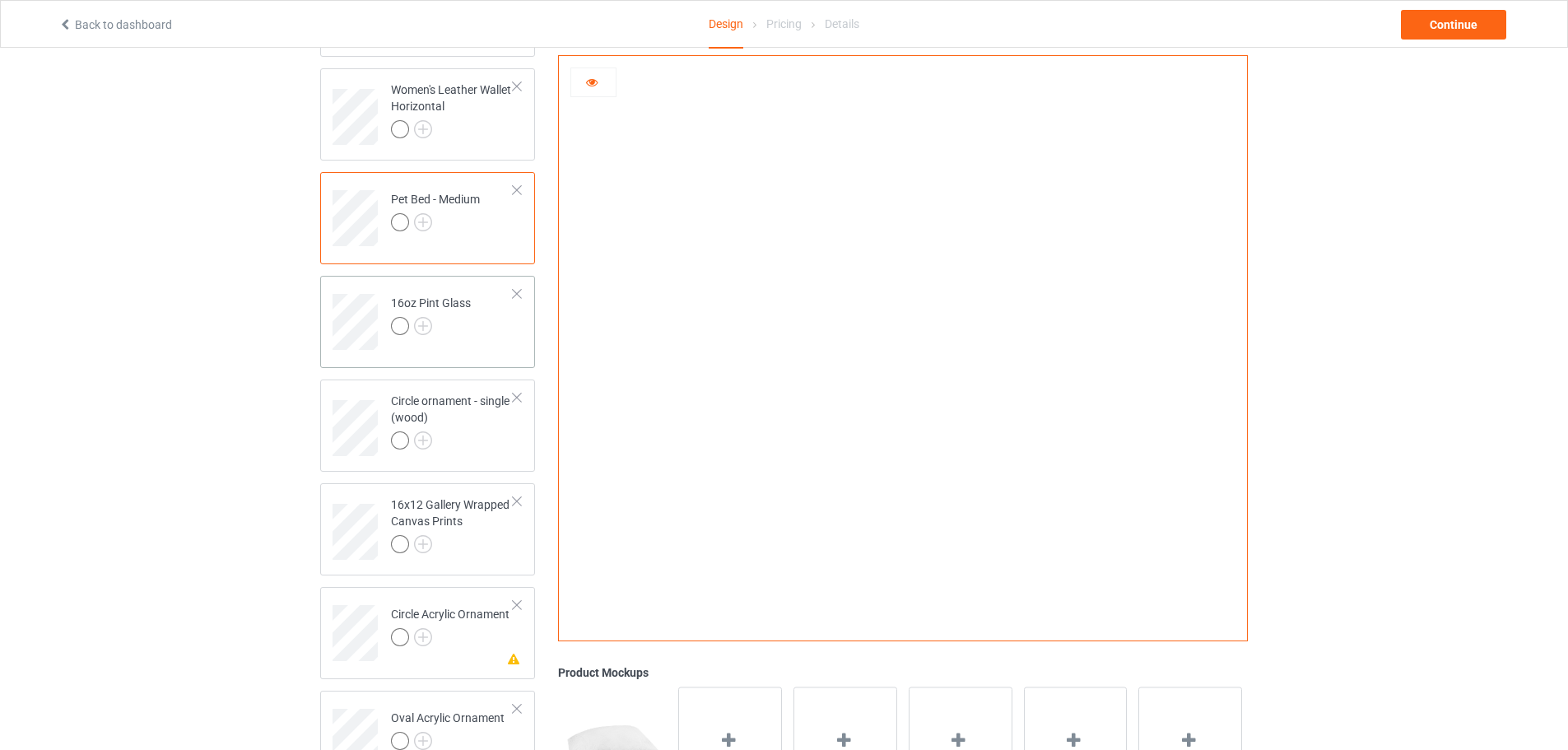
click at [463, 317] on div "16oz Pint Glass" at bounding box center [431, 315] width 80 height 39
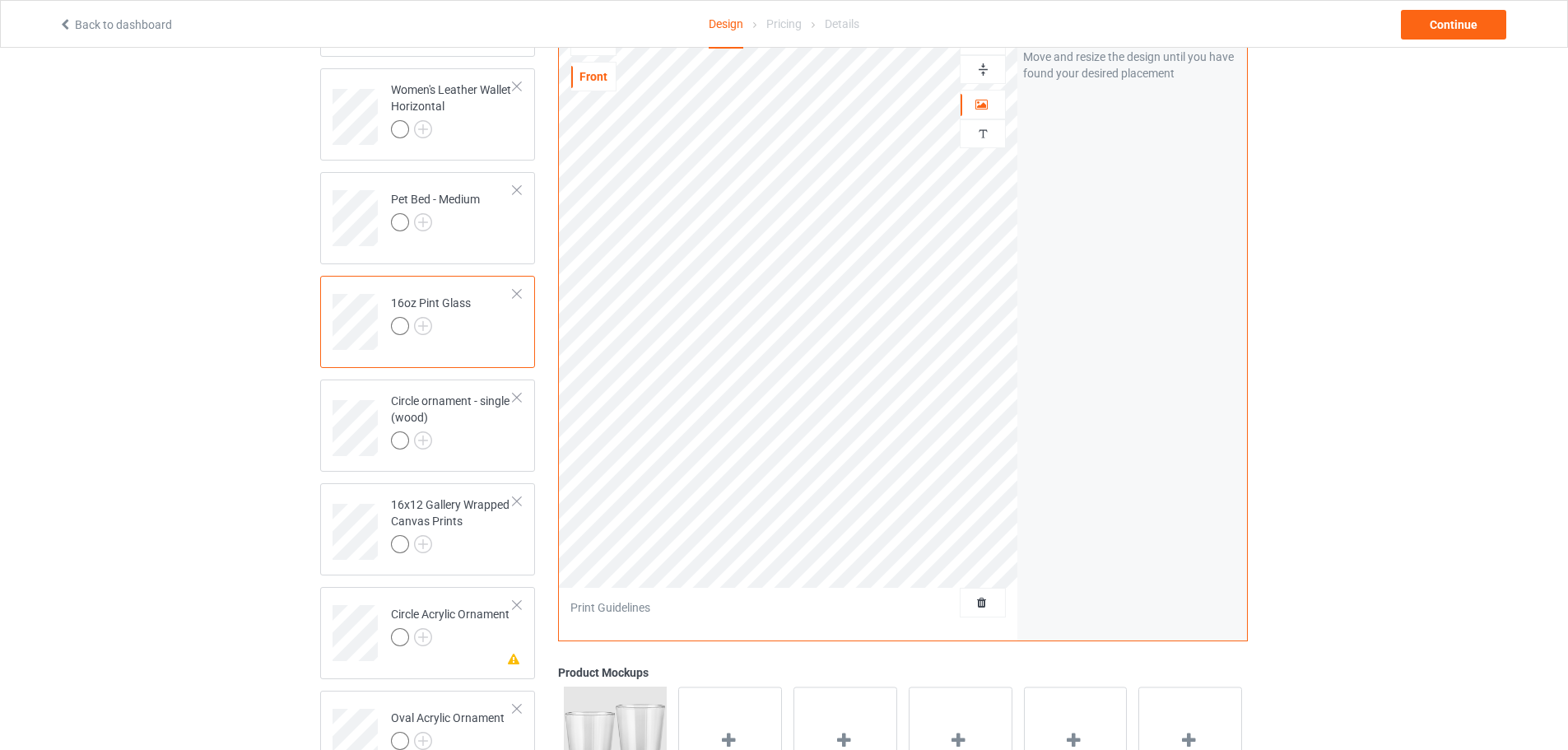
click at [599, 49] on div at bounding box center [593, 40] width 44 height 17
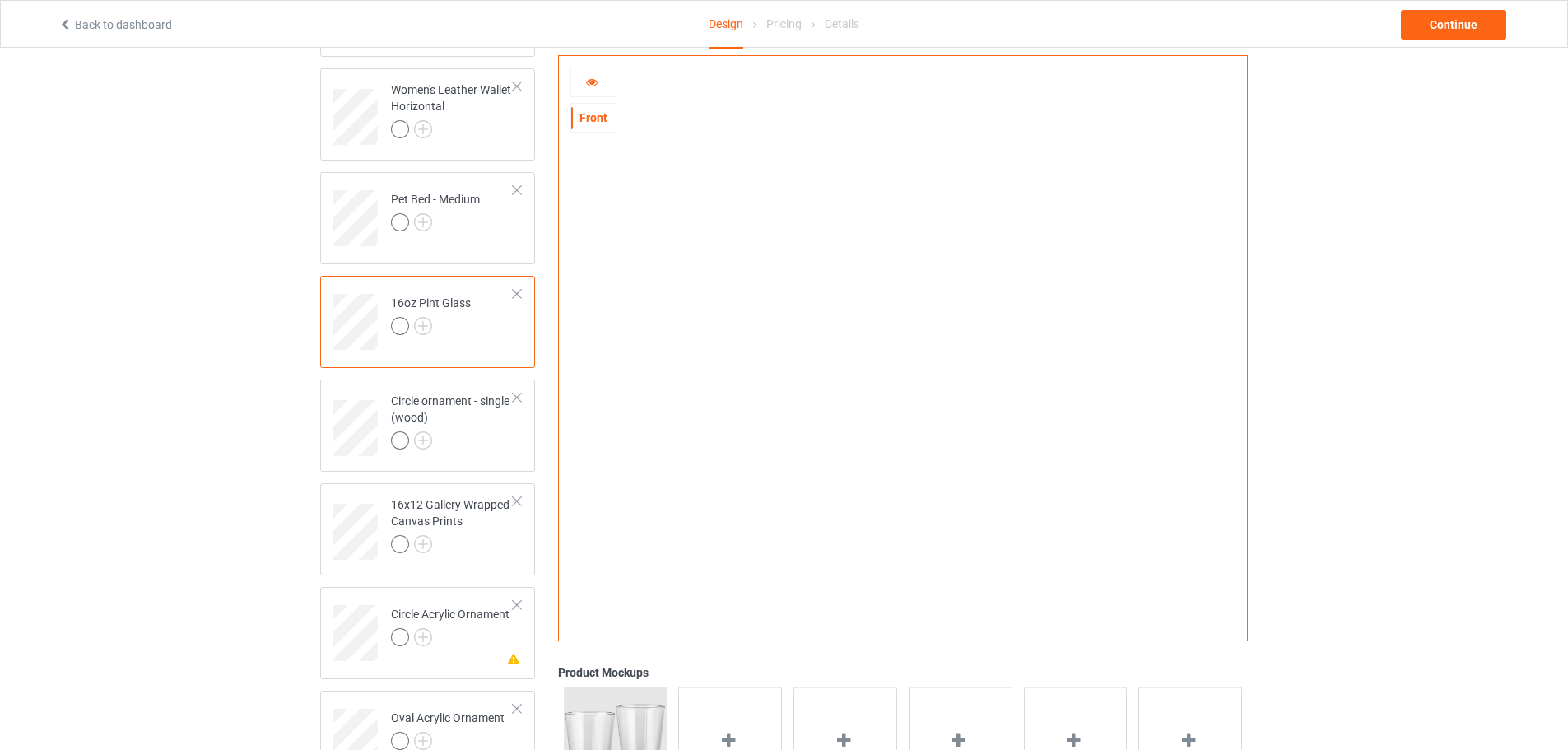
click at [591, 85] on icon at bounding box center [592, 80] width 14 height 12
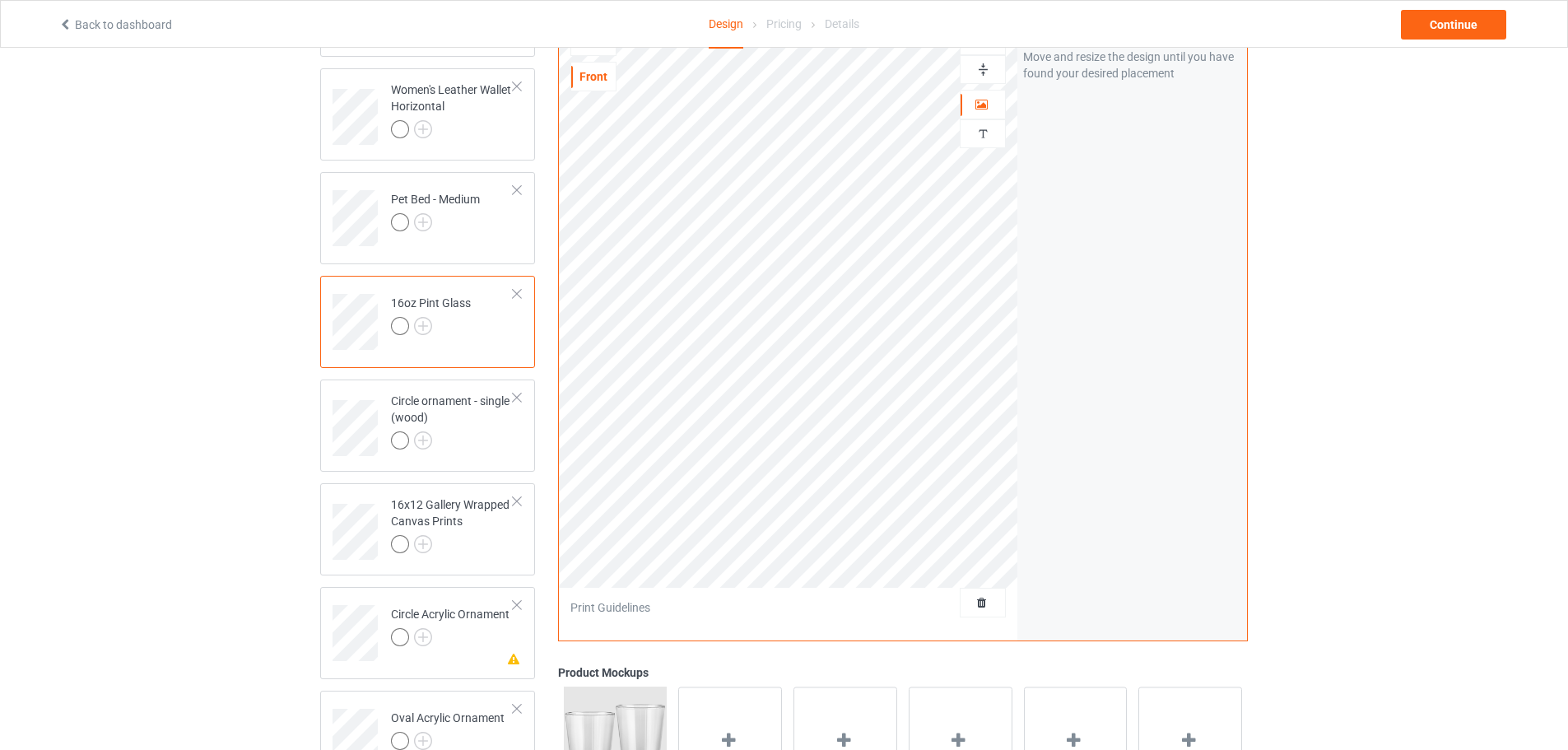
click at [609, 49] on div at bounding box center [593, 40] width 44 height 17
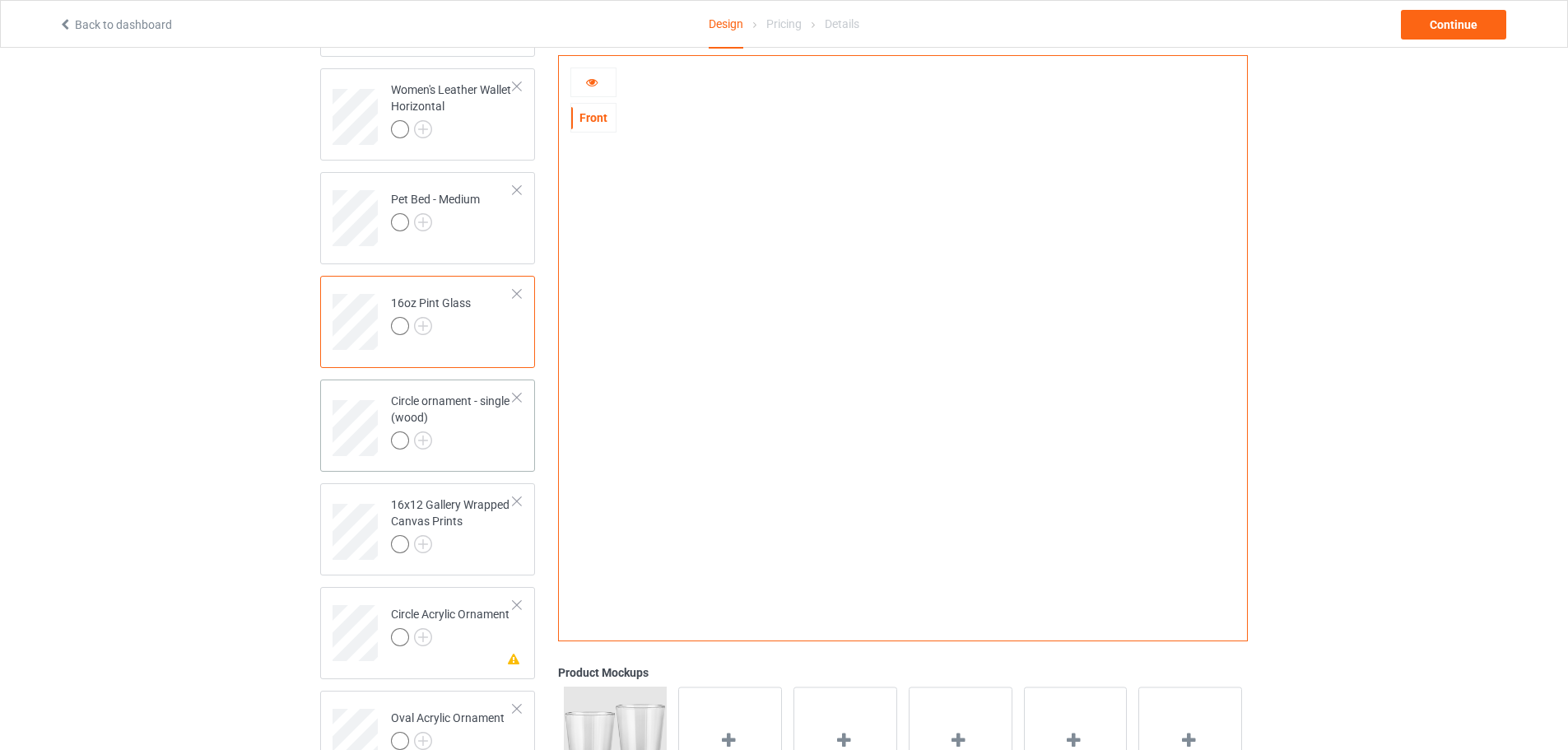
click at [452, 411] on div "Circle ornament - single (wood)" at bounding box center [452, 420] width 123 height 56
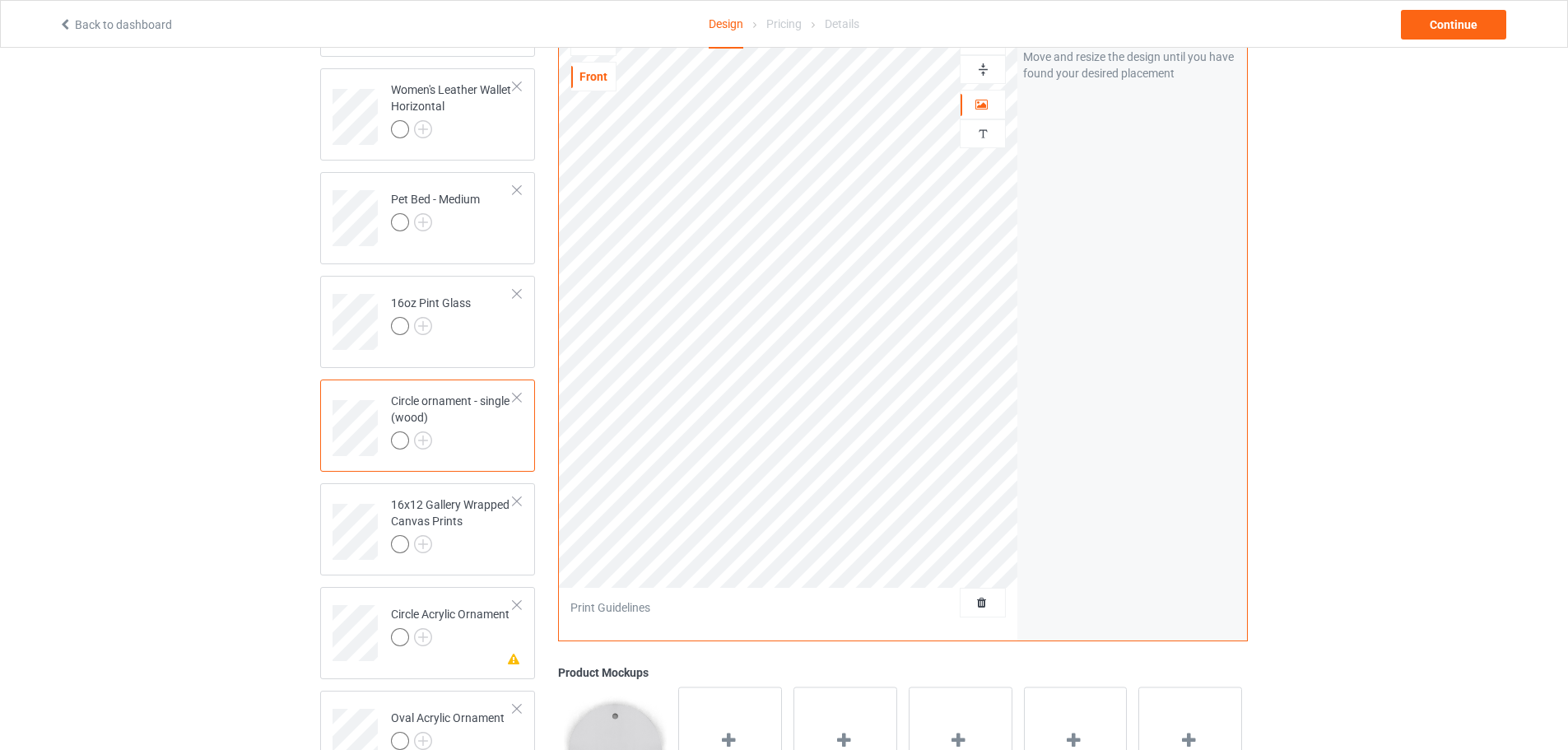
click at [584, 44] on div "Design Pricing Details" at bounding box center [784, 25] width 492 height 48
click at [593, 49] on div at bounding box center [593, 40] width 44 height 17
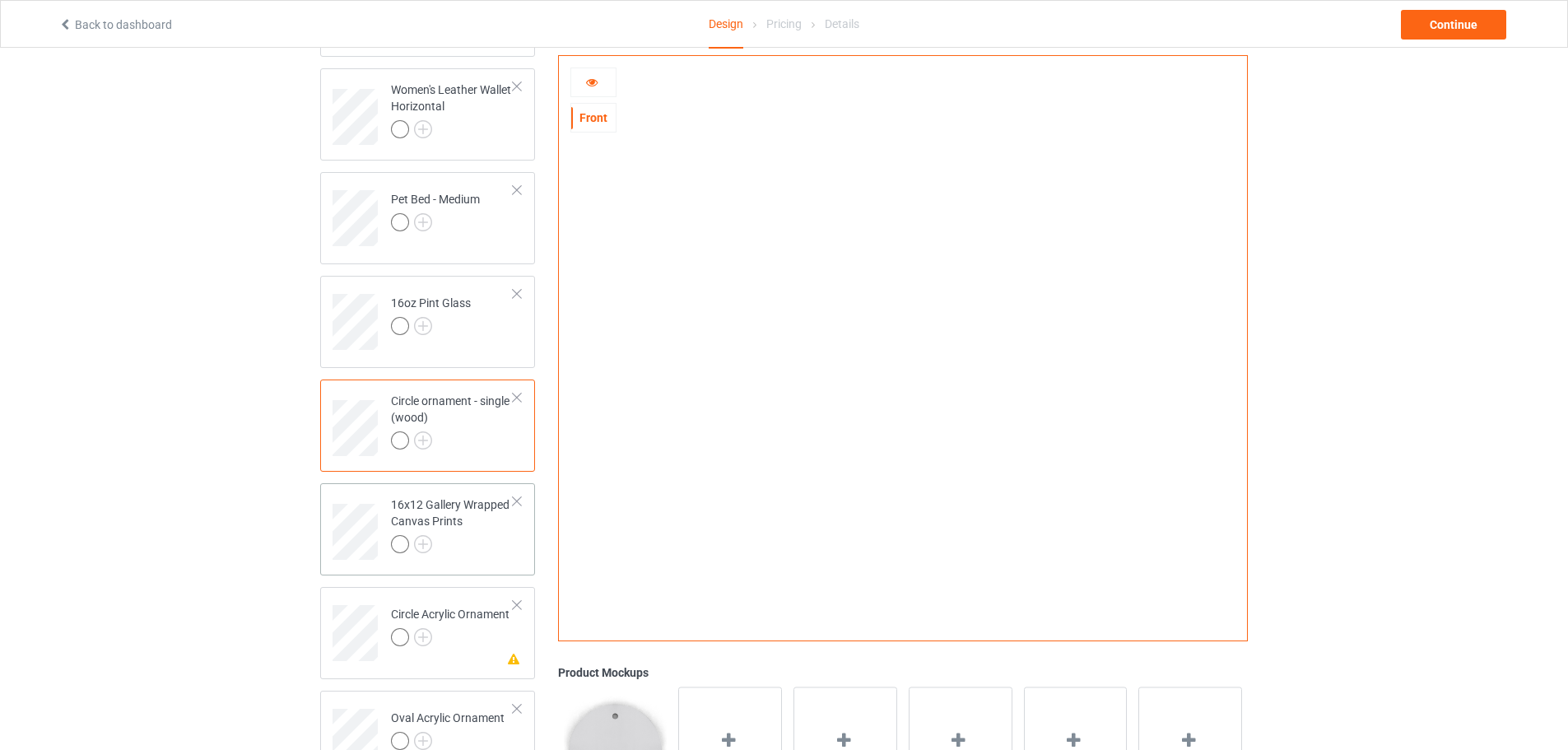
click at [453, 541] on div "16x12 Gallery Wrapped Canvas Prints" at bounding box center [452, 524] width 123 height 56
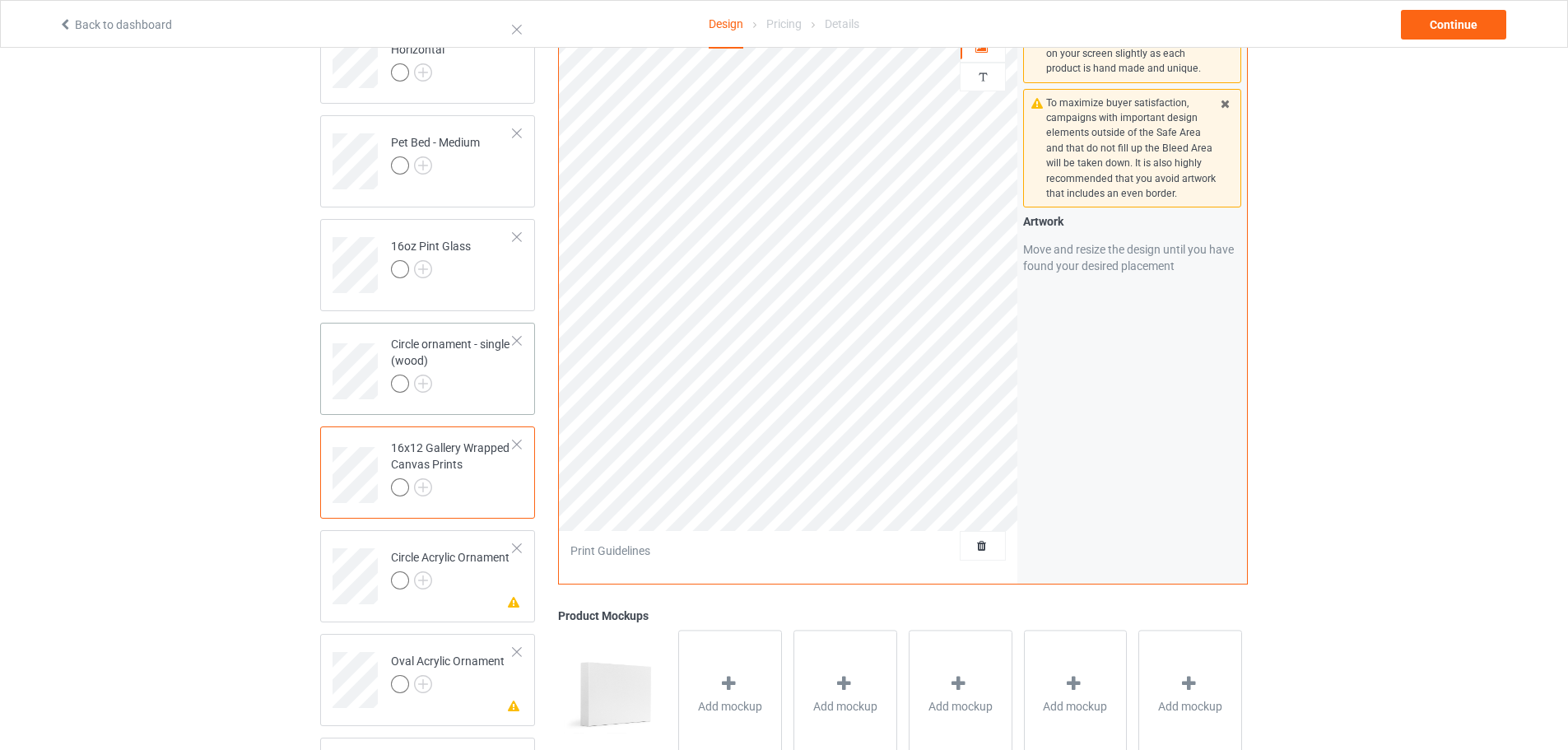
scroll to position [1893, 0]
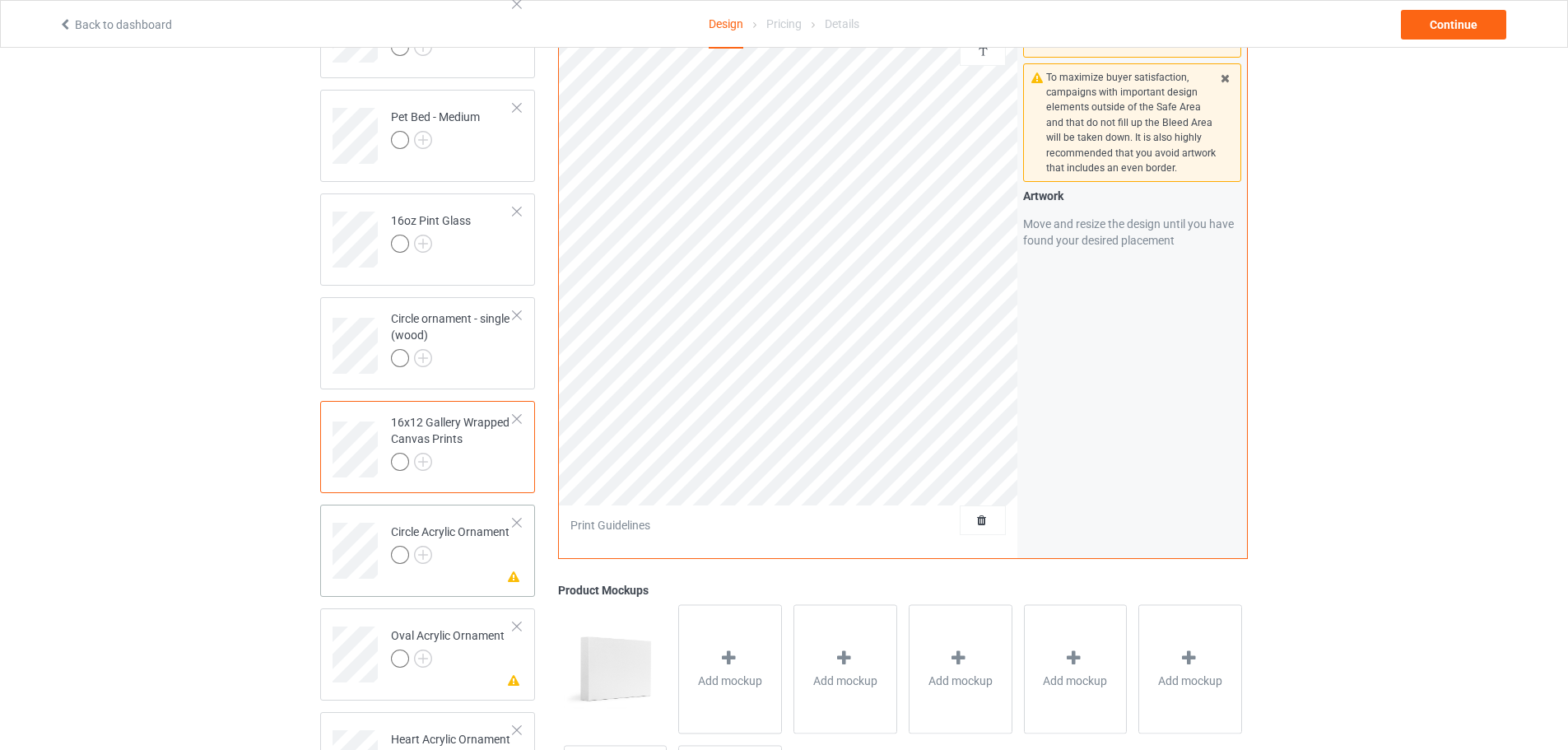
click at [463, 559] on div at bounding box center [450, 556] width 119 height 23
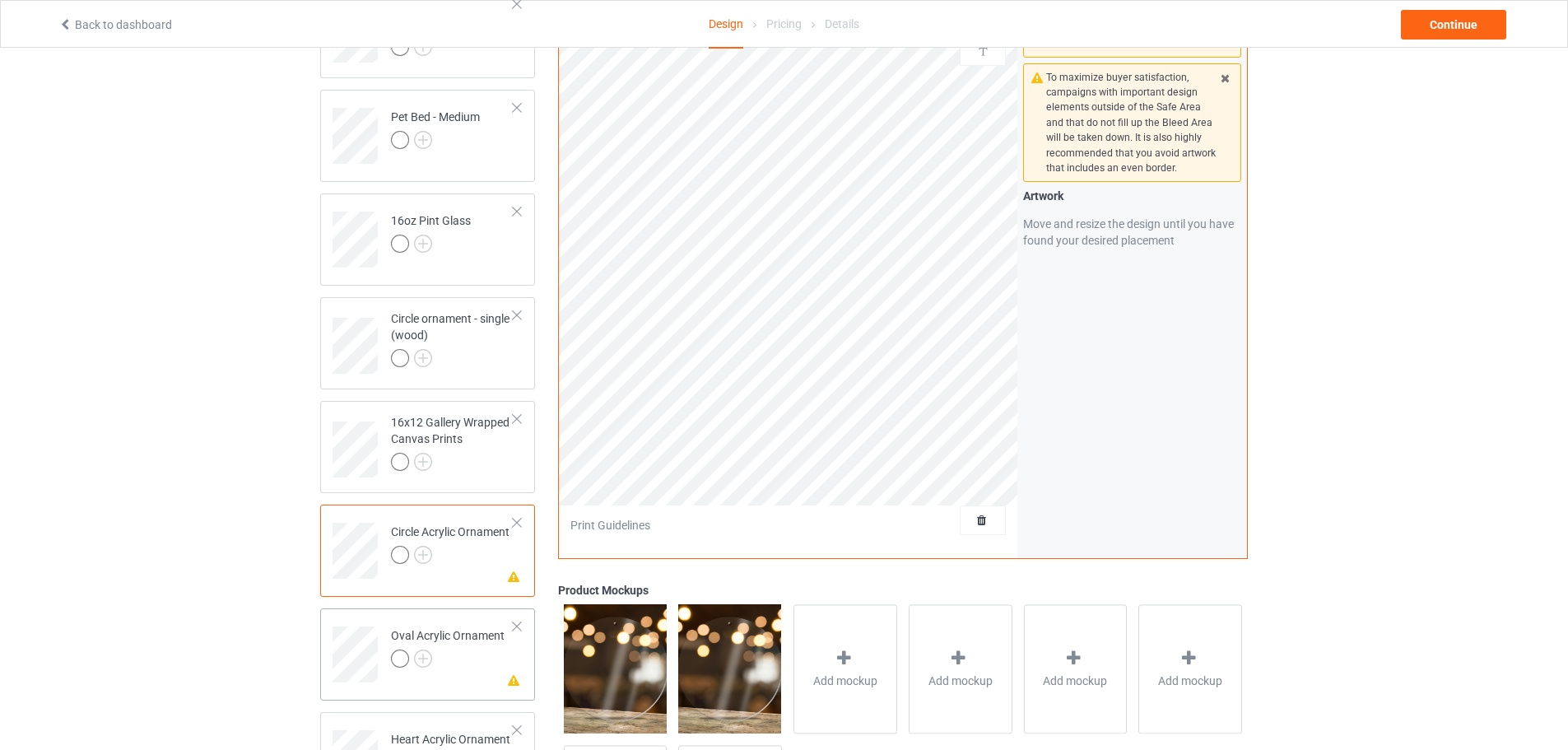
click at [444, 635] on div "Oval Acrylic Ornament" at bounding box center [448, 647] width 114 height 39
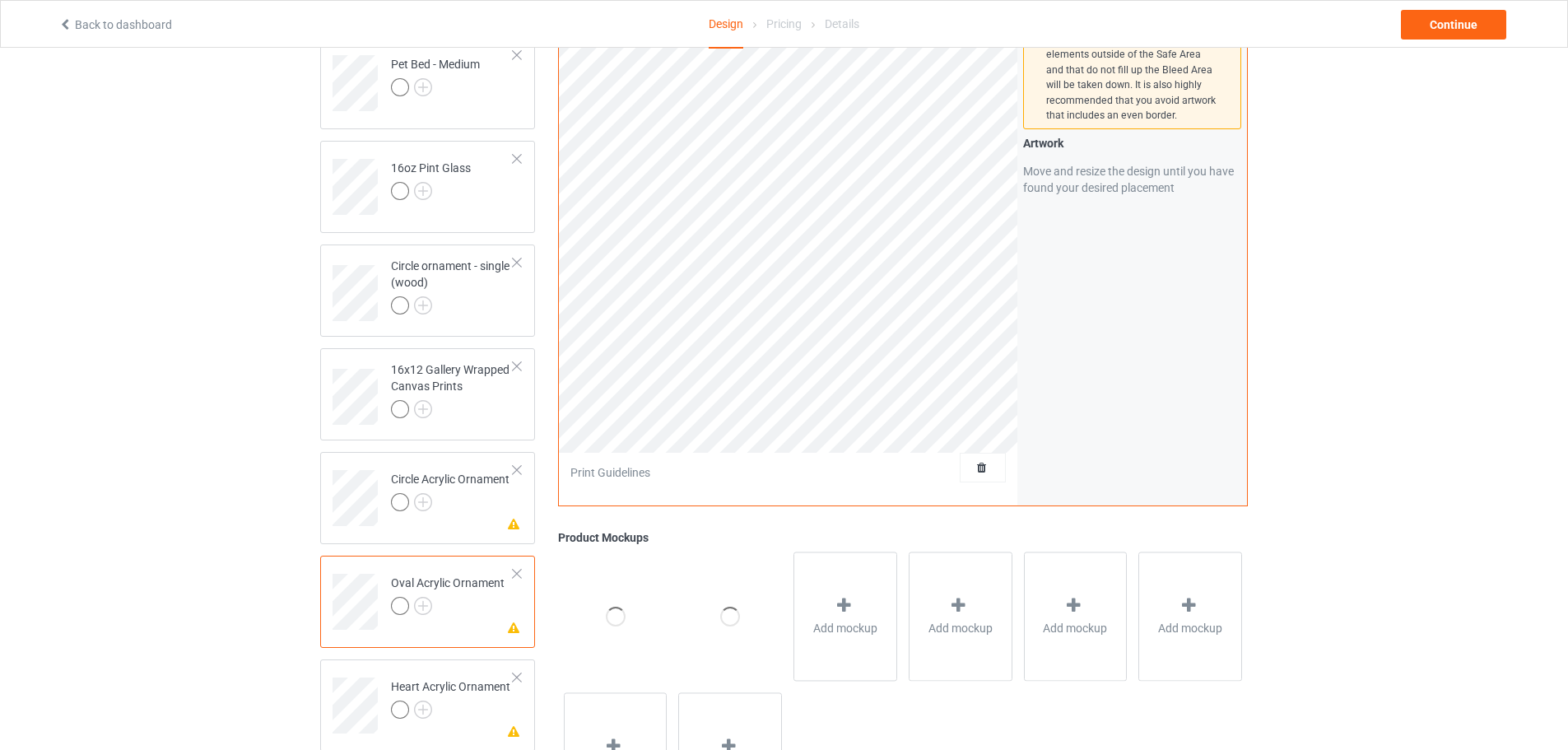
scroll to position [1976, 0]
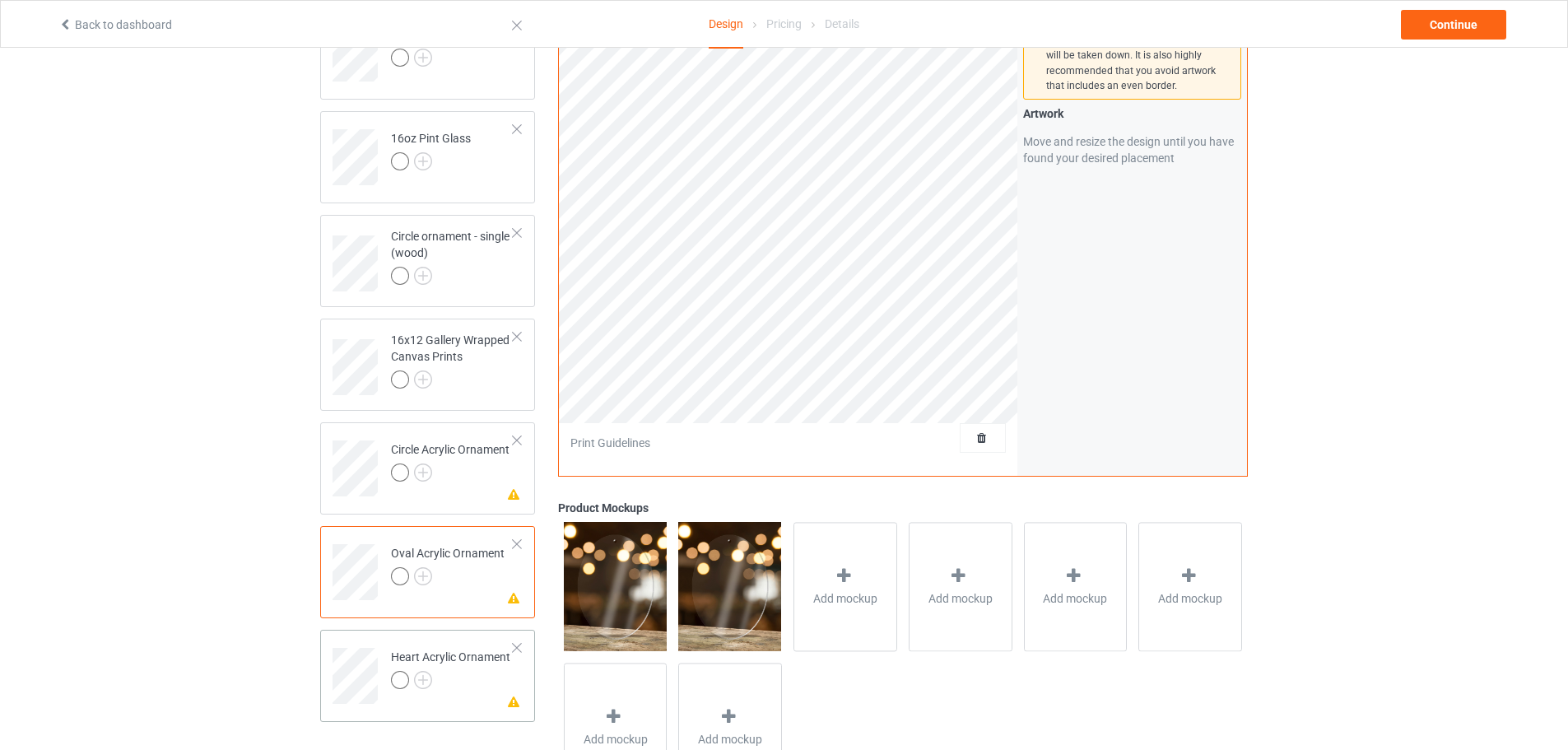
click at [467, 656] on div "Heart Acrylic Ornament" at bounding box center [450, 668] width 119 height 39
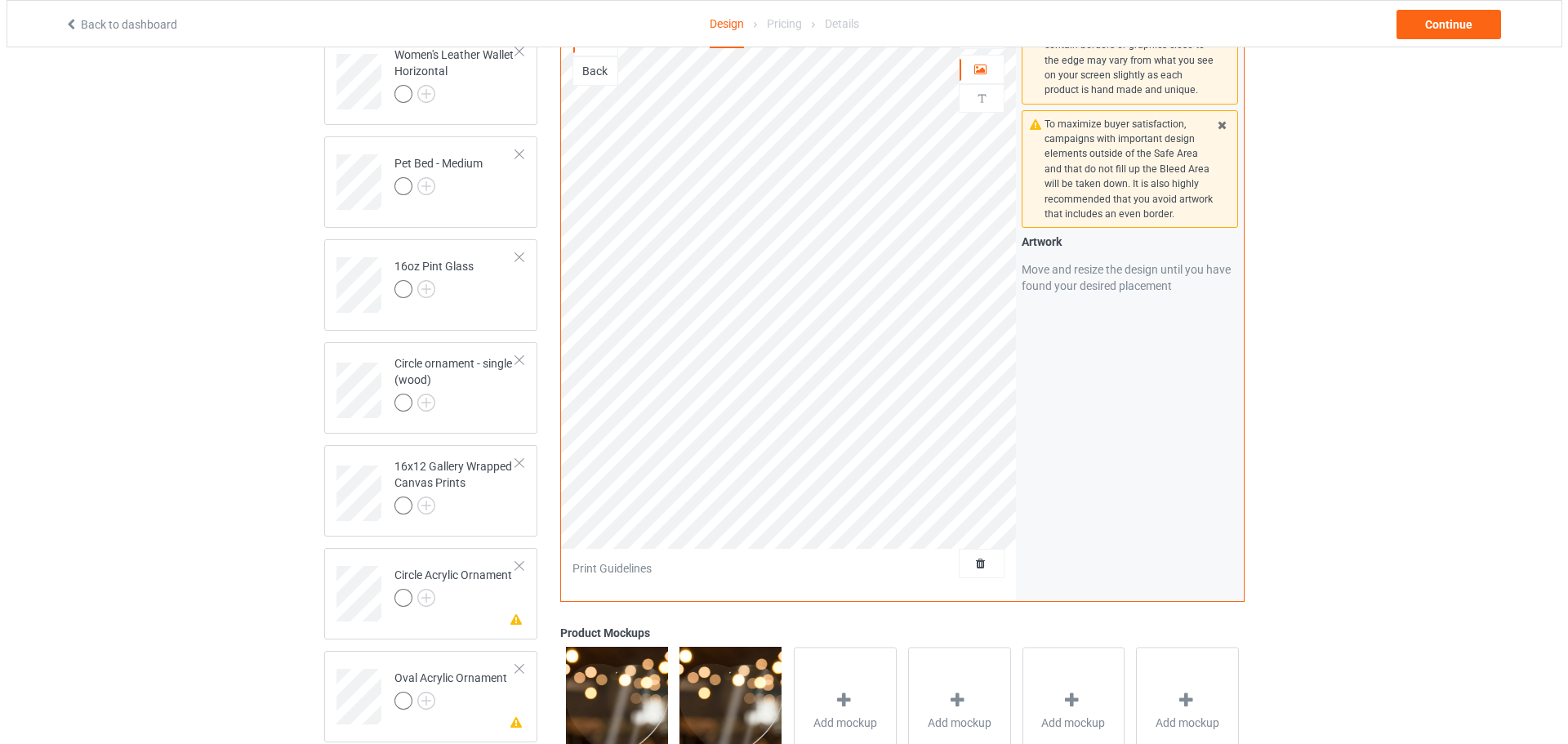
scroll to position [1805, 0]
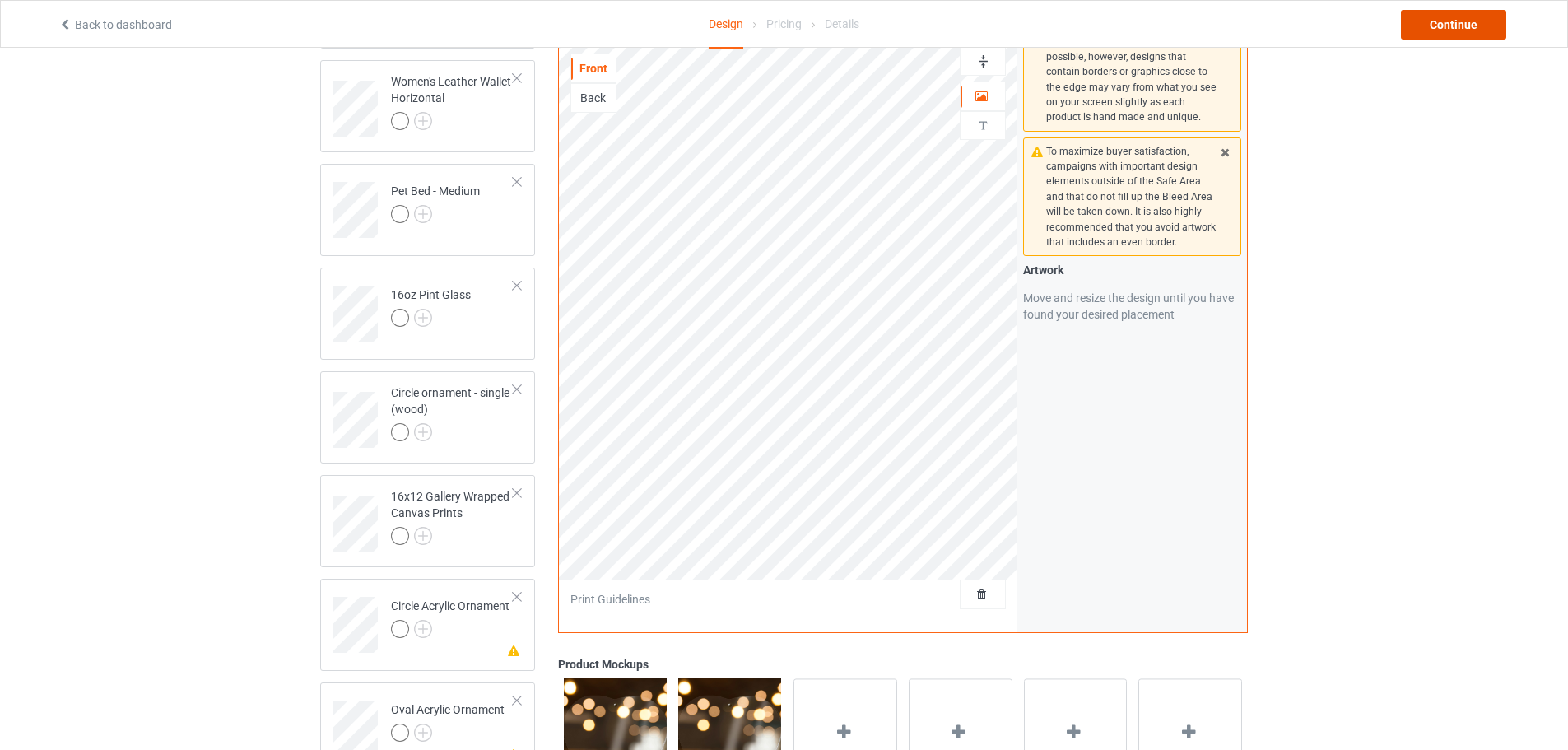
click at [1437, 18] on div "Continue" at bounding box center [1453, 25] width 105 height 29
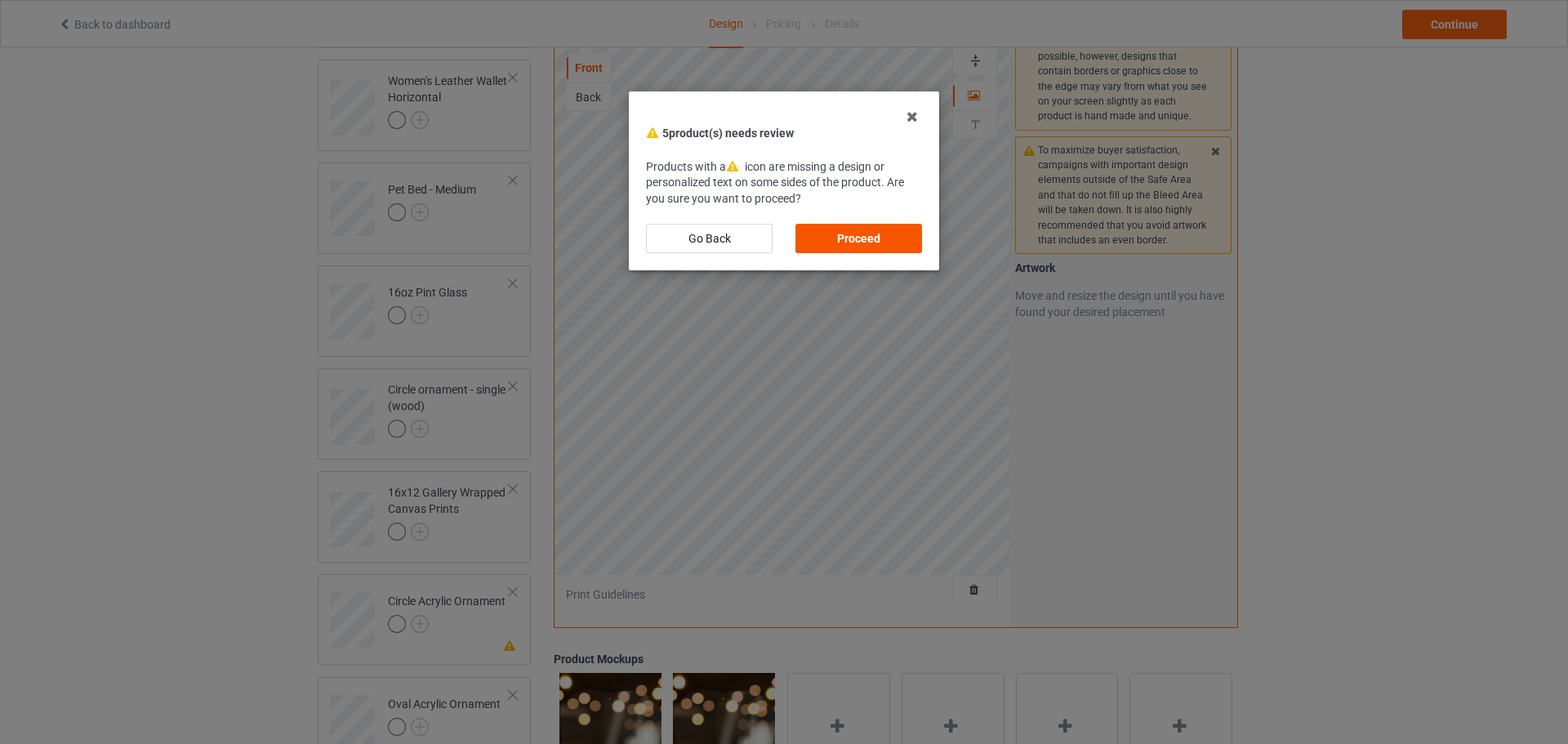
click at [842, 238] on div "Proceed" at bounding box center [859, 238] width 127 height 29
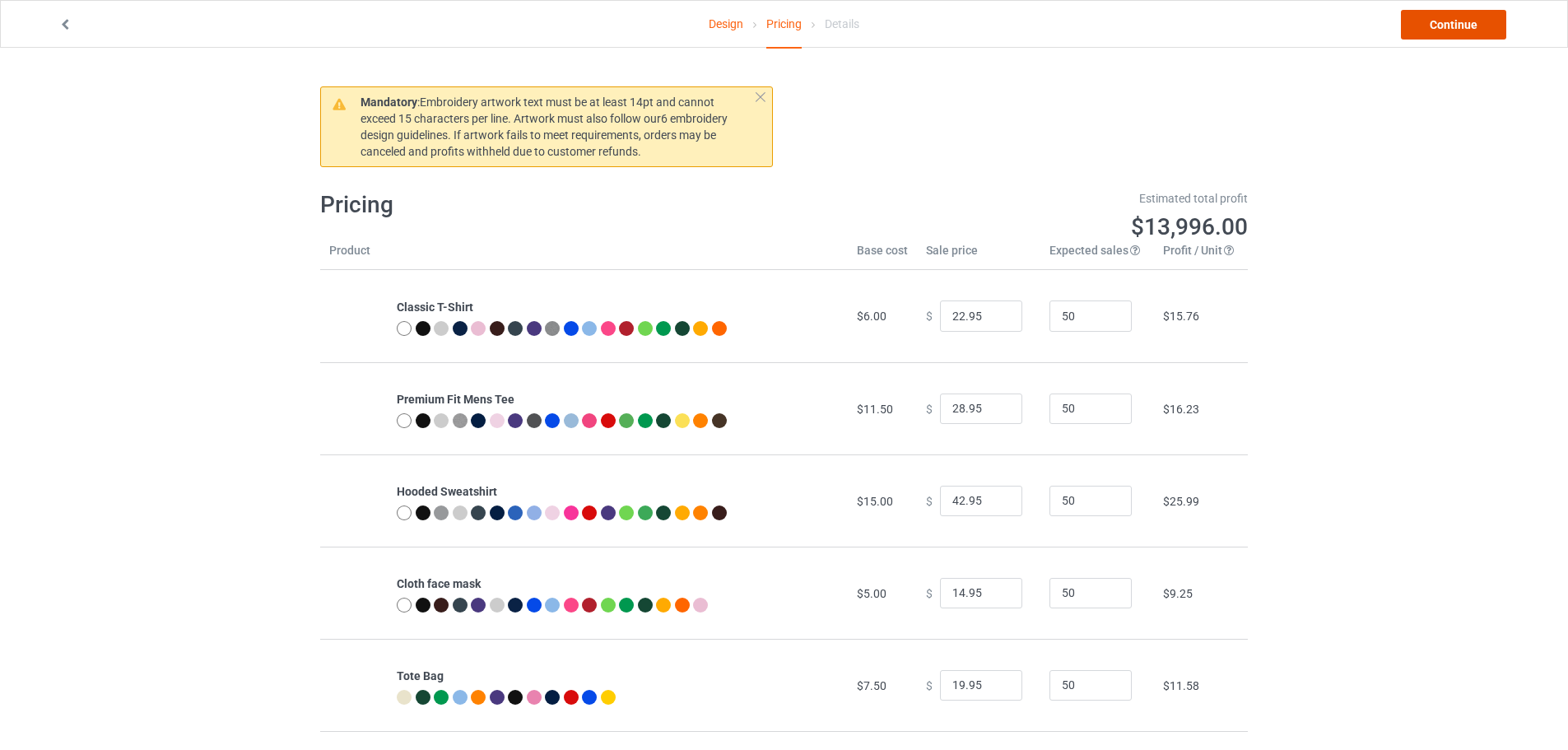
click at [1449, 29] on link "Continue" at bounding box center [1453, 25] width 105 height 29
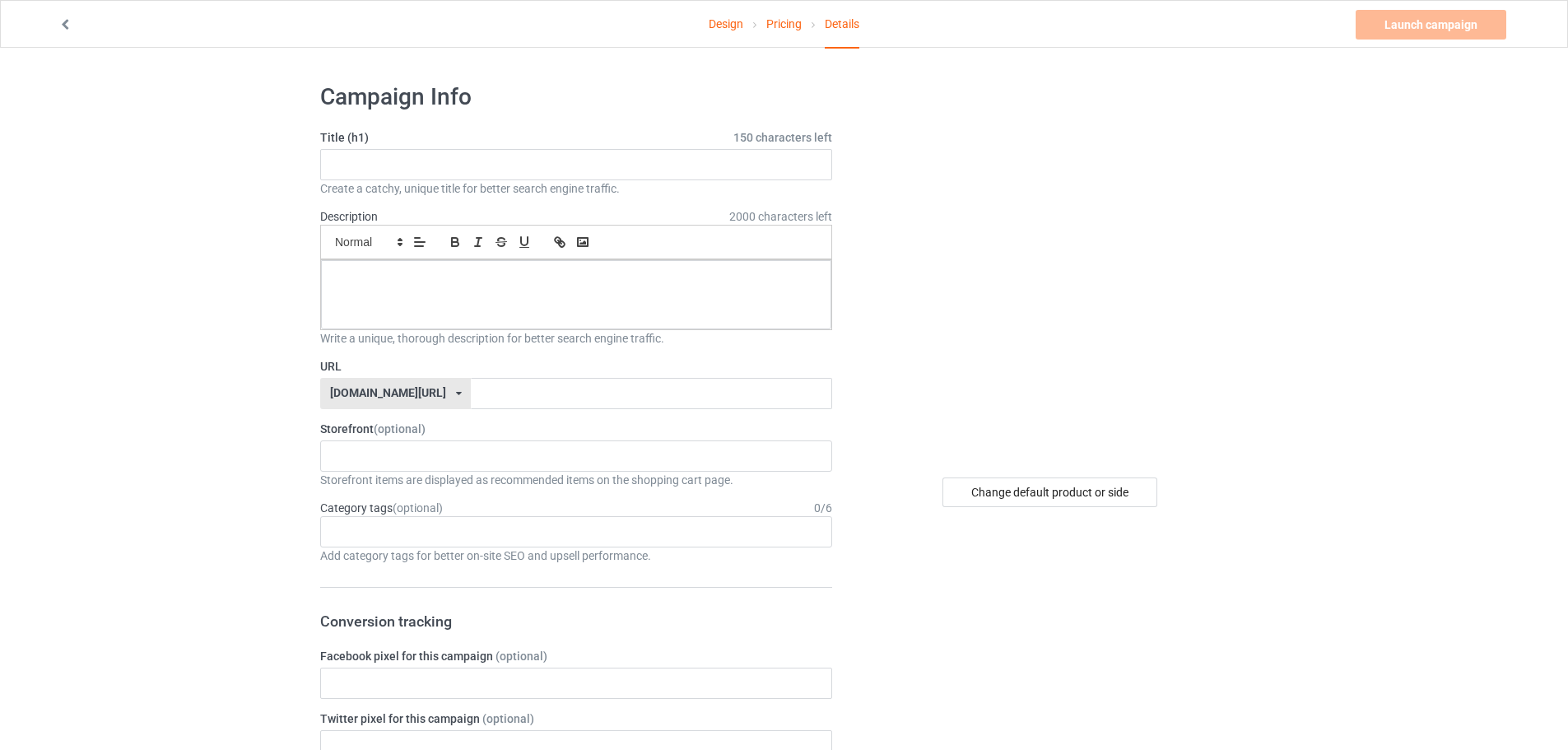
click at [568, 181] on div "Create a catchy, unique title for better search engine traffic." at bounding box center [576, 188] width 512 height 17
click at [567, 164] on input "text" at bounding box center [576, 165] width 512 height 31
paste input "bunny and cat"
type input "bunny and cat"
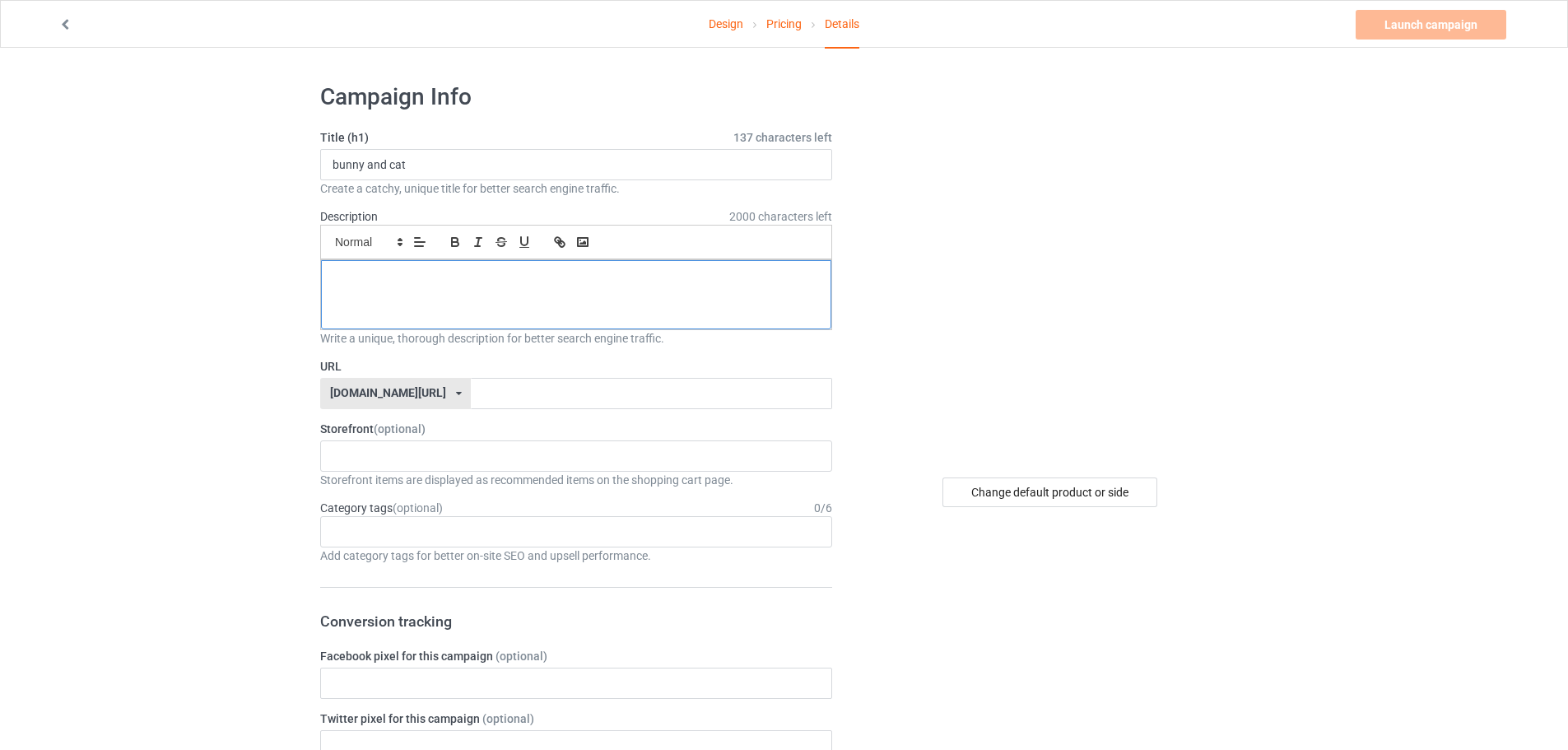
click at [371, 297] on div at bounding box center [576, 295] width 510 height 69
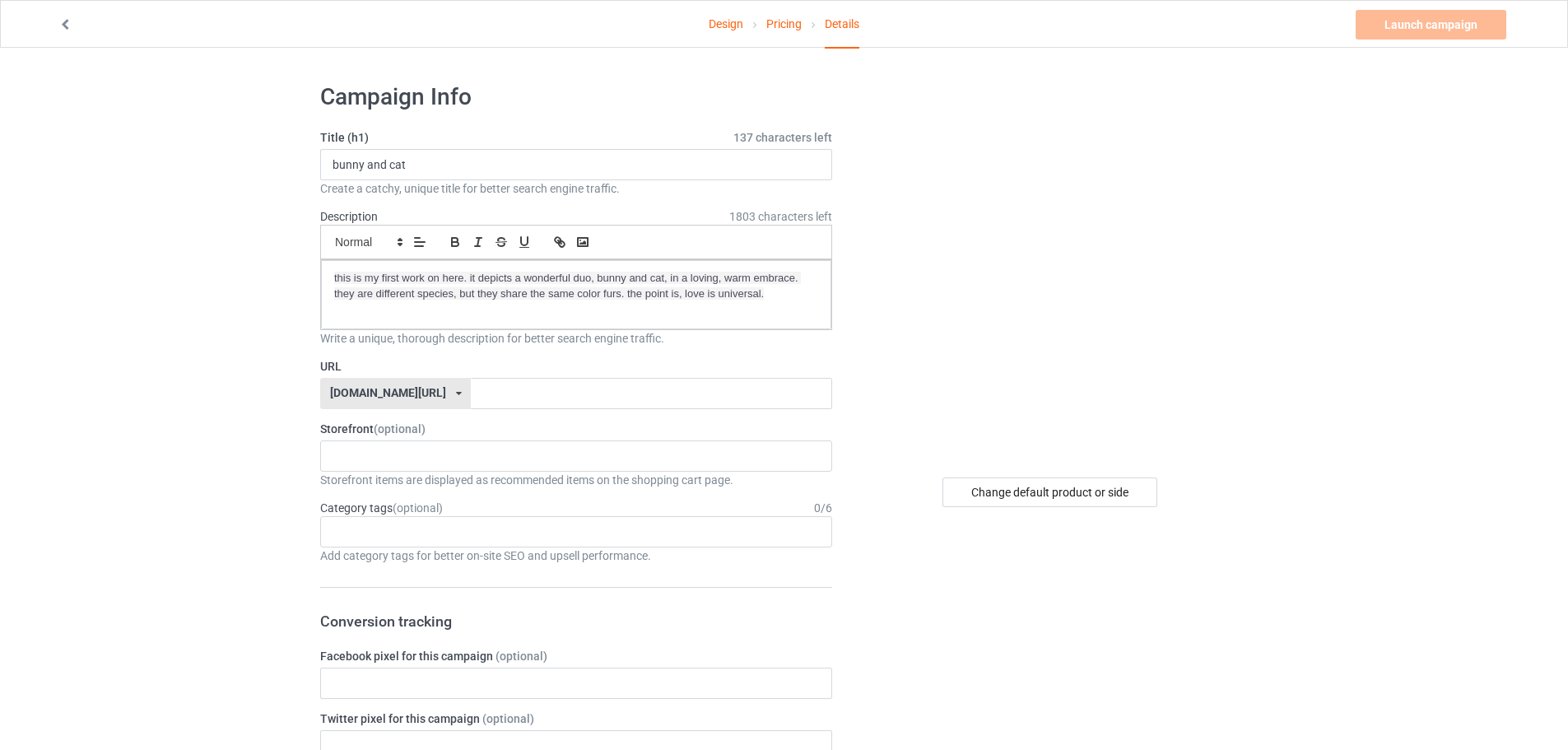
click at [499, 392] on input "text" at bounding box center [651, 393] width 361 height 31
click at [383, 461] on div "No result found" at bounding box center [576, 456] width 512 height 31
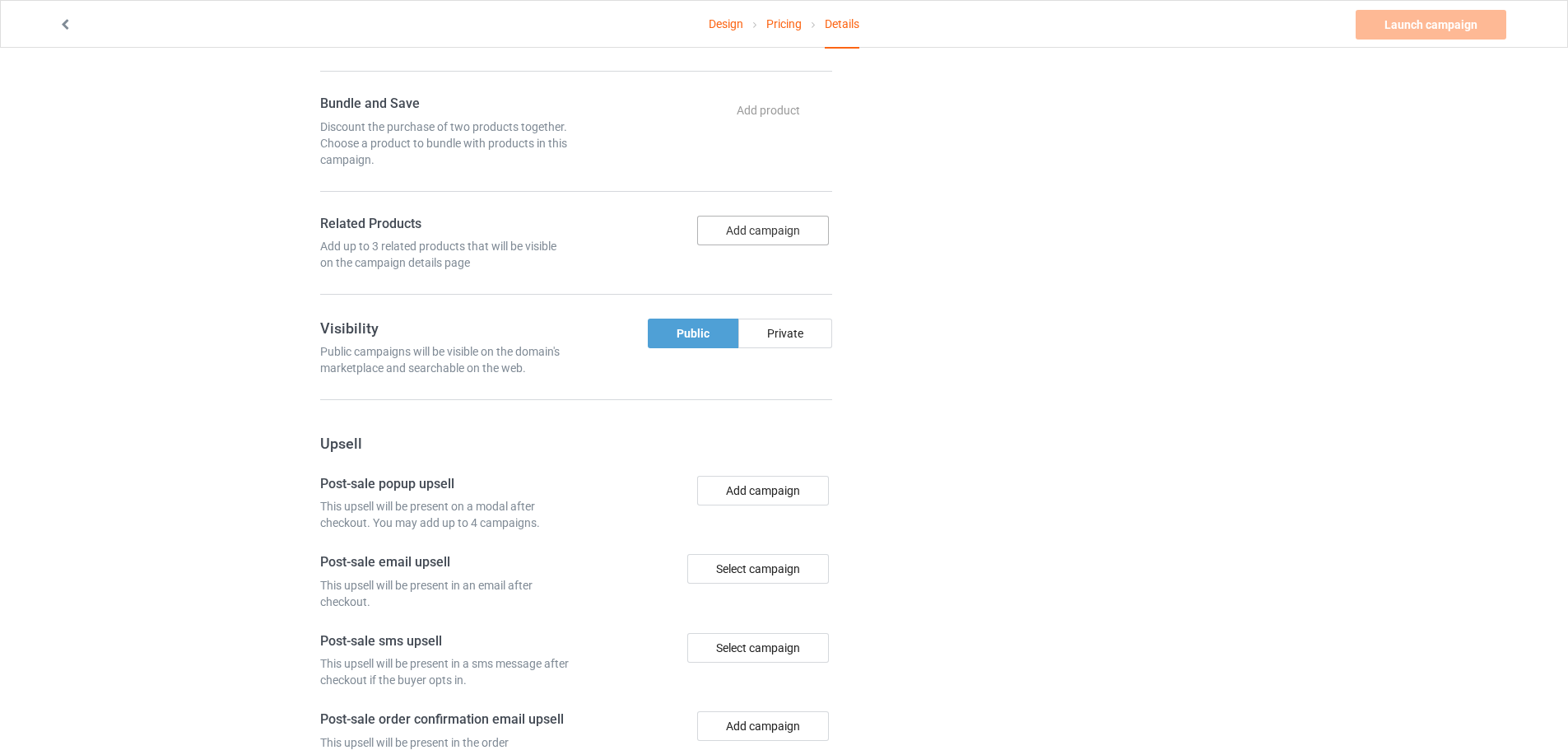
scroll to position [839, 0]
click at [757, 234] on button "Add campaign" at bounding box center [763, 230] width 132 height 29
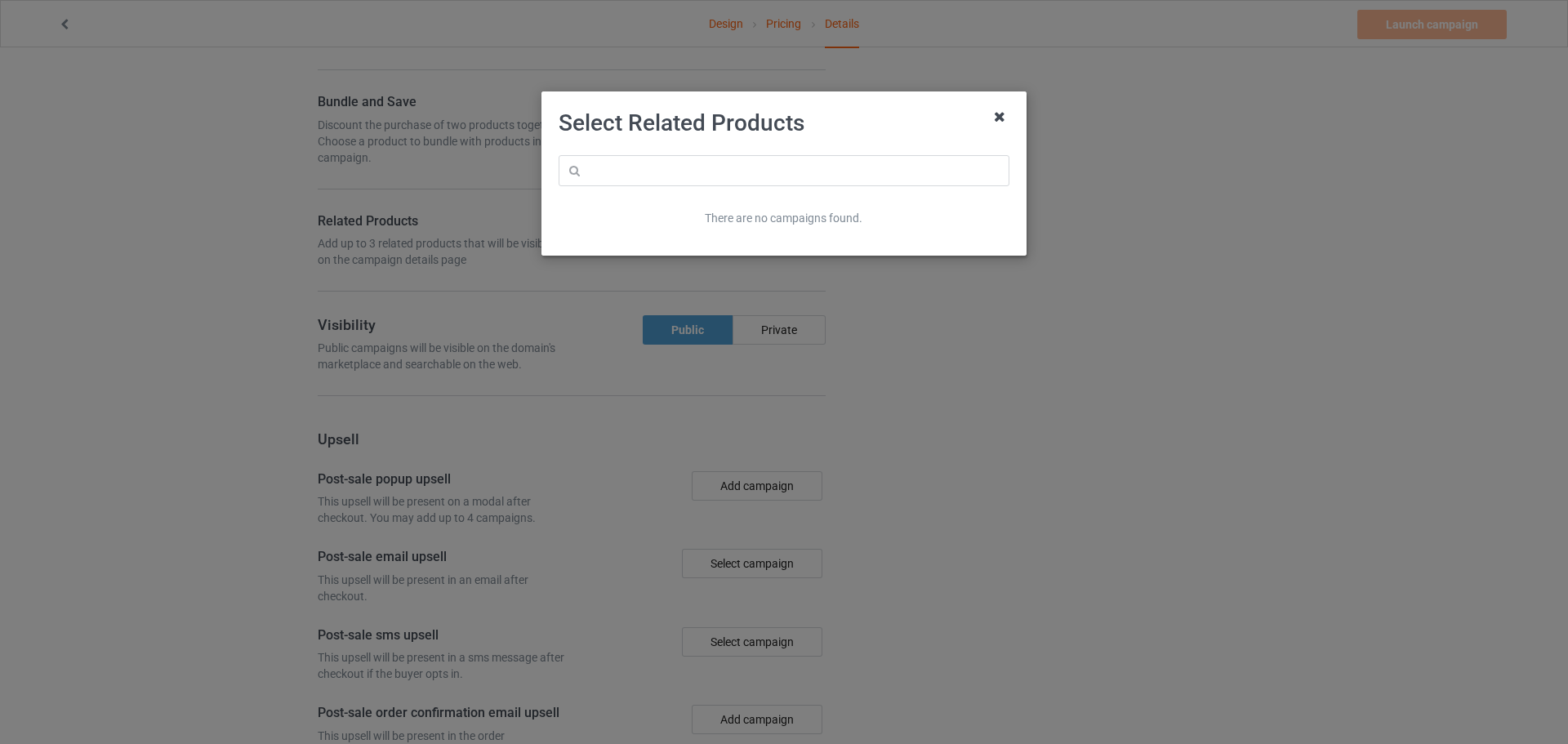
click at [1002, 117] on icon at bounding box center [1000, 116] width 26 height 26
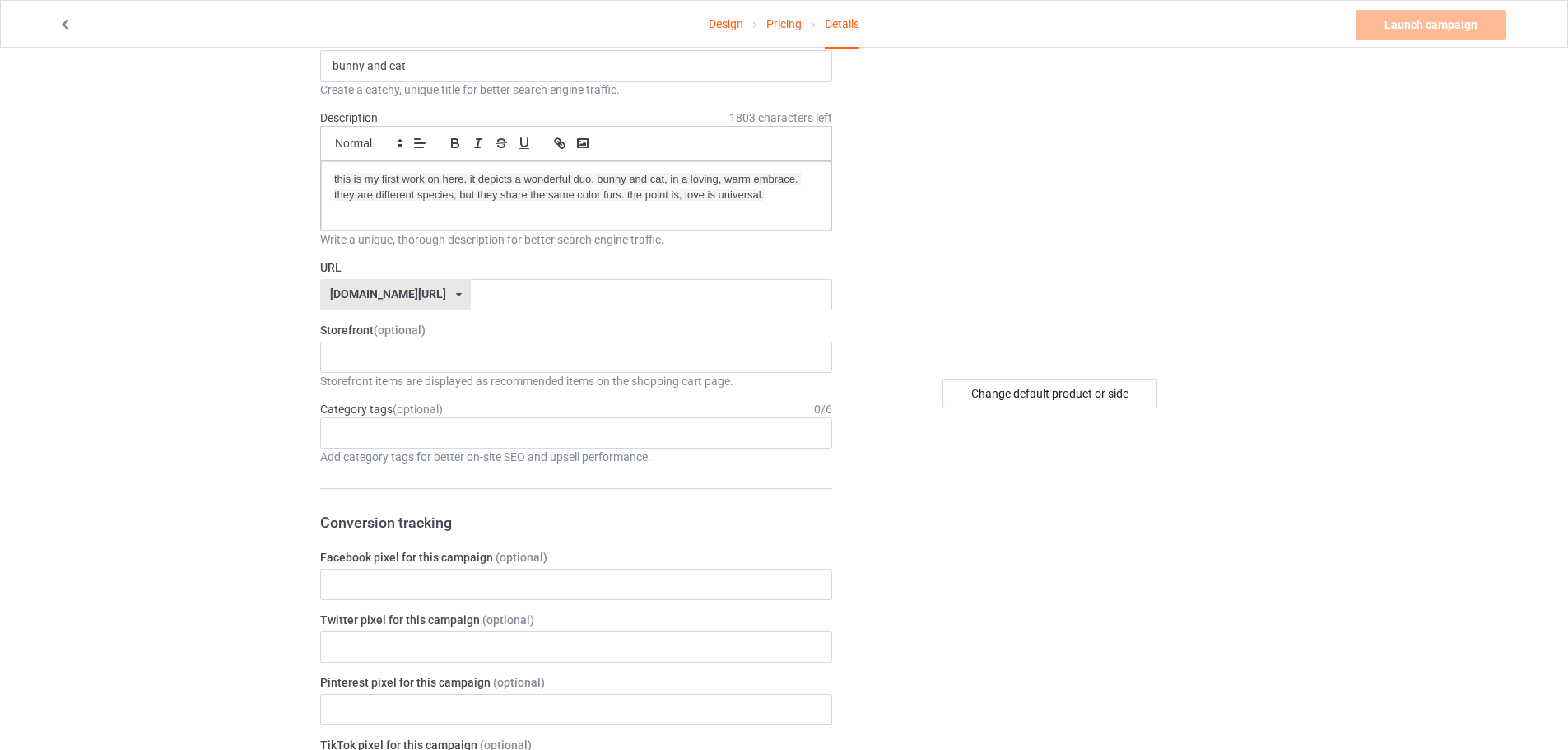
scroll to position [17, 0]
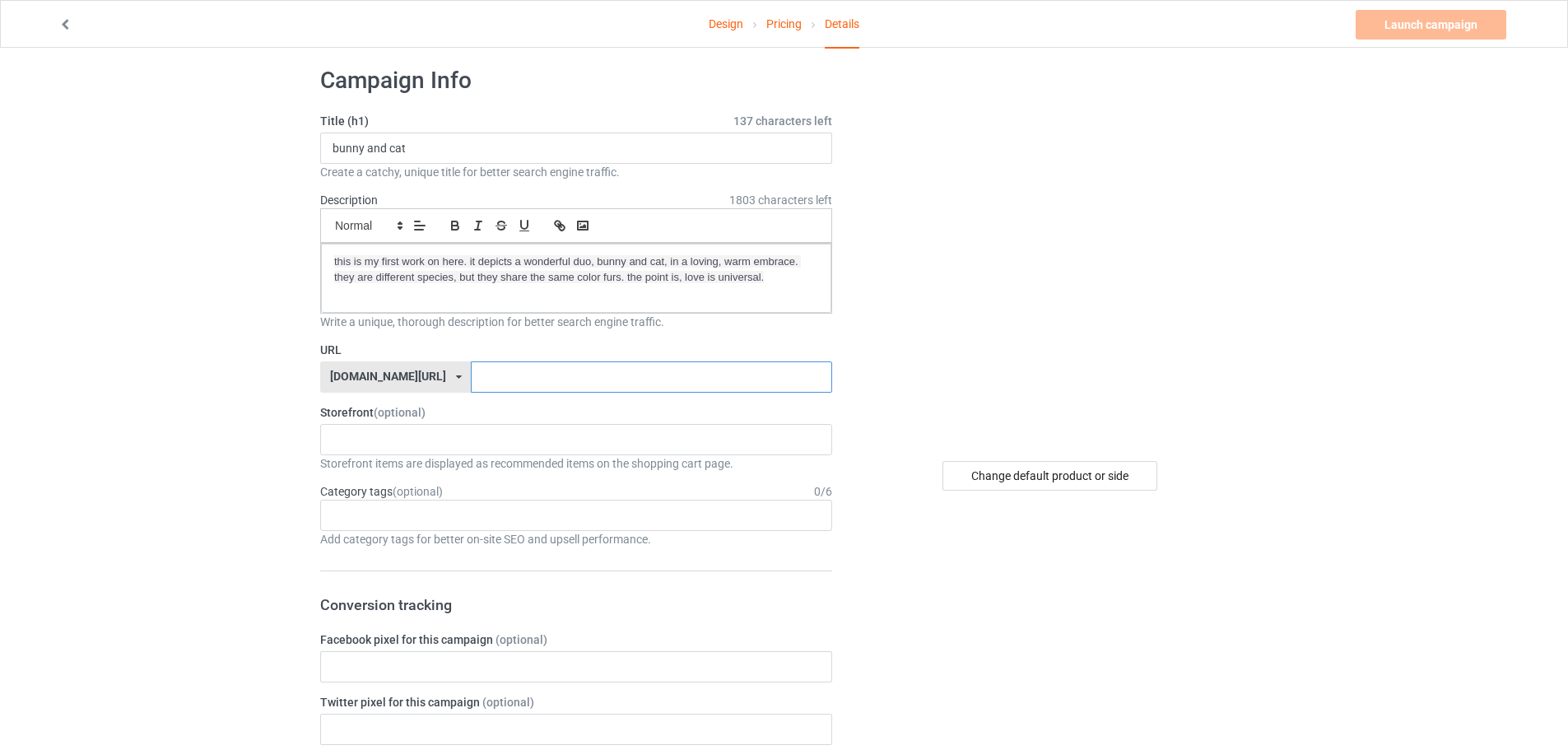
click at [642, 377] on input "text" at bounding box center [651, 377] width 361 height 31
click at [456, 377] on icon at bounding box center [459, 377] width 6 height 10
click at [471, 373] on input "text" at bounding box center [651, 377] width 361 height 31
click at [401, 377] on div "[DOMAIN_NAME][URL] [DOMAIN_NAME][URL] 587d0d41cee36fd012c64a69" at bounding box center [395, 377] width 150 height 31
click at [397, 408] on div "[DOMAIN_NAME][URL]" at bounding box center [396, 408] width 149 height 29
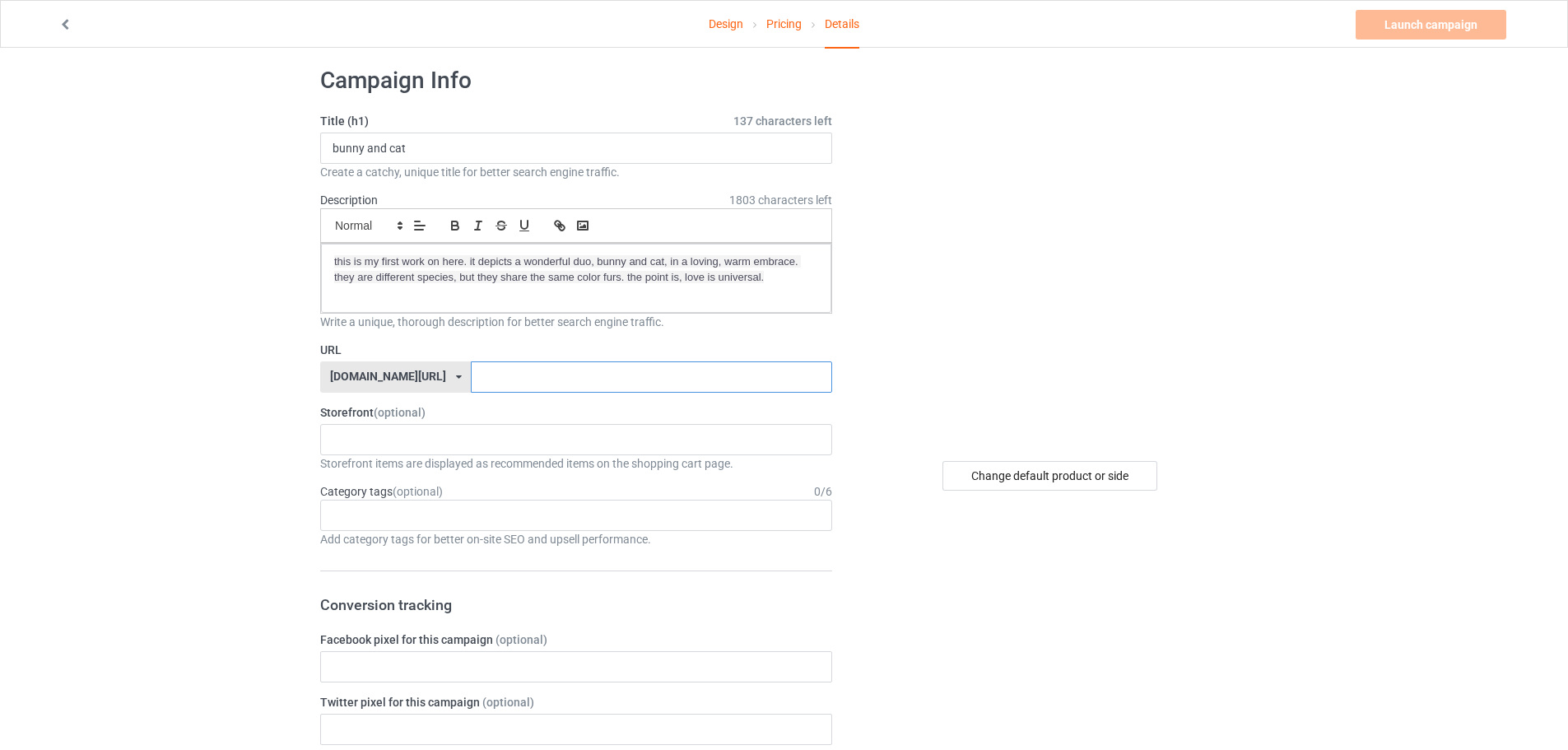
click at [471, 369] on input "text" at bounding box center [651, 377] width 361 height 31
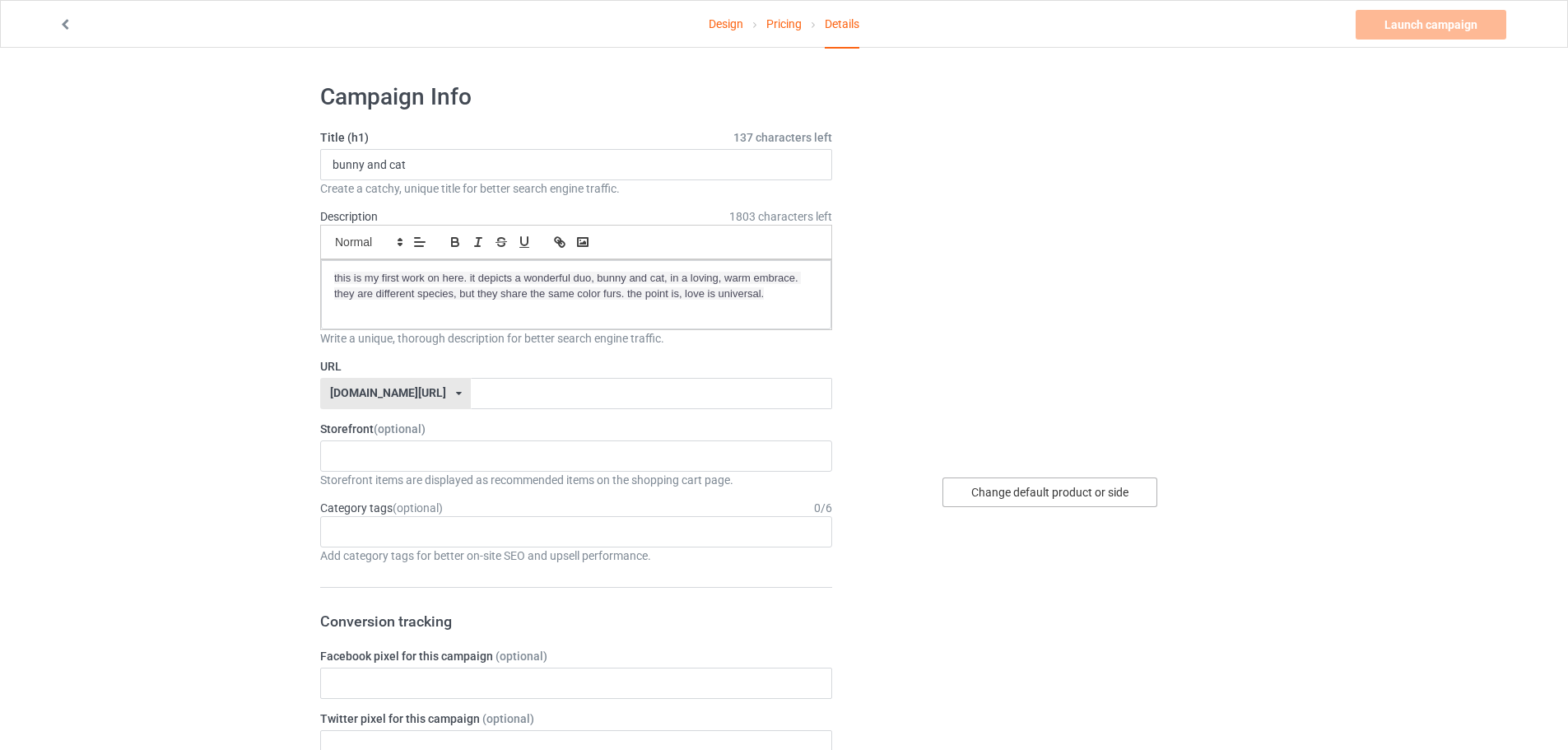
click at [1021, 492] on div "Change default product or side" at bounding box center [1050, 492] width 215 height 29
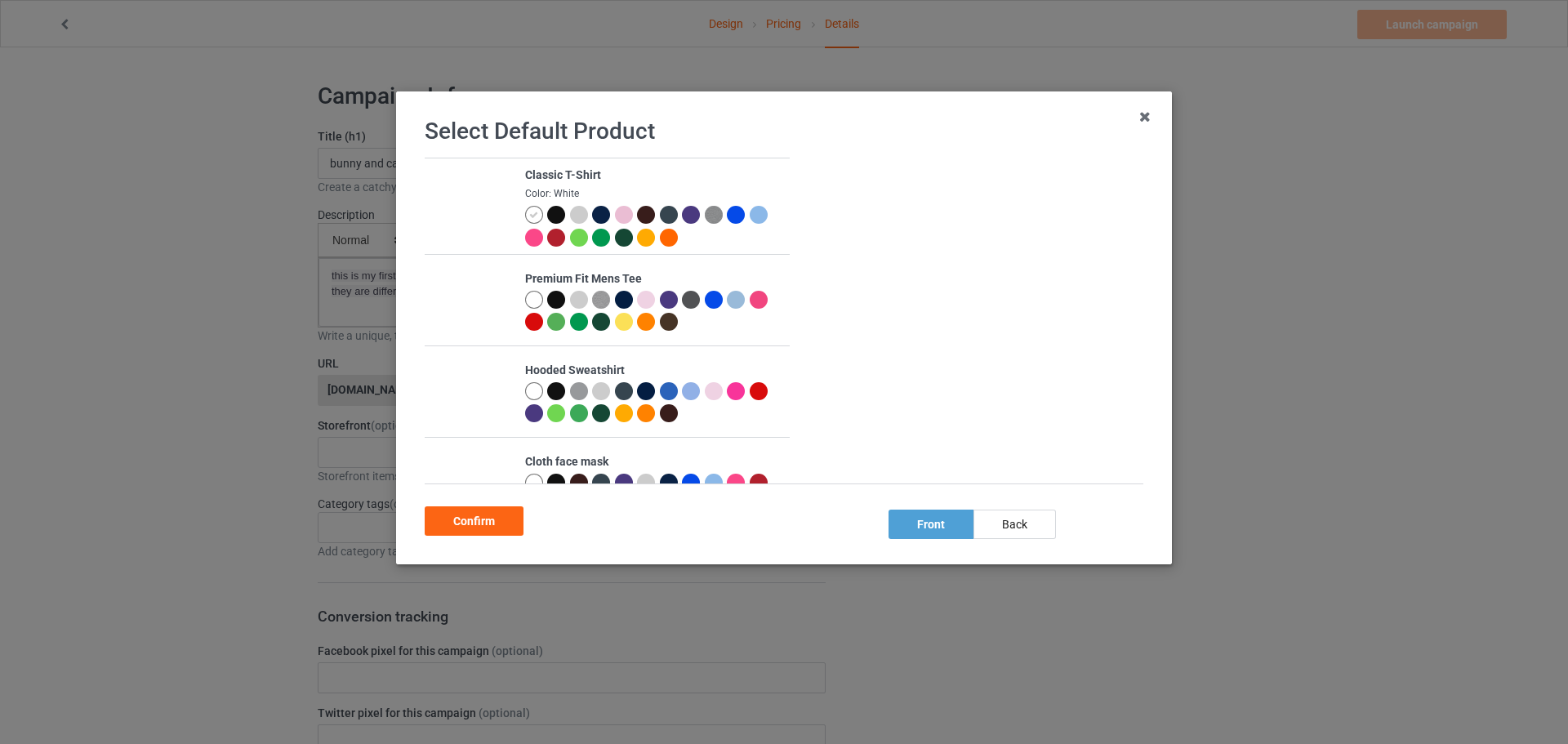
click at [456, 300] on img at bounding box center [456, 300] width 0 height 0
click at [484, 204] on td at bounding box center [470, 206] width 92 height 96
click at [500, 314] on td at bounding box center [470, 299] width 92 height 91
click at [456, 392] on img at bounding box center [456, 392] width 0 height 0
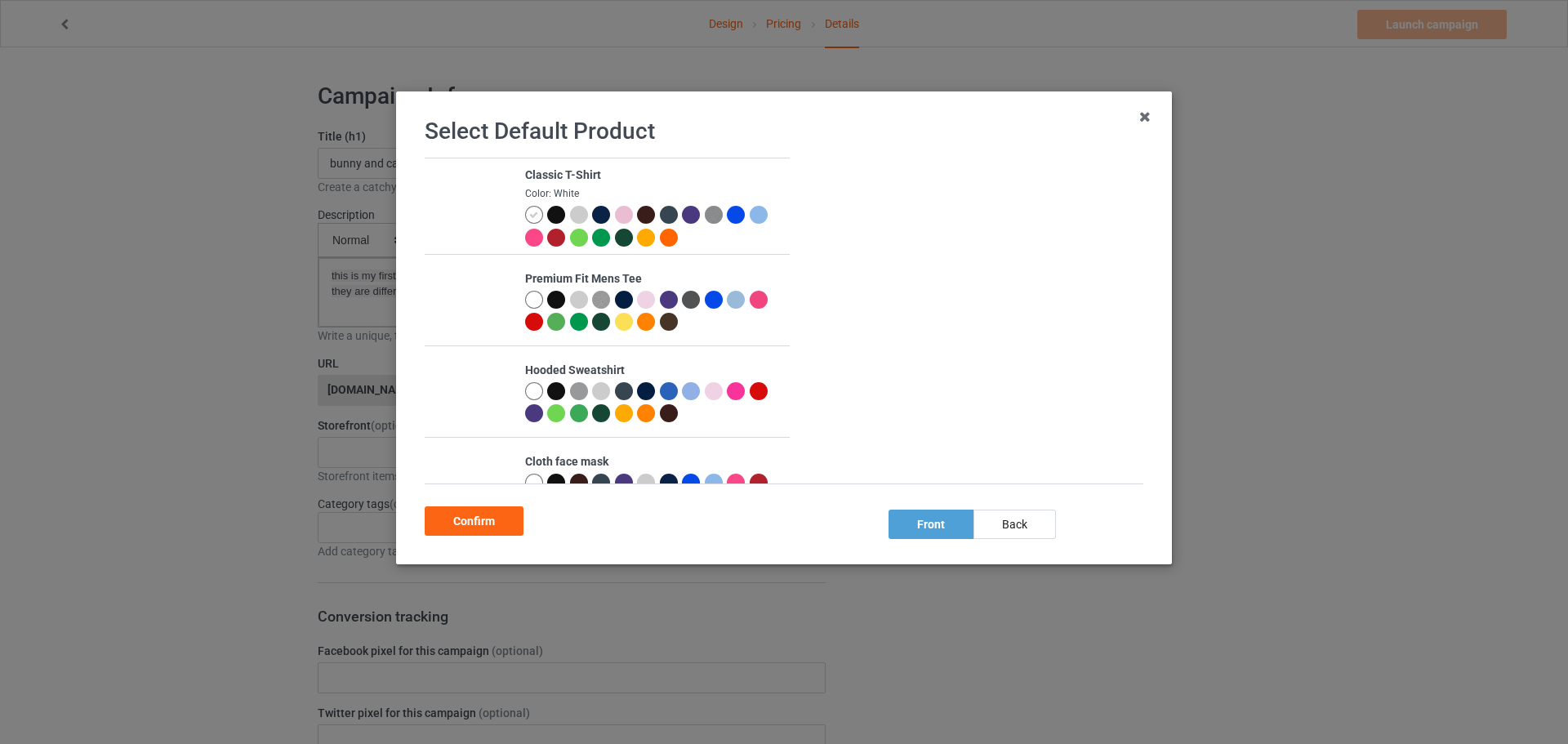
click at [711, 405] on div at bounding box center [652, 405] width 255 height 45
click at [643, 388] on div at bounding box center [646, 391] width 18 height 18
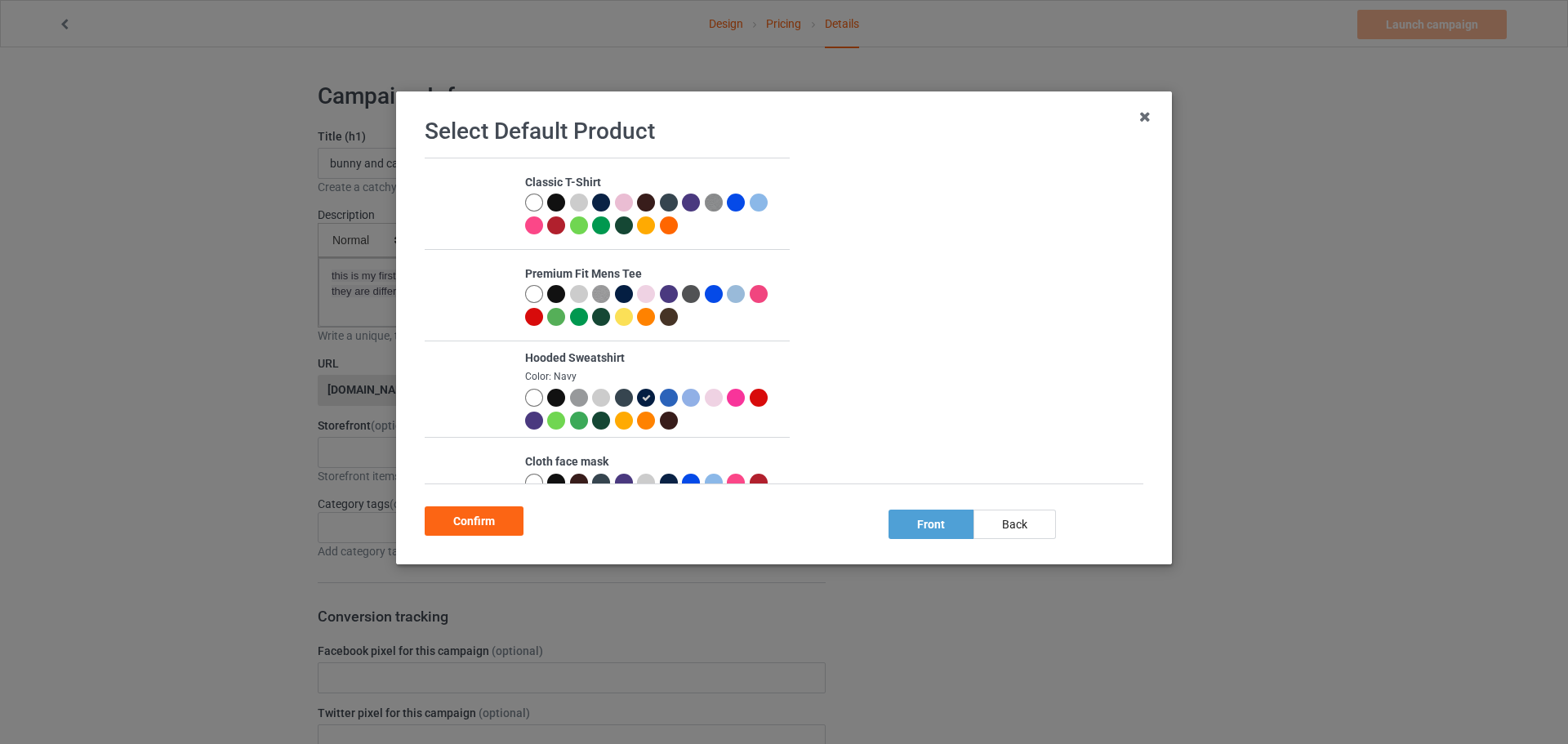
click at [535, 397] on div at bounding box center [533, 398] width 18 height 18
click at [531, 194] on div at bounding box center [533, 202] width 18 height 18
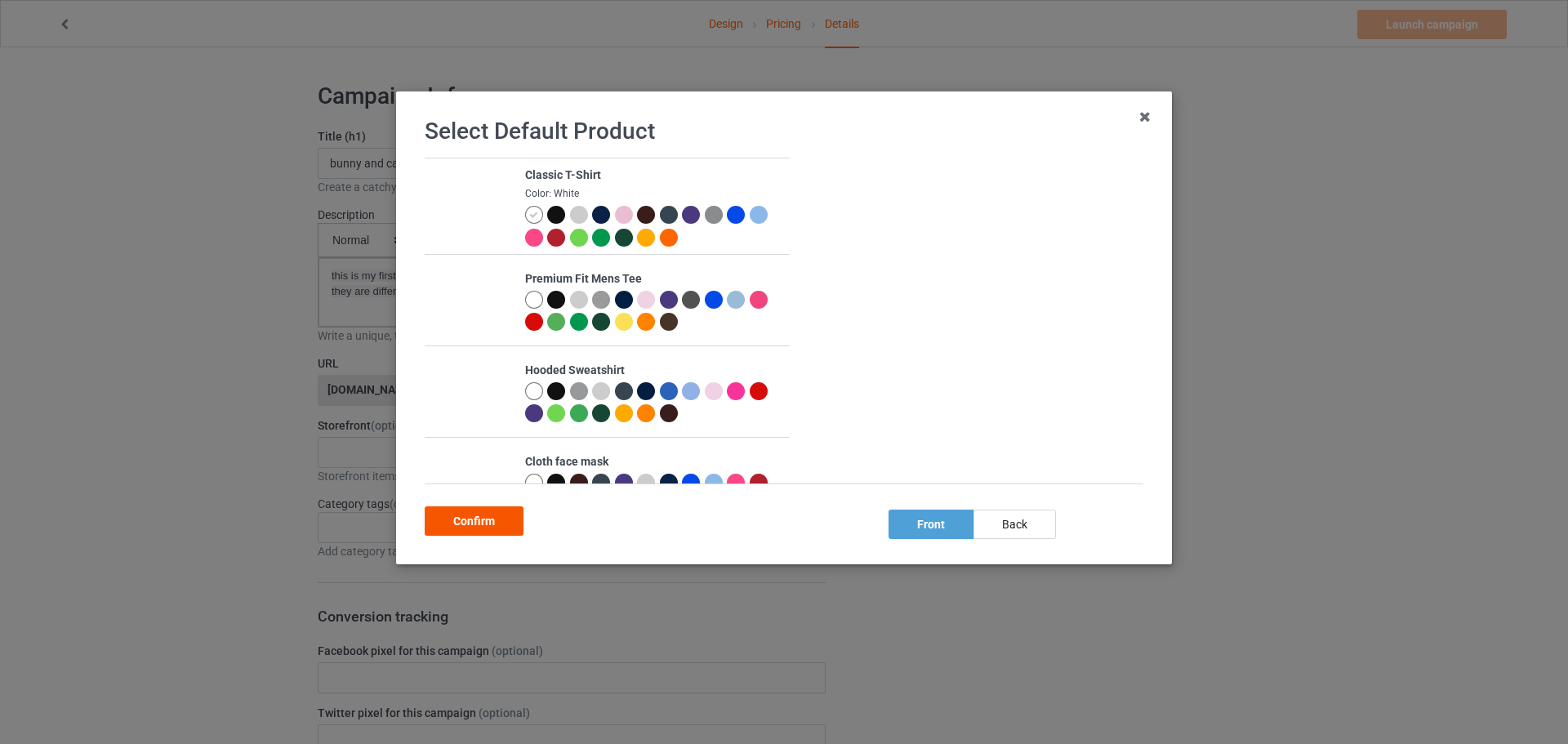
click at [471, 512] on div "Confirm" at bounding box center [473, 521] width 98 height 29
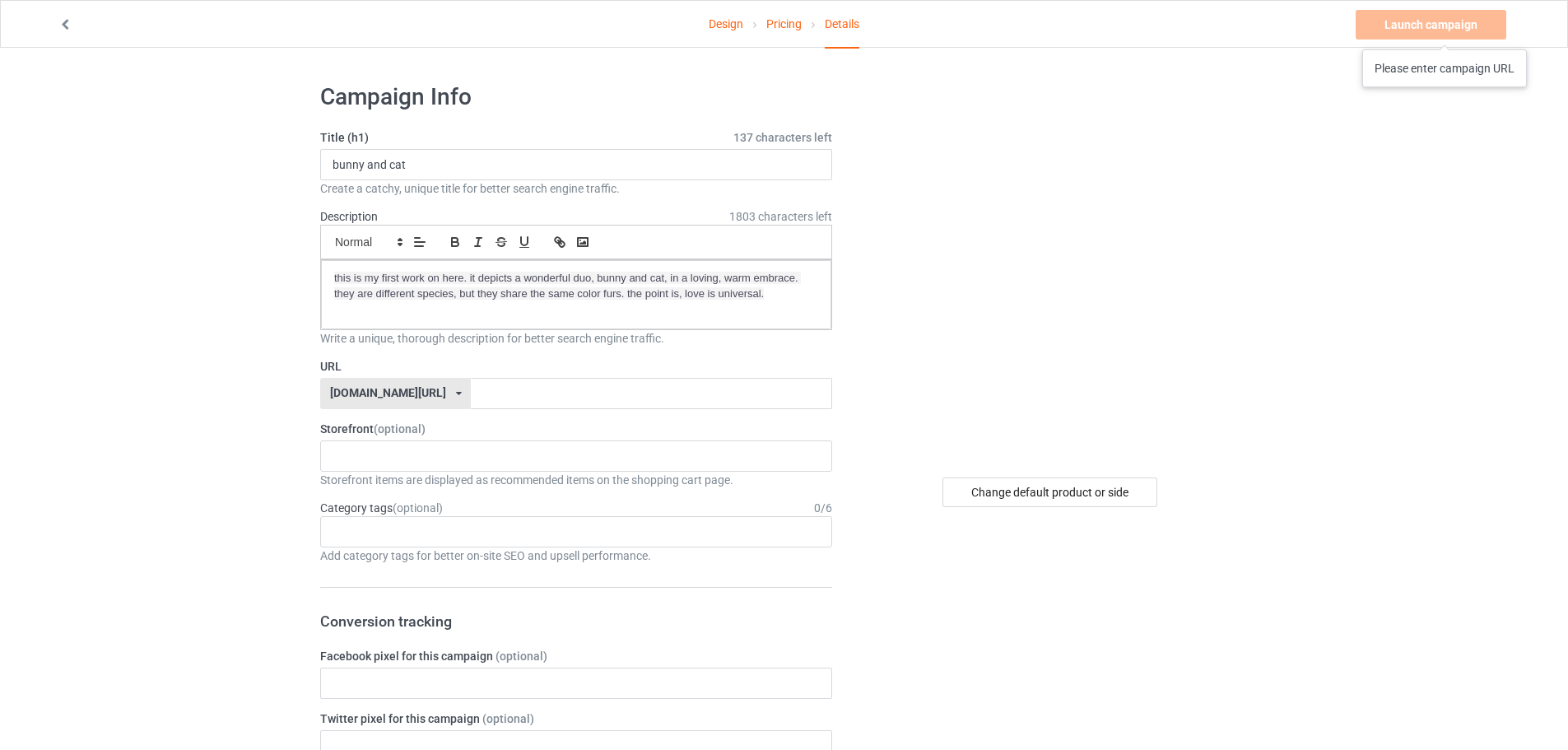
click at [1446, 32] on div "Launch campaign Please enter campaign URL" at bounding box center [1432, 25] width 154 height 29
click at [406, 397] on div "[DOMAIN_NAME][URL] [DOMAIN_NAME][URL] 587d0d41cee36fd012c64a69" at bounding box center [395, 393] width 150 height 31
click at [489, 382] on input "text" at bounding box center [651, 393] width 361 height 31
type input "rendivinedesigns"
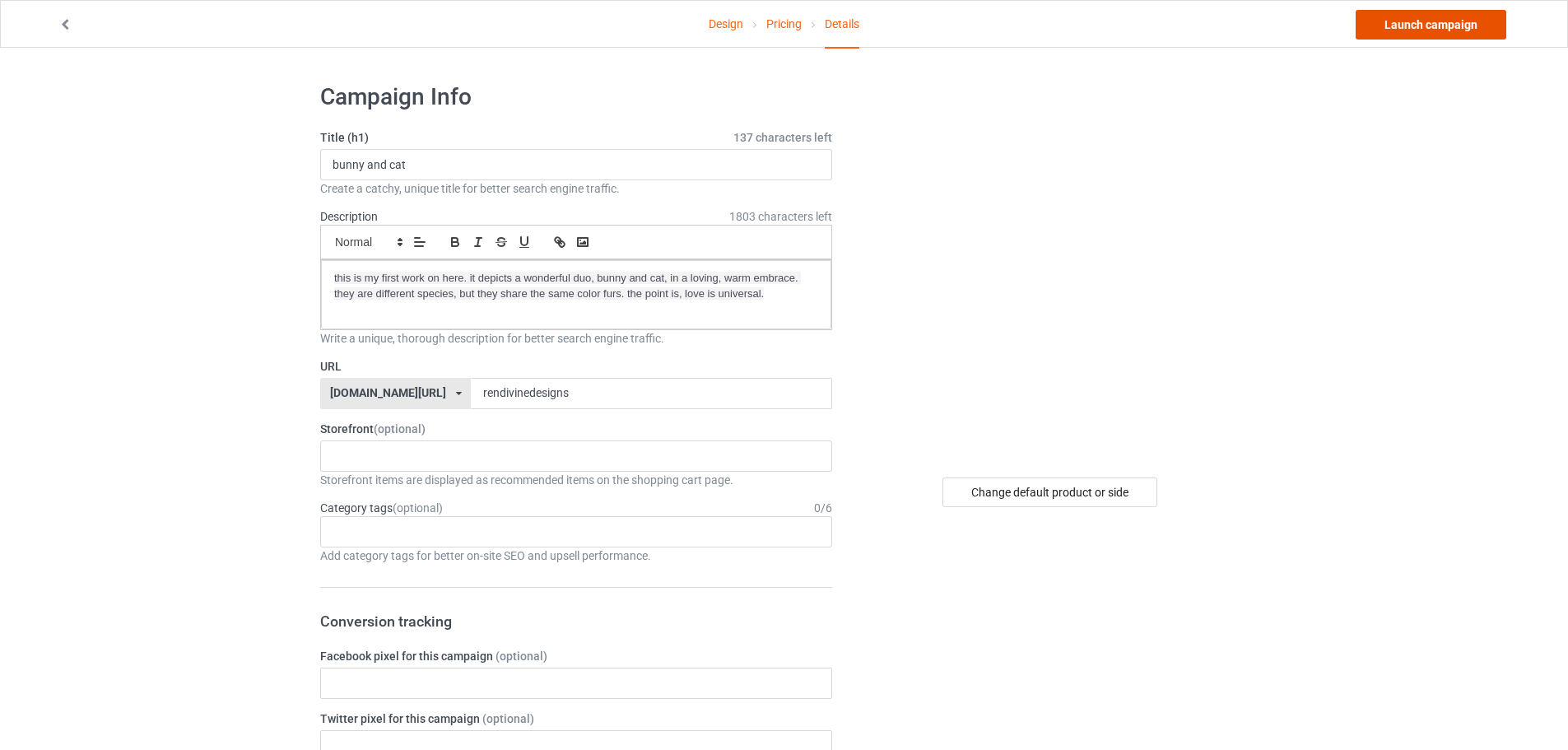
click at [1408, 26] on link "Launch campaign" at bounding box center [1430, 25] width 150 height 29
